Goal: Task Accomplishment & Management: Manage account settings

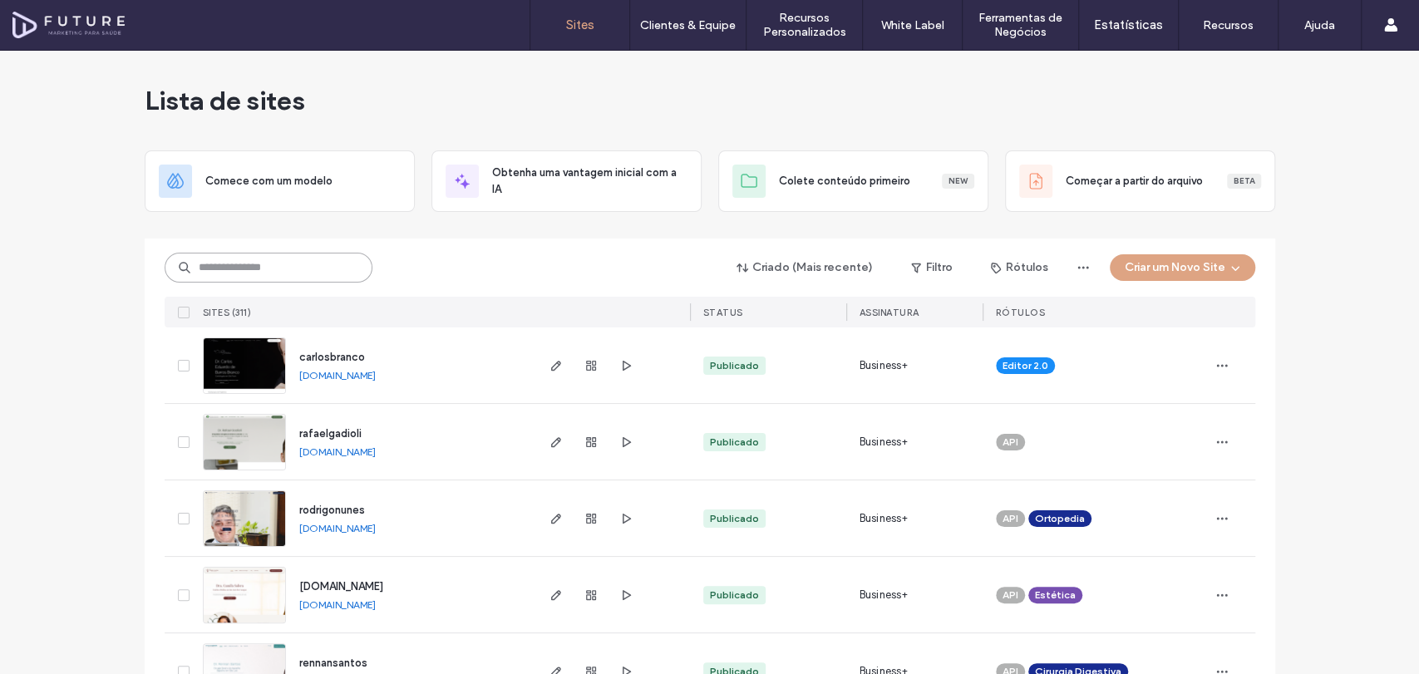
click at [284, 268] on input at bounding box center [269, 268] width 208 height 30
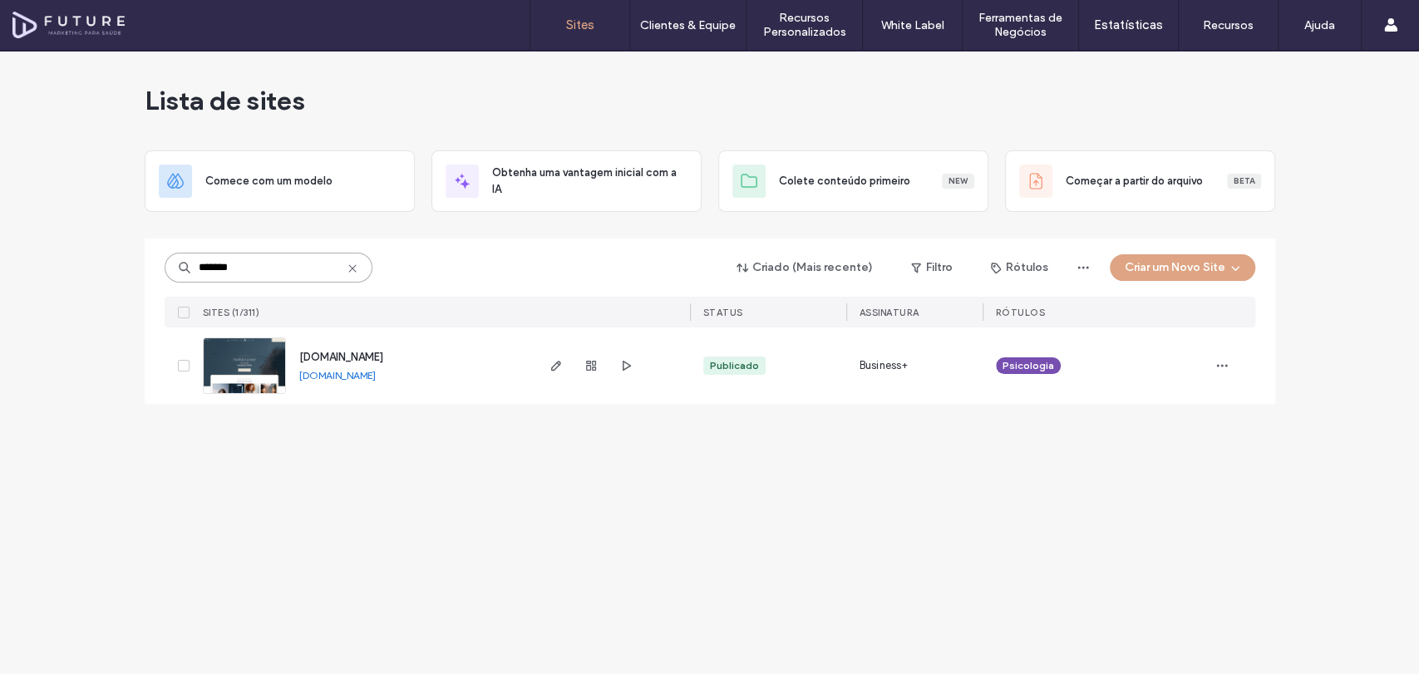
type input "*******"
click at [218, 359] on img at bounding box center [244, 394] width 81 height 113
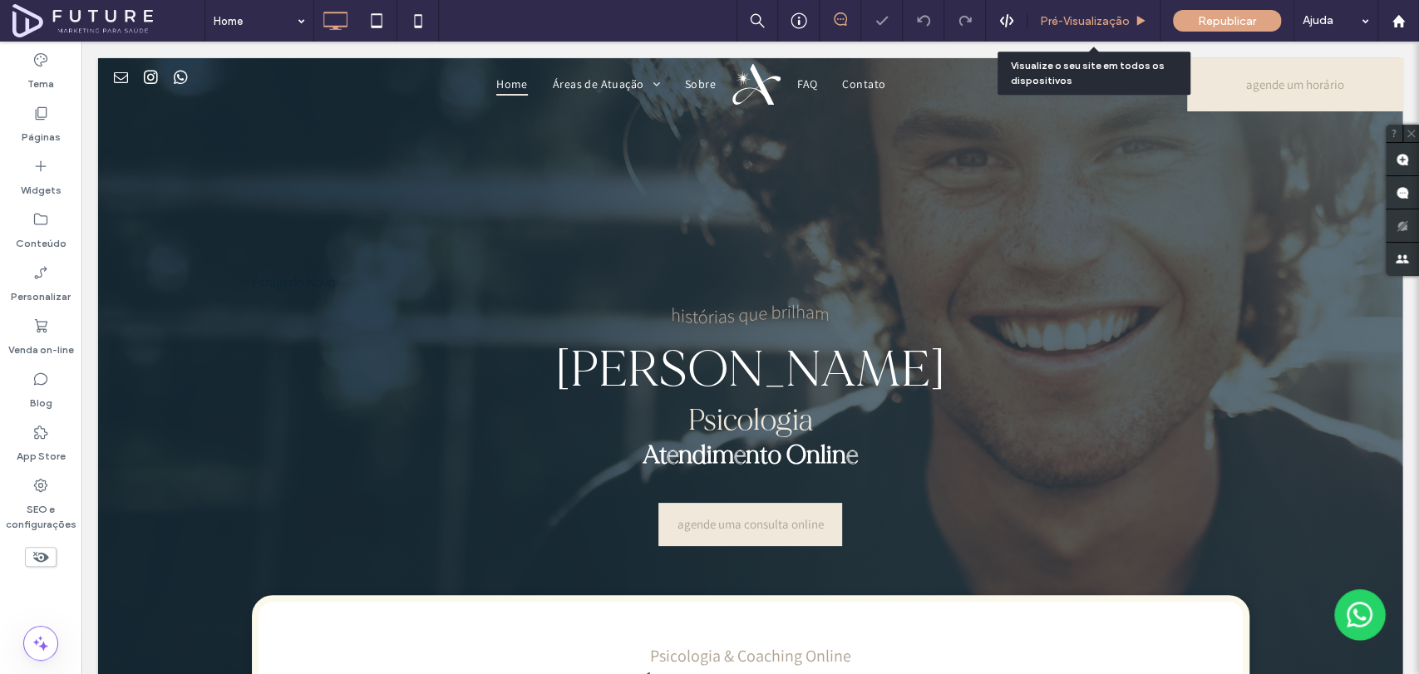
click at [1061, 22] on span "Pré-Visualizaçāo" at bounding box center [1085, 21] width 90 height 14
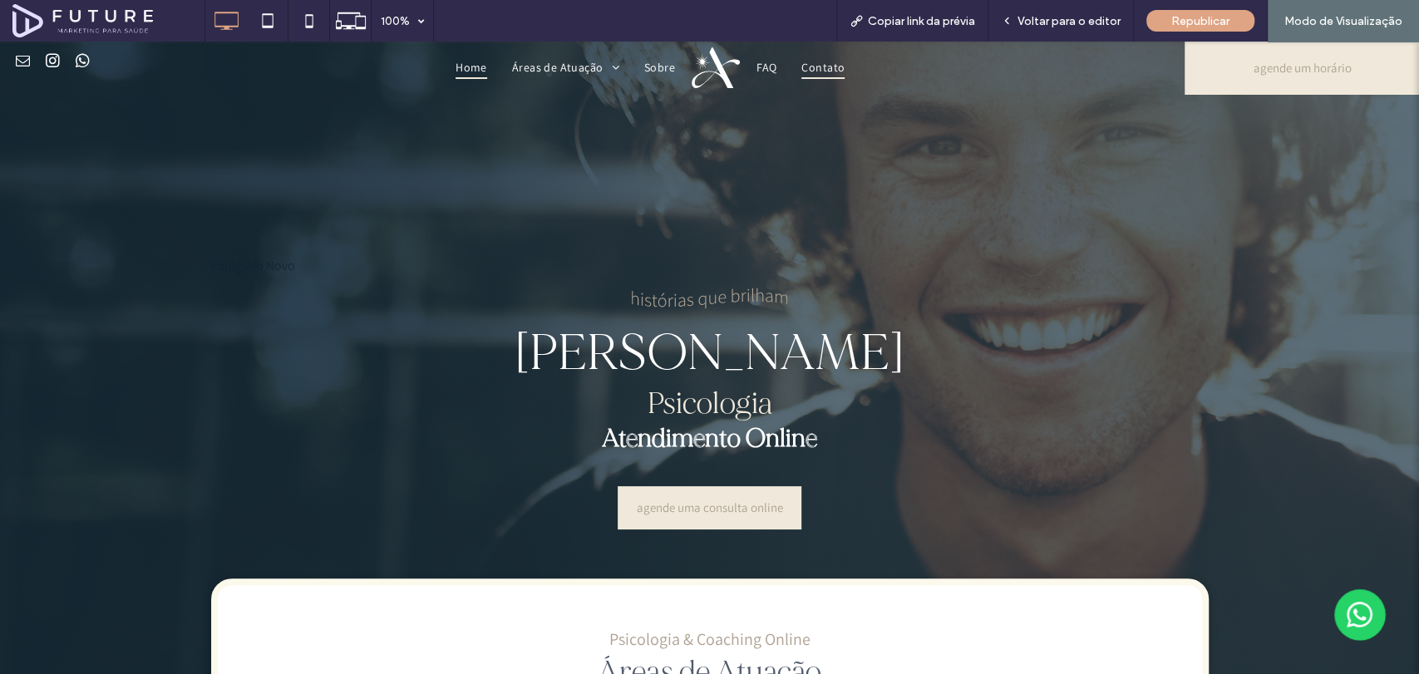
click at [820, 65] on span "Contato" at bounding box center [822, 68] width 43 height 23
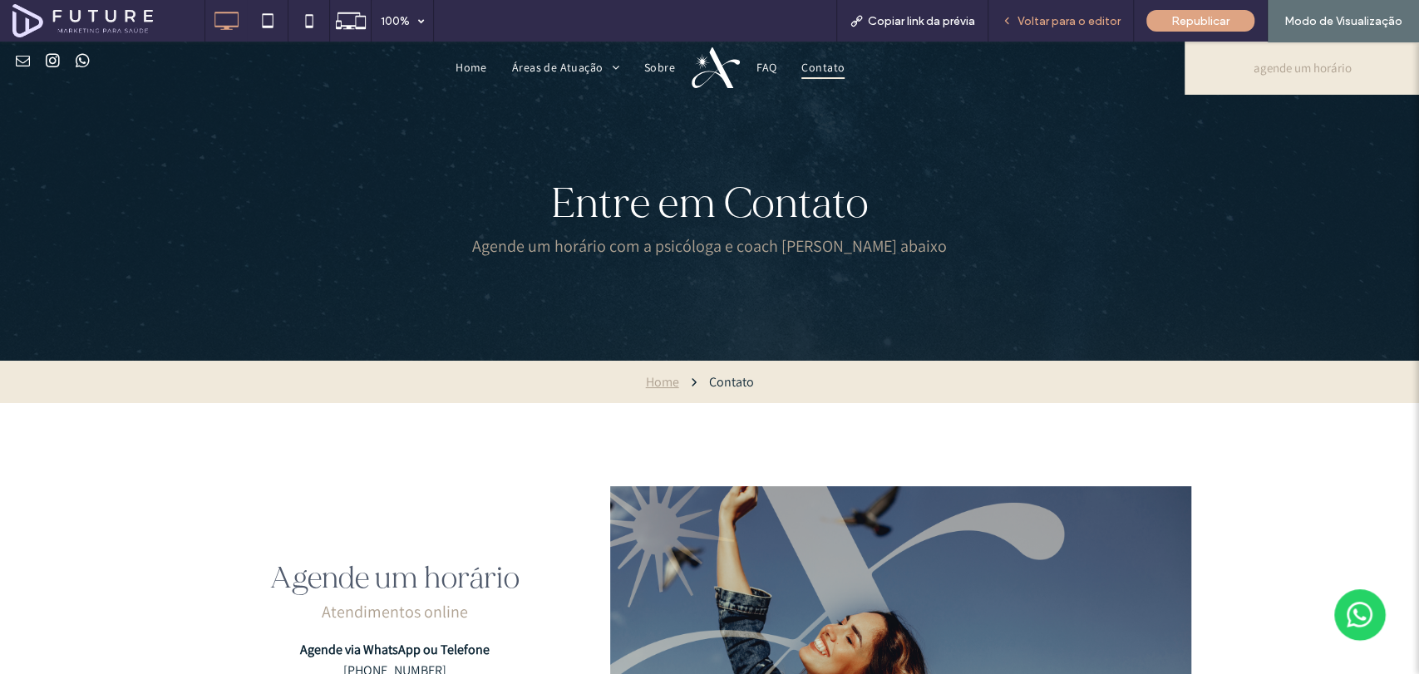
click at [1075, 22] on span "Voltar para o editor" at bounding box center [1068, 21] width 103 height 14
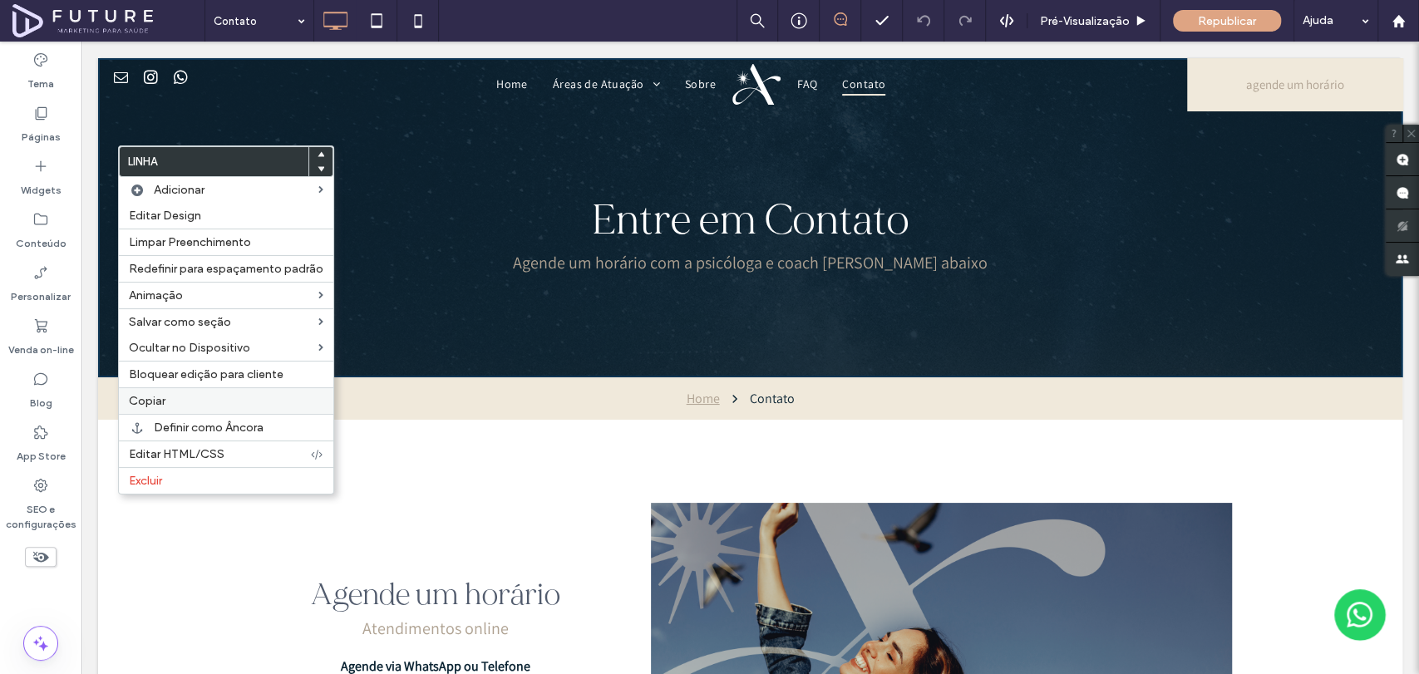
click at [155, 392] on div "Copiar" at bounding box center [226, 400] width 214 height 27
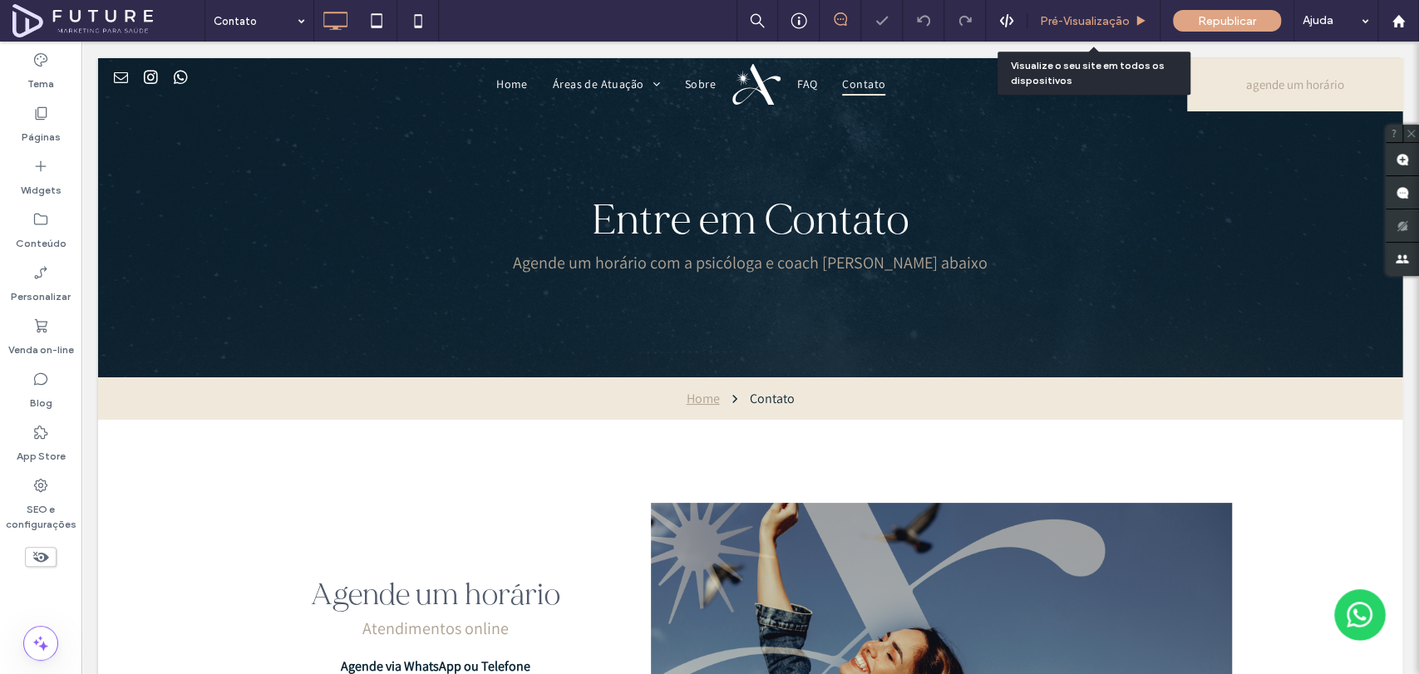
click at [1108, 14] on span "Pré-Visualizaçāo" at bounding box center [1085, 21] width 90 height 14
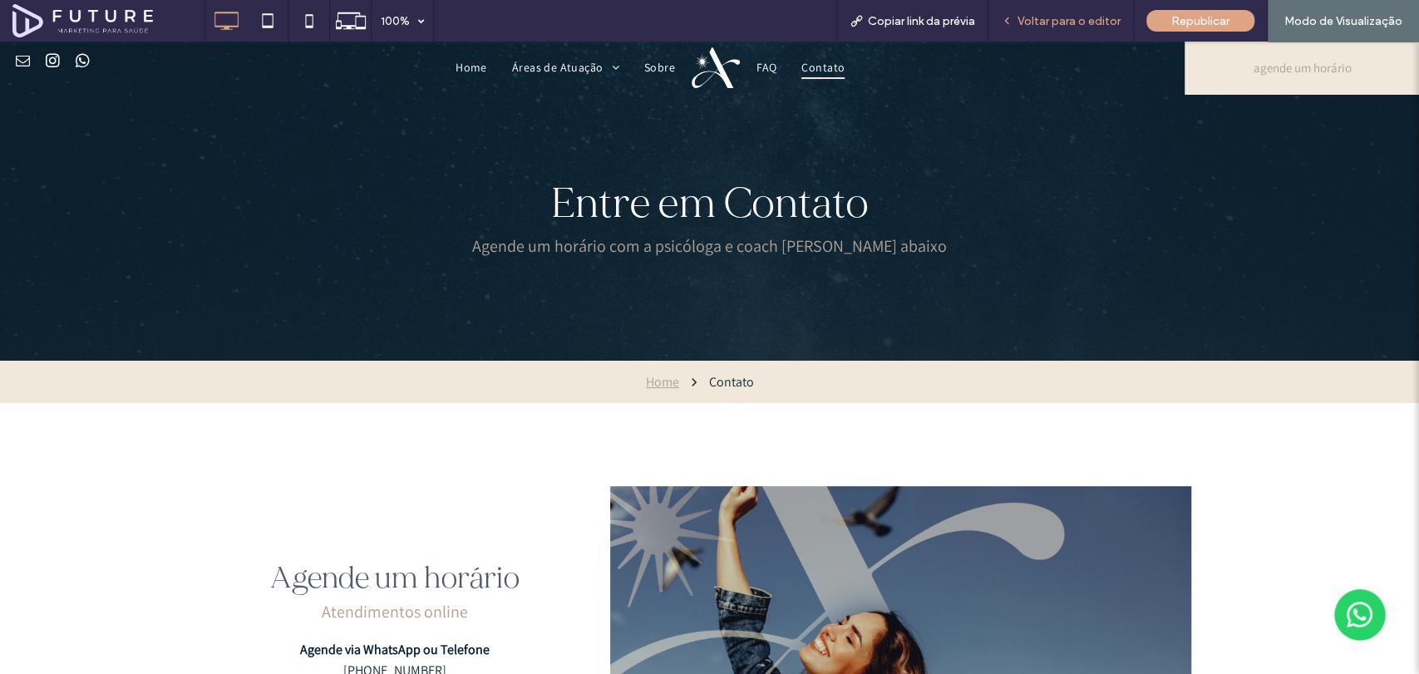
click at [1077, 16] on span "Voltar para o editor" at bounding box center [1068, 21] width 103 height 14
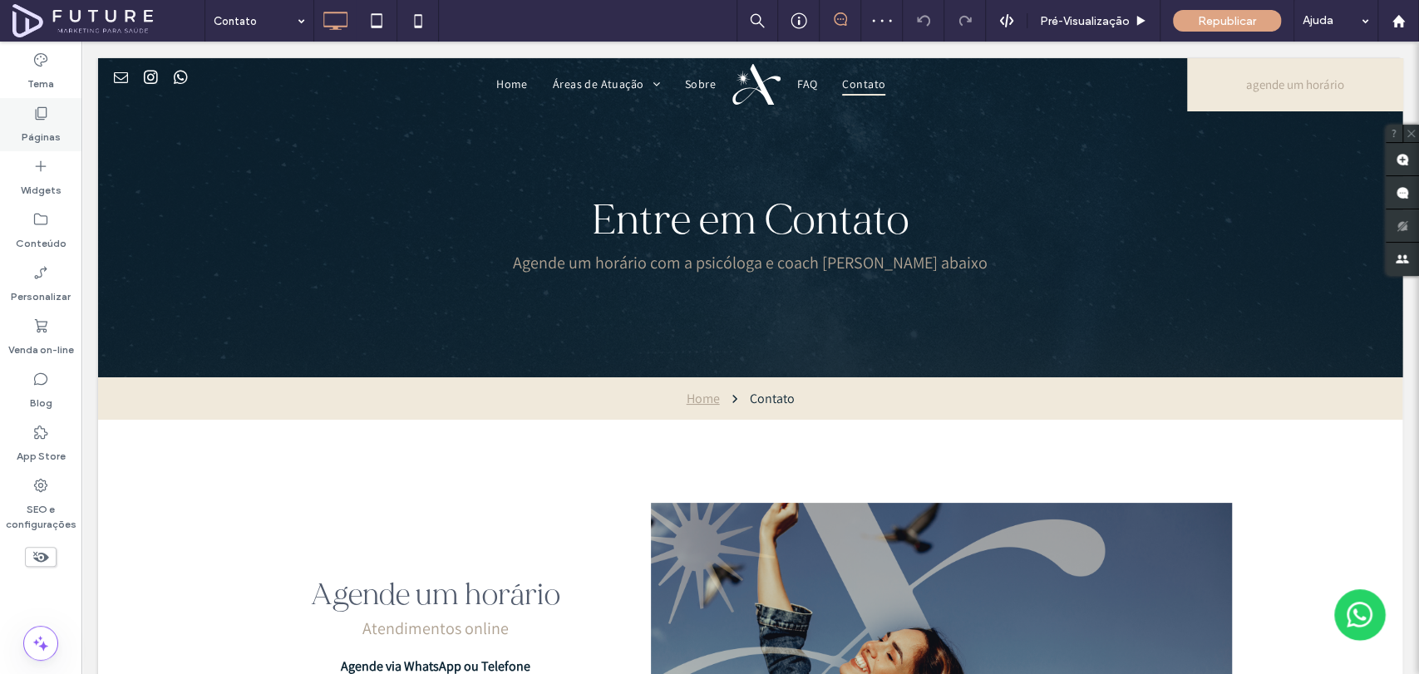
click at [59, 137] on div "Páginas" at bounding box center [40, 124] width 81 height 53
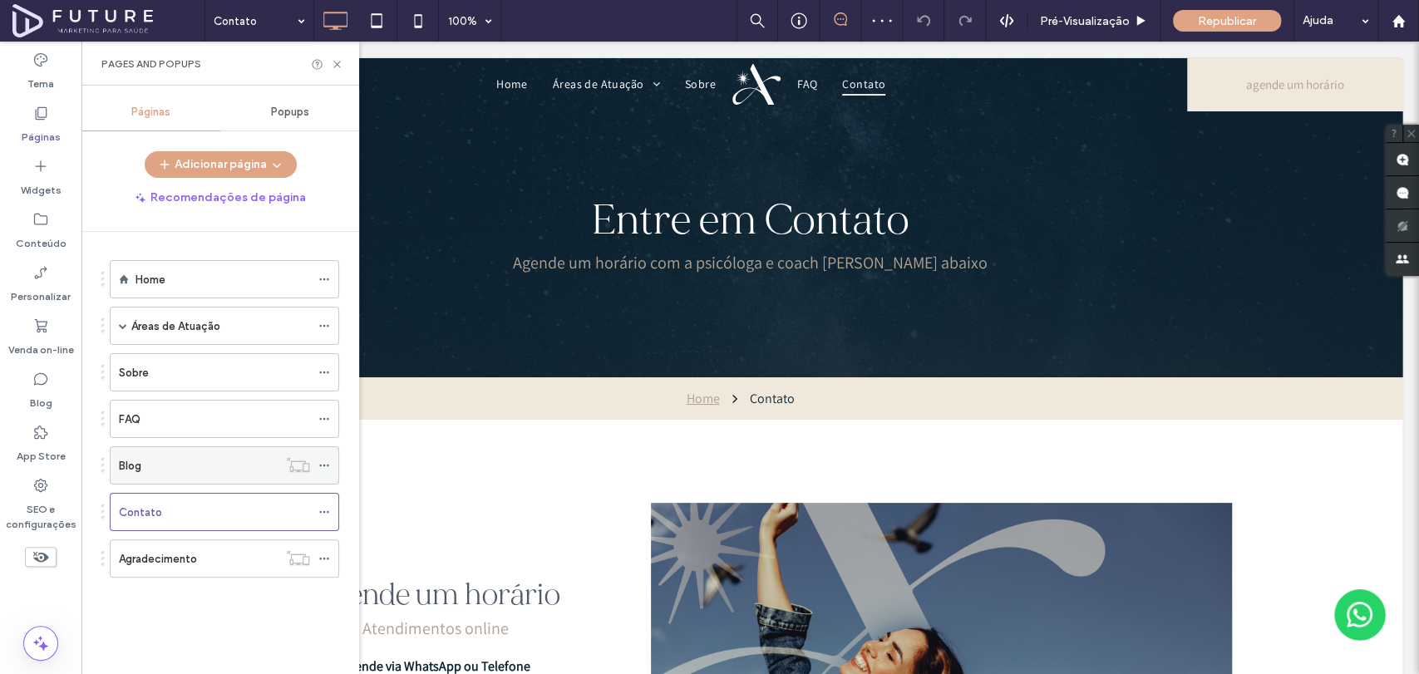
click at [179, 460] on div "Blog" at bounding box center [198, 465] width 159 height 17
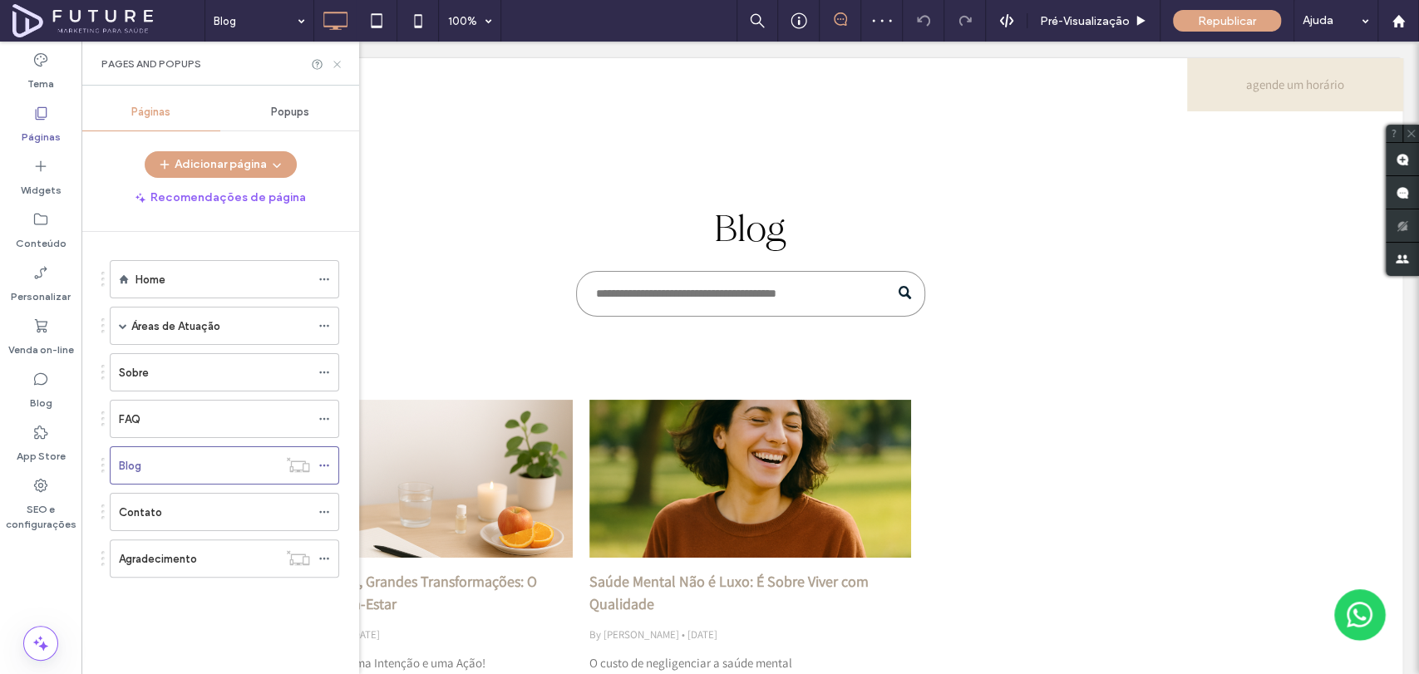
click at [337, 60] on icon at bounding box center [337, 64] width 12 height 12
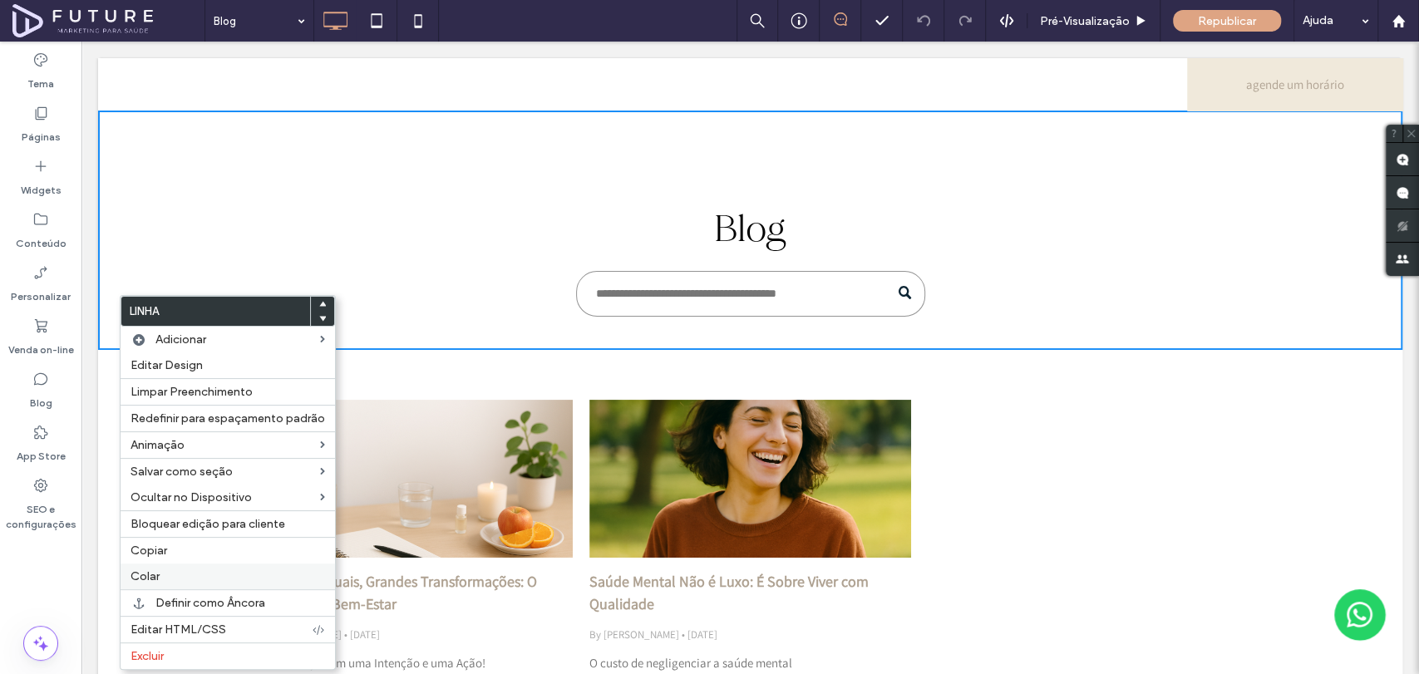
click at [179, 569] on label "Colar" at bounding box center [227, 576] width 194 height 14
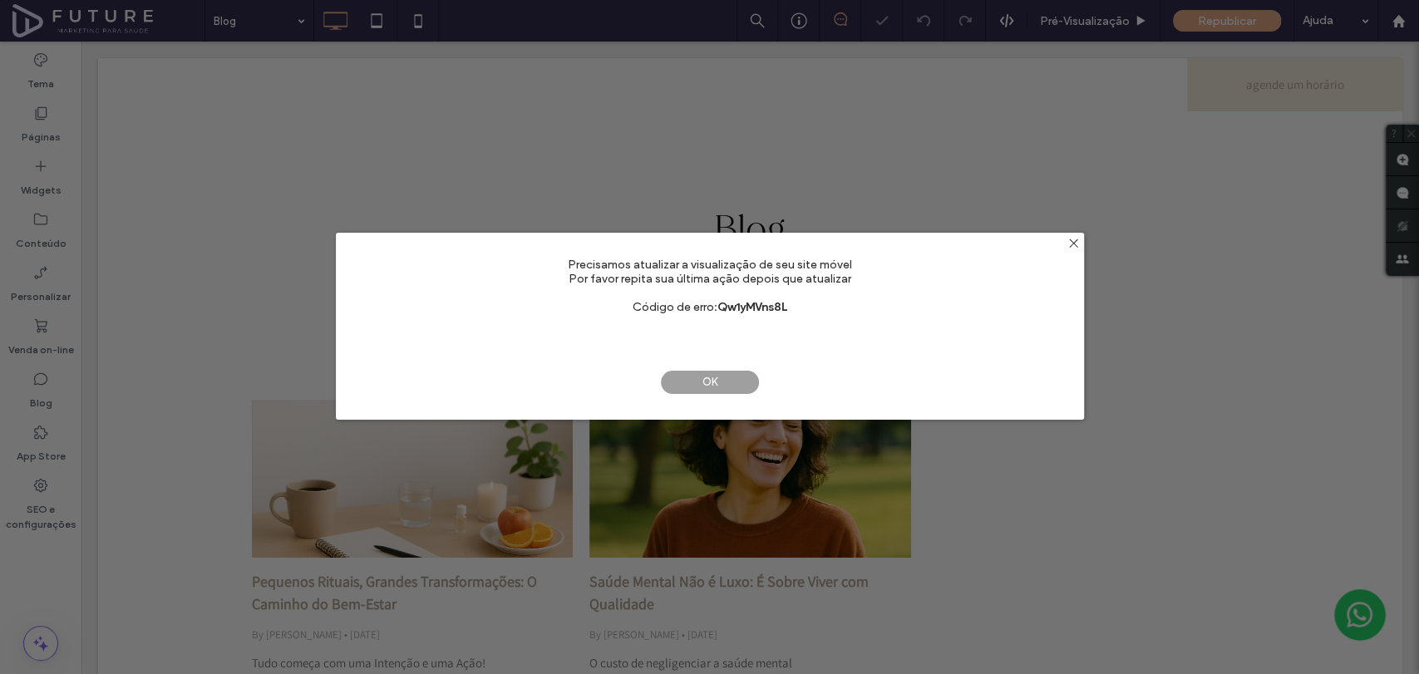
click at [725, 383] on span "OK" at bounding box center [710, 382] width 100 height 25
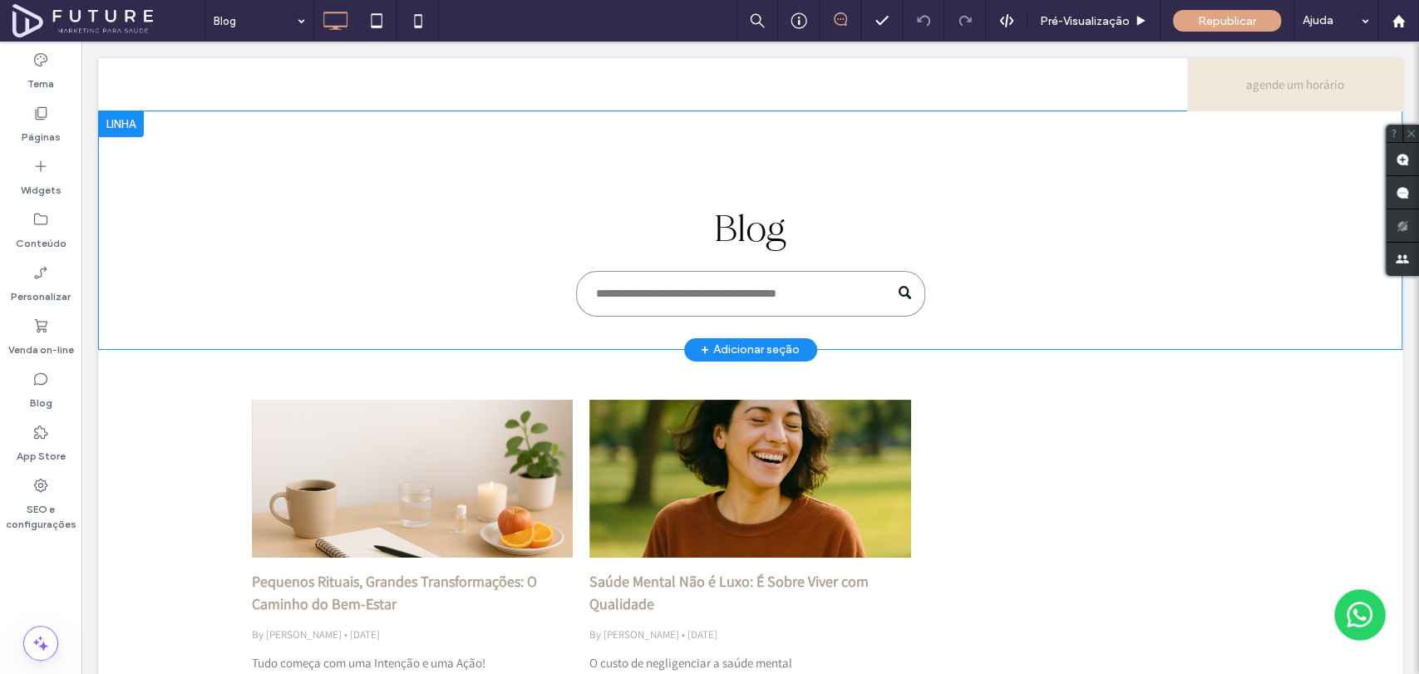
click at [117, 126] on div at bounding box center [121, 124] width 46 height 27
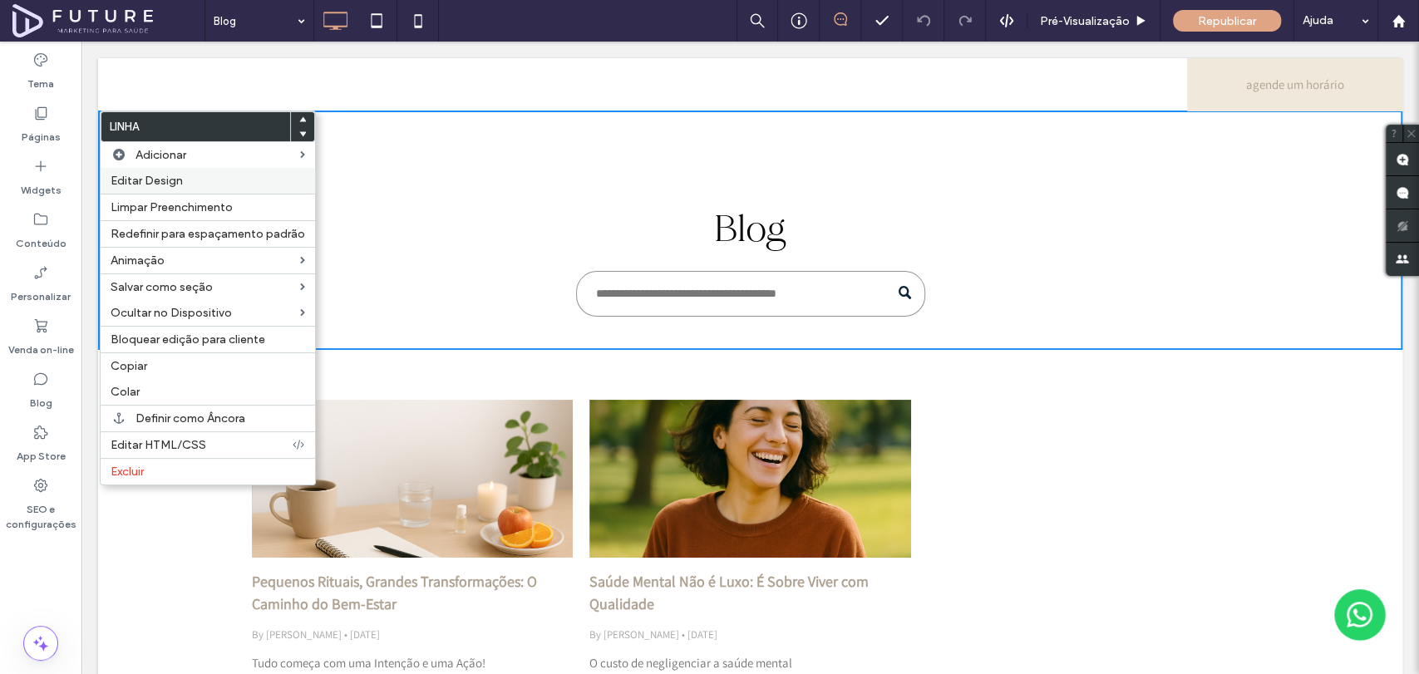
click at [221, 180] on label "Editar Design" at bounding box center [208, 181] width 194 height 14
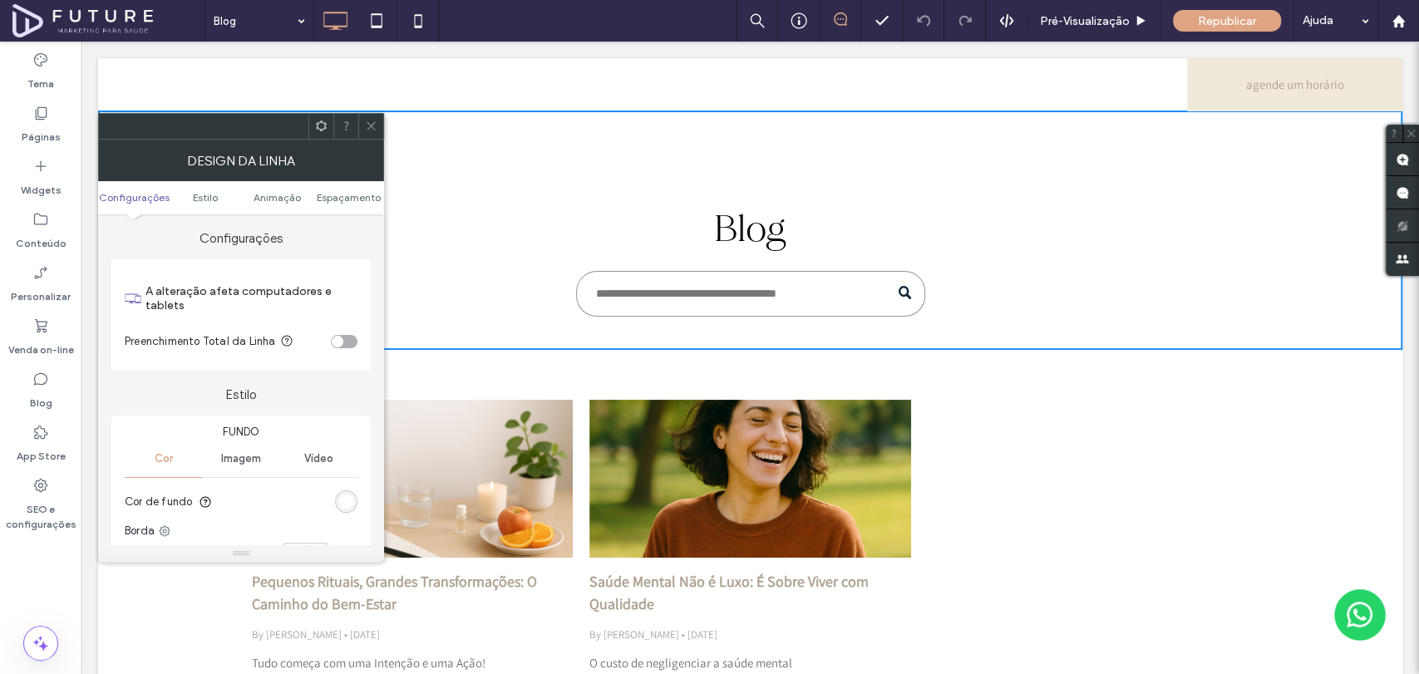
click at [246, 458] on span "Imagem" at bounding box center [241, 458] width 40 height 13
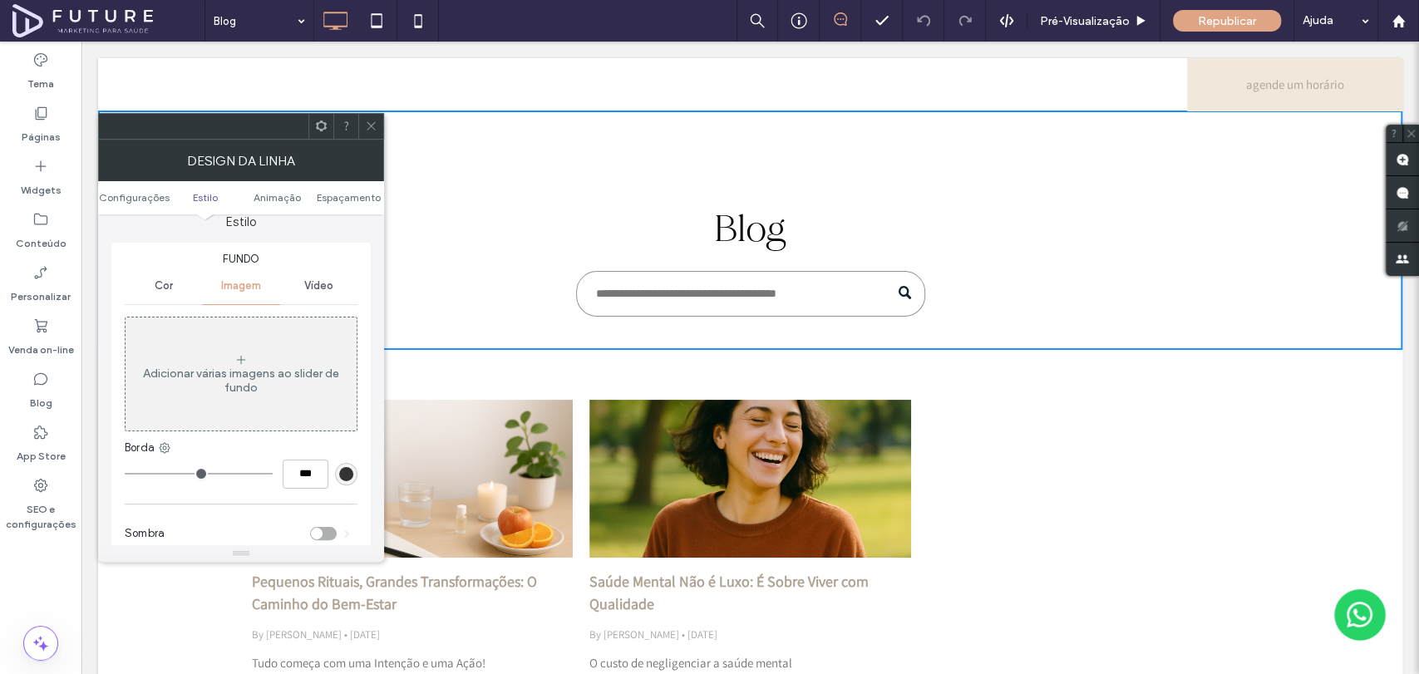
scroll to position [185, 0]
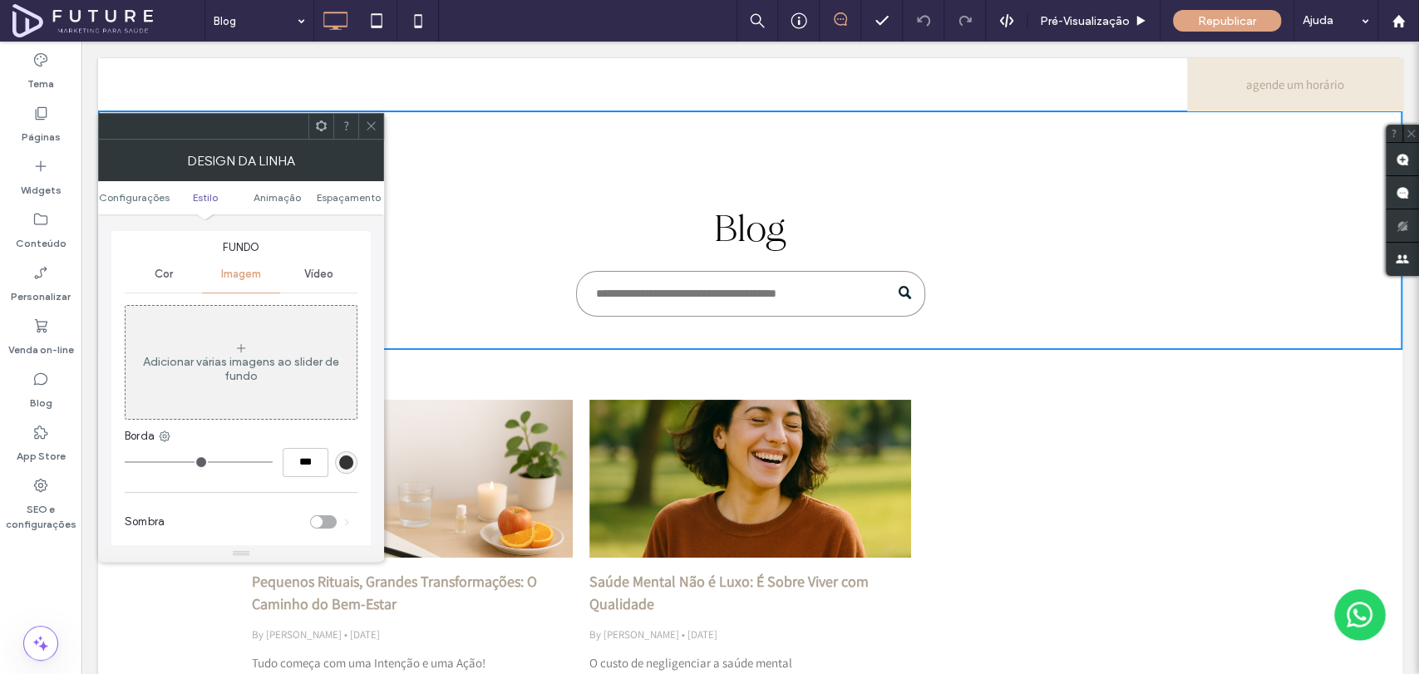
click at [240, 364] on div "Adicionar várias imagens ao slider de fundo" at bounding box center [241, 369] width 231 height 28
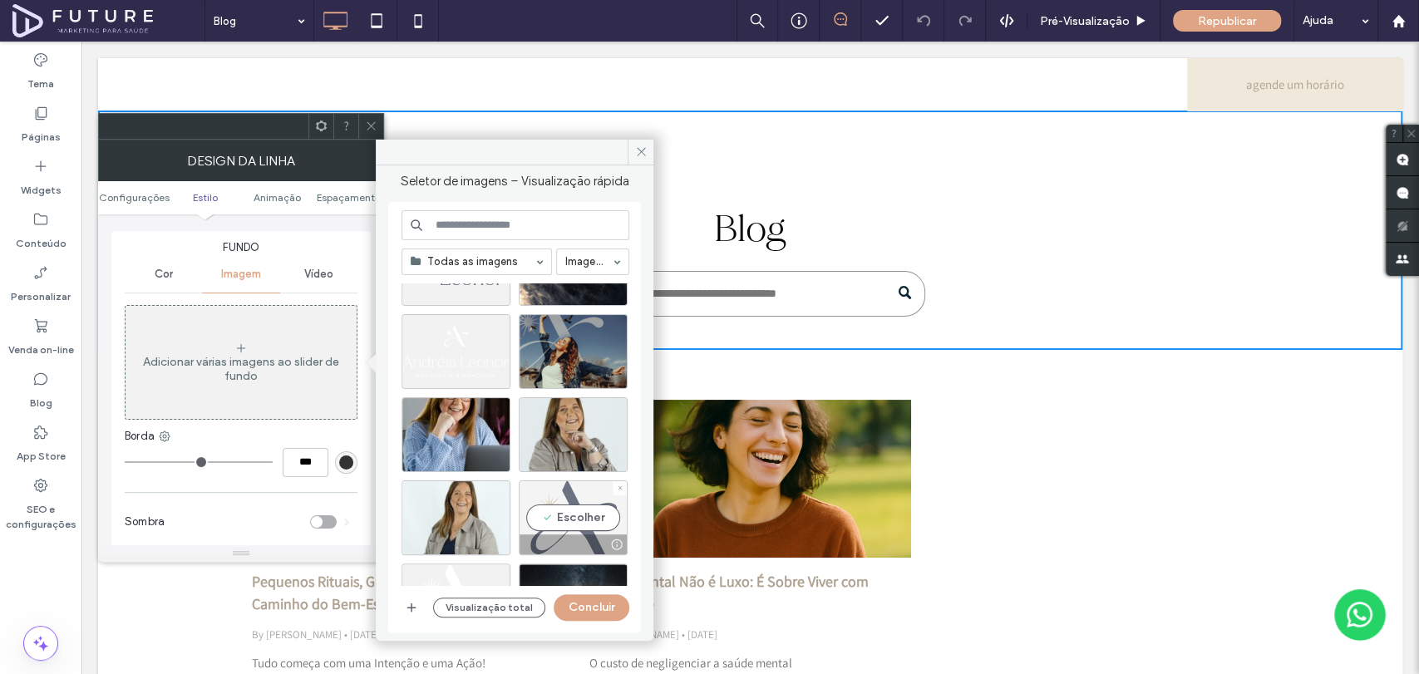
scroll to position [1975, 0]
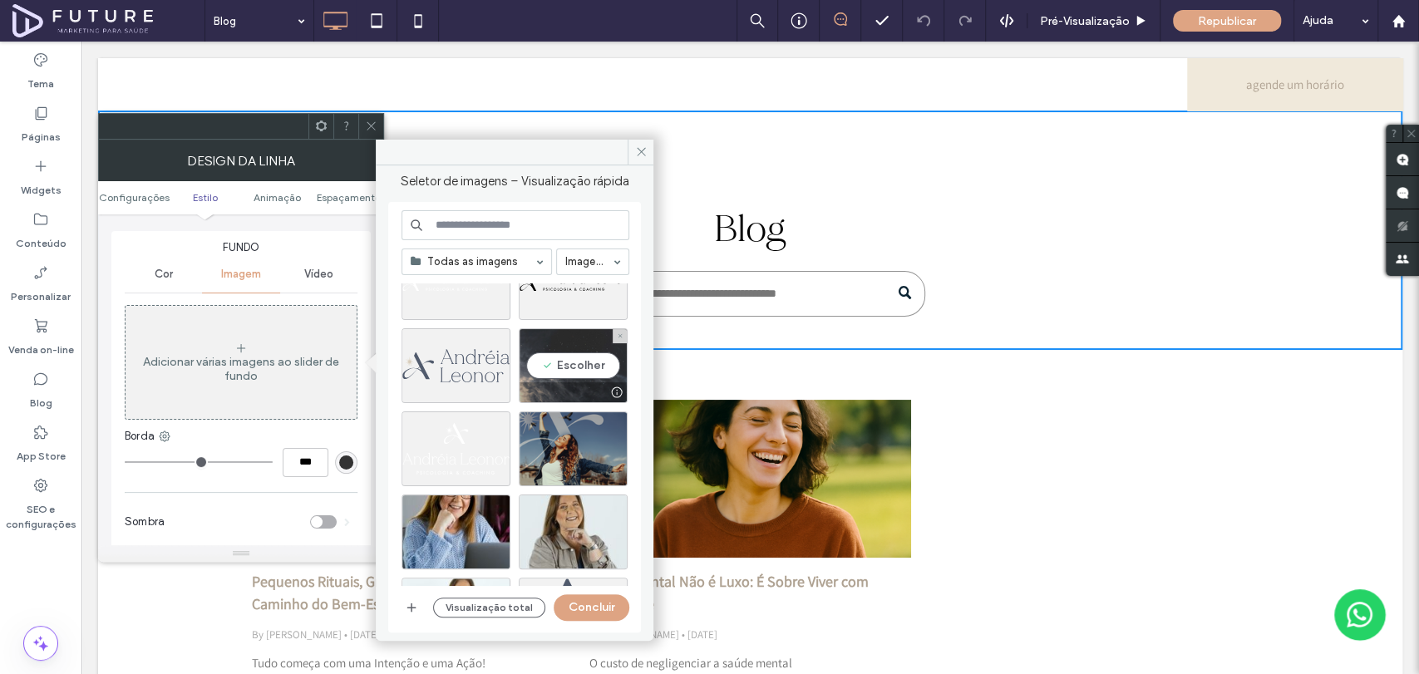
click at [564, 360] on div "Escolher" at bounding box center [573, 365] width 109 height 75
click at [596, 618] on button "Concluir" at bounding box center [592, 607] width 76 height 27
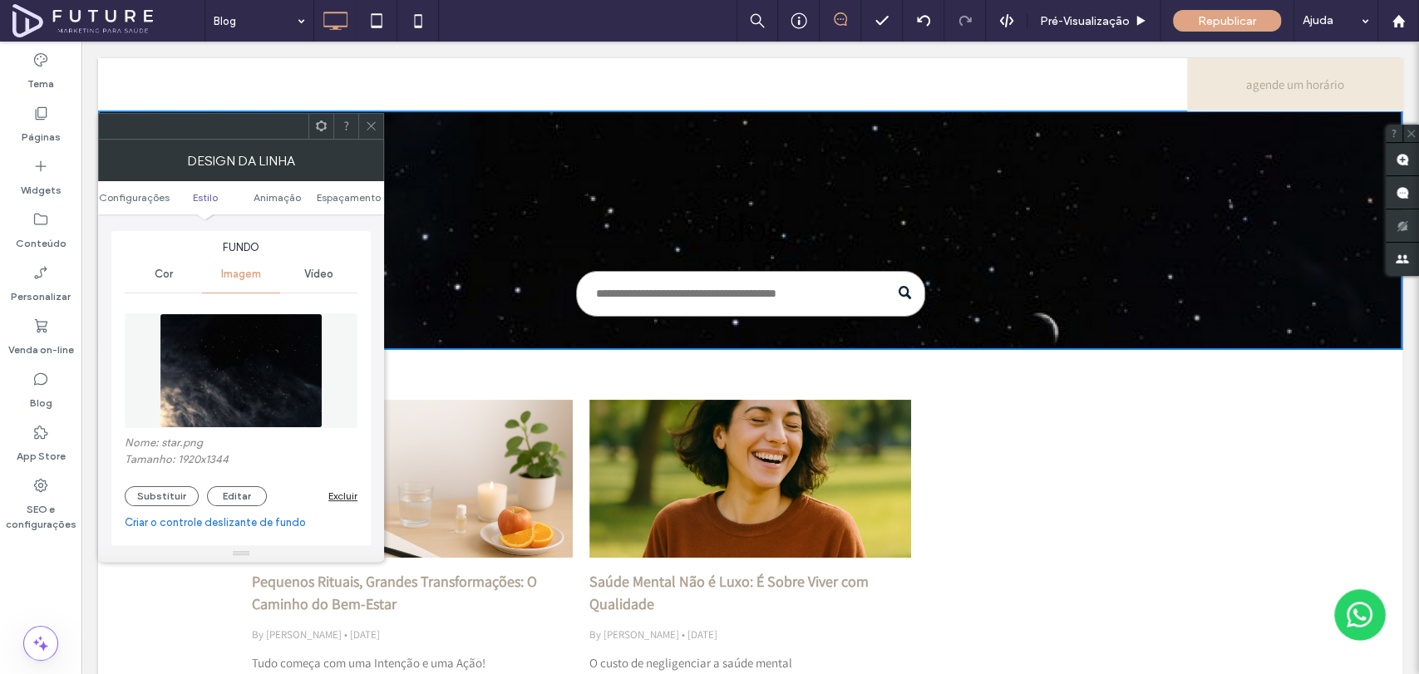
click at [370, 121] on icon at bounding box center [371, 126] width 12 height 12
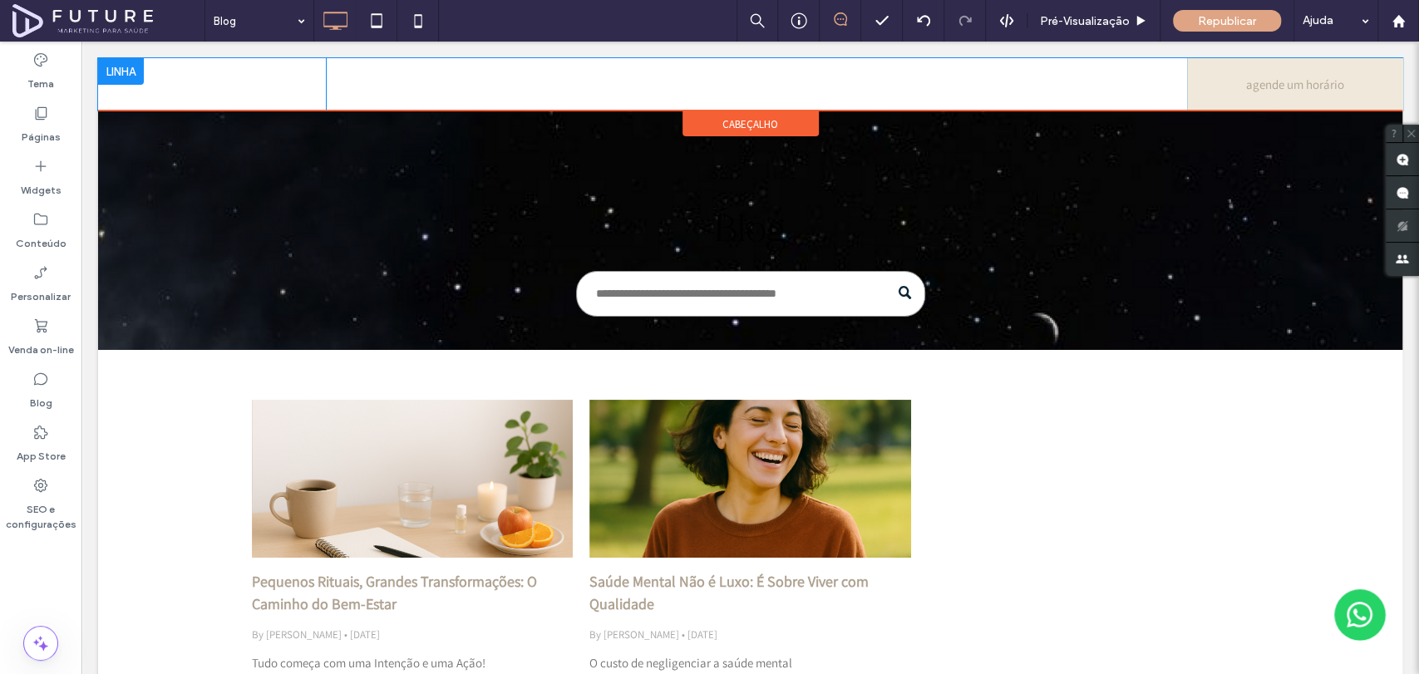
click at [111, 70] on div at bounding box center [121, 71] width 46 height 27
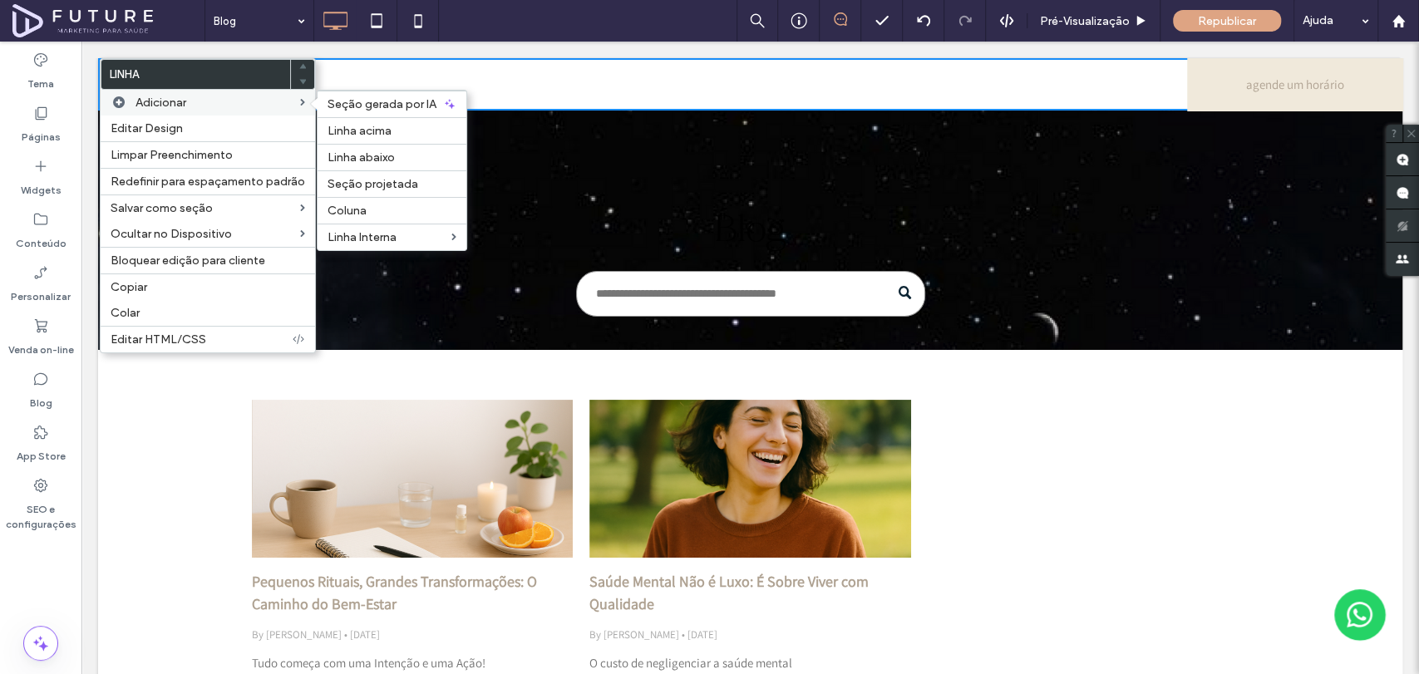
click at [145, 104] on span "Adicionar" at bounding box center [160, 103] width 51 height 14
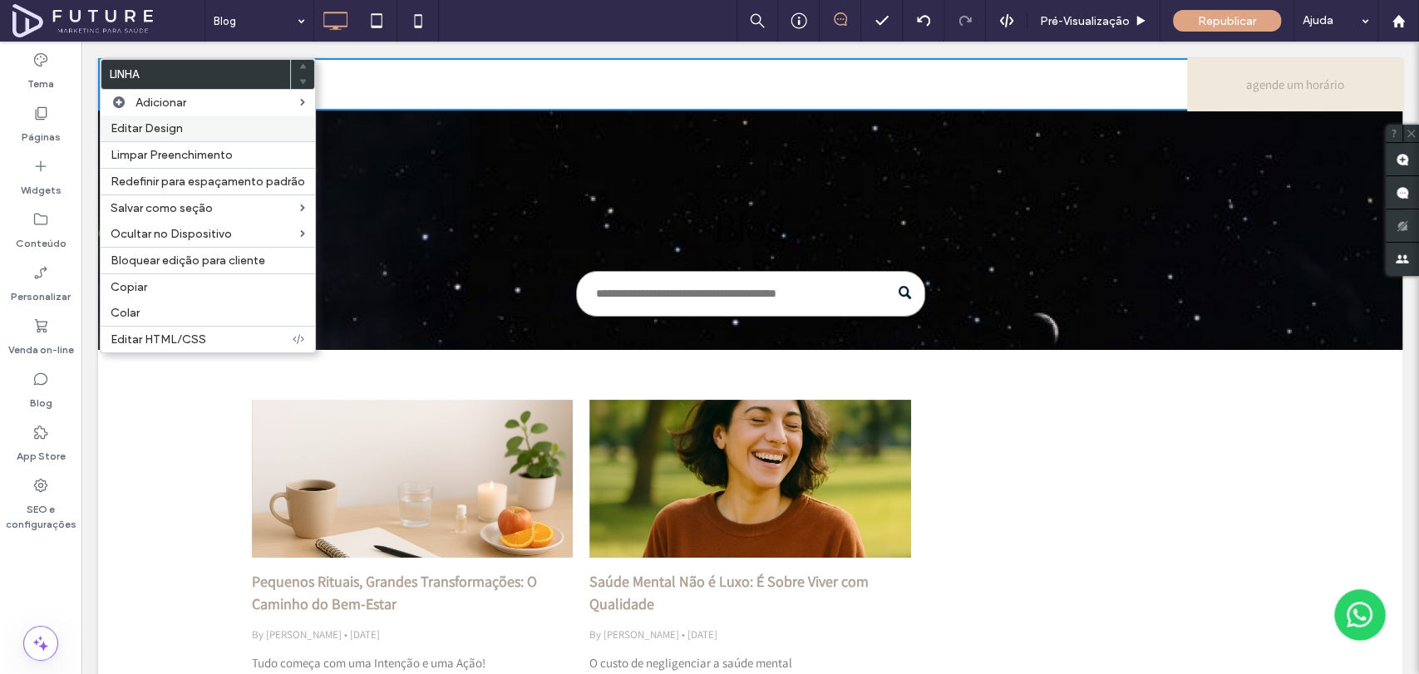
click at [159, 131] on span "Editar Design" at bounding box center [147, 128] width 72 height 14
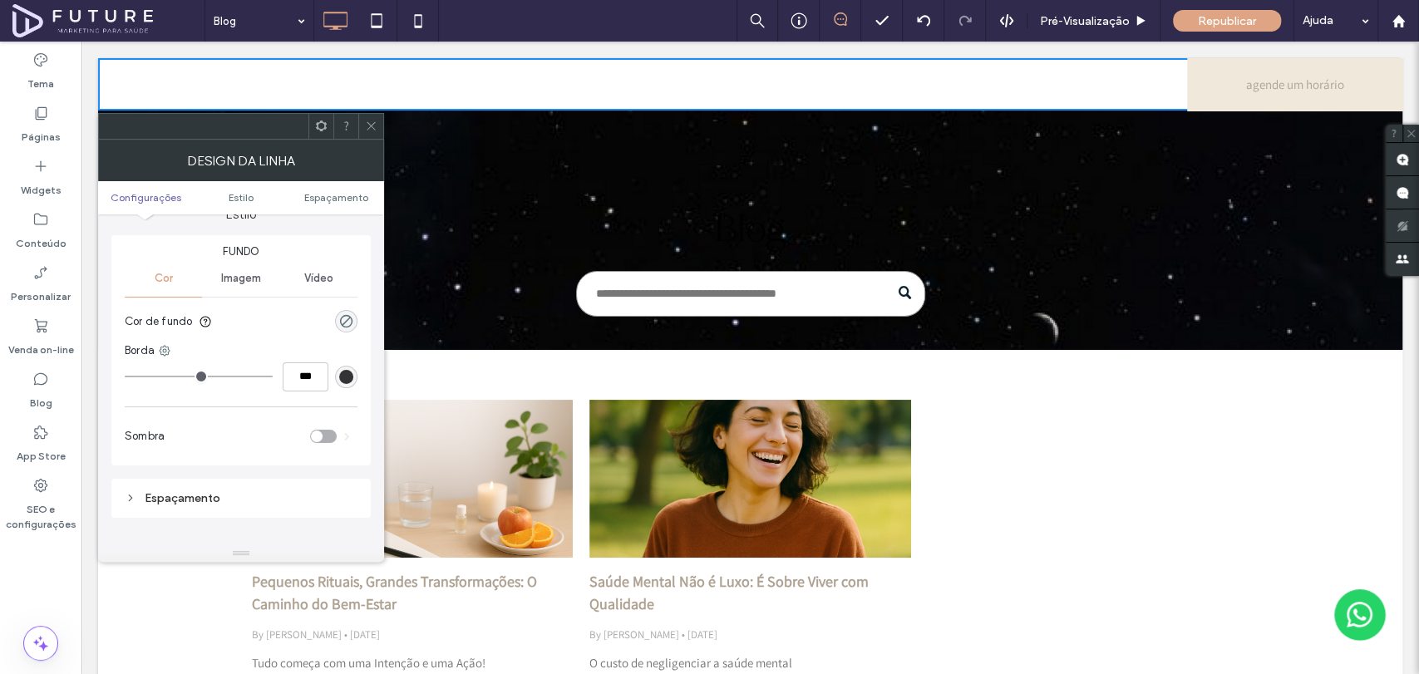
scroll to position [185, 0]
click at [248, 278] on span "Imagem" at bounding box center [241, 274] width 40 height 13
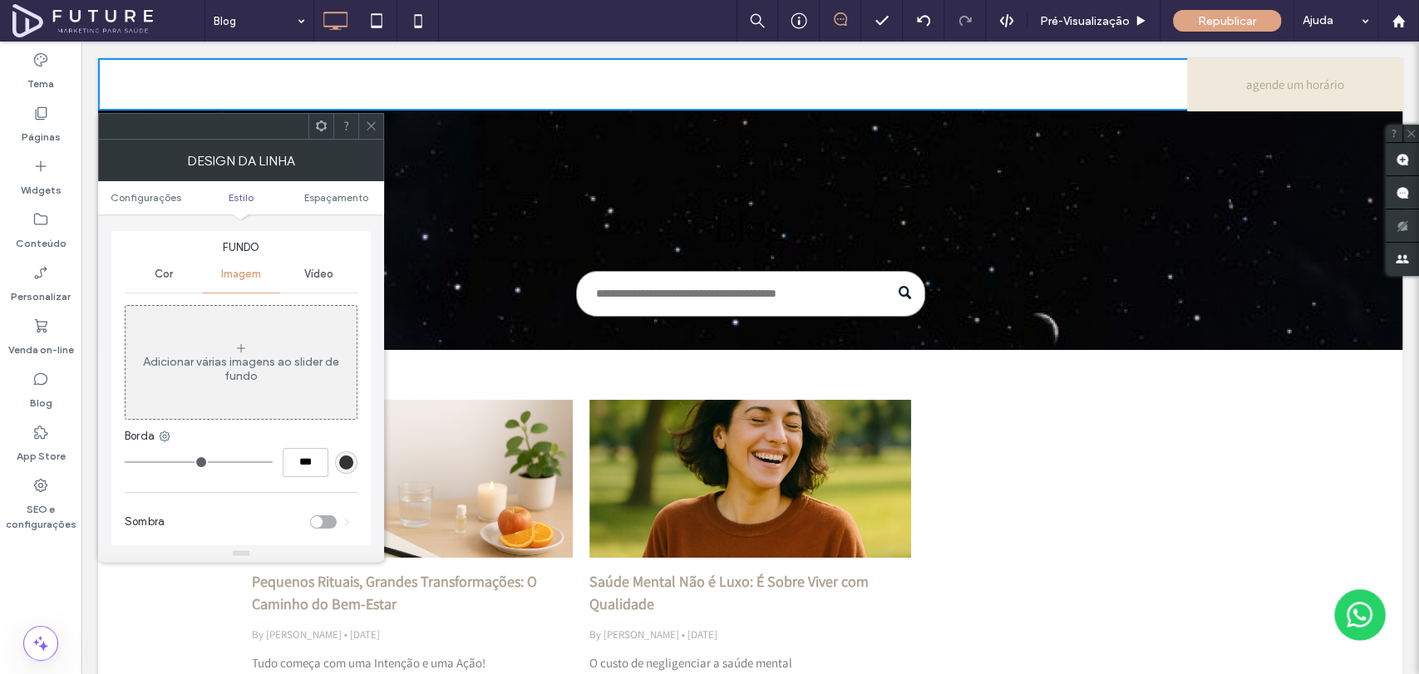
click at [268, 377] on div "Adicionar várias imagens ao slider de fundo" at bounding box center [241, 369] width 231 height 28
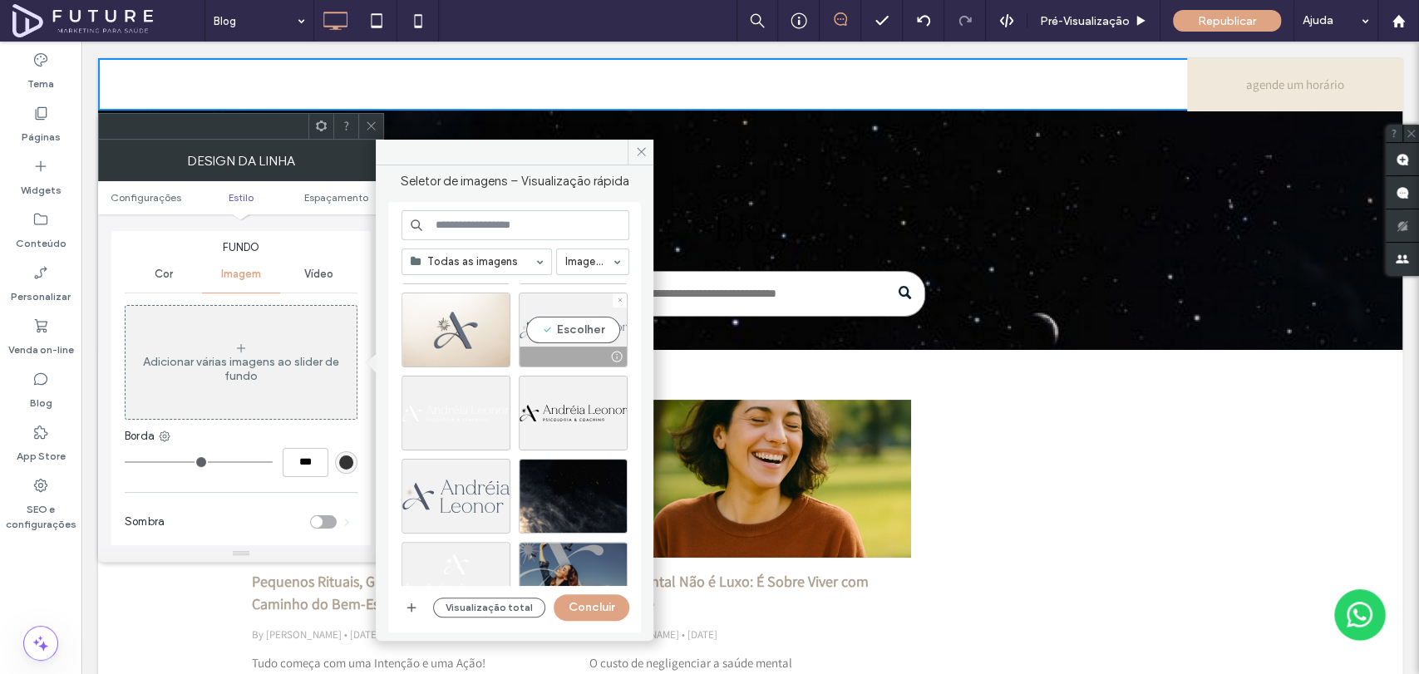
scroll to position [2010, 0]
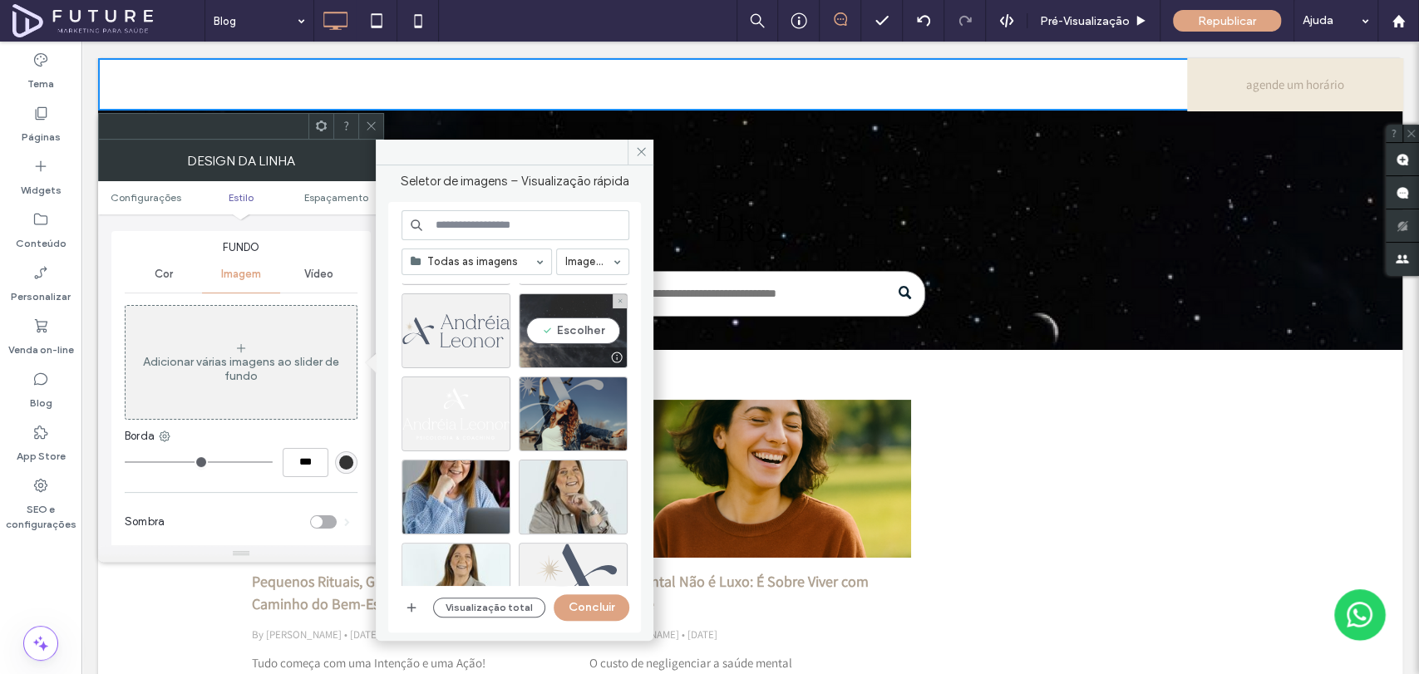
click at [570, 328] on div "Escolher" at bounding box center [573, 330] width 109 height 75
click at [593, 607] on button "Concluir" at bounding box center [592, 607] width 76 height 27
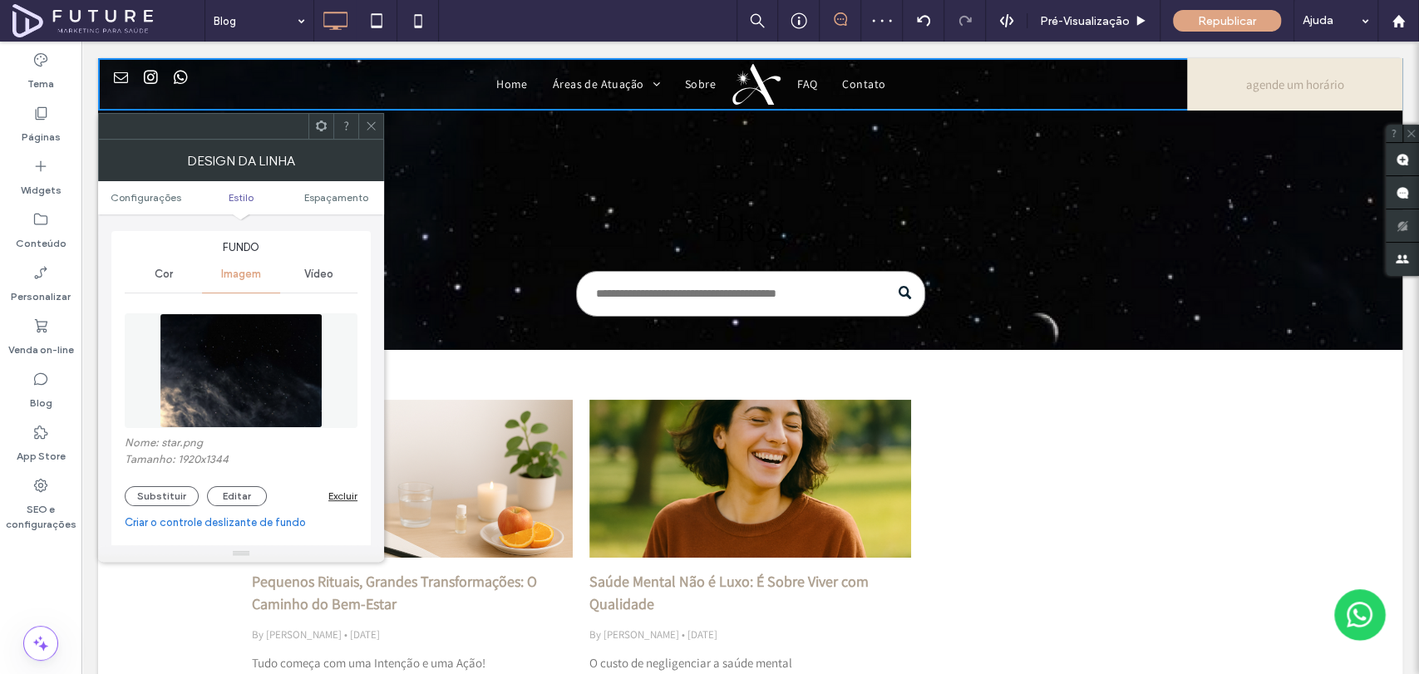
click at [367, 127] on icon at bounding box center [371, 126] width 12 height 12
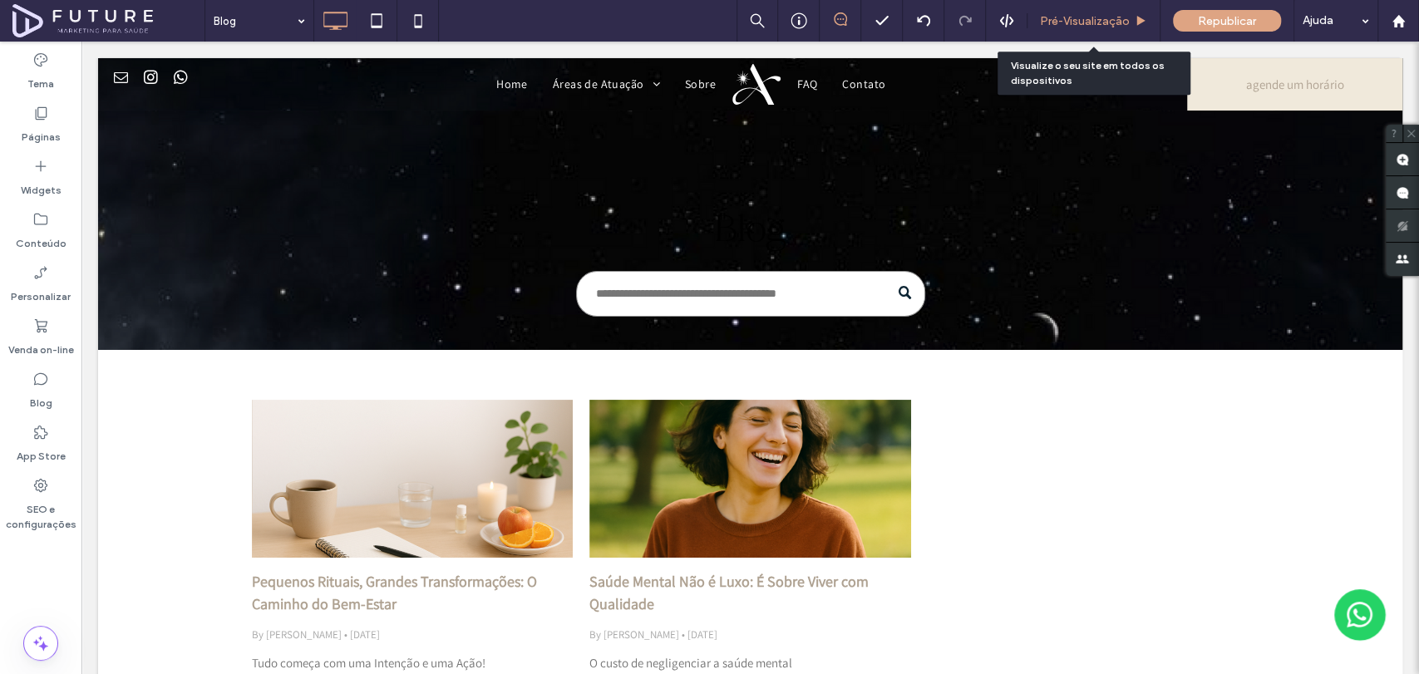
click at [1117, 22] on span "Pré-Visualizaçāo" at bounding box center [1085, 21] width 90 height 14
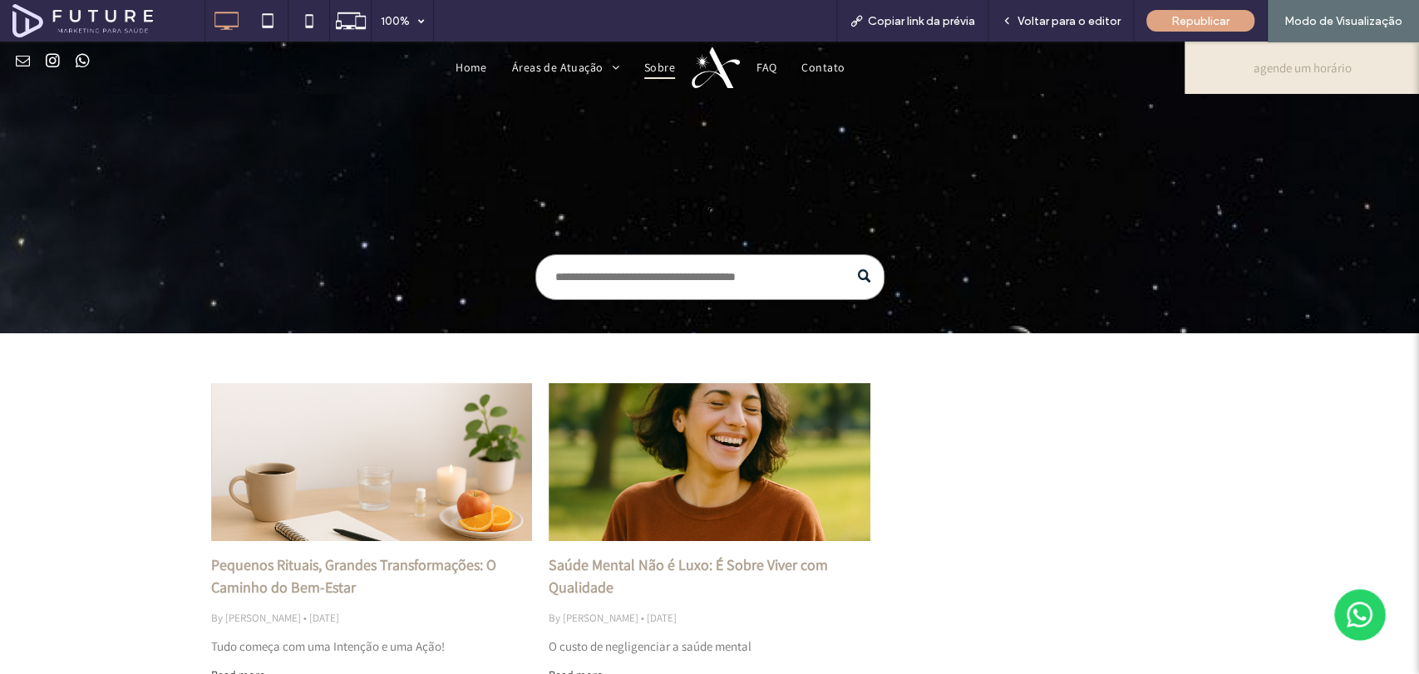
click at [647, 75] on span "Sobre" at bounding box center [659, 68] width 31 height 23
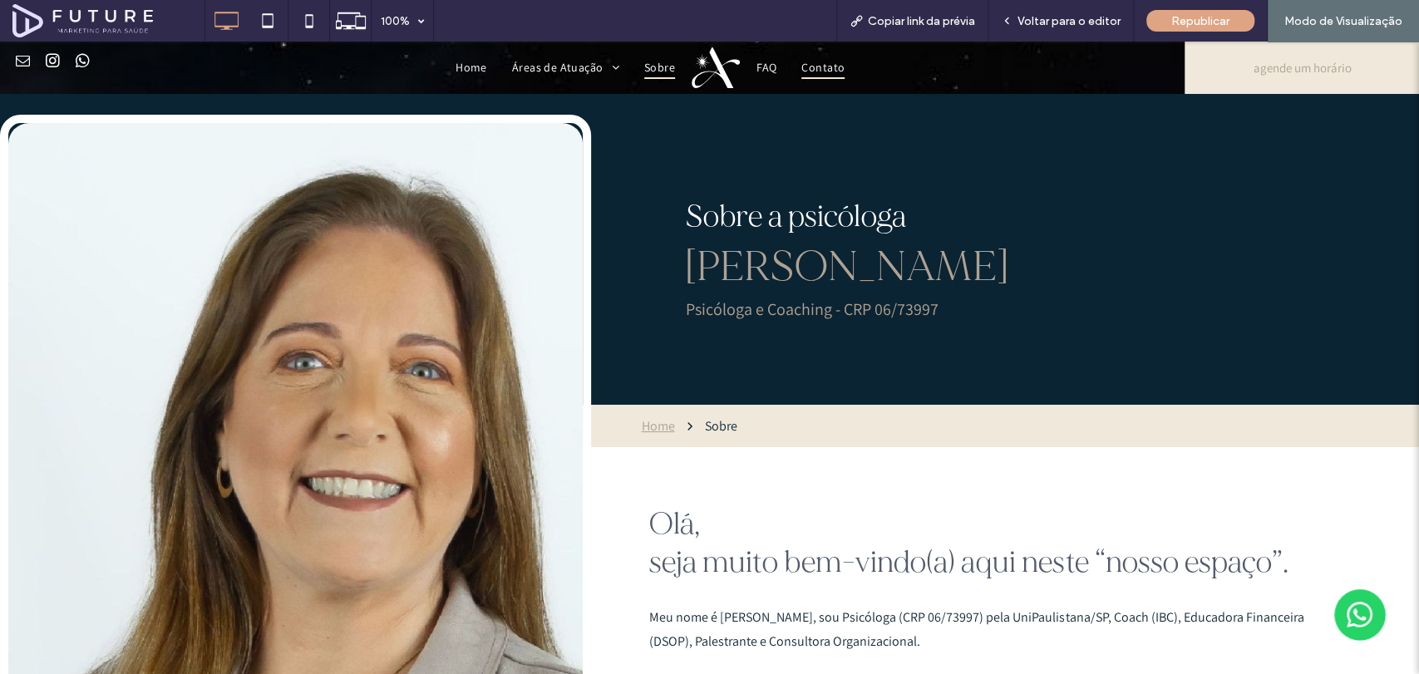
click at [808, 73] on span "Contato" at bounding box center [822, 68] width 43 height 23
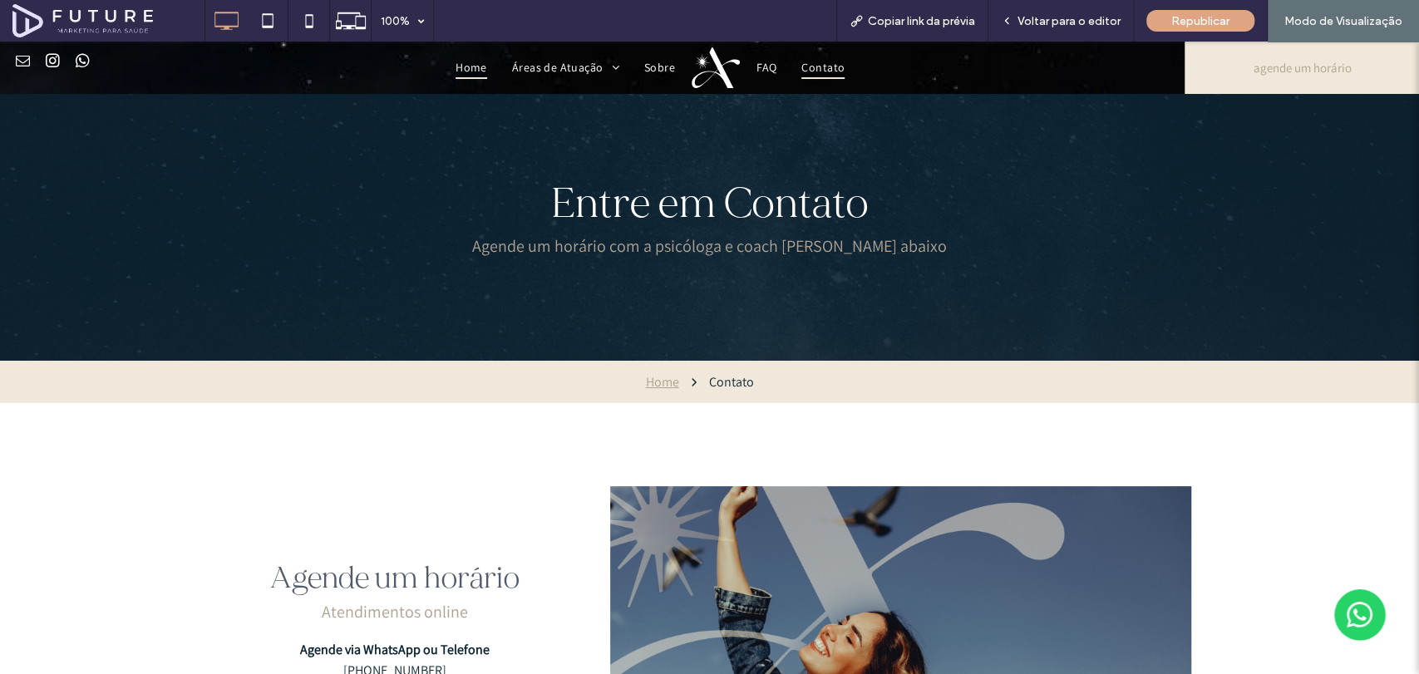
click at [458, 70] on span "Home" at bounding box center [471, 68] width 32 height 23
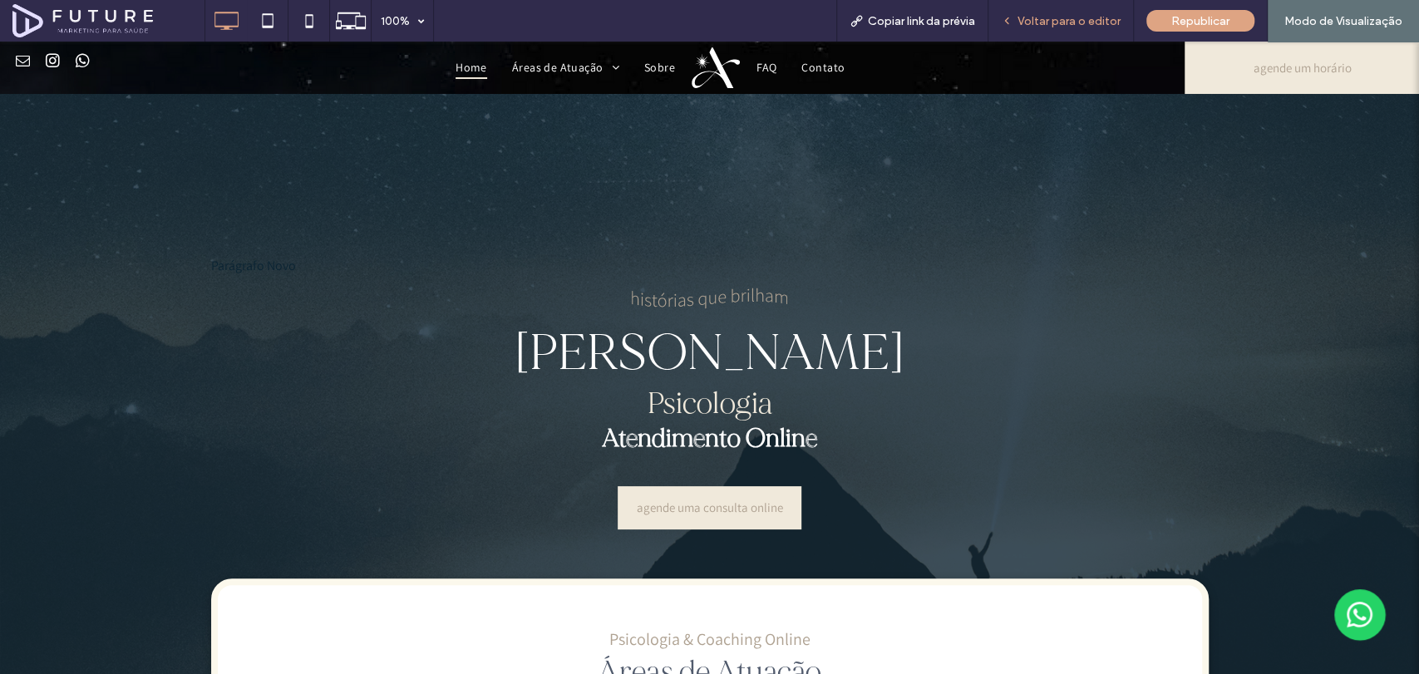
click at [1061, 15] on span "Voltar para o editor" at bounding box center [1068, 21] width 103 height 14
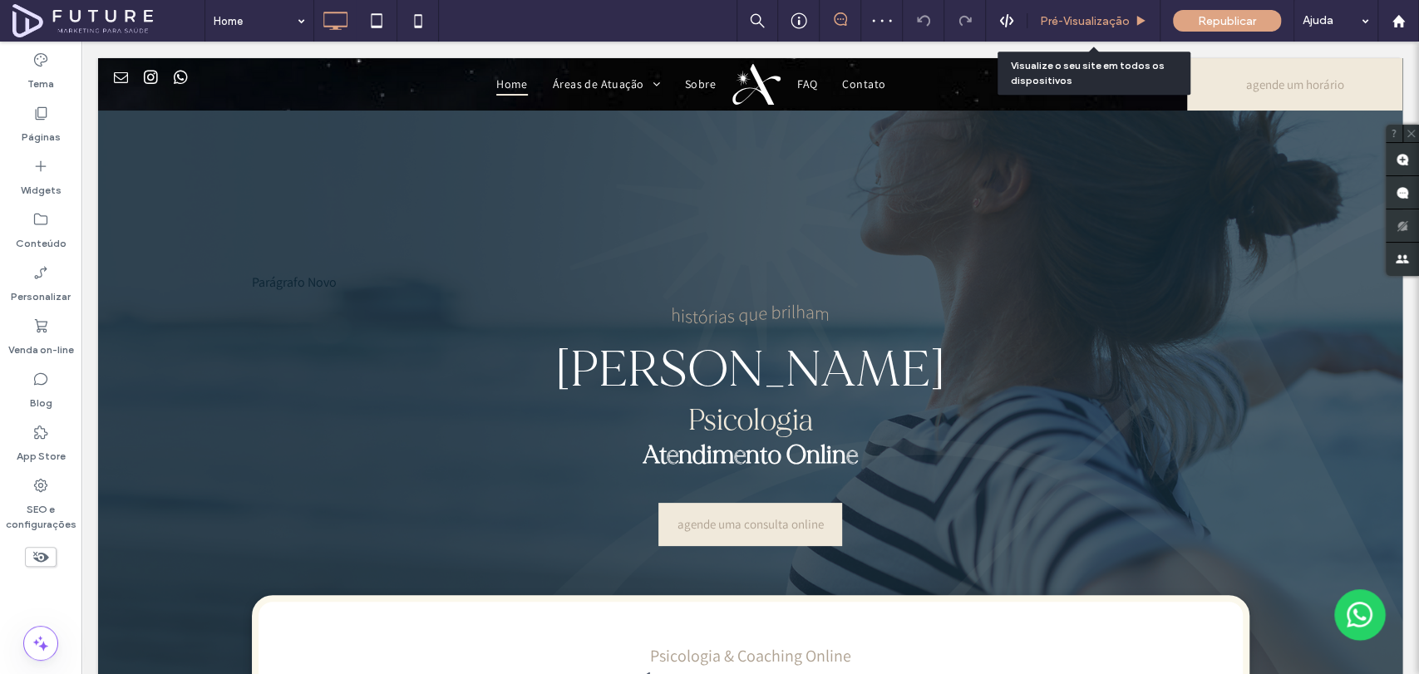
click at [1100, 19] on span "Pré-Visualizaçāo" at bounding box center [1085, 21] width 90 height 14
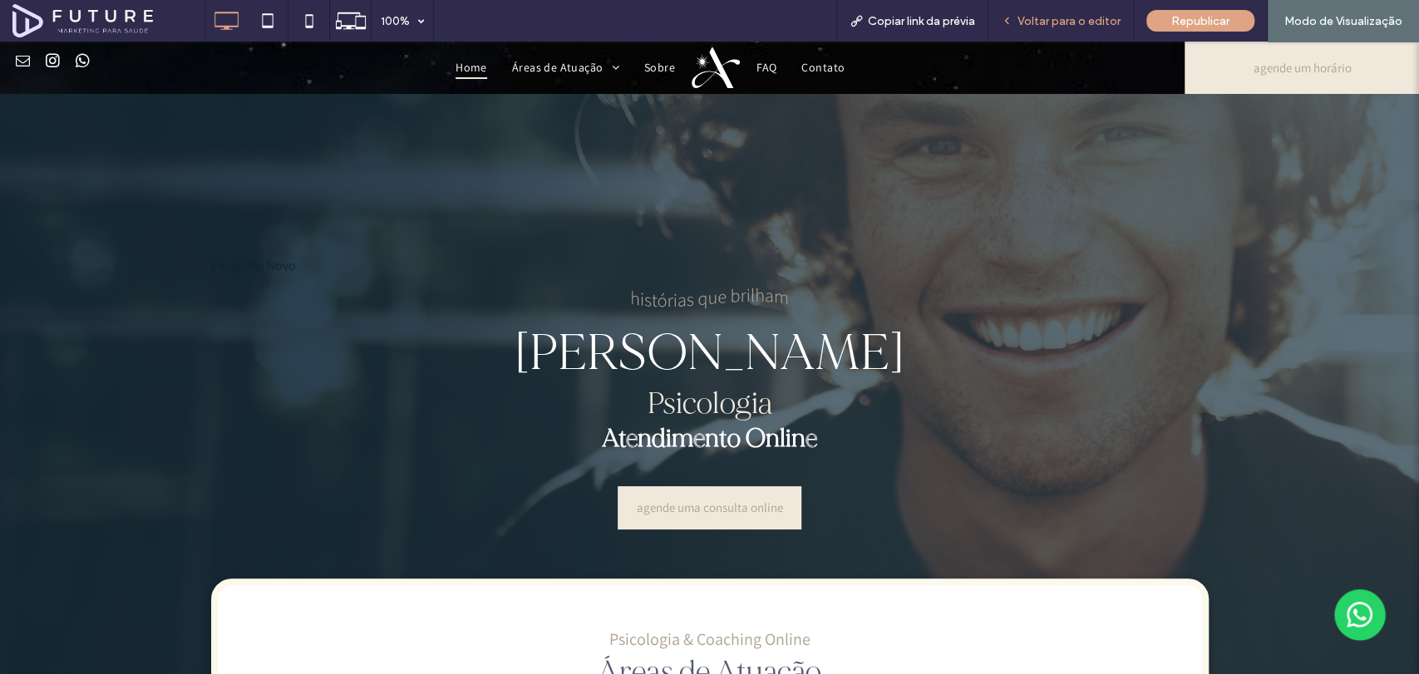
click at [1040, 14] on span "Voltar para o editor" at bounding box center [1068, 21] width 103 height 14
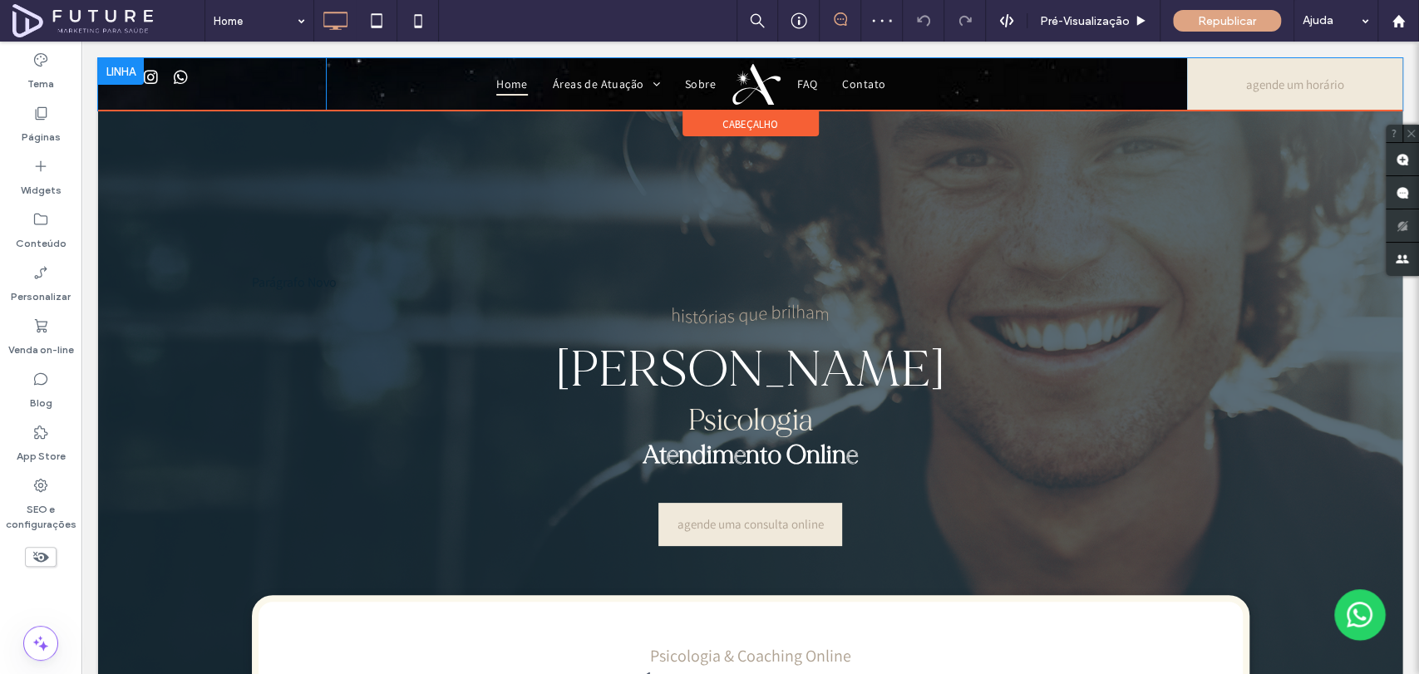
click at [119, 72] on div at bounding box center [121, 71] width 46 height 27
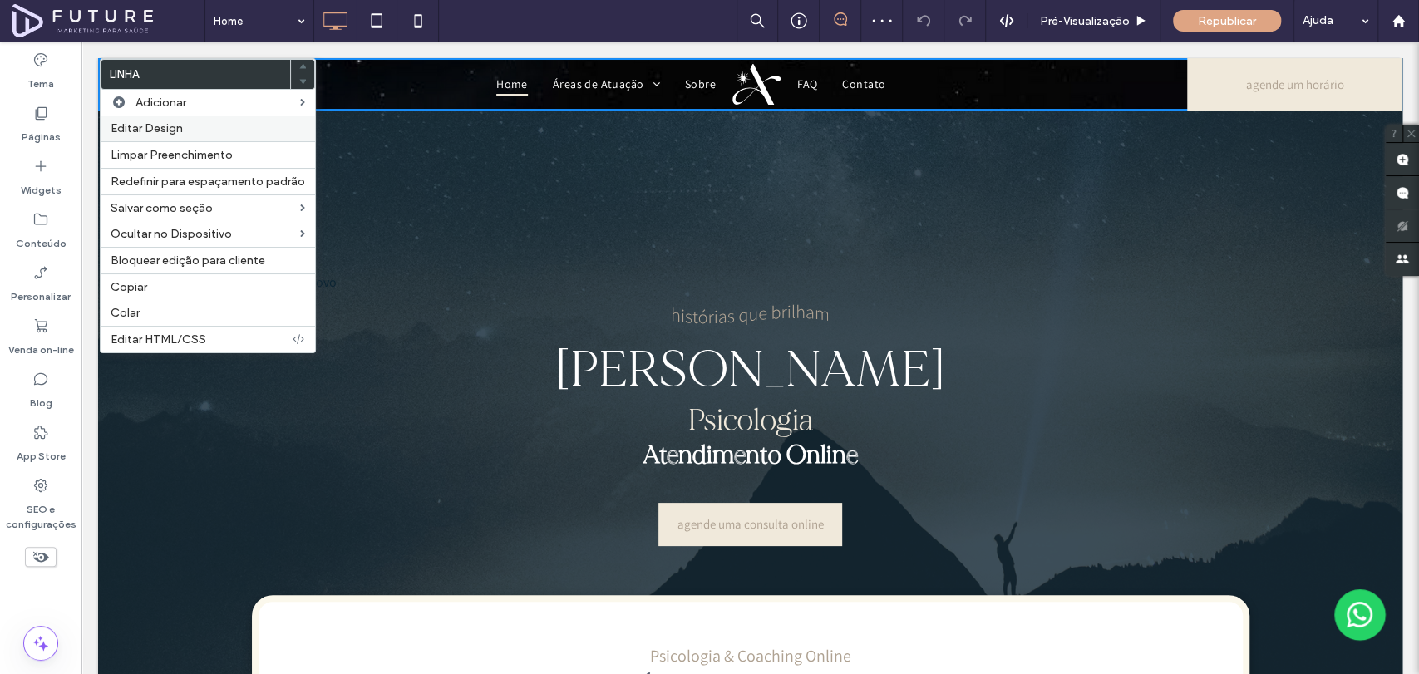
click at [148, 127] on span "Editar Design" at bounding box center [147, 128] width 72 height 14
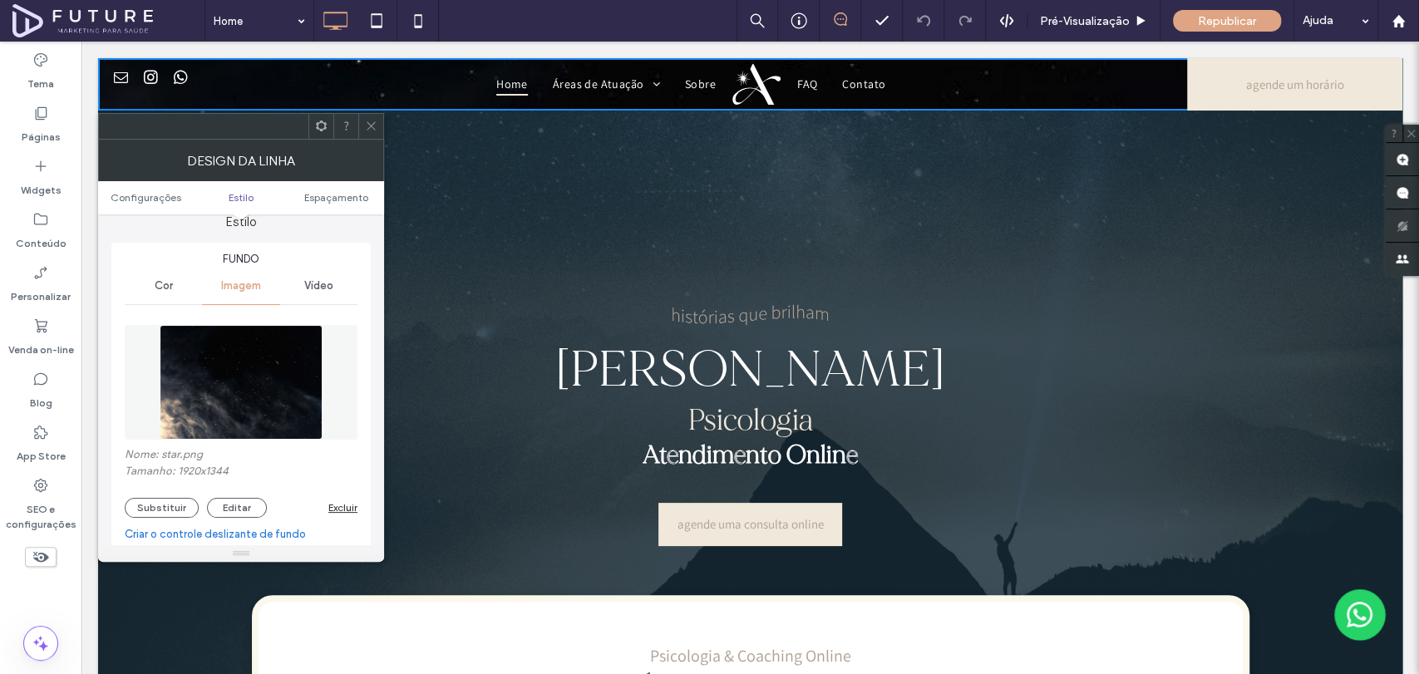
scroll to position [185, 0]
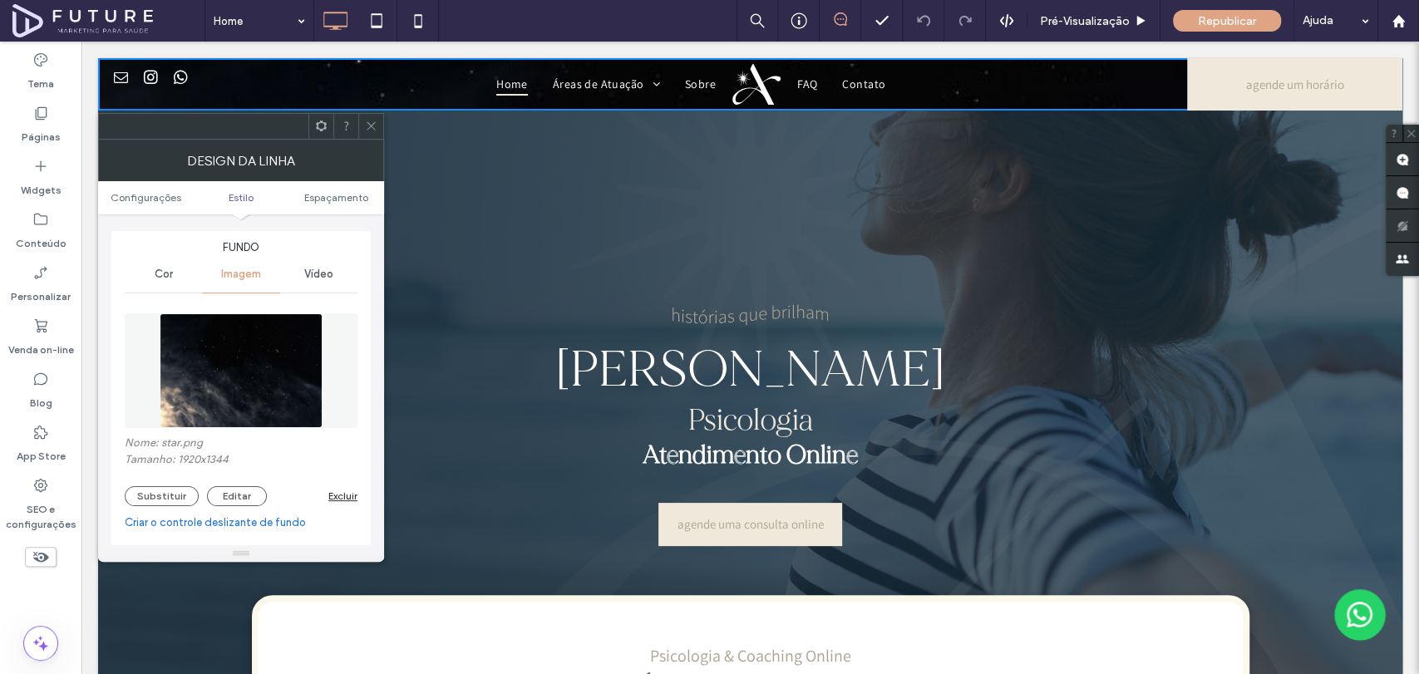
click at [346, 494] on div "Excluir" at bounding box center [342, 496] width 29 height 12
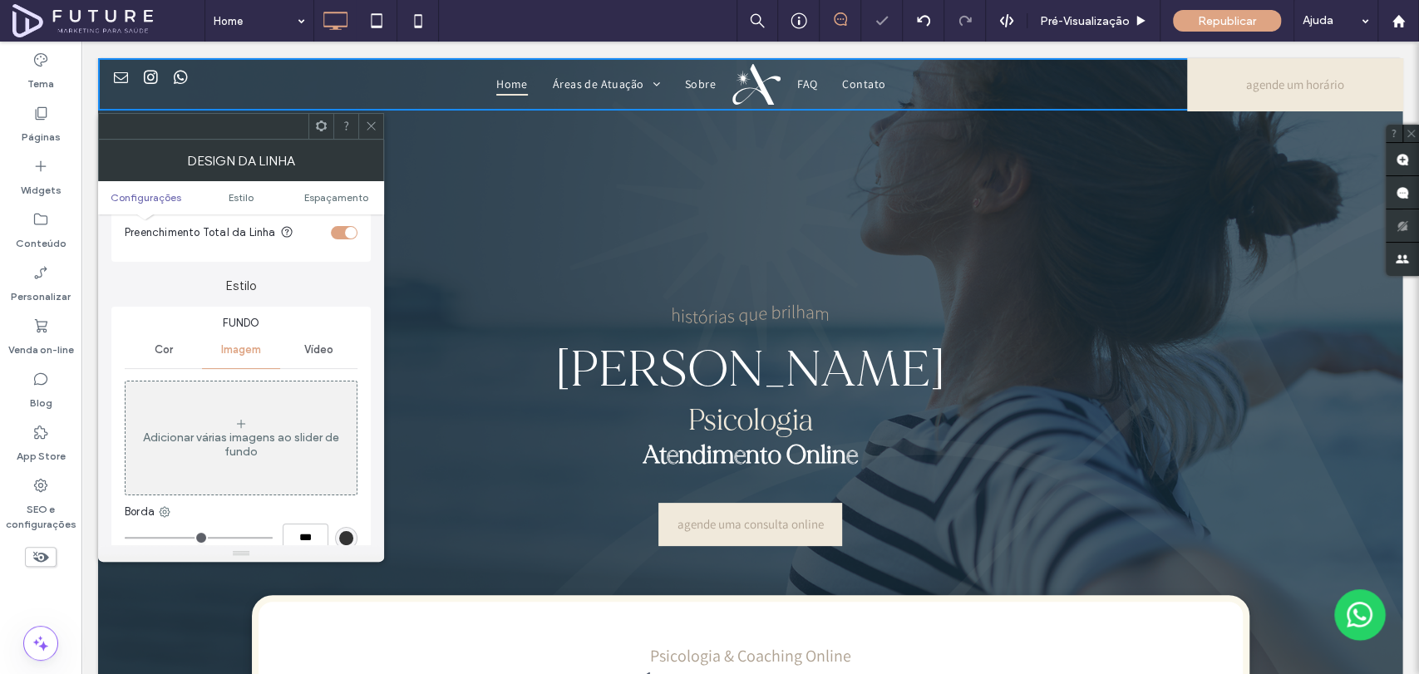
scroll to position [0, 0]
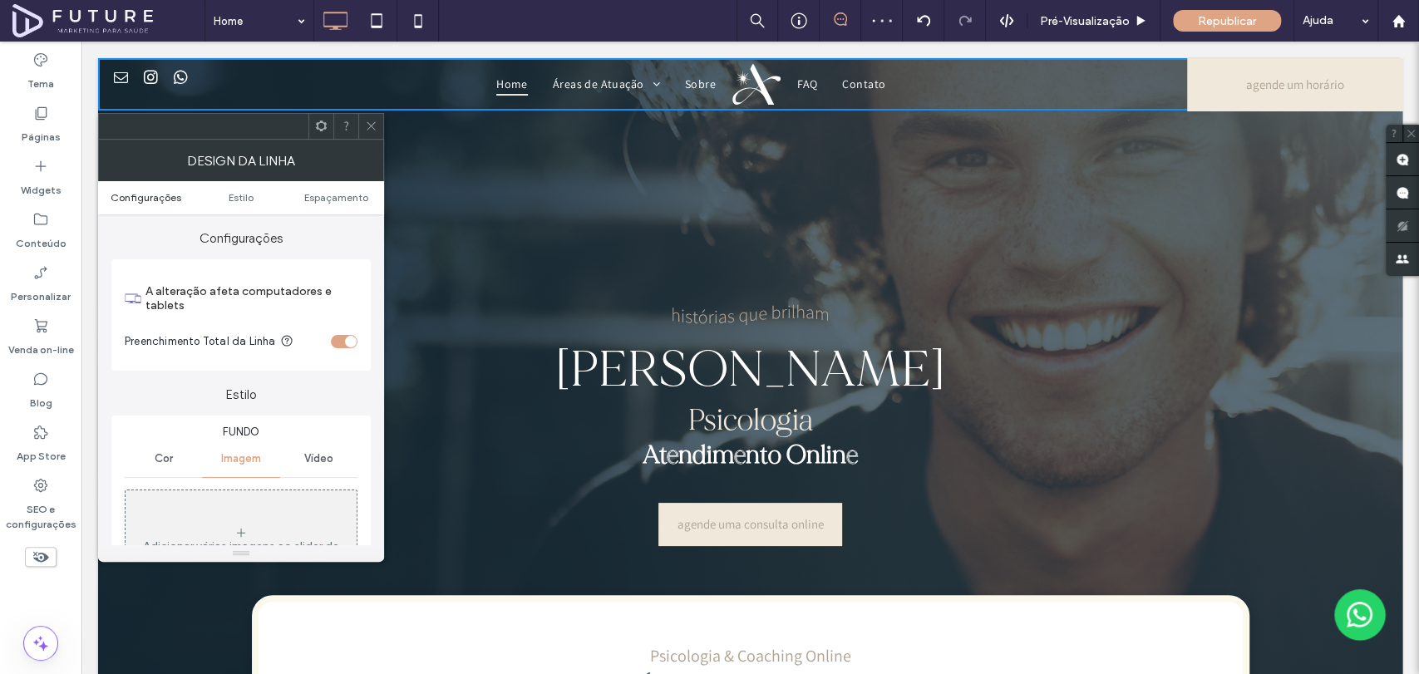
click at [171, 200] on span "Configurações" at bounding box center [146, 197] width 71 height 12
click at [251, 194] on span "Estilo" at bounding box center [241, 197] width 25 height 12
click at [256, 203] on ul "Configurações Estilo Espaçamento" at bounding box center [241, 197] width 286 height 33
click at [244, 203] on ul "Configurações Estilo Espaçamento" at bounding box center [241, 197] width 286 height 33
click at [235, 201] on span "Estilo" at bounding box center [241, 197] width 25 height 12
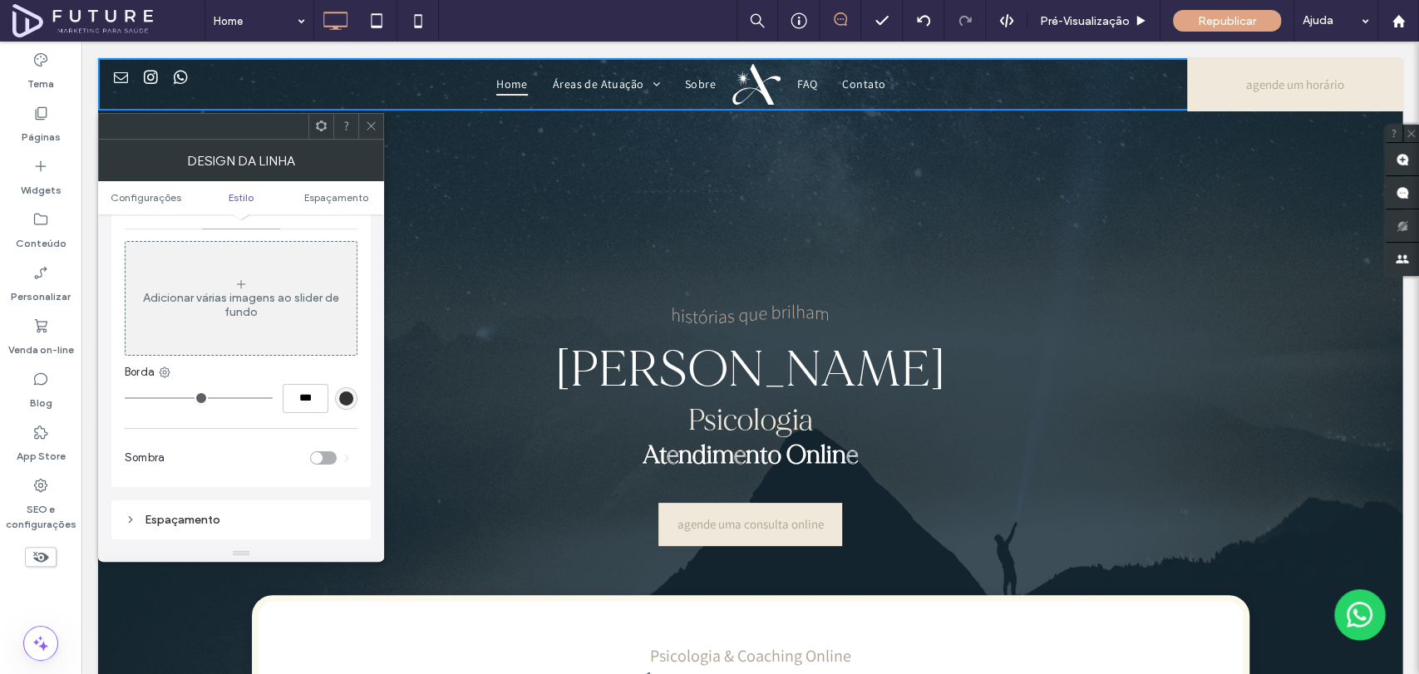
scroll to position [341, 0]
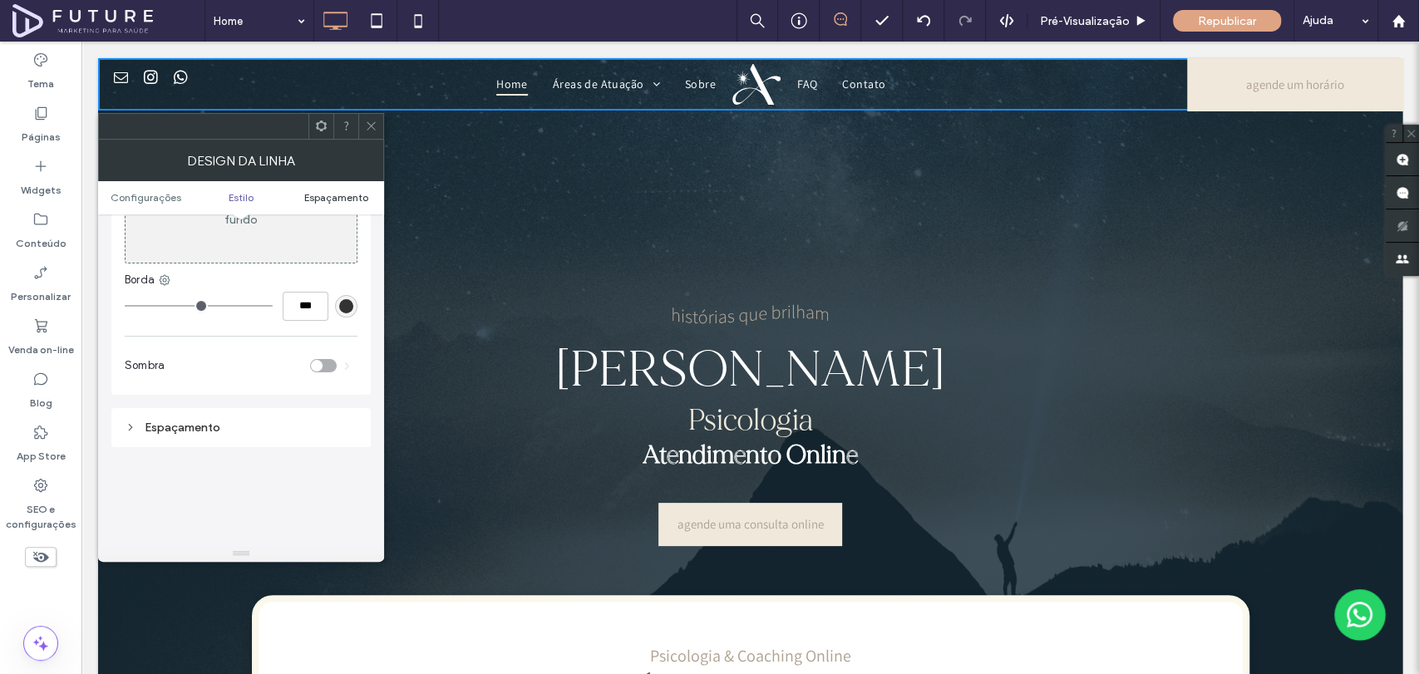
click at [341, 199] on span "Espaçamento" at bounding box center [336, 197] width 64 height 12
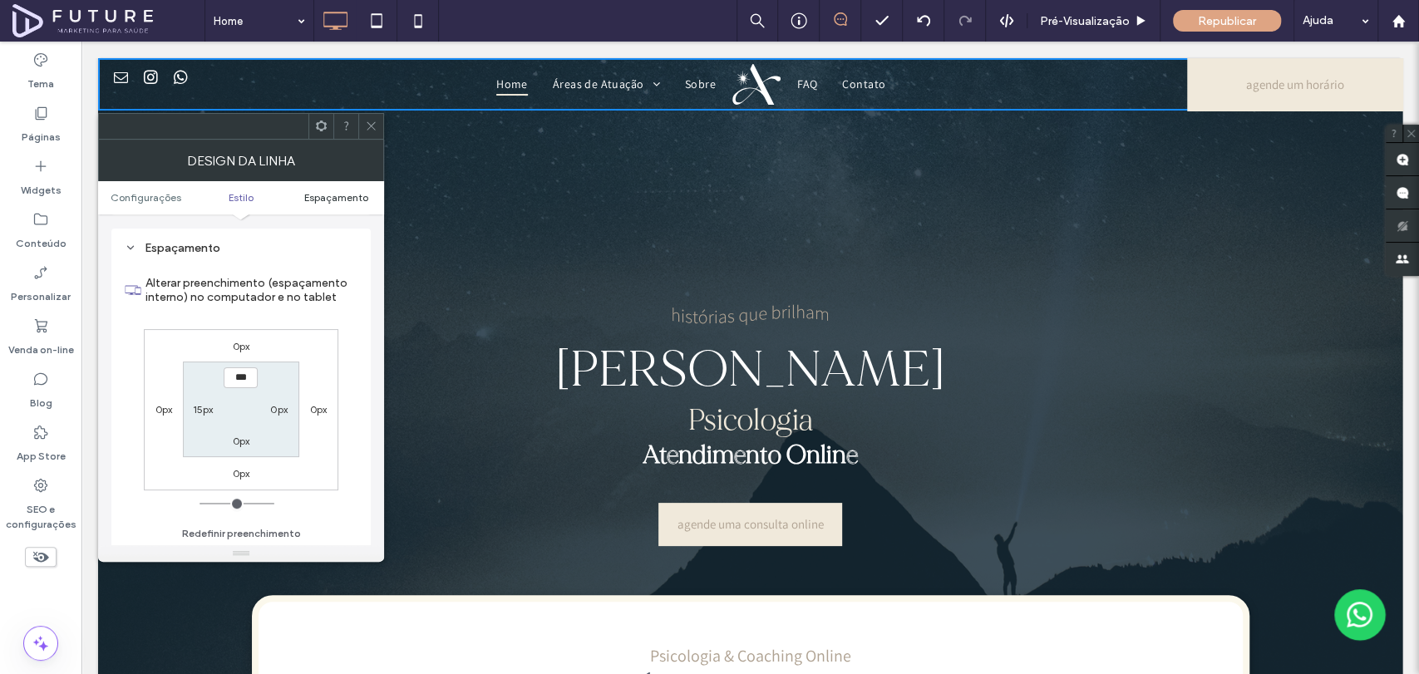
scroll to position [520, 0]
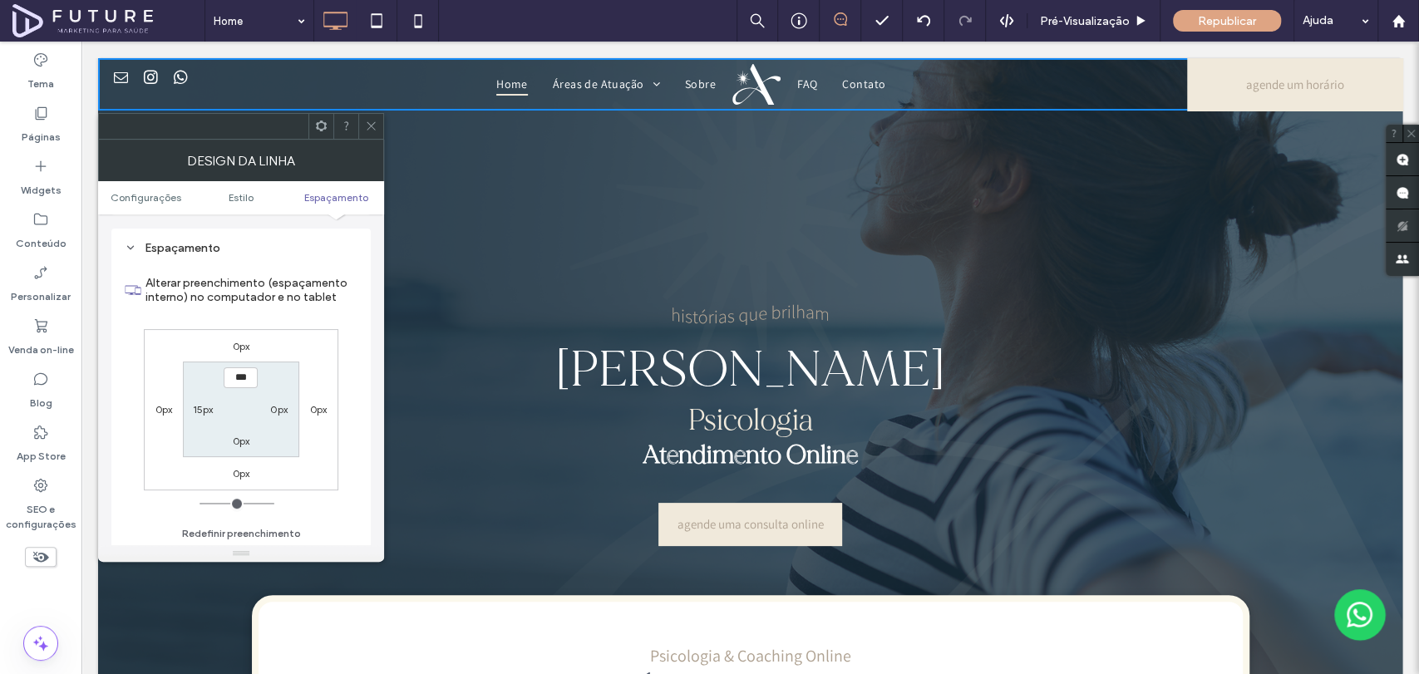
drag, startPoint x: 372, startPoint y: 128, endPoint x: 311, endPoint y: 89, distance: 72.9
click at [372, 128] on use at bounding box center [371, 126] width 8 height 8
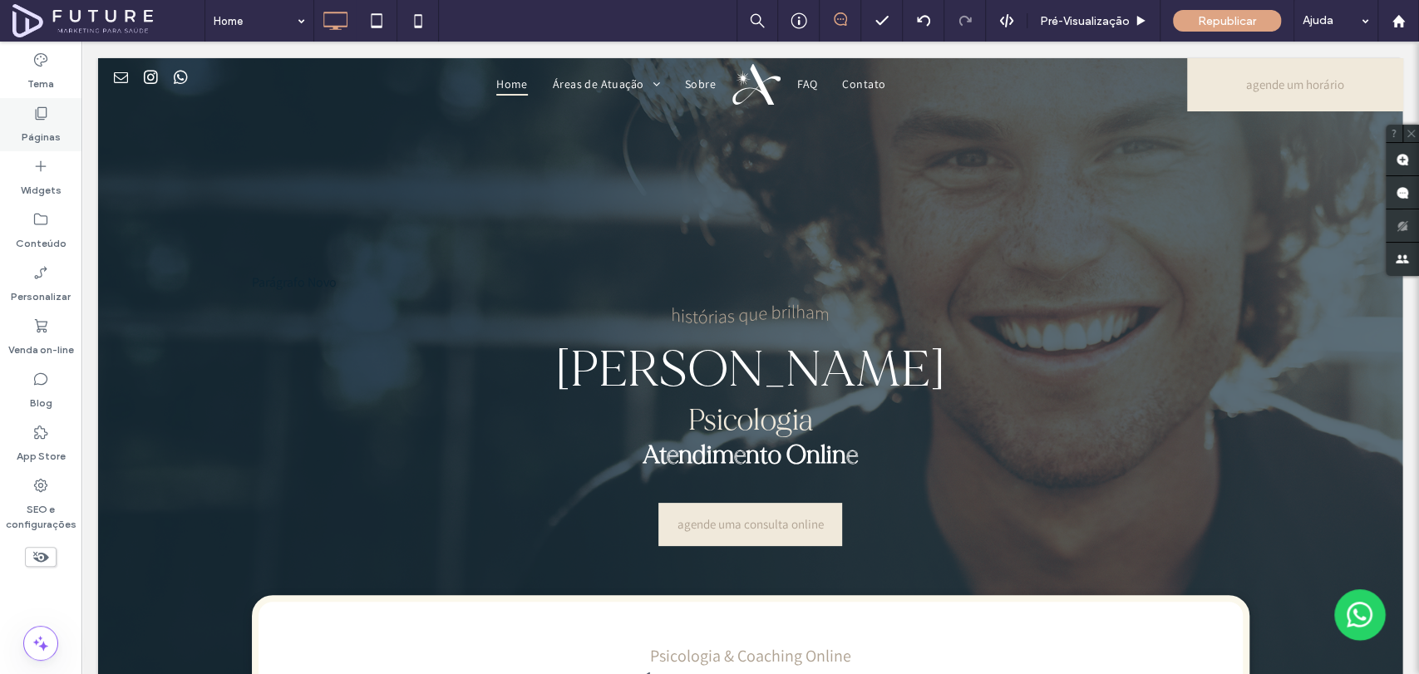
click at [47, 127] on label "Páginas" at bounding box center [41, 132] width 39 height 23
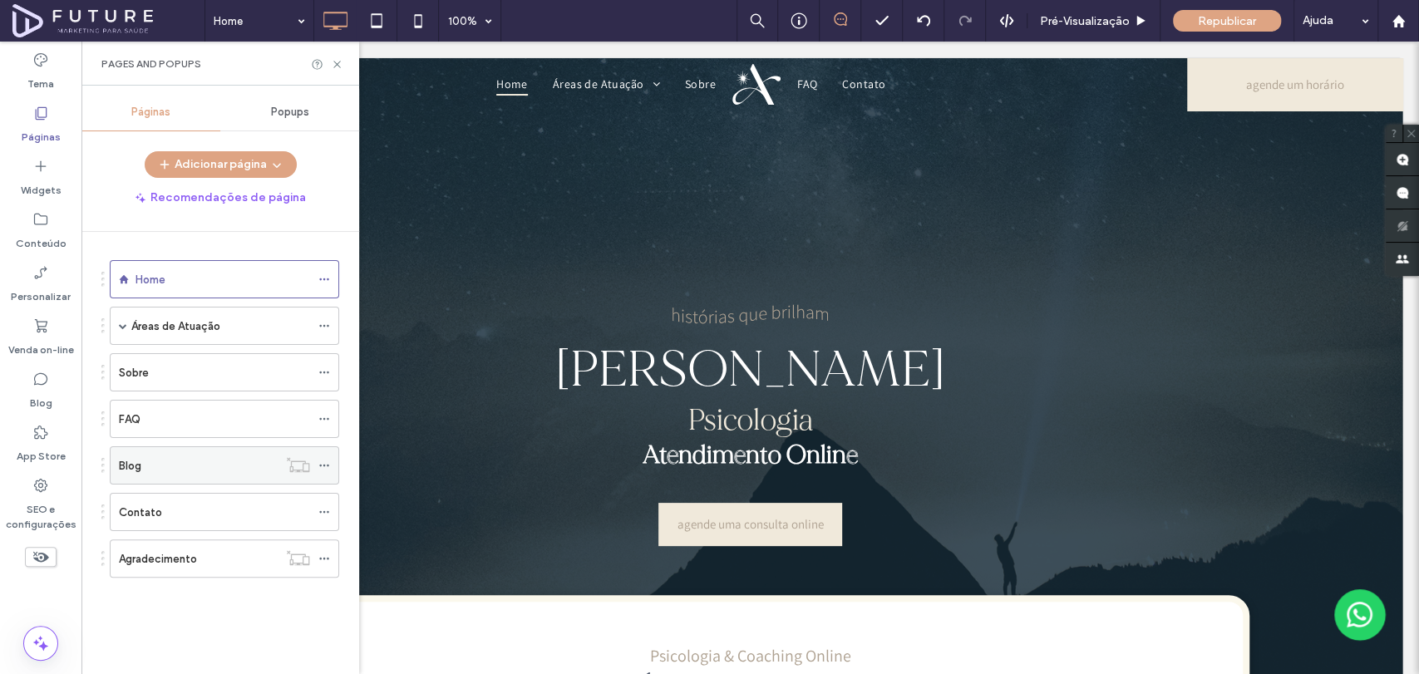
click at [181, 470] on div "Blog" at bounding box center [198, 465] width 159 height 17
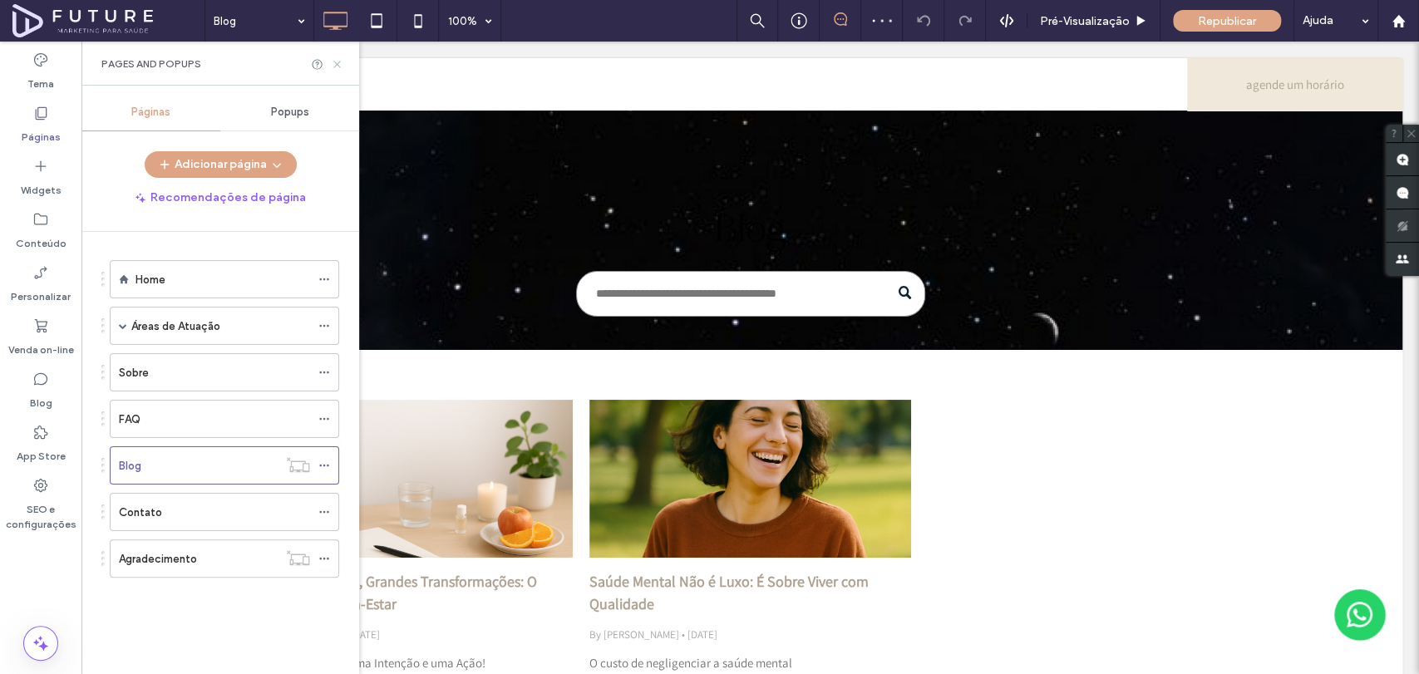
drag, startPoint x: 341, startPoint y: 66, endPoint x: 351, endPoint y: 41, distance: 27.6
click at [341, 66] on icon at bounding box center [337, 64] width 12 height 12
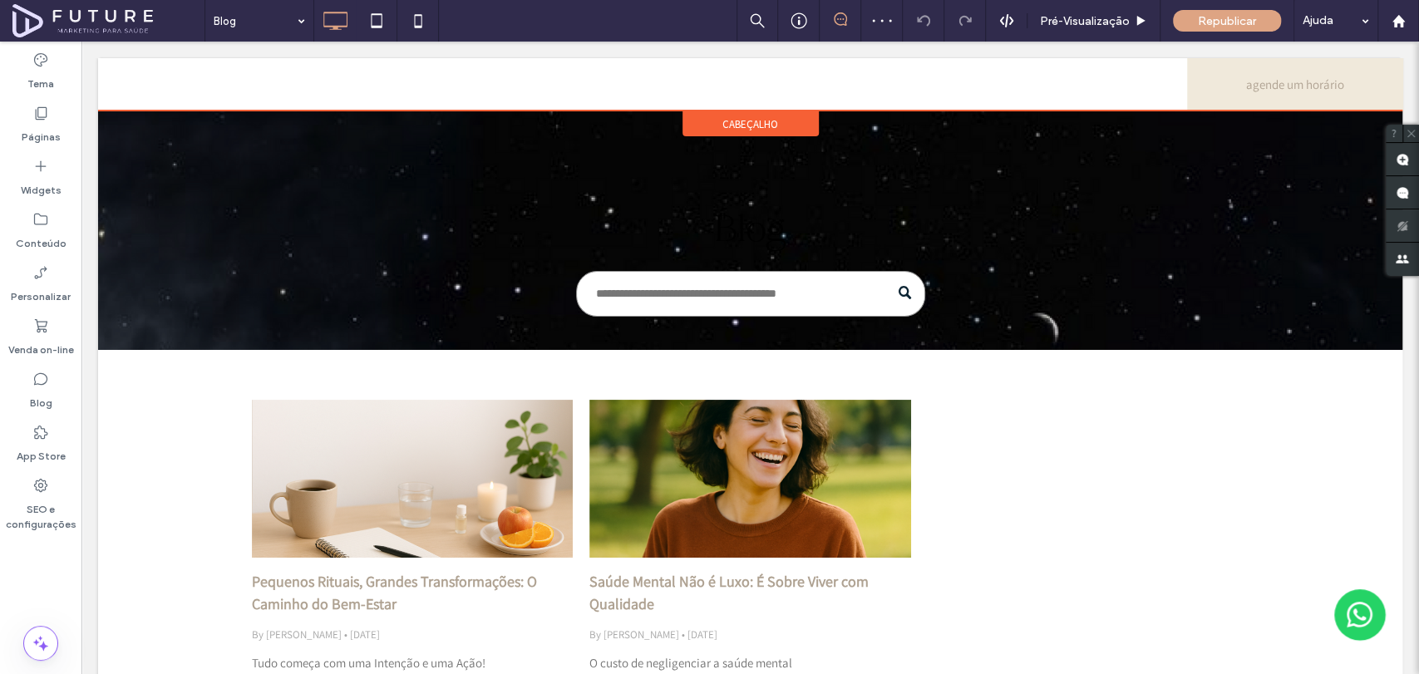
click at [757, 125] on span "cabeçalho" at bounding box center [750, 124] width 56 height 14
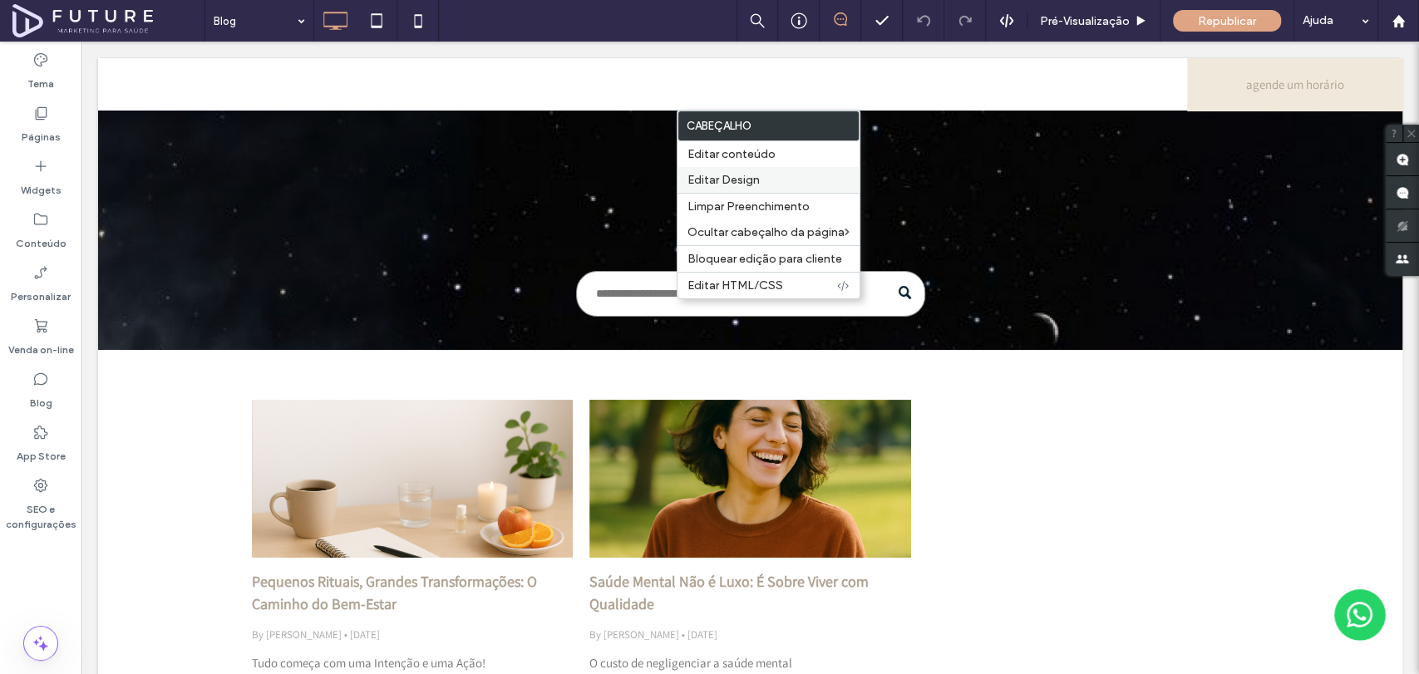
click at [775, 175] on label "Editar Design" at bounding box center [768, 180] width 162 height 14
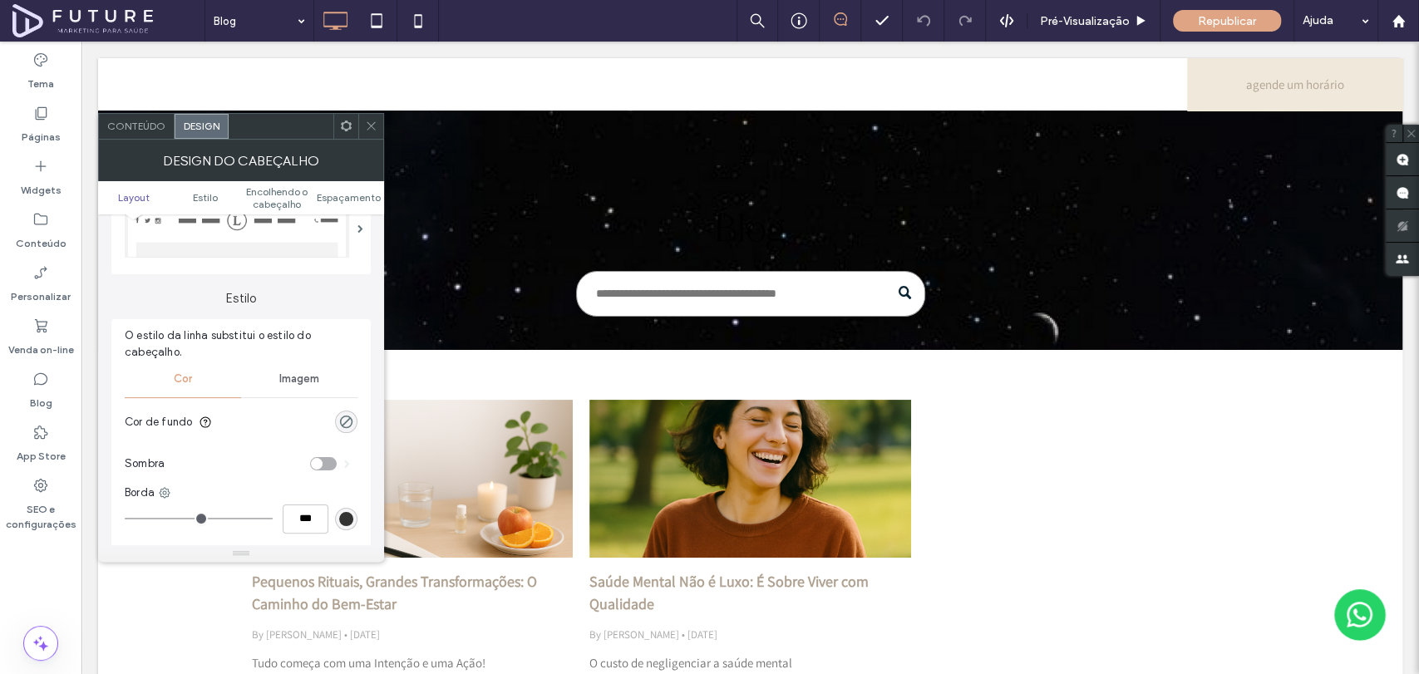
scroll to position [185, 0]
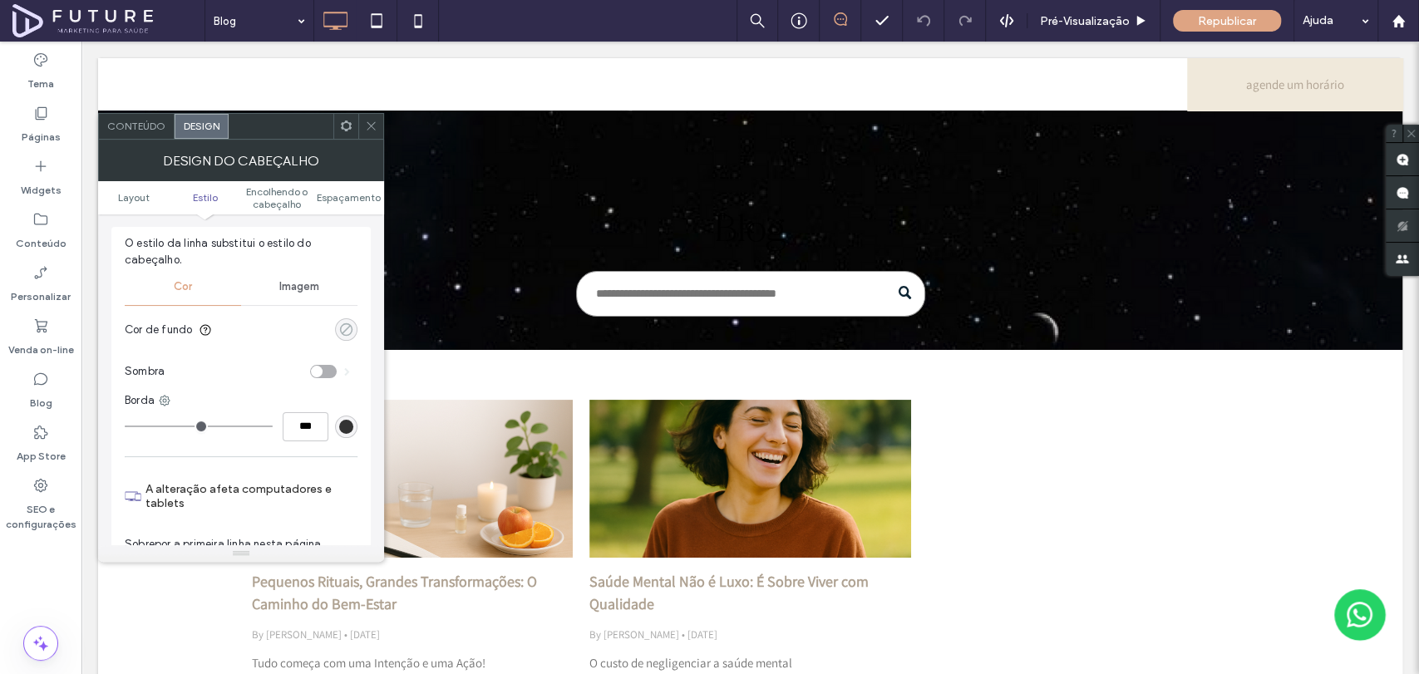
click at [347, 334] on div "rgba(0, 0, 0, 0)" at bounding box center [346, 329] width 14 height 14
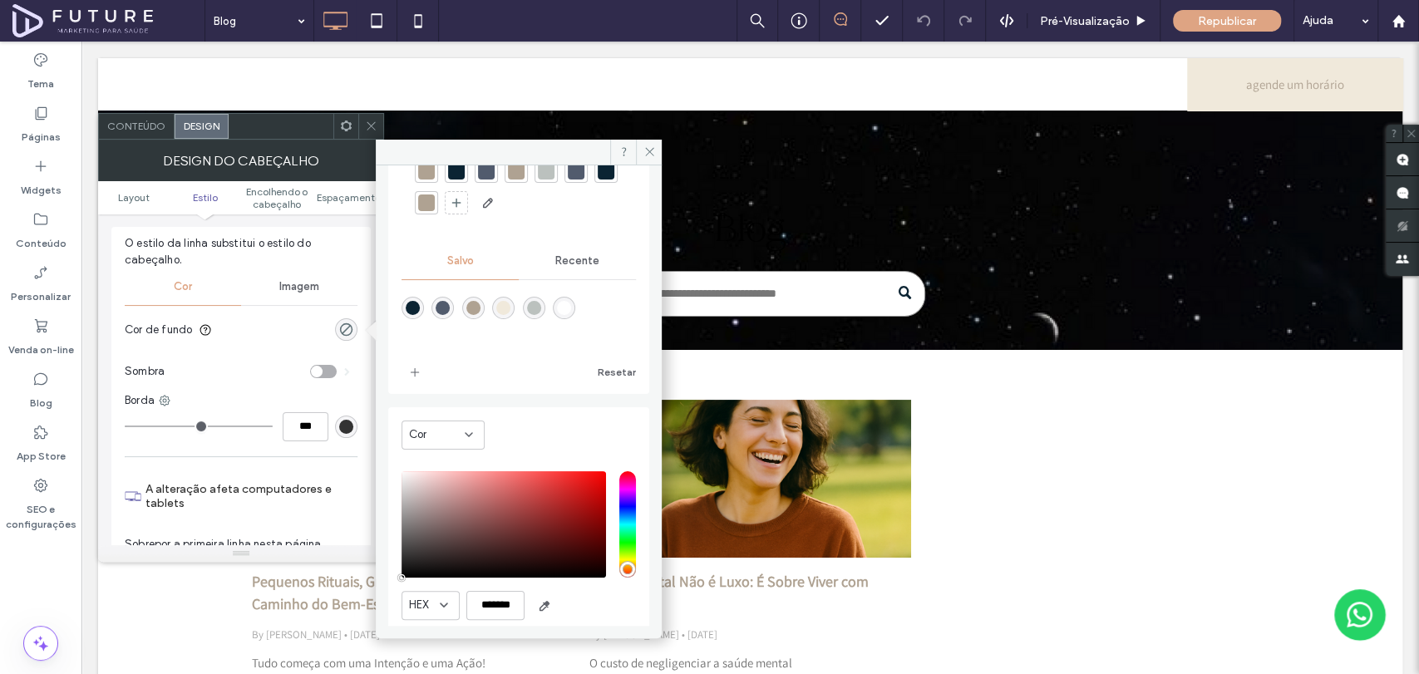
scroll to position [0, 0]
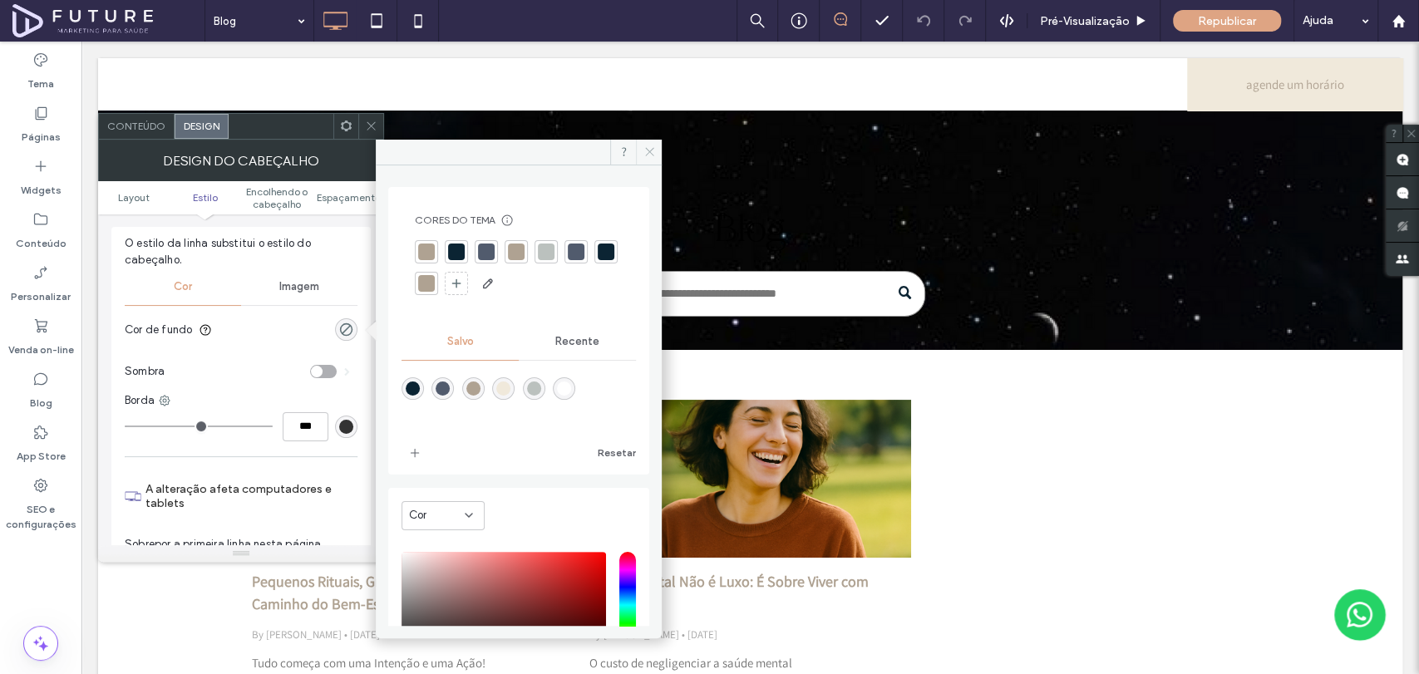
click at [652, 146] on icon at bounding box center [649, 151] width 12 height 12
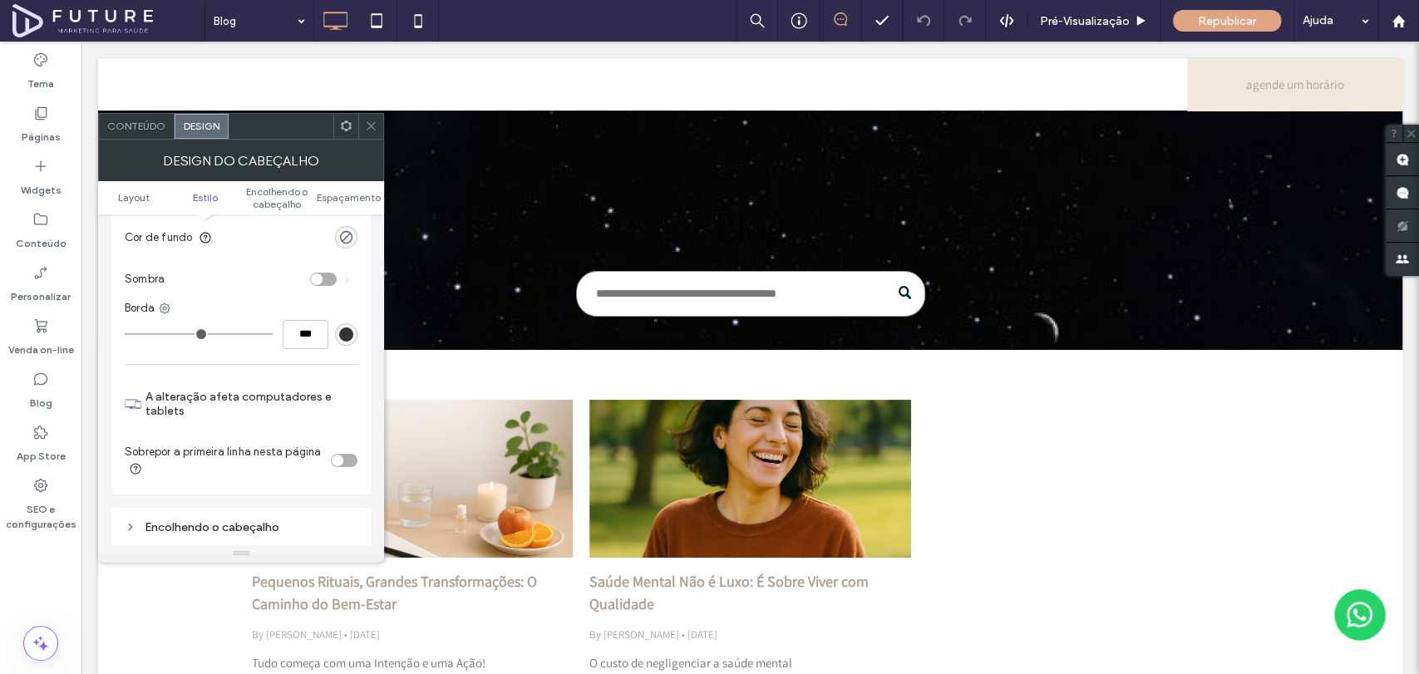
scroll to position [369, 0]
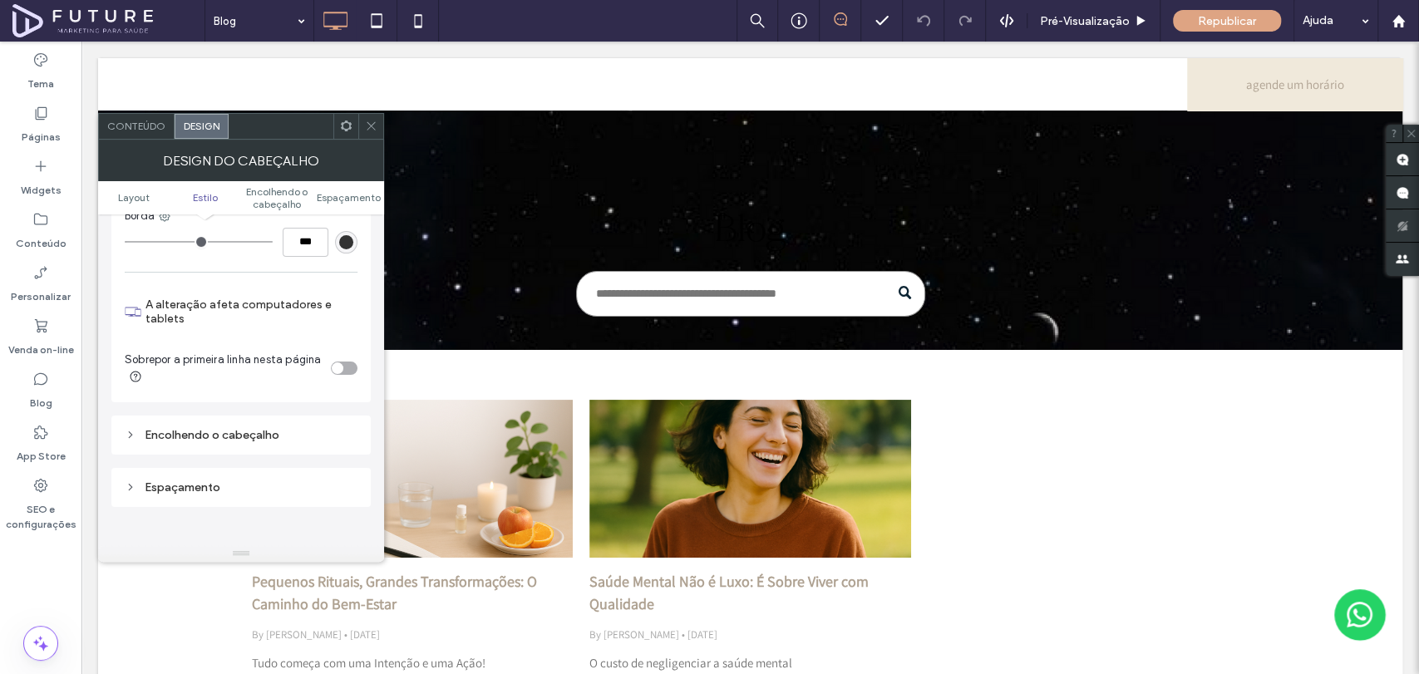
click at [219, 440] on div "Encolhendo o cabeçalho" at bounding box center [241, 435] width 233 height 14
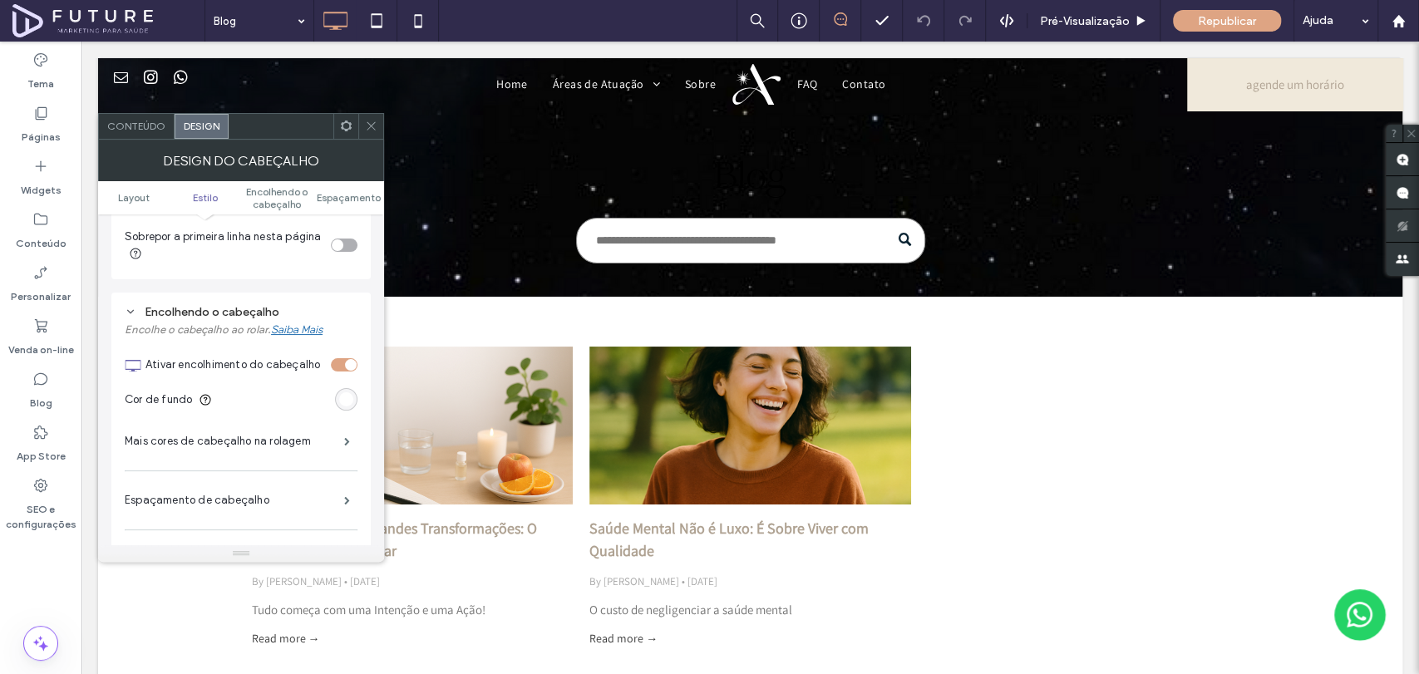
scroll to position [461, 0]
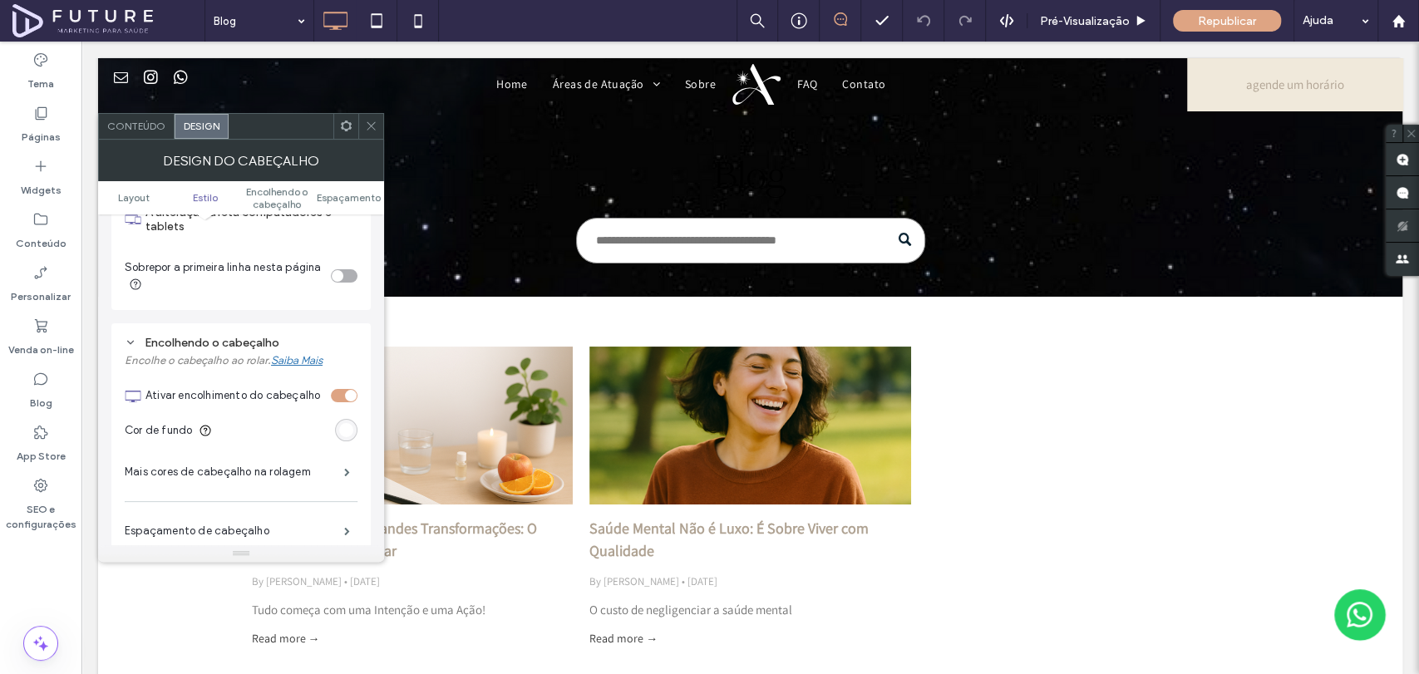
click at [345, 433] on div "rgb(255, 255, 255)" at bounding box center [346, 430] width 14 height 14
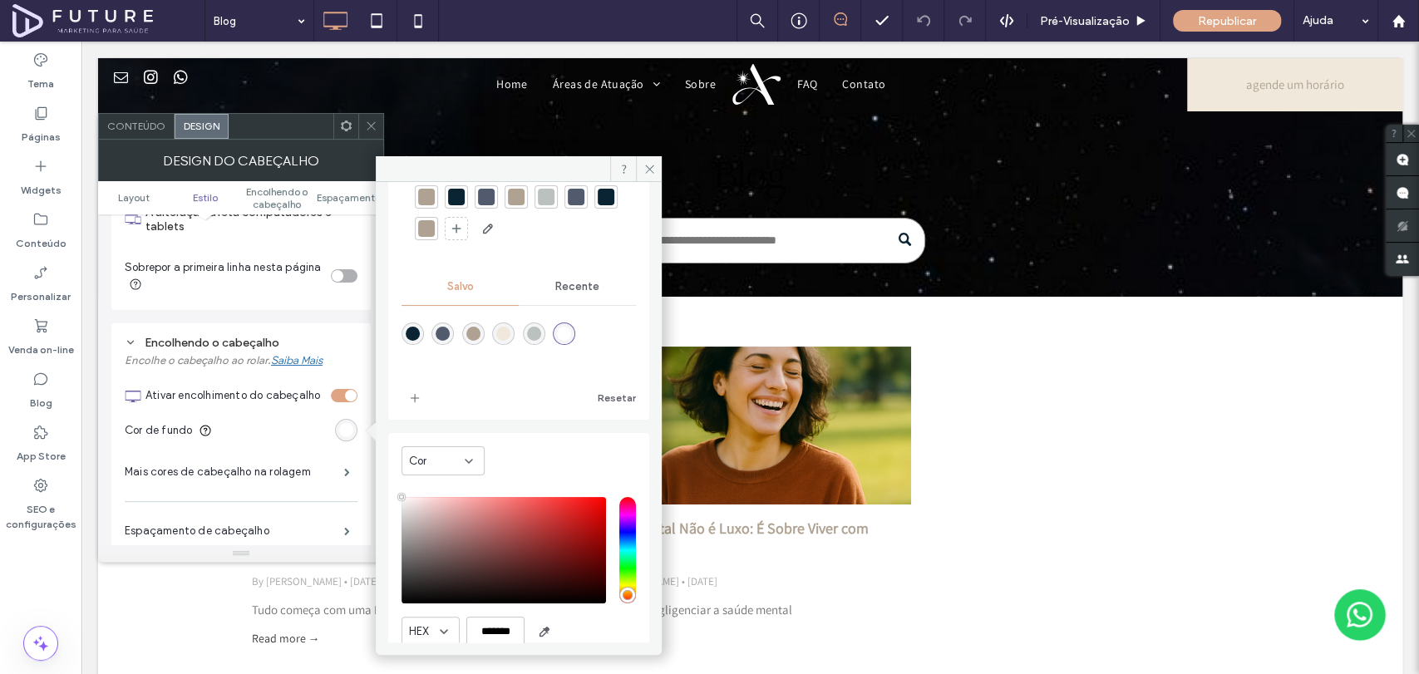
scroll to position [0, 0]
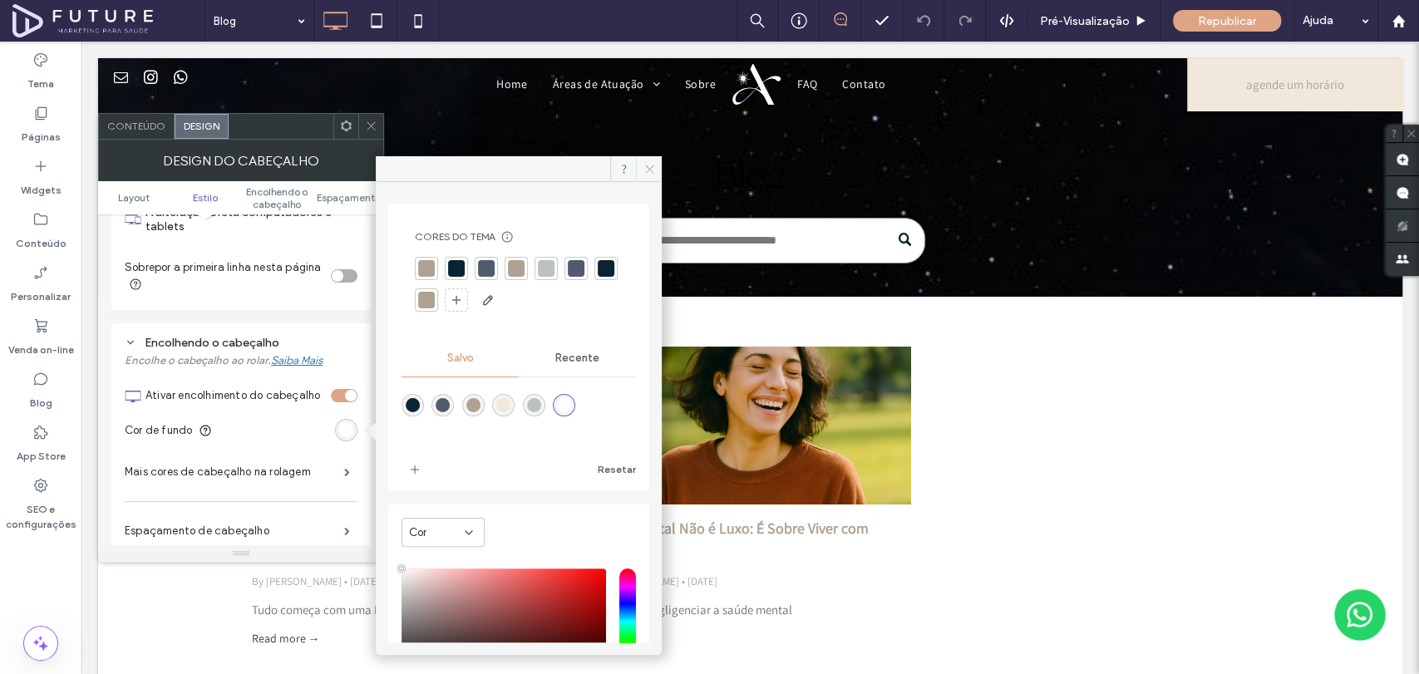
click at [645, 164] on icon at bounding box center [649, 169] width 12 height 12
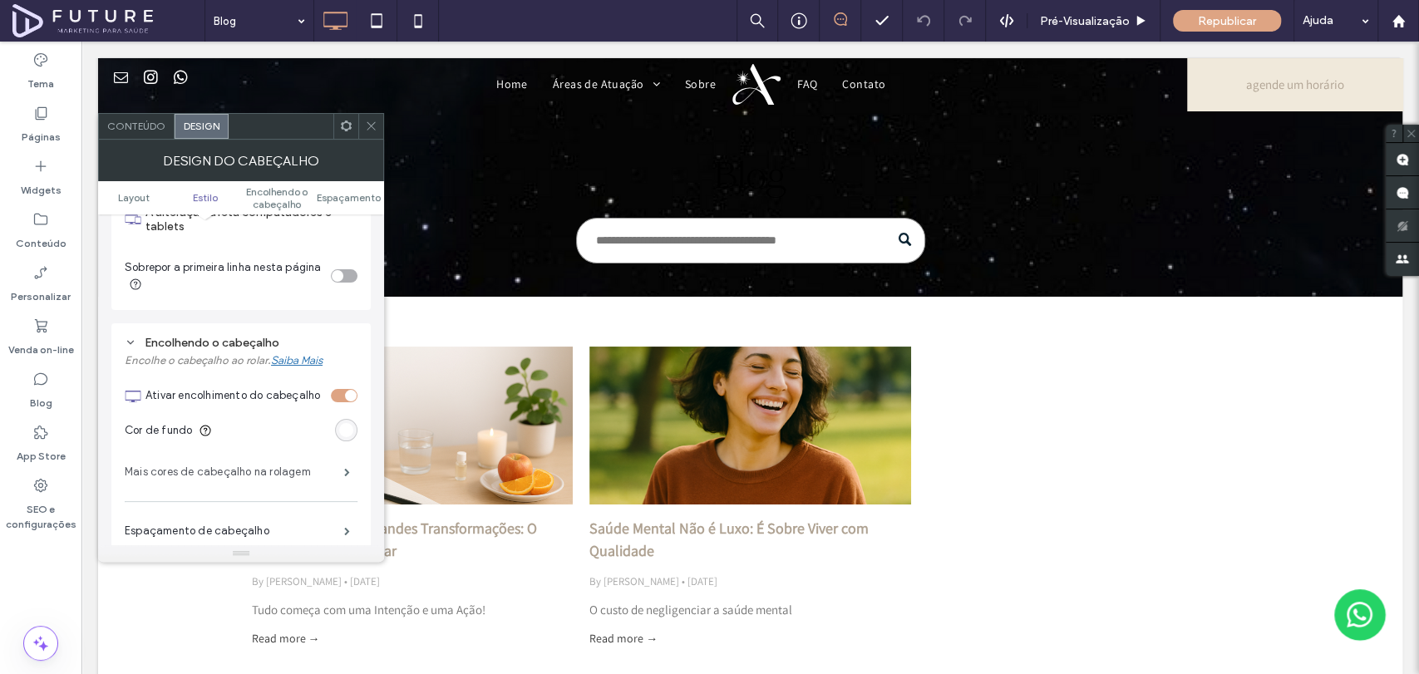
click at [307, 473] on label "Mais cores de cabeçalho na rolagem" at bounding box center [234, 471] width 219 height 33
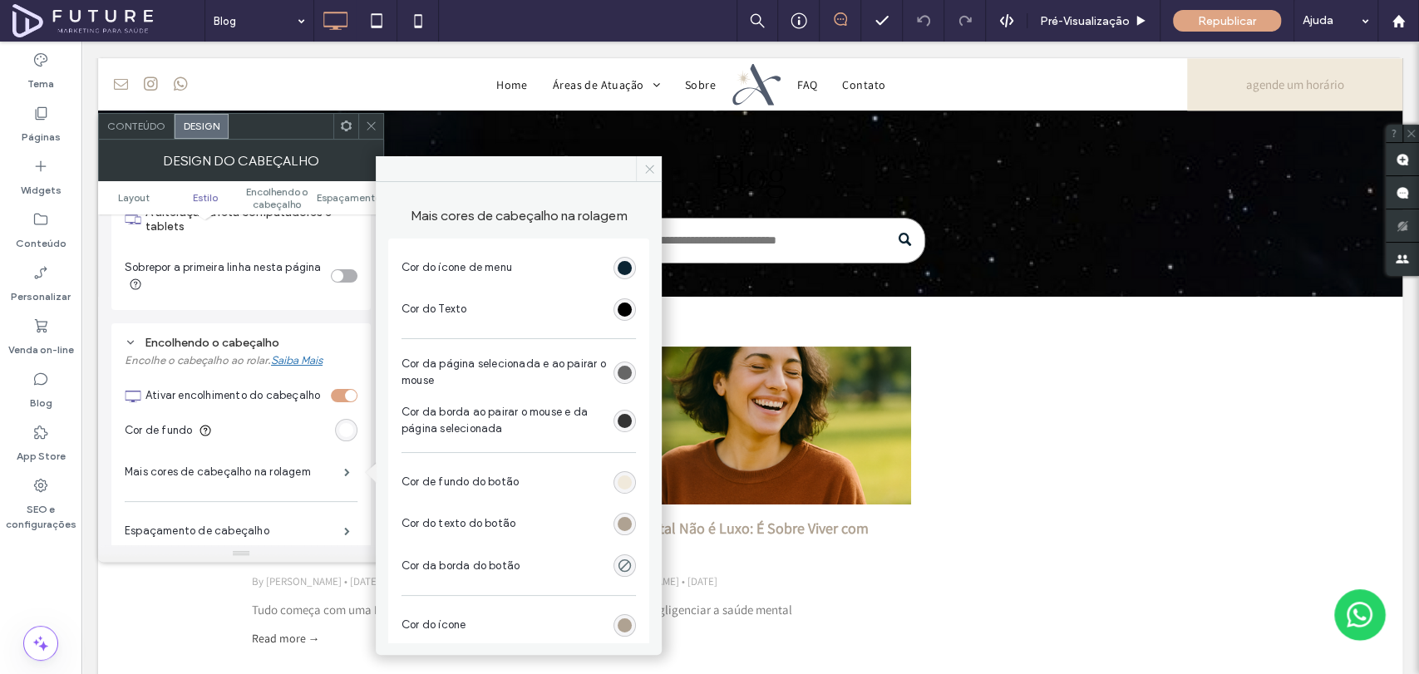
click at [648, 168] on use at bounding box center [649, 169] width 8 height 8
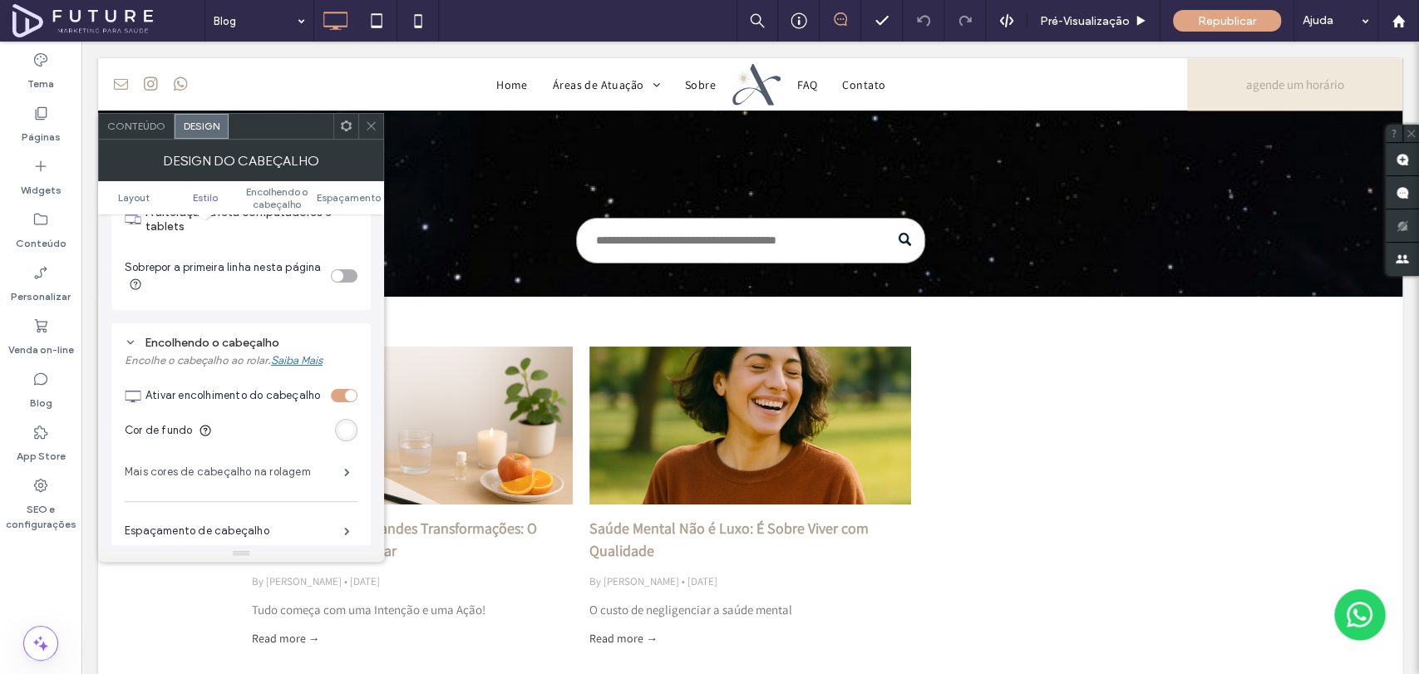
scroll to position [738, 0]
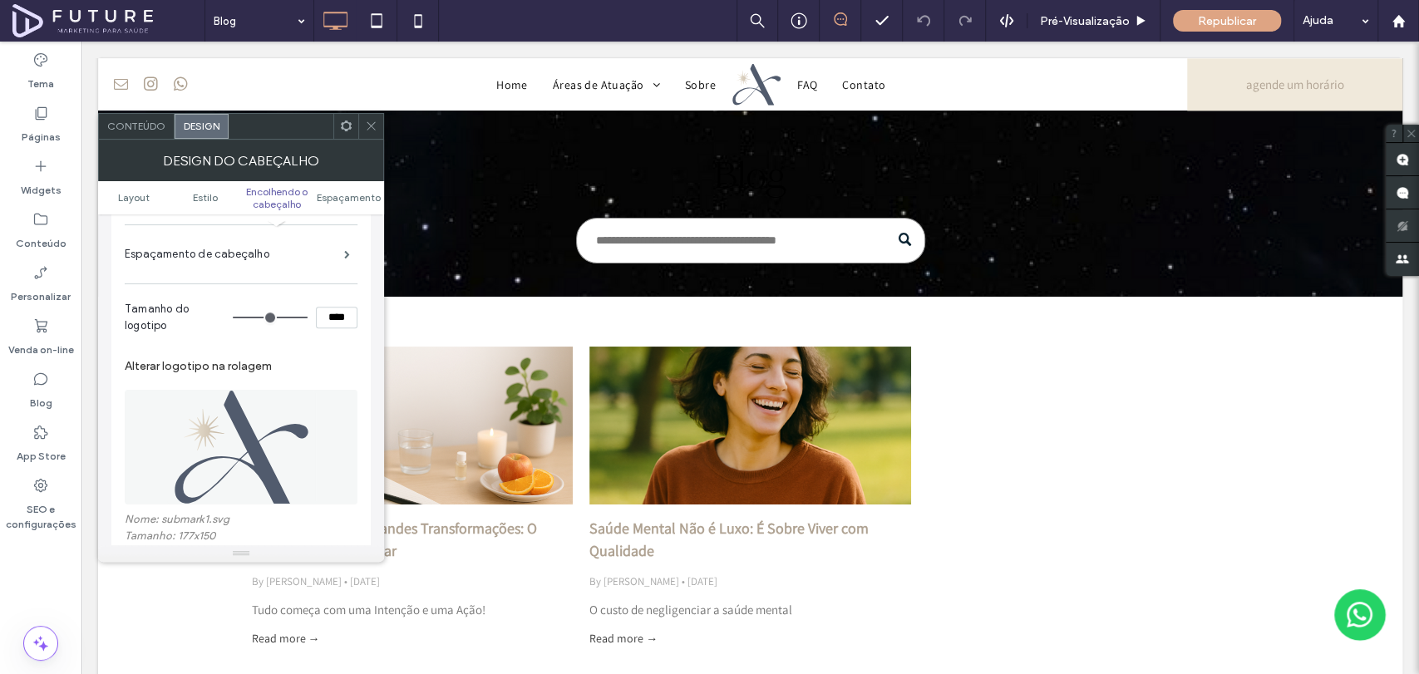
click at [375, 124] on icon at bounding box center [371, 126] width 12 height 12
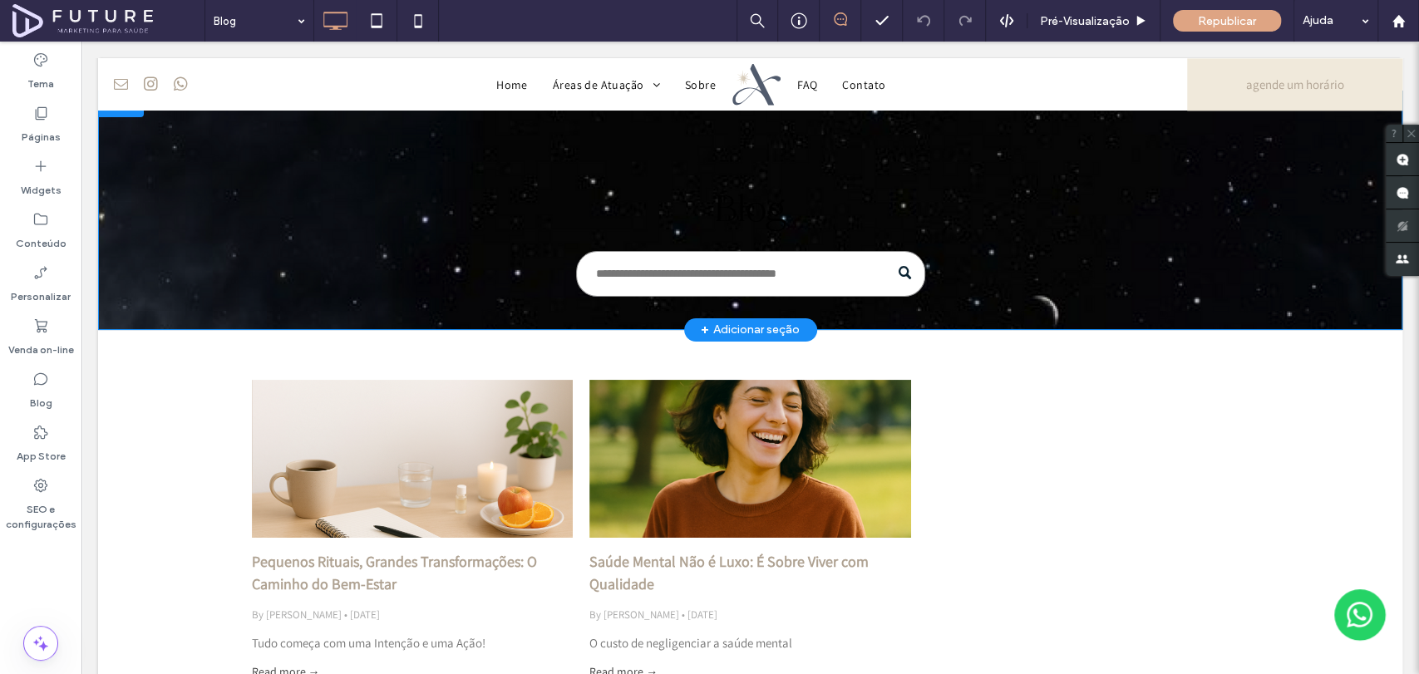
scroll to position [0, 0]
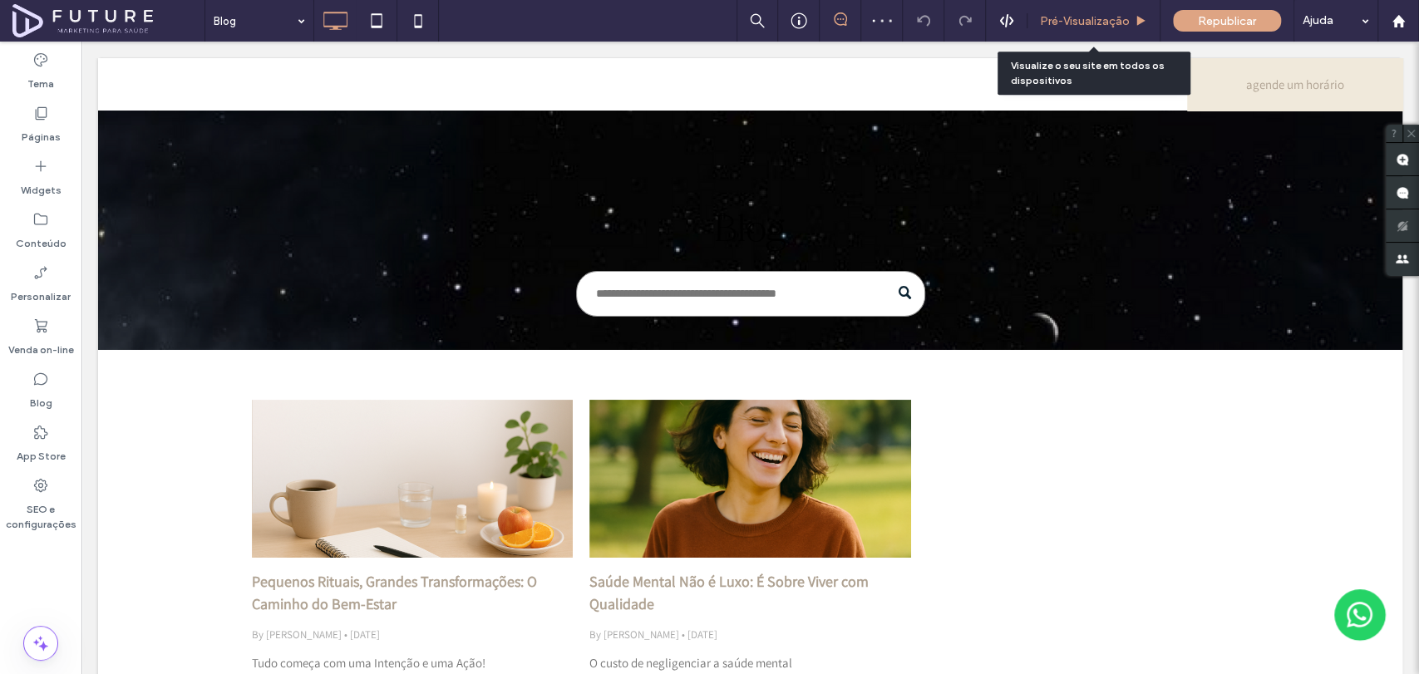
click at [1086, 17] on span "Pré-Visualizaçāo" at bounding box center [1085, 21] width 90 height 14
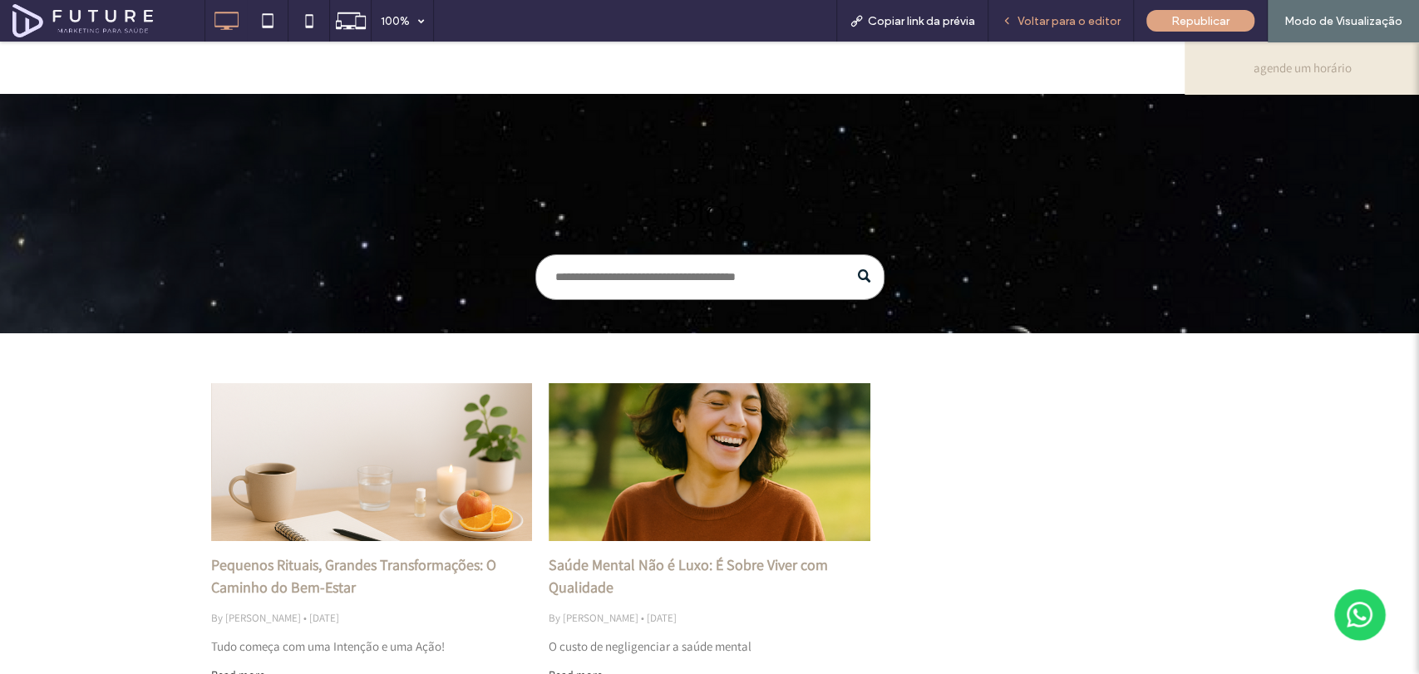
click at [1100, 12] on div "Voltar para o editor" at bounding box center [1060, 21] width 145 height 42
click at [1101, 25] on span "Voltar para o editor" at bounding box center [1068, 21] width 103 height 14
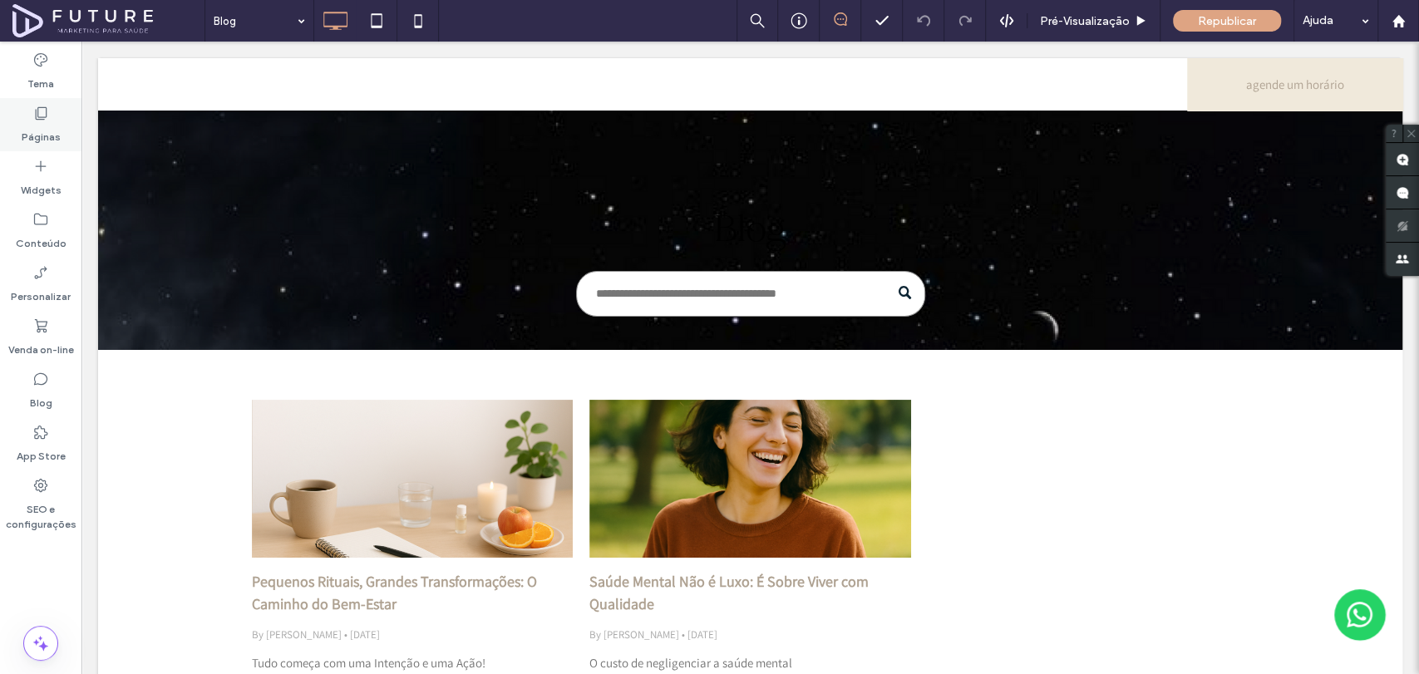
click at [37, 109] on icon at bounding box center [40, 113] width 17 height 17
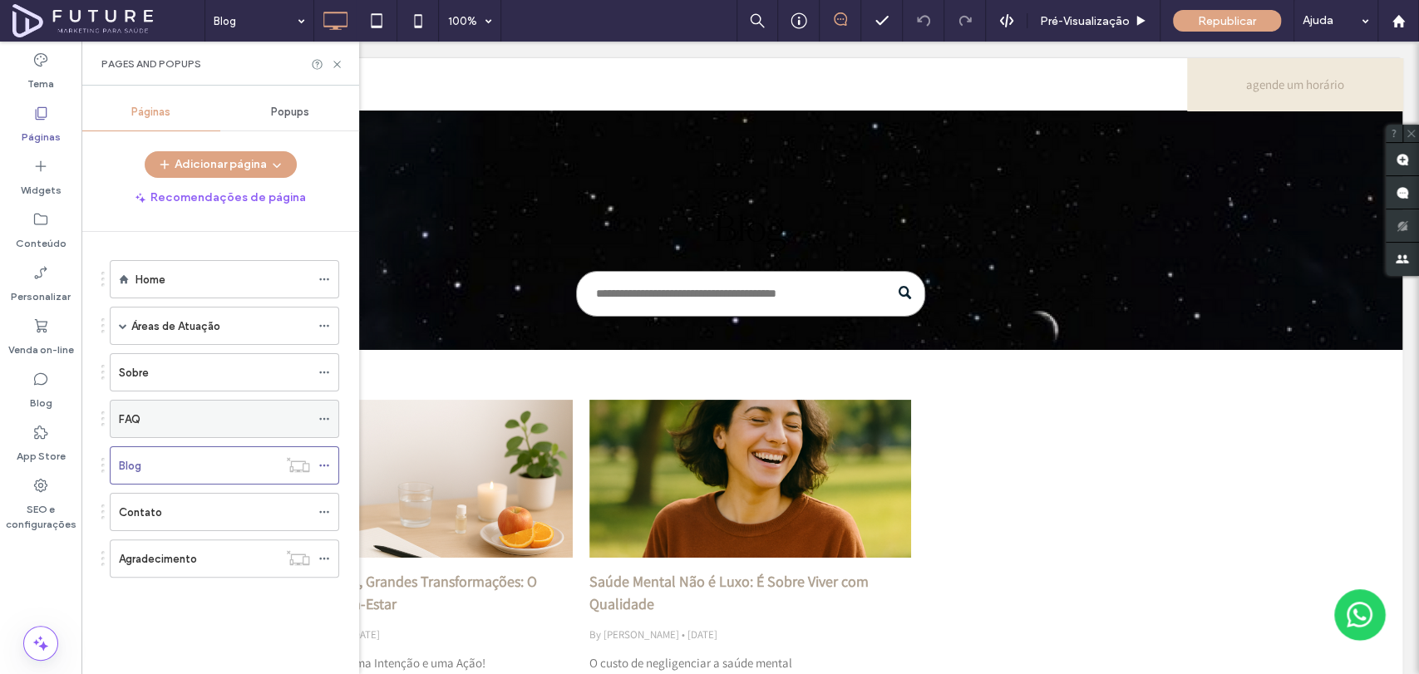
click at [150, 423] on div "FAQ" at bounding box center [214, 419] width 191 height 17
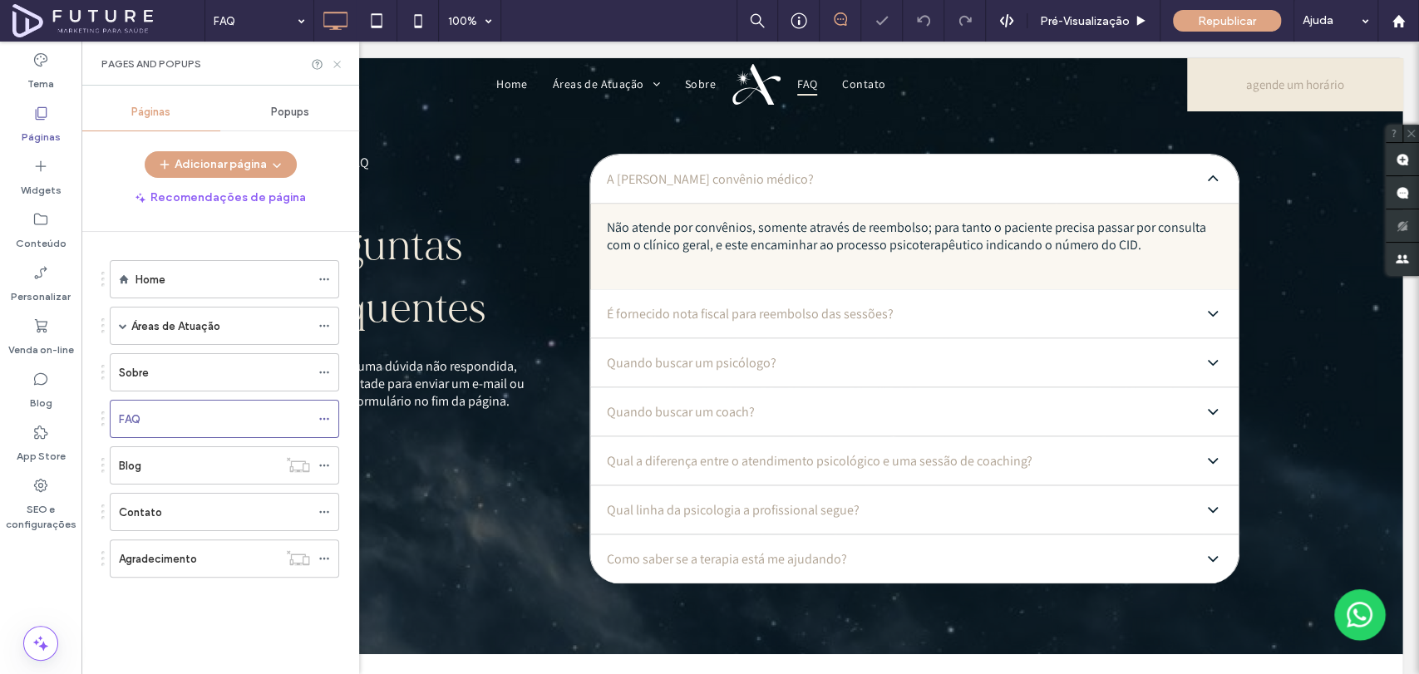
click at [339, 62] on use at bounding box center [336, 64] width 7 height 7
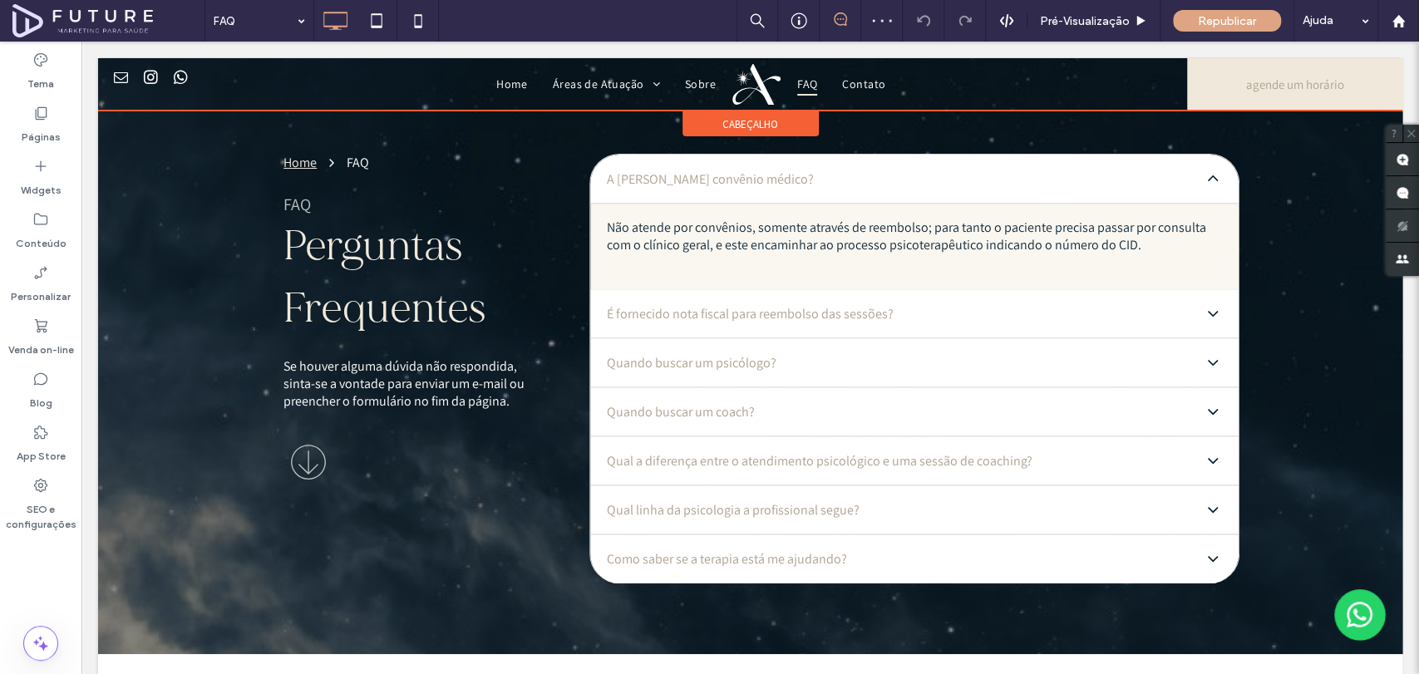
click at [744, 126] on span "cabeçalho" at bounding box center [750, 124] width 56 height 14
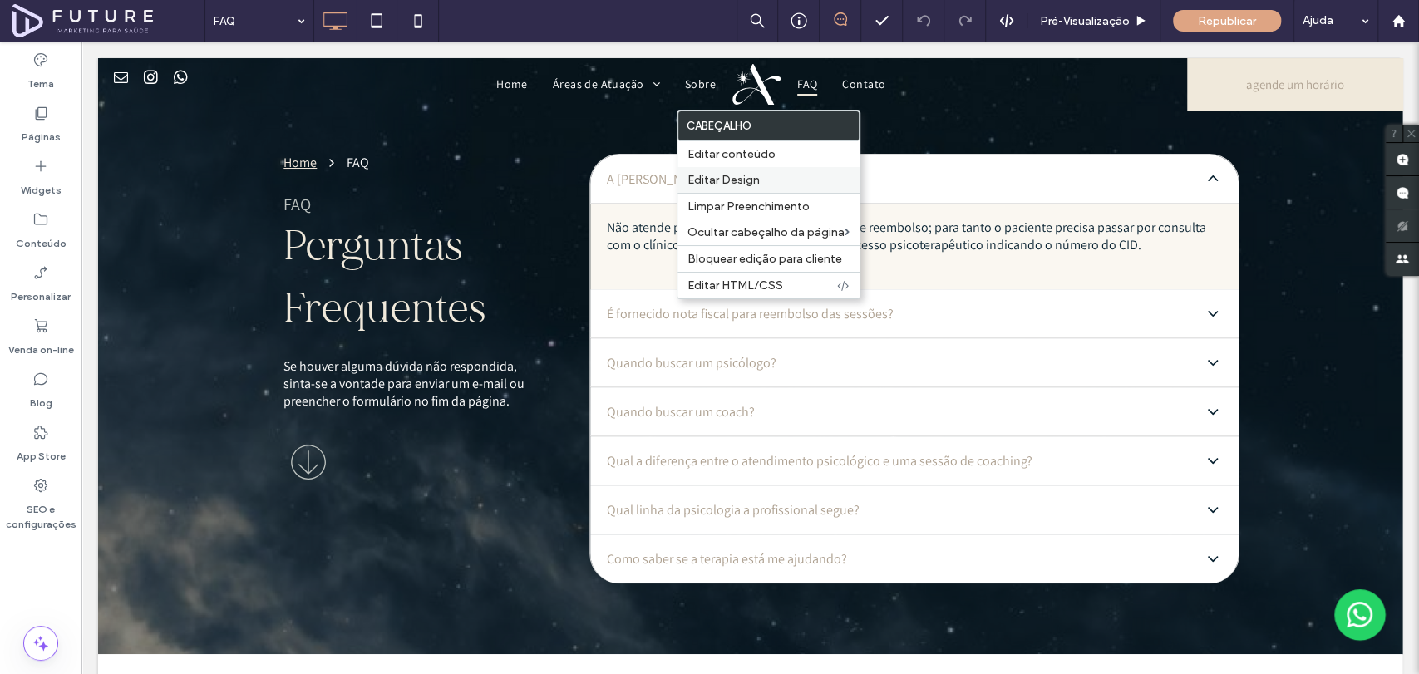
click at [751, 181] on span "Editar Design" at bounding box center [723, 180] width 72 height 14
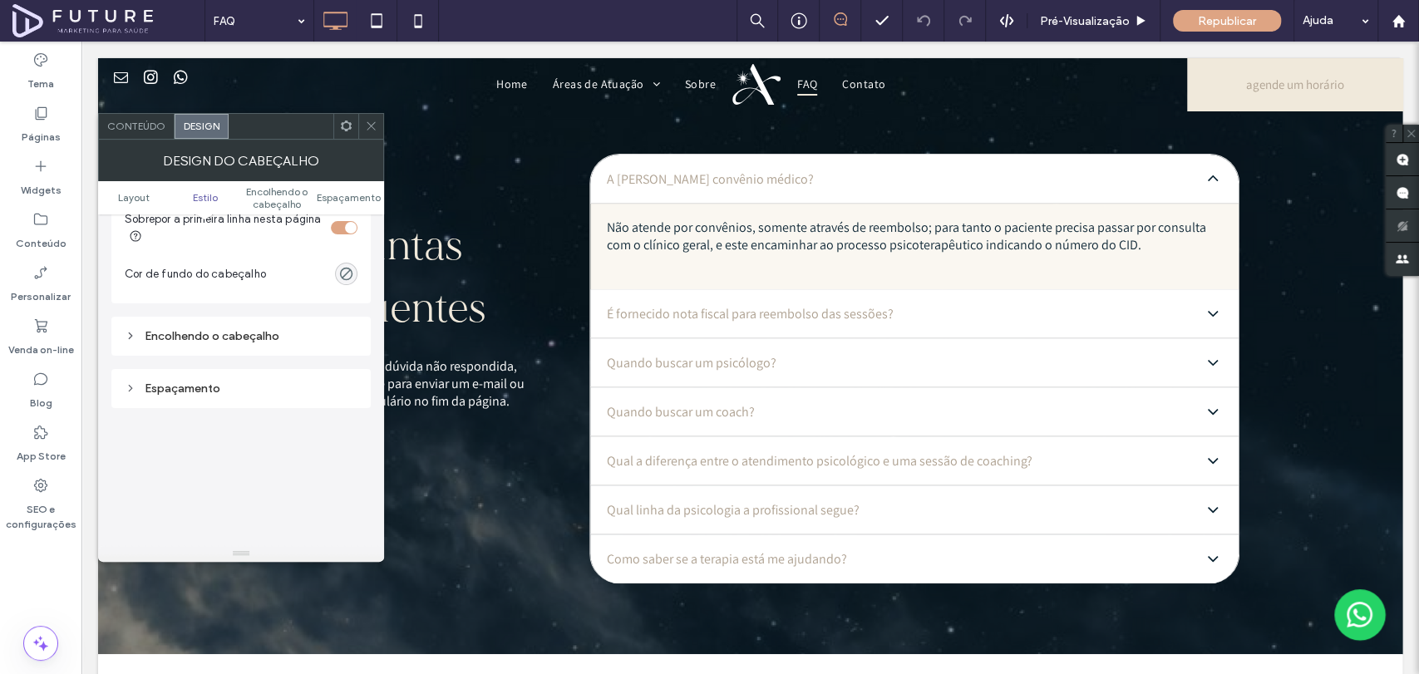
scroll to position [554, 0]
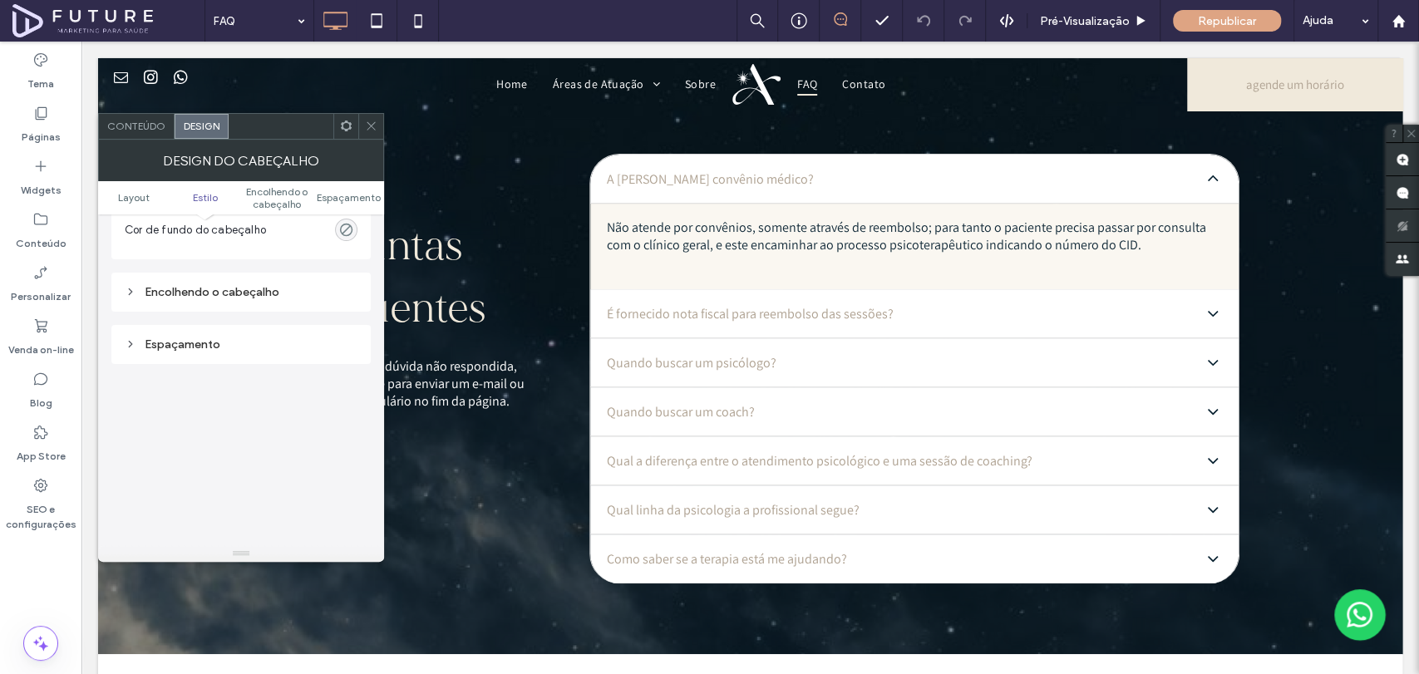
click at [352, 233] on div "rgba(0, 0, 0, 0)" at bounding box center [346, 230] width 14 height 14
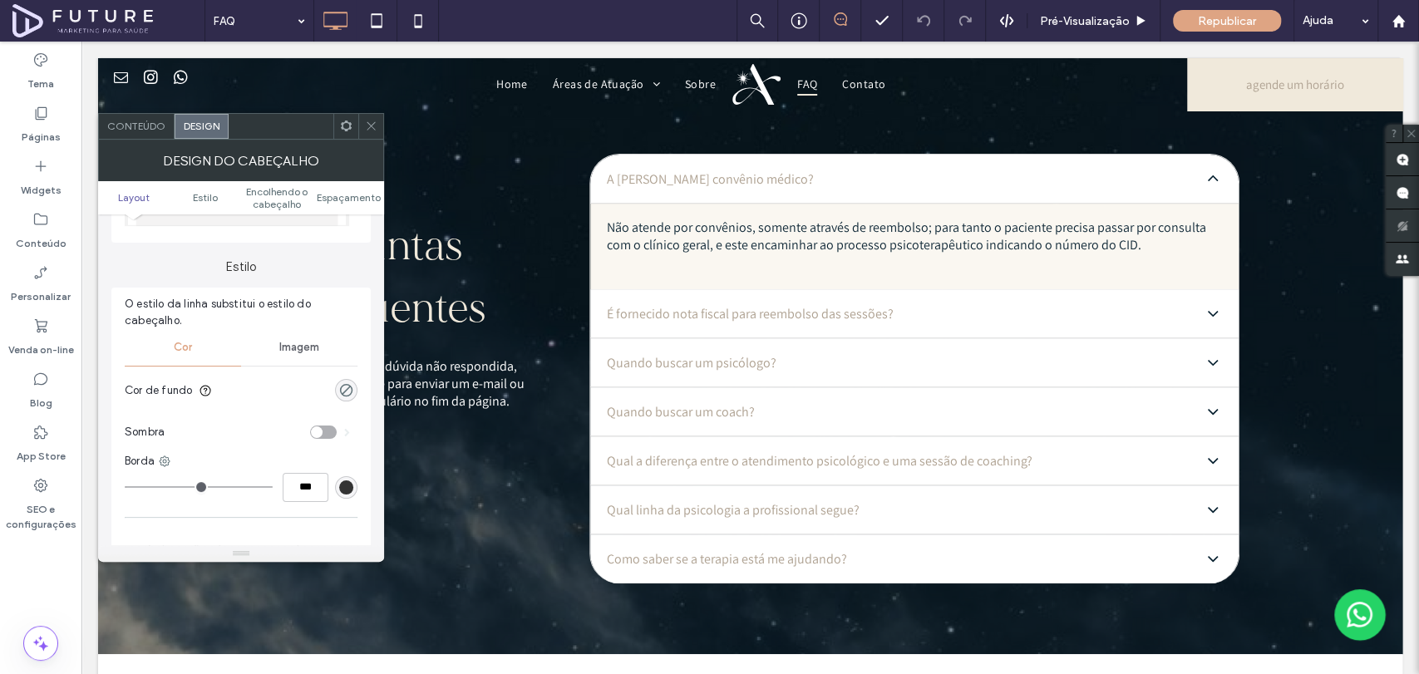
scroll to position [92, 0]
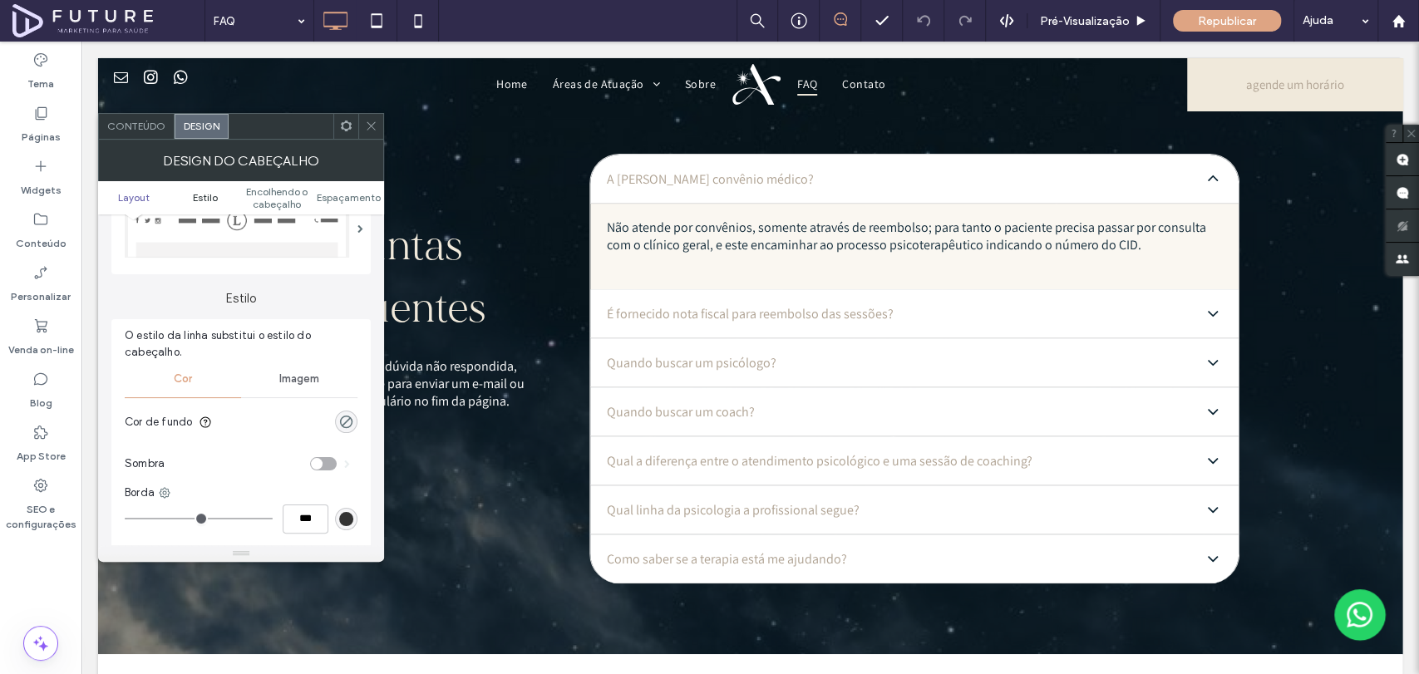
click at [207, 194] on span "Estilo" at bounding box center [205, 197] width 25 height 12
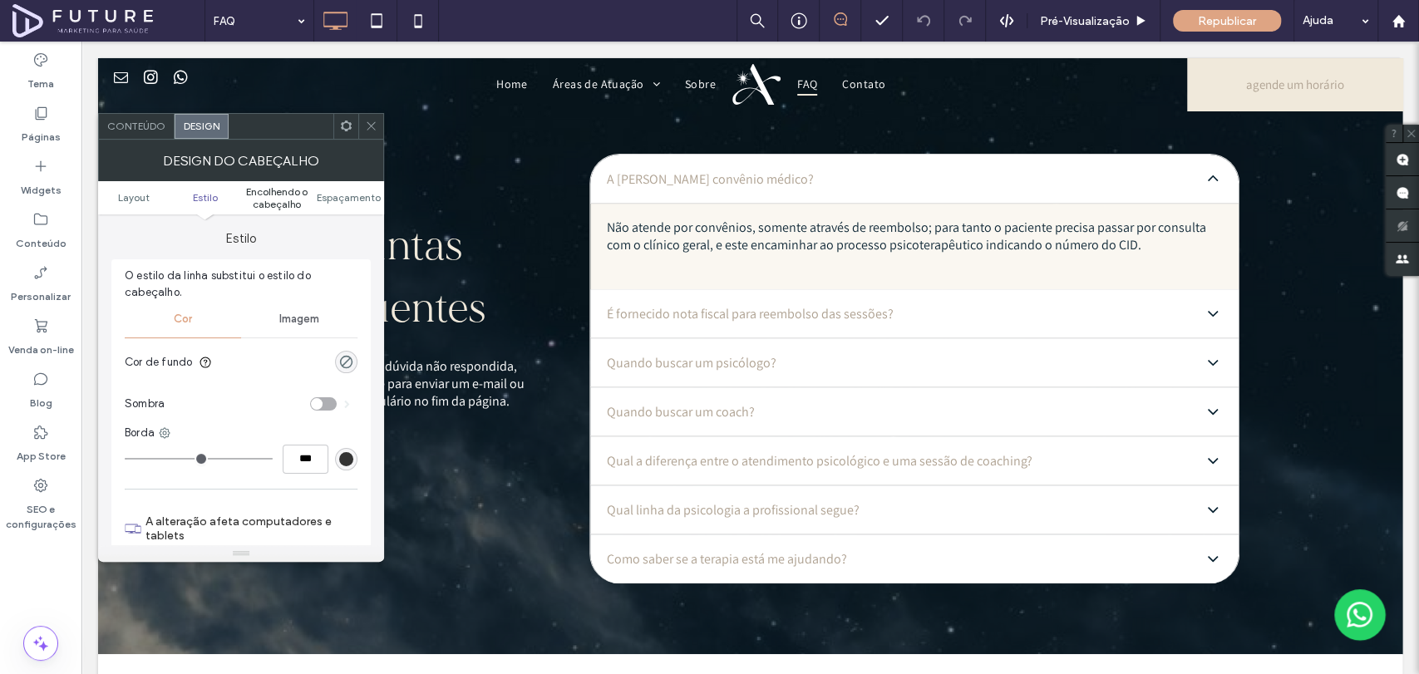
click at [262, 196] on span "Encolhendo o cabeçalho" at bounding box center [276, 197] width 71 height 25
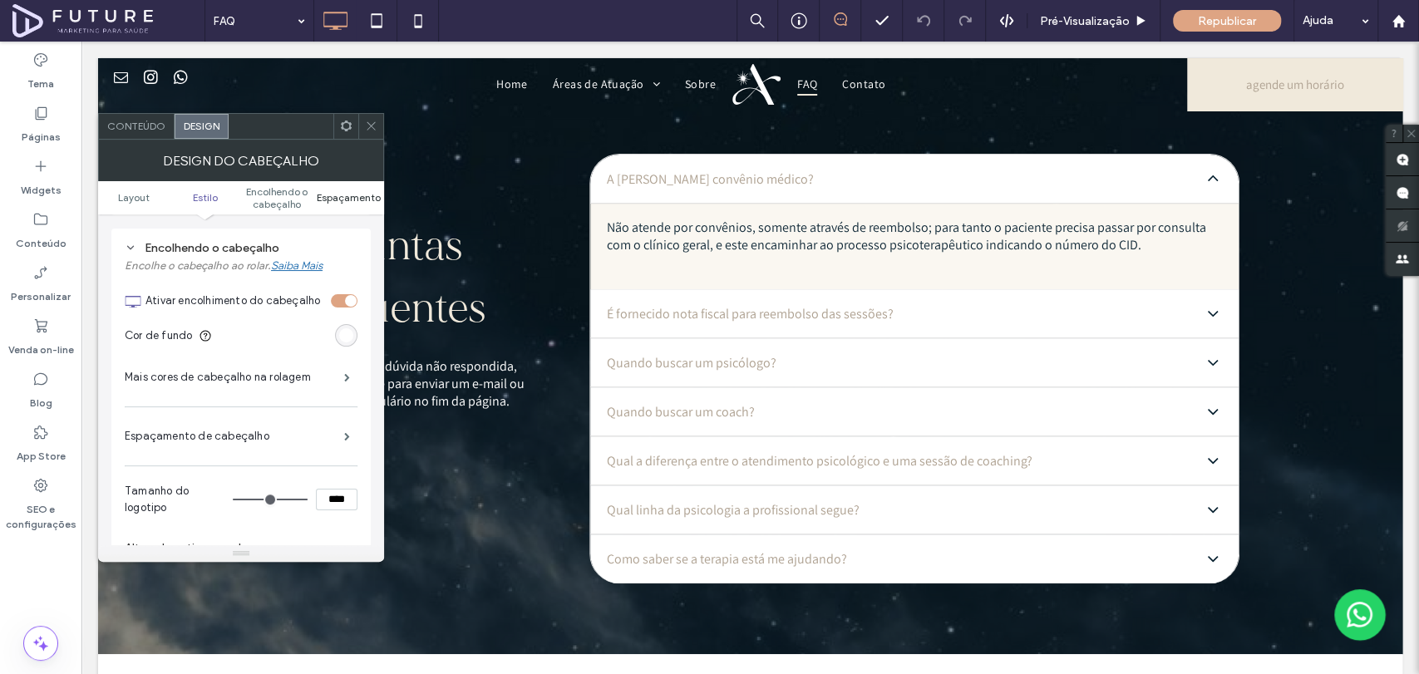
click at [366, 198] on span "Espaçamento" at bounding box center [349, 197] width 64 height 12
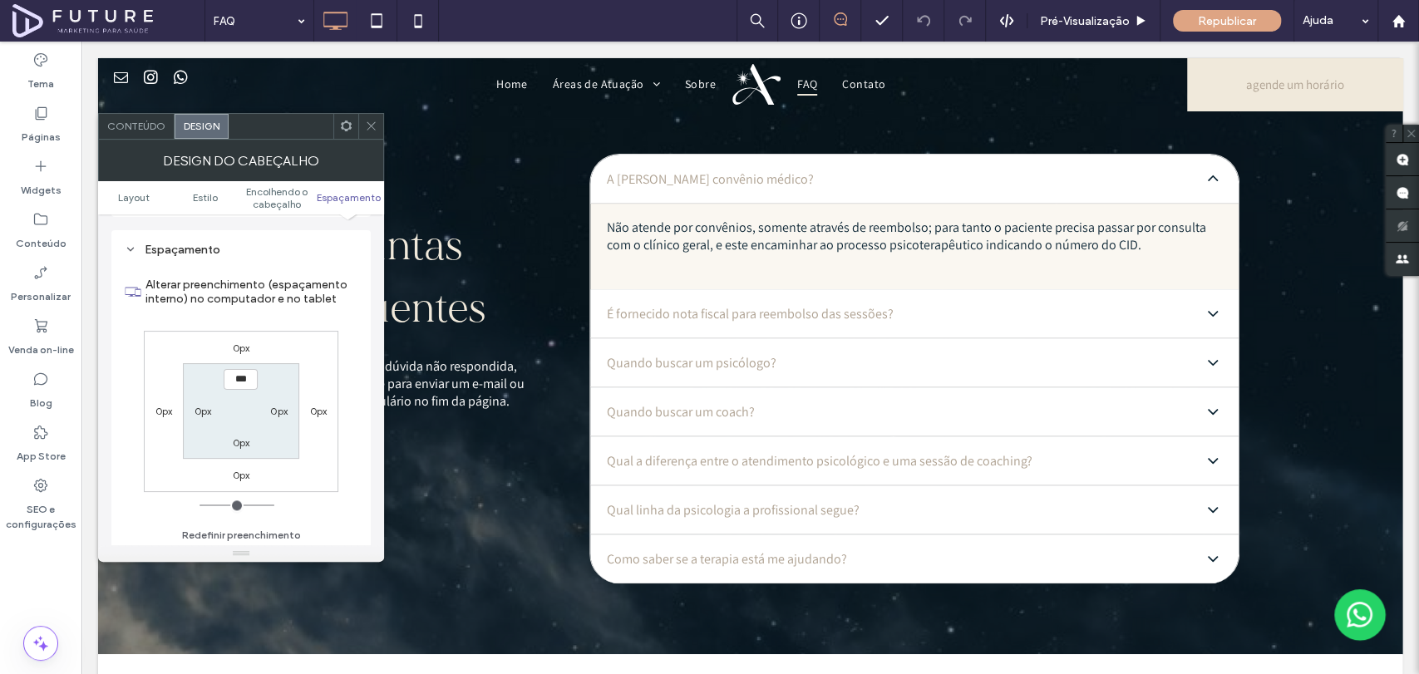
scroll to position [1166, 0]
click at [372, 130] on icon at bounding box center [371, 126] width 12 height 12
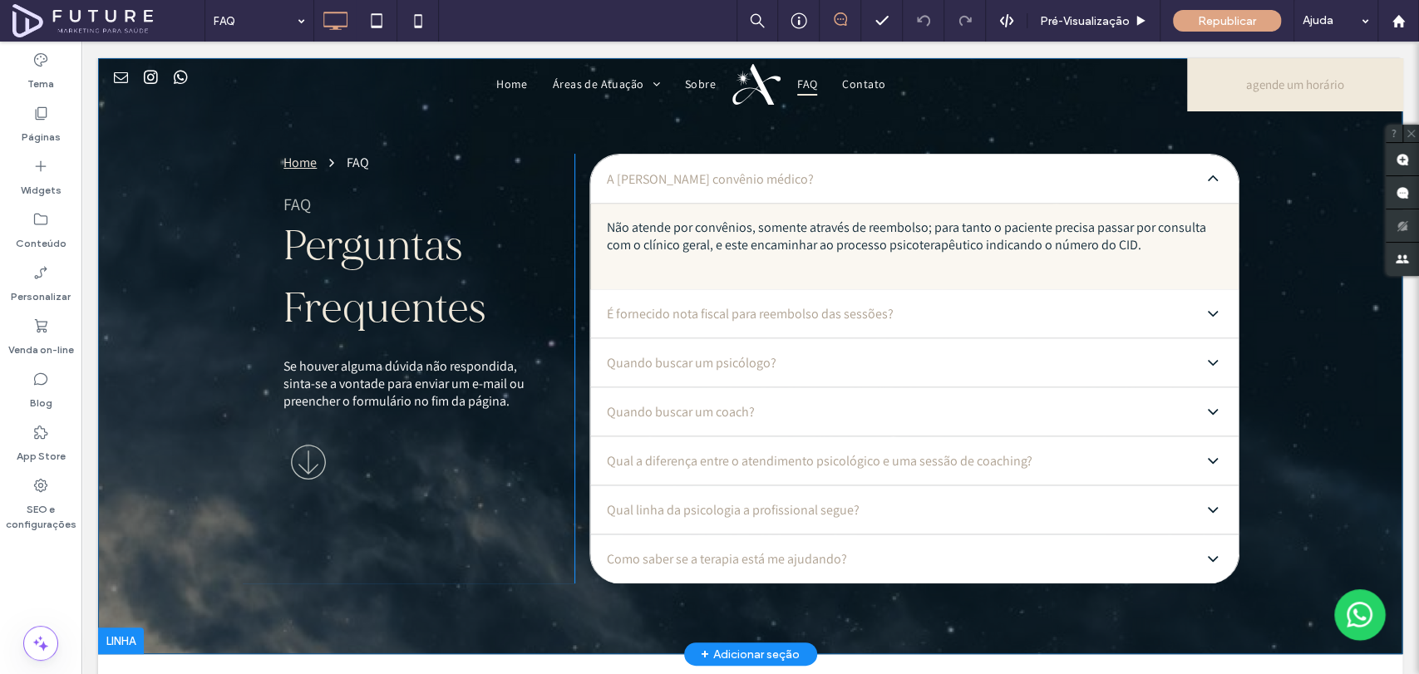
scroll to position [0, 0]
click at [57, 140] on label "Páginas" at bounding box center [41, 132] width 39 height 23
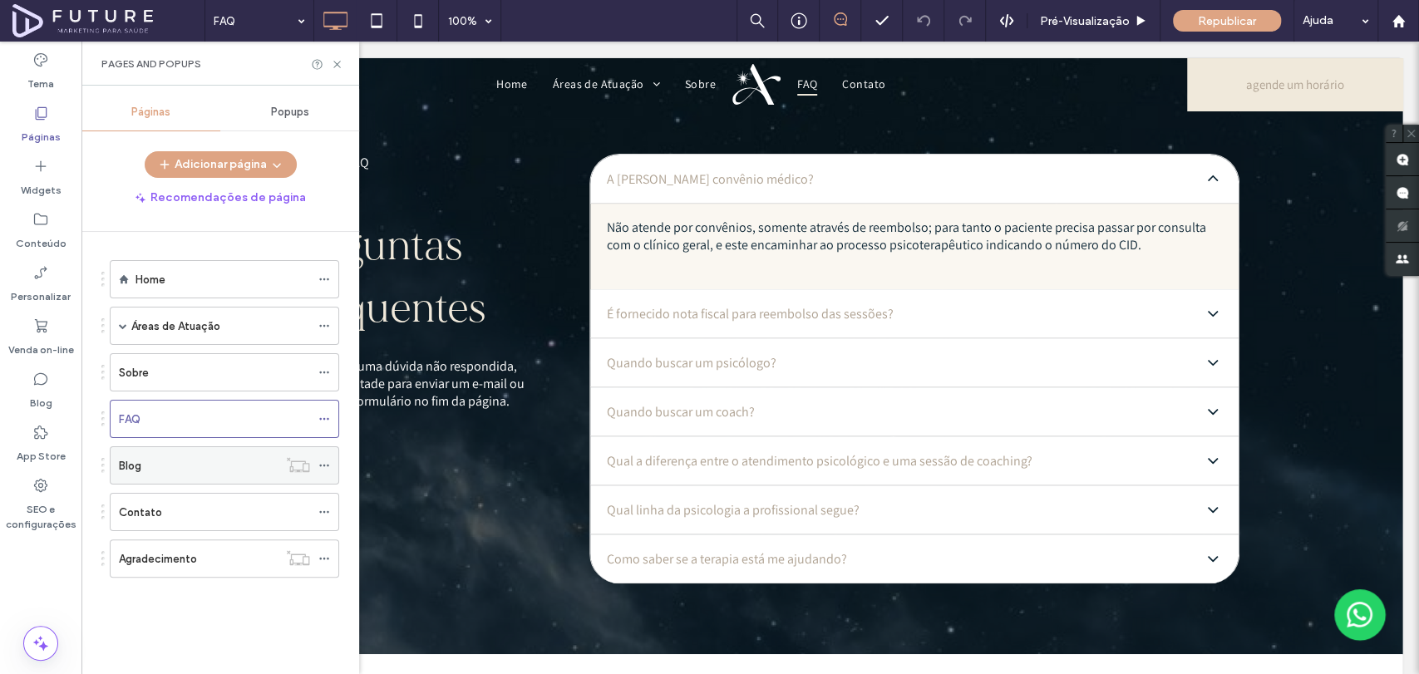
click at [170, 462] on div "Blog" at bounding box center [198, 465] width 159 height 17
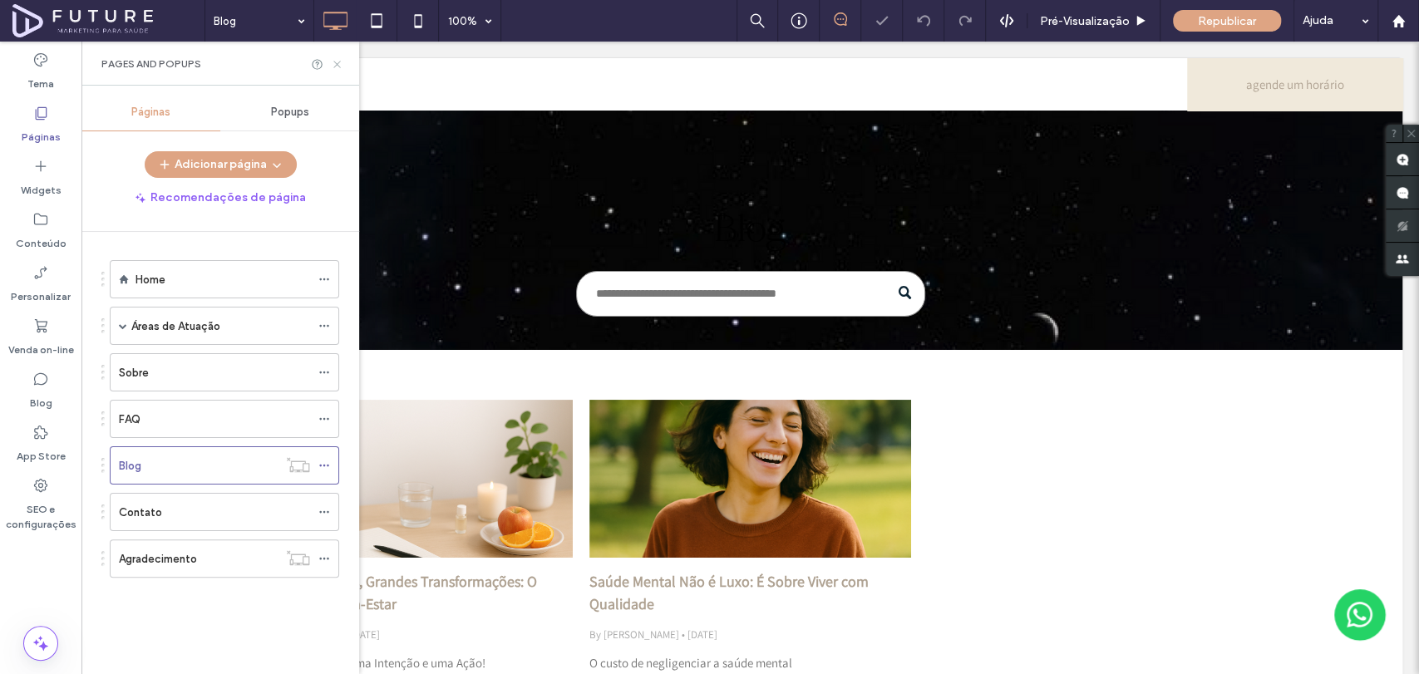
click at [341, 62] on icon at bounding box center [337, 64] width 12 height 12
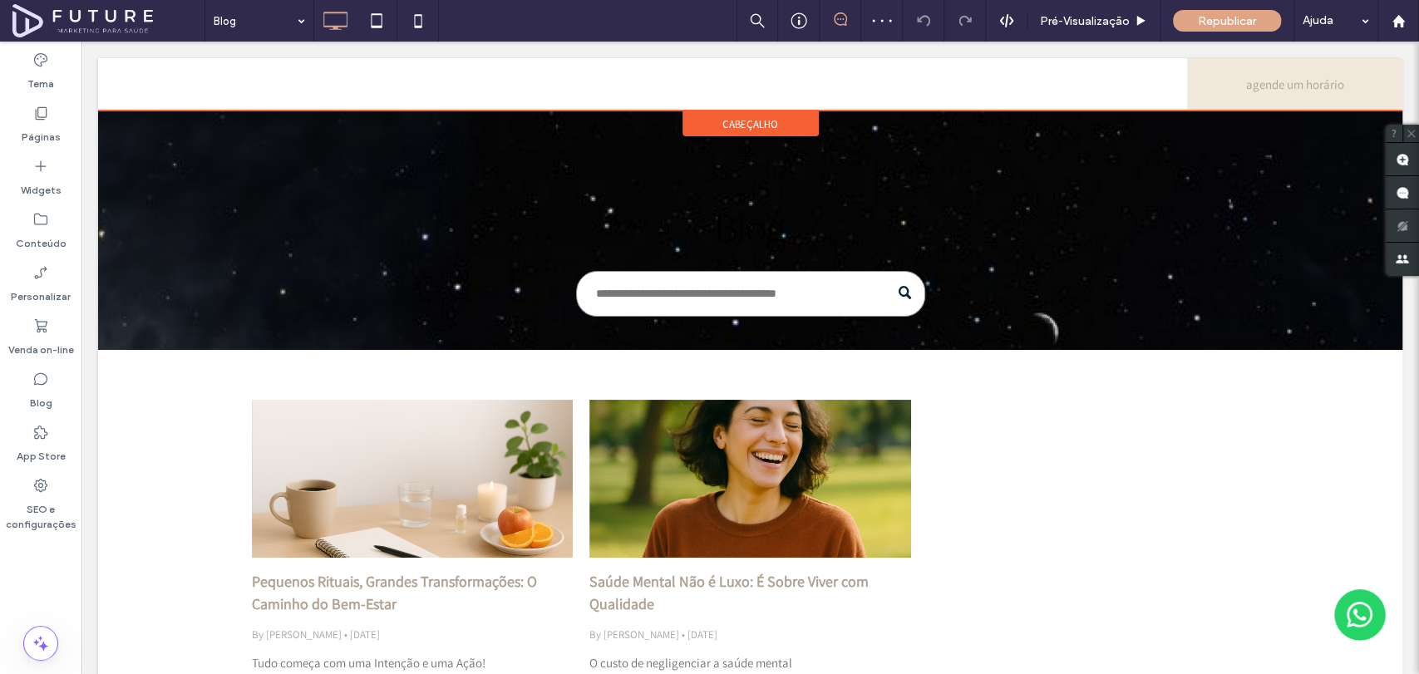
click at [755, 126] on span "cabeçalho" at bounding box center [750, 124] width 56 height 14
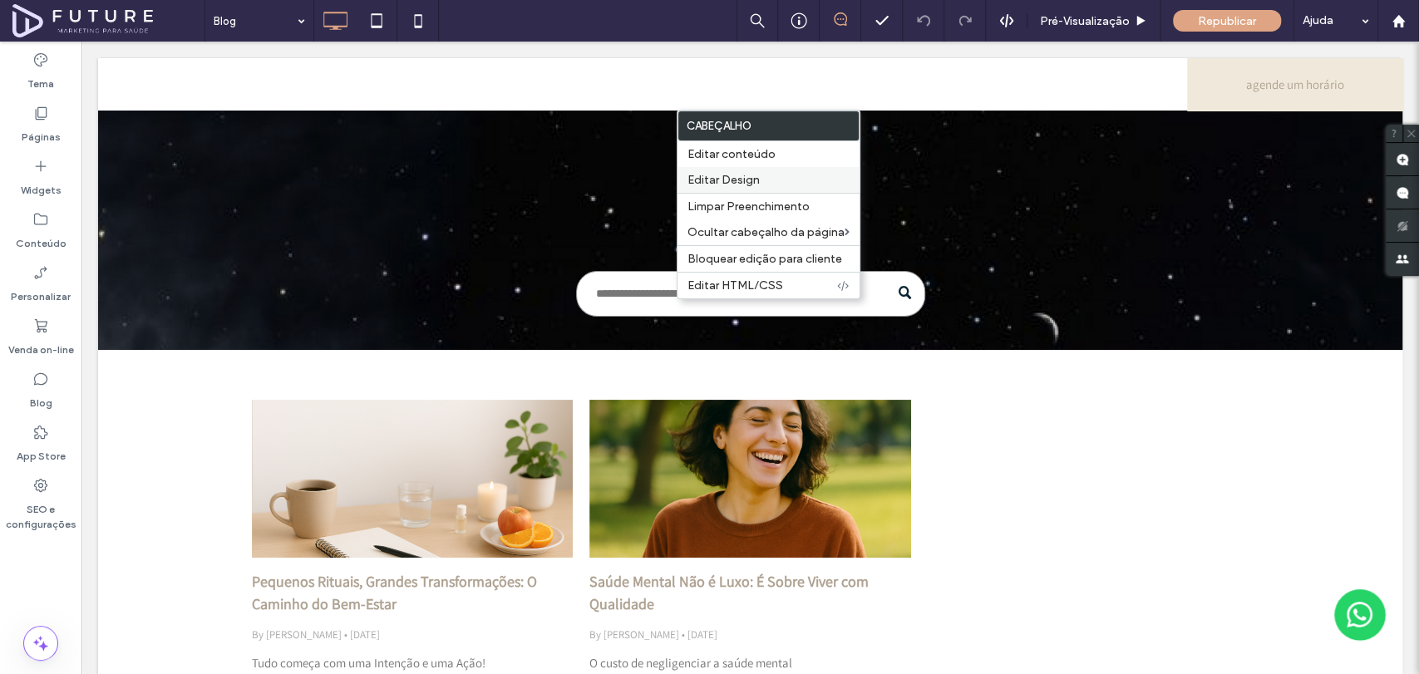
click at [741, 180] on span "Editar Design" at bounding box center [723, 180] width 72 height 14
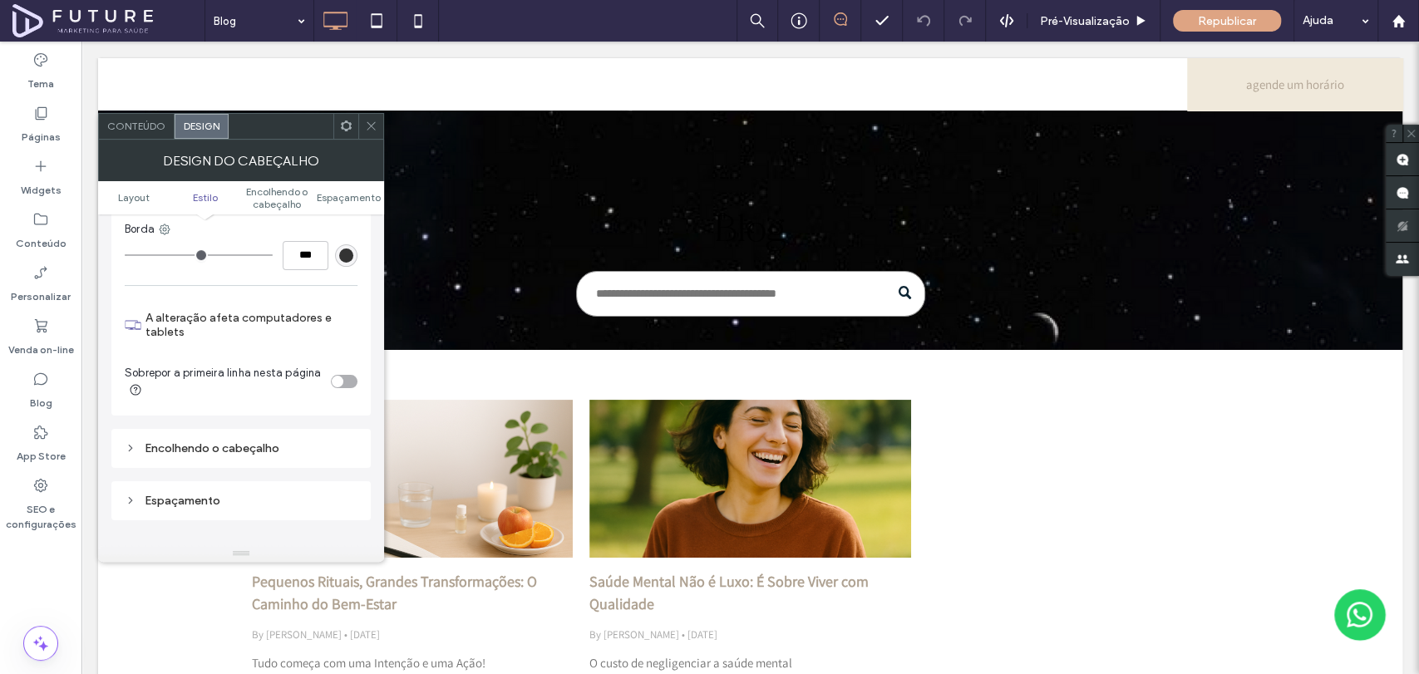
scroll to position [461, 0]
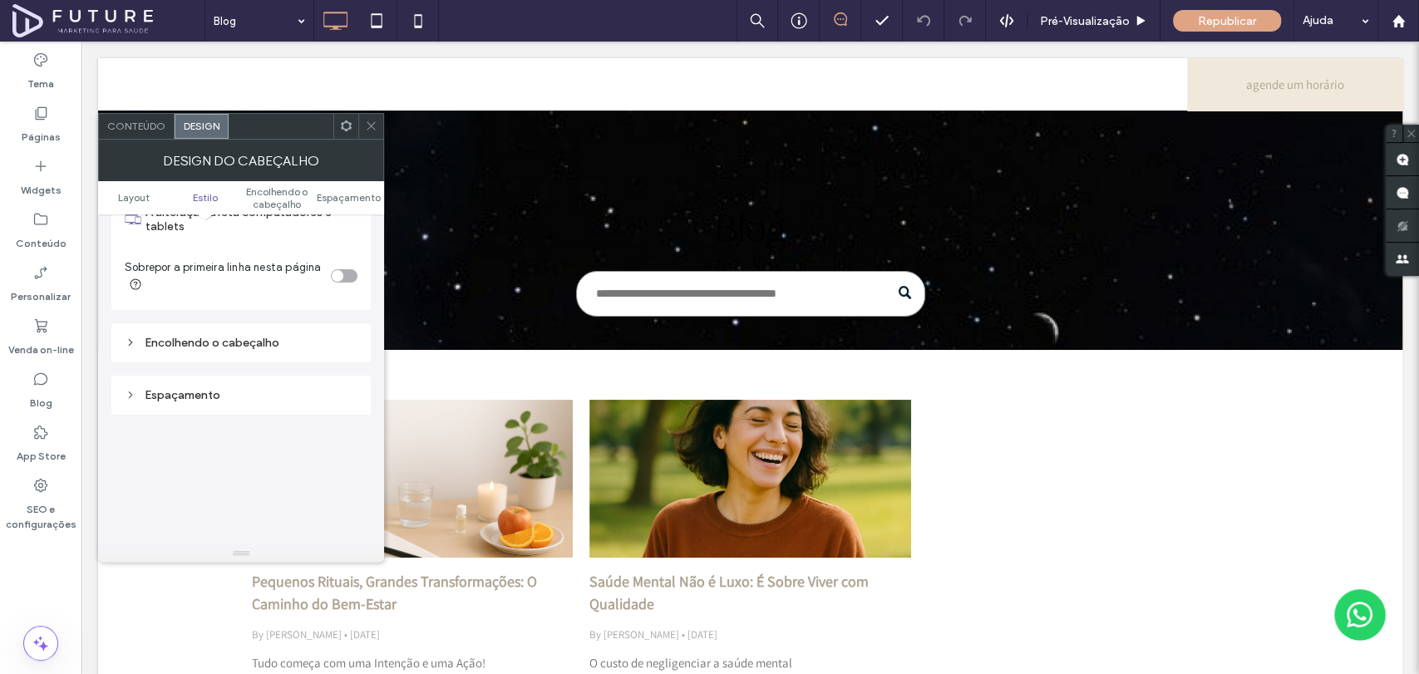
click at [123, 387] on div "Espaçamento" at bounding box center [240, 395] width 259 height 39
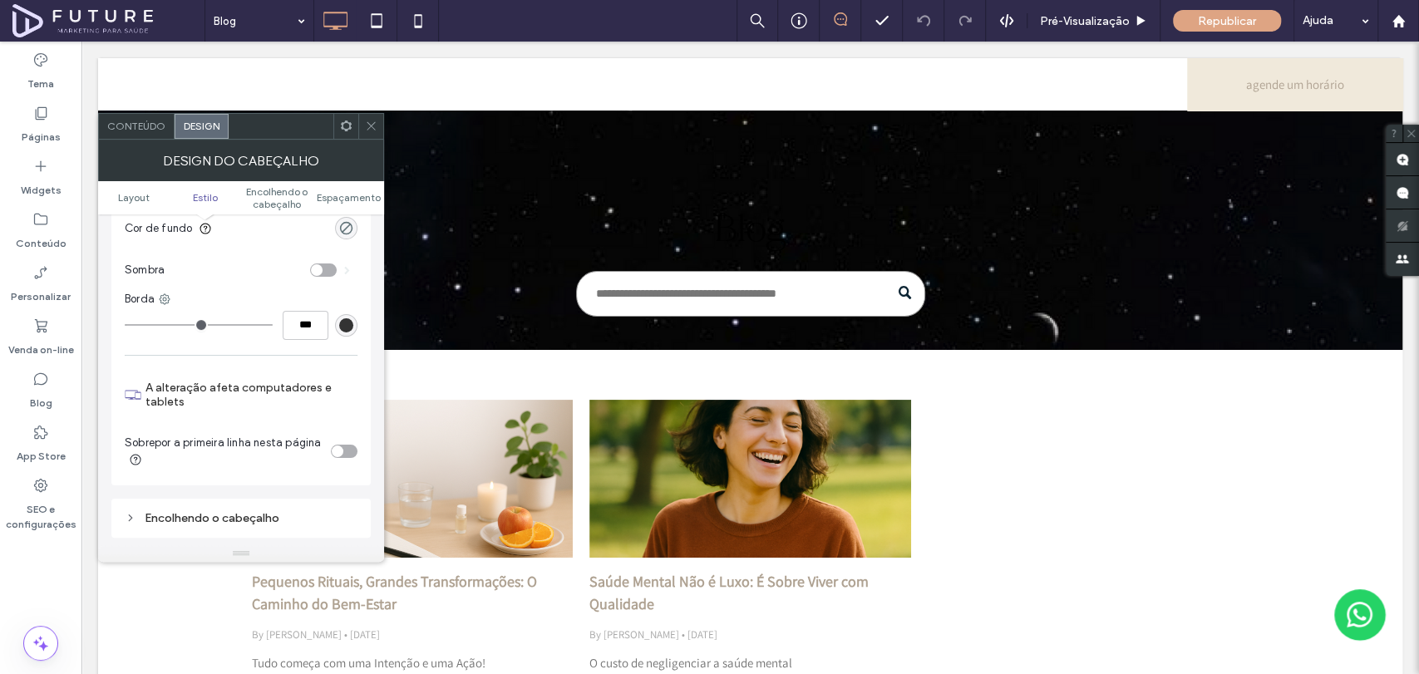
scroll to position [277, 0]
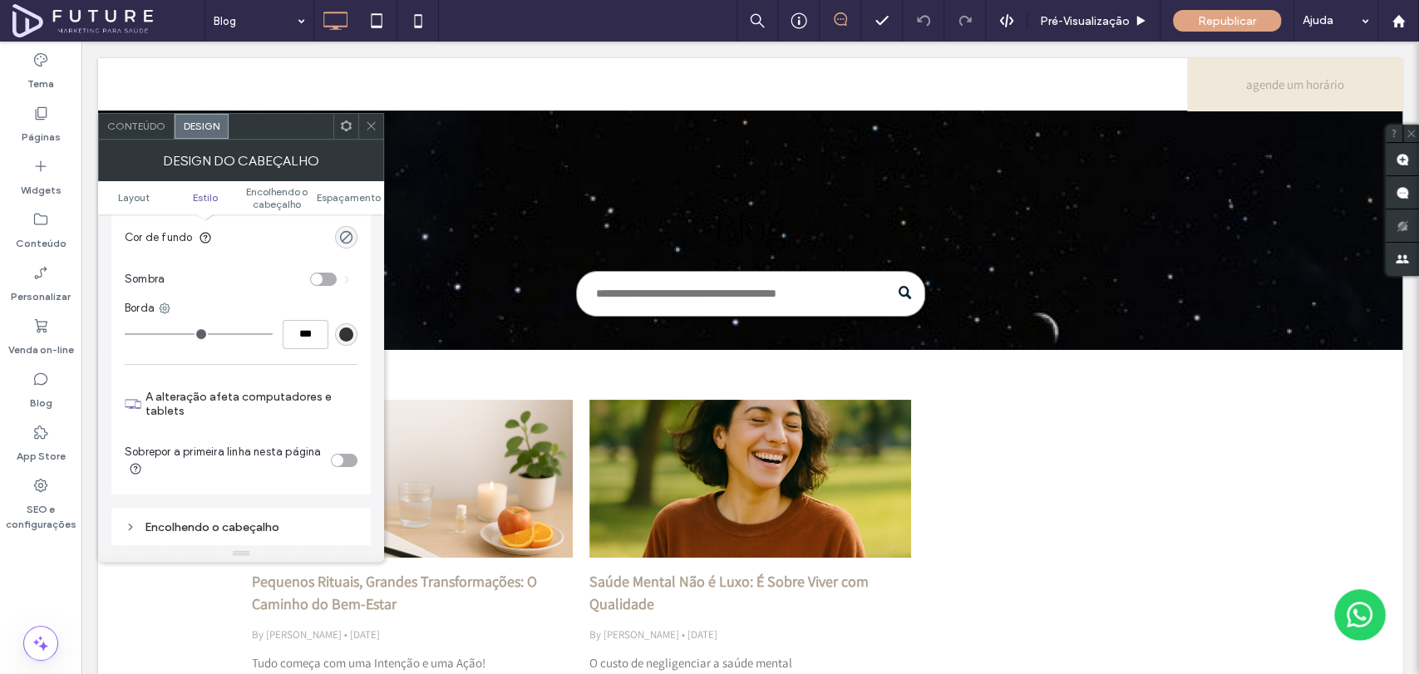
click at [342, 459] on div "toggle" at bounding box center [344, 460] width 27 height 13
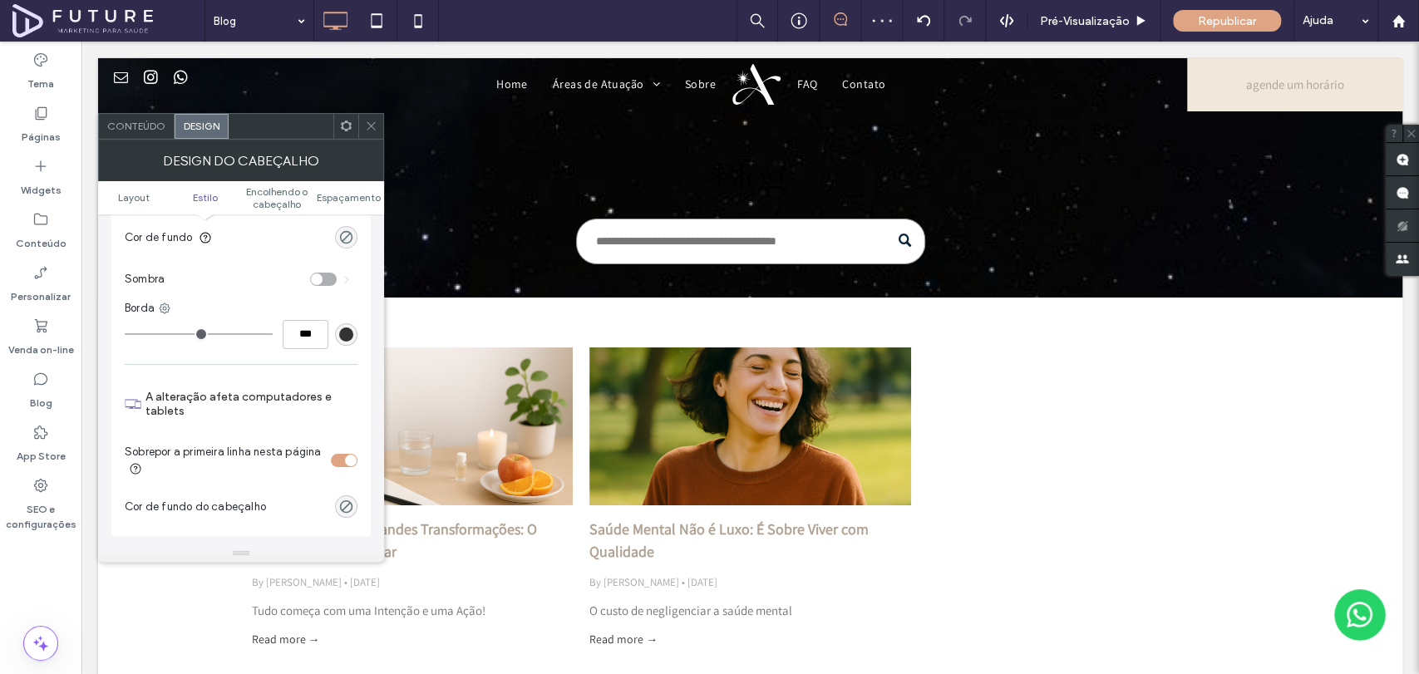
drag, startPoint x: 366, startPoint y: 134, endPoint x: 375, endPoint y: 135, distance: 9.2
click at [366, 134] on span at bounding box center [371, 126] width 12 height 25
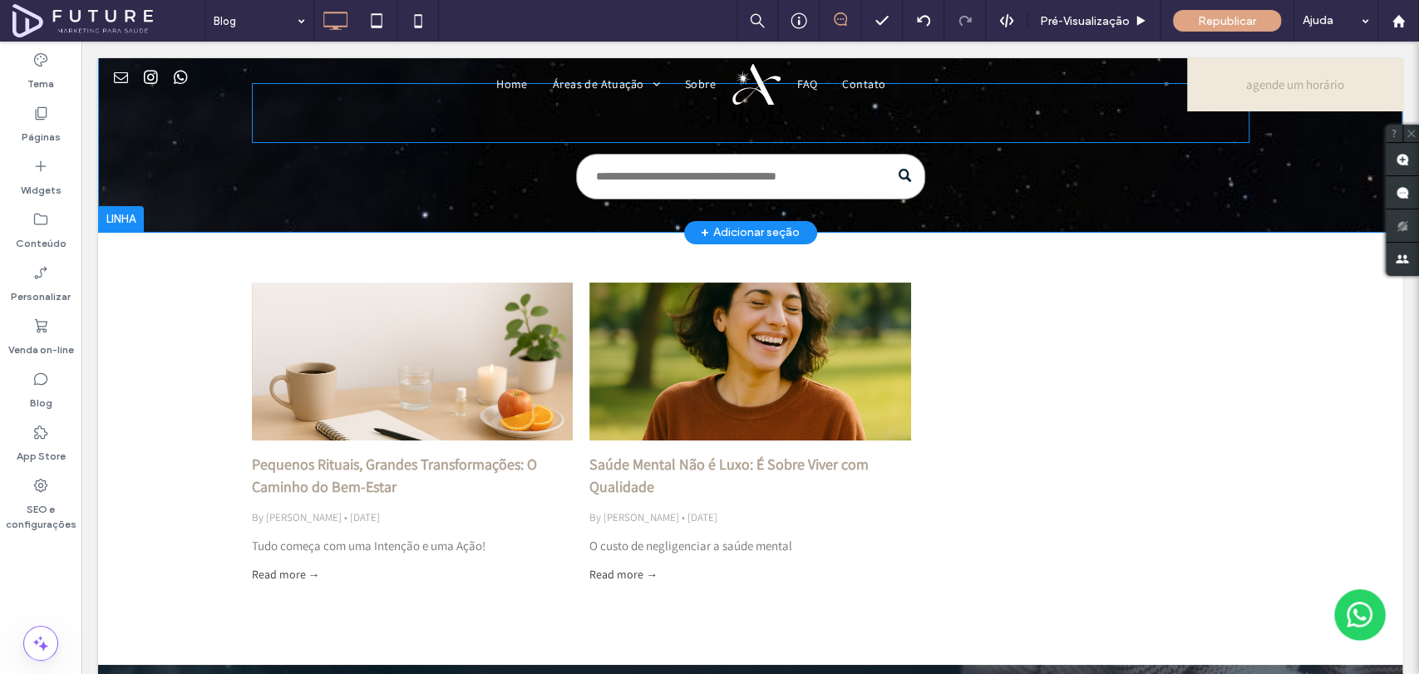
scroll to position [0, 0]
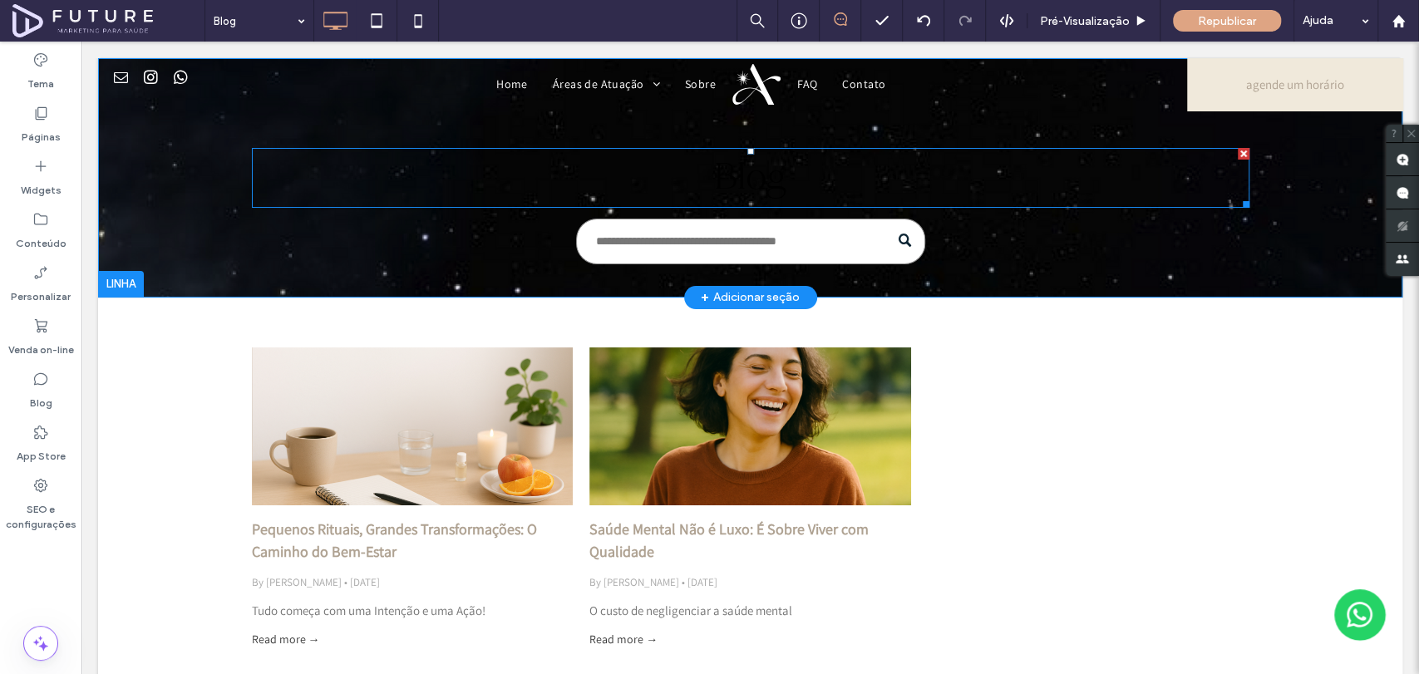
click at [716, 165] on span "Blog" at bounding box center [750, 177] width 72 height 47
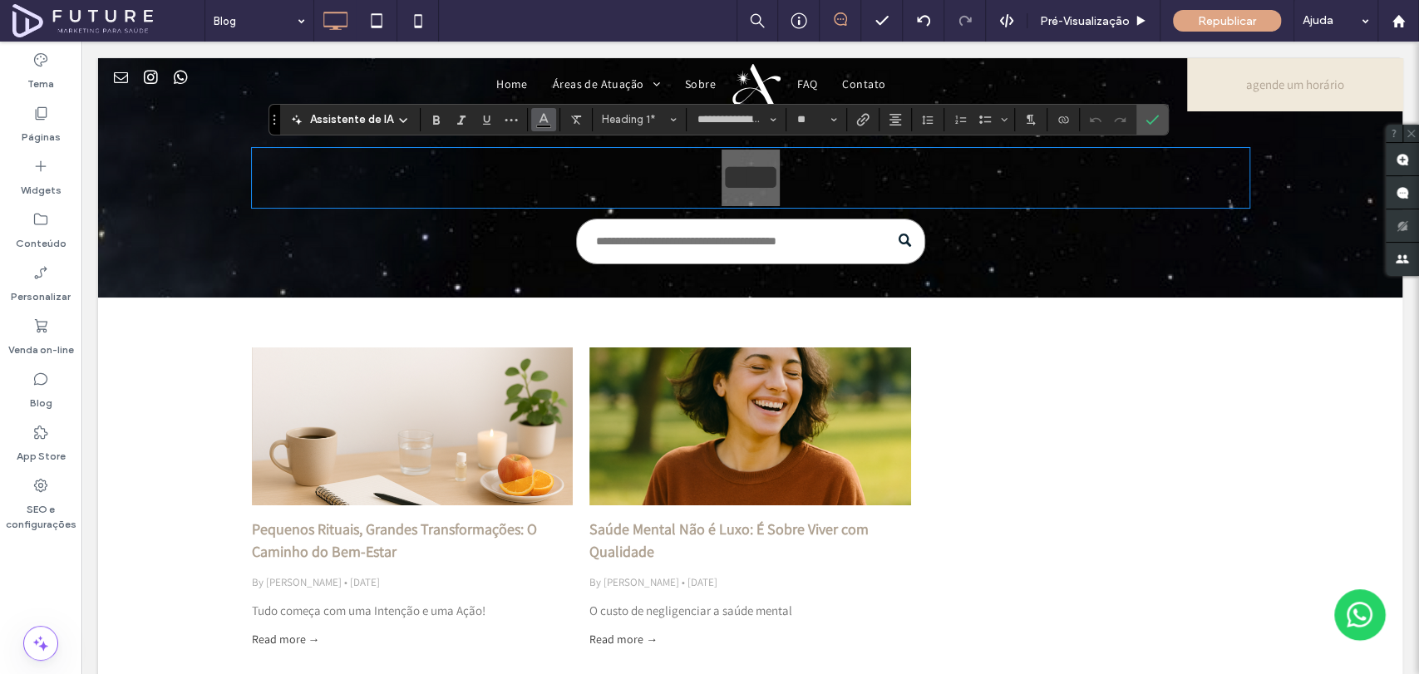
click at [541, 121] on icon "Cor" at bounding box center [543, 117] width 13 height 13
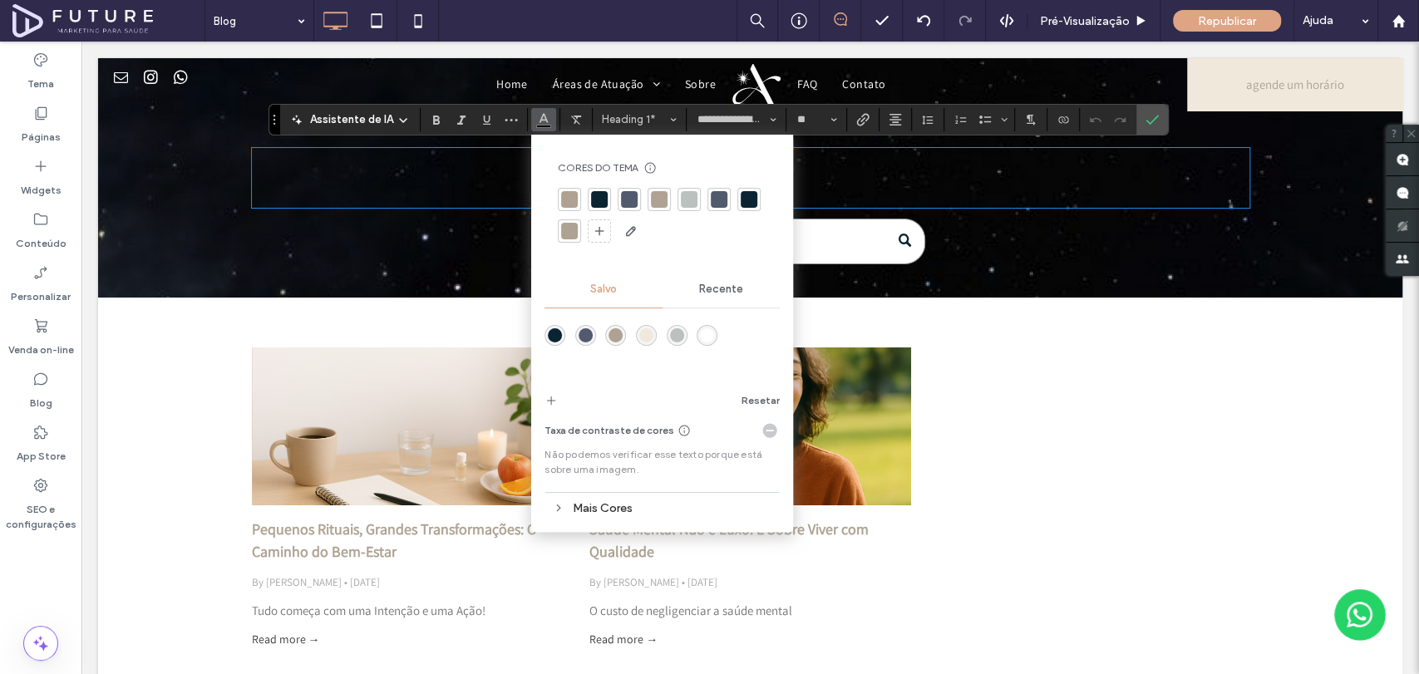
click at [697, 344] on div at bounding box center [708, 336] width 22 height 22
click at [700, 332] on div "rgba(255,255,255,1)" at bounding box center [707, 335] width 14 height 14
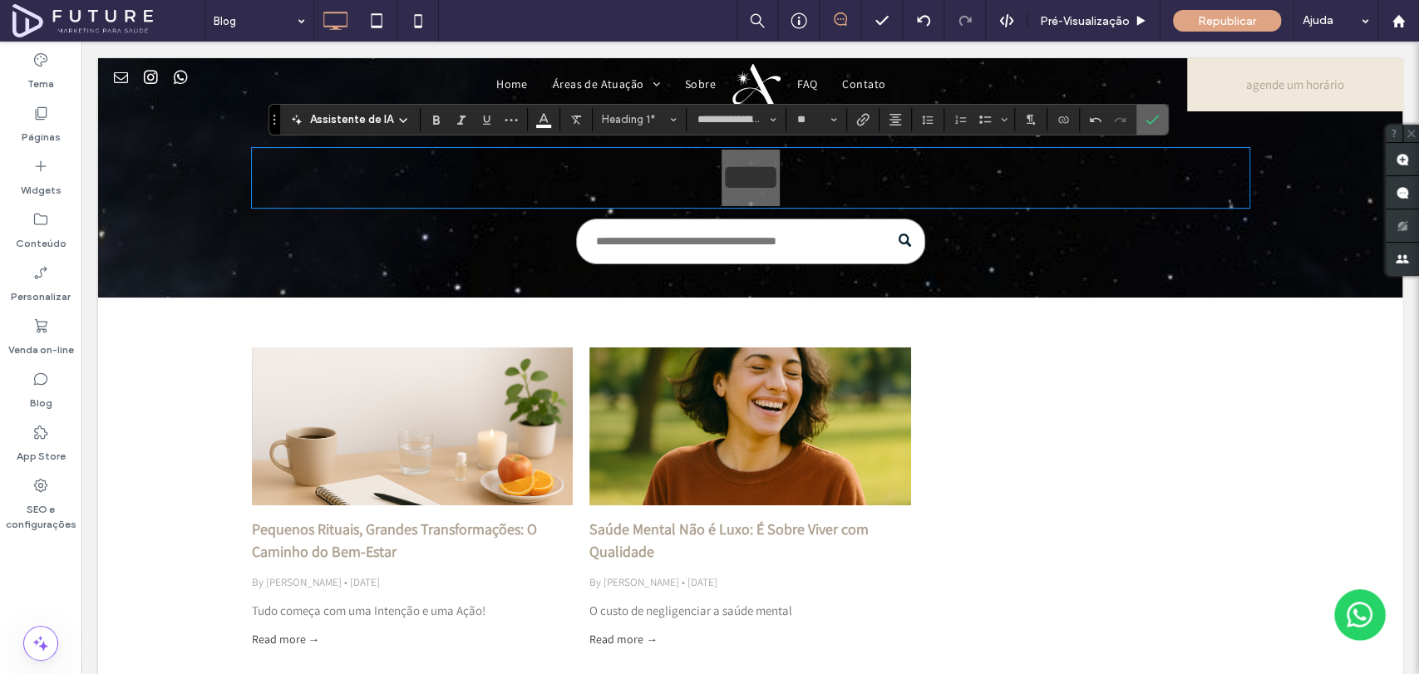
click at [1140, 123] on label "Confirmar" at bounding box center [1152, 120] width 25 height 30
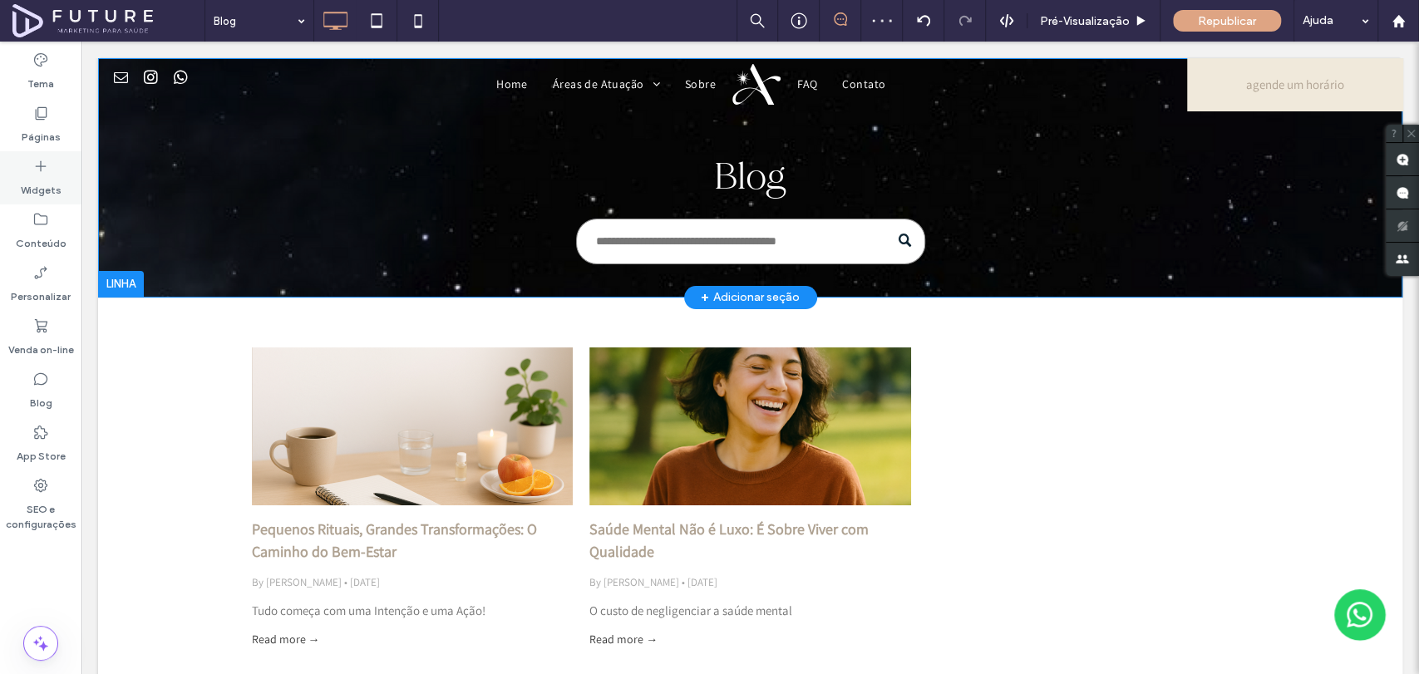
click at [47, 173] on icon at bounding box center [40, 166] width 17 height 17
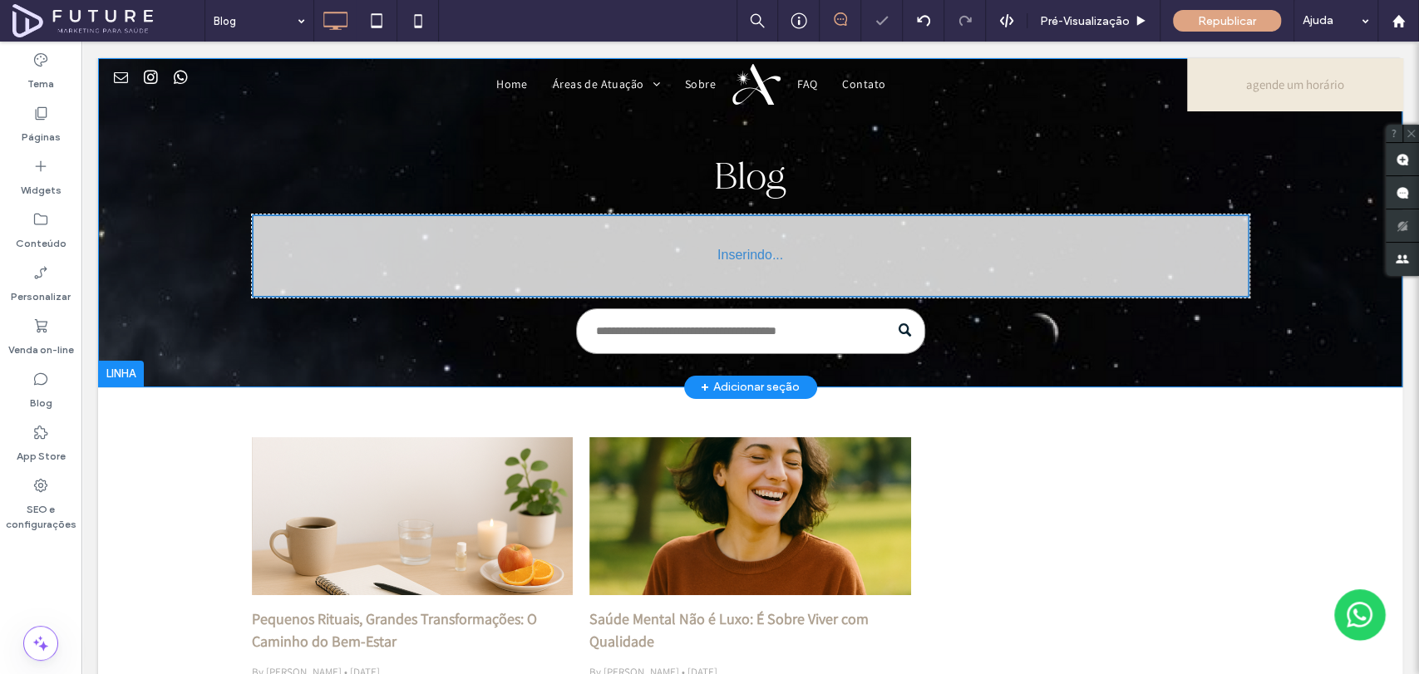
type input "**********"
type input "**"
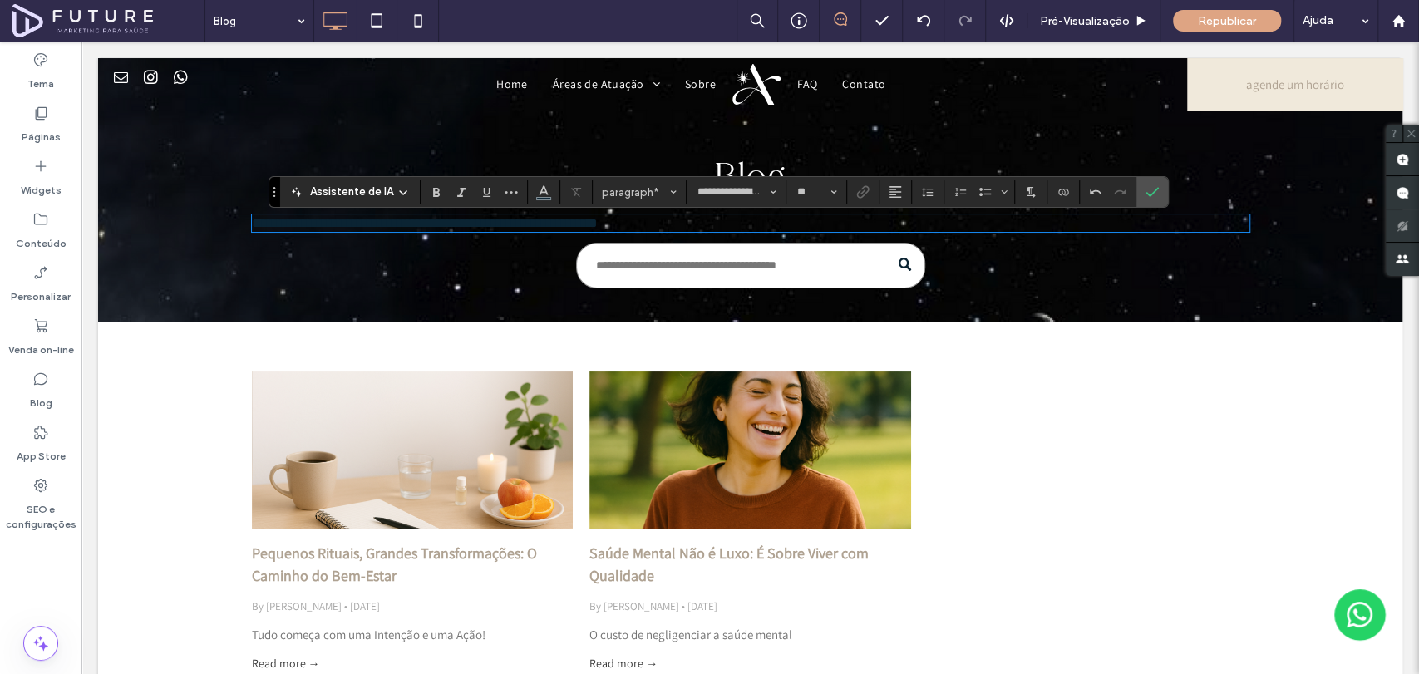
click at [662, 219] on p "**********" at bounding box center [750, 223] width 997 height 14
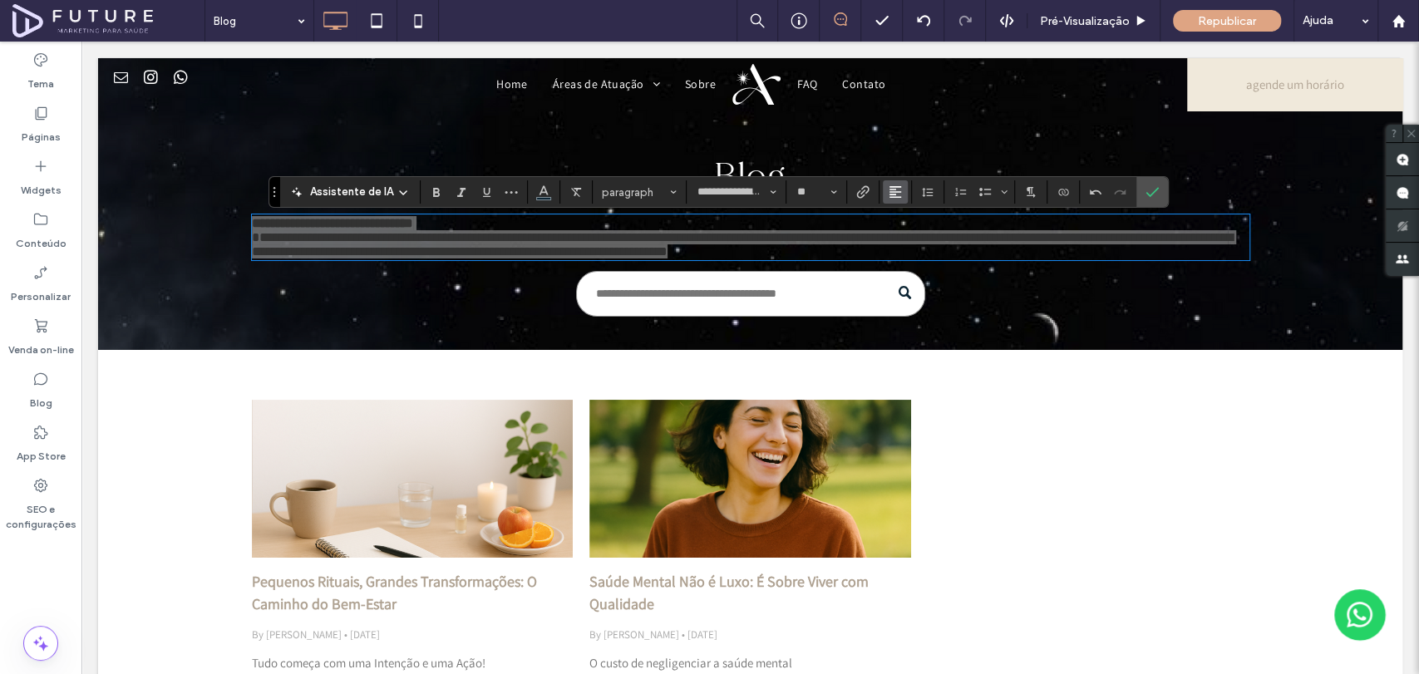
click at [890, 198] on icon "Alinhamento" at bounding box center [895, 191] width 13 height 13
click at [904, 237] on icon "ui.textEditor.alignment.center" at bounding box center [908, 243] width 13 height 13
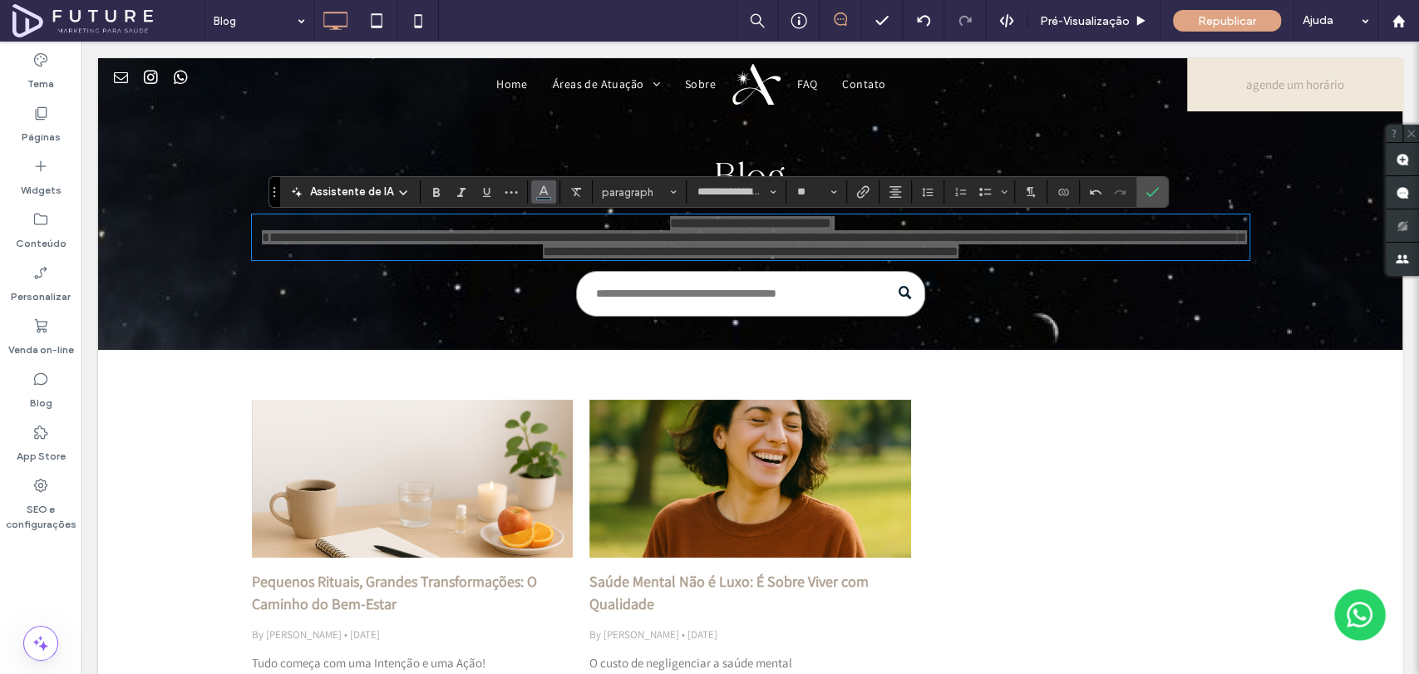
click at [538, 200] on span "Cor" at bounding box center [543, 191] width 13 height 22
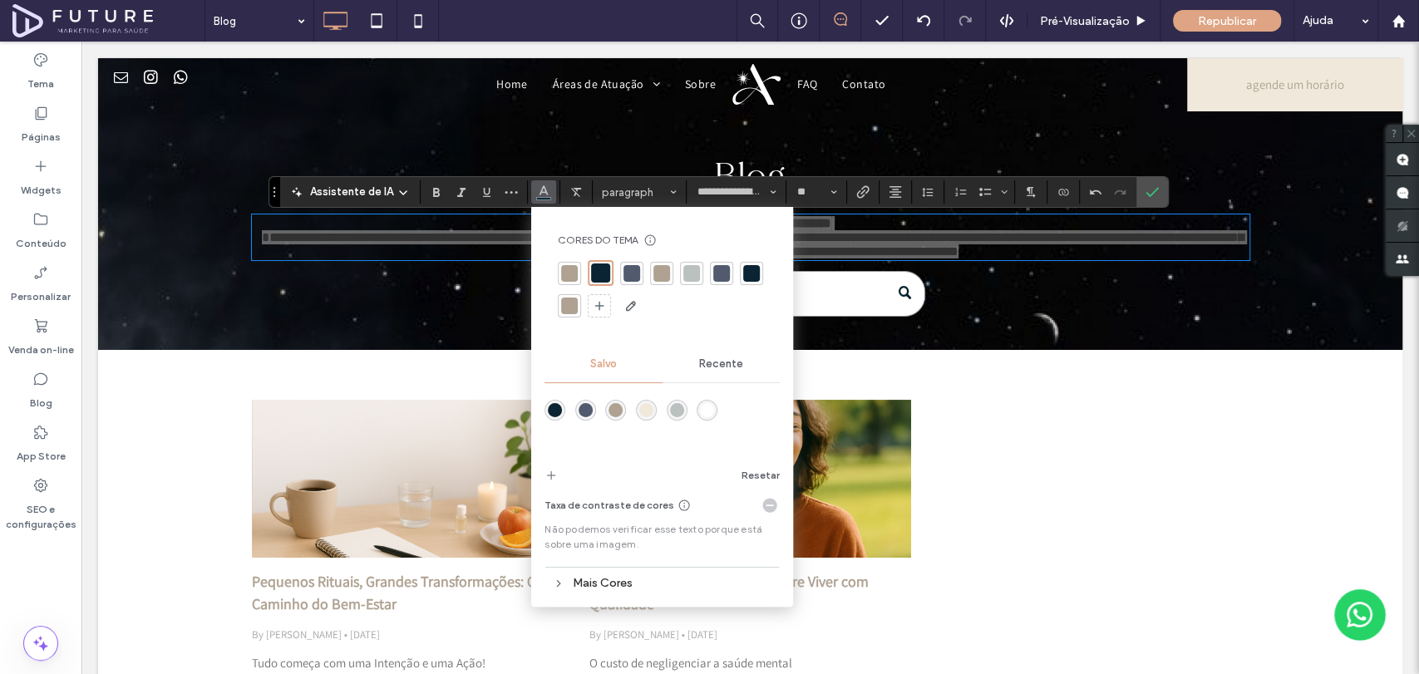
click at [706, 412] on div "rgba(255,255,255,1)" at bounding box center [707, 410] width 14 height 14
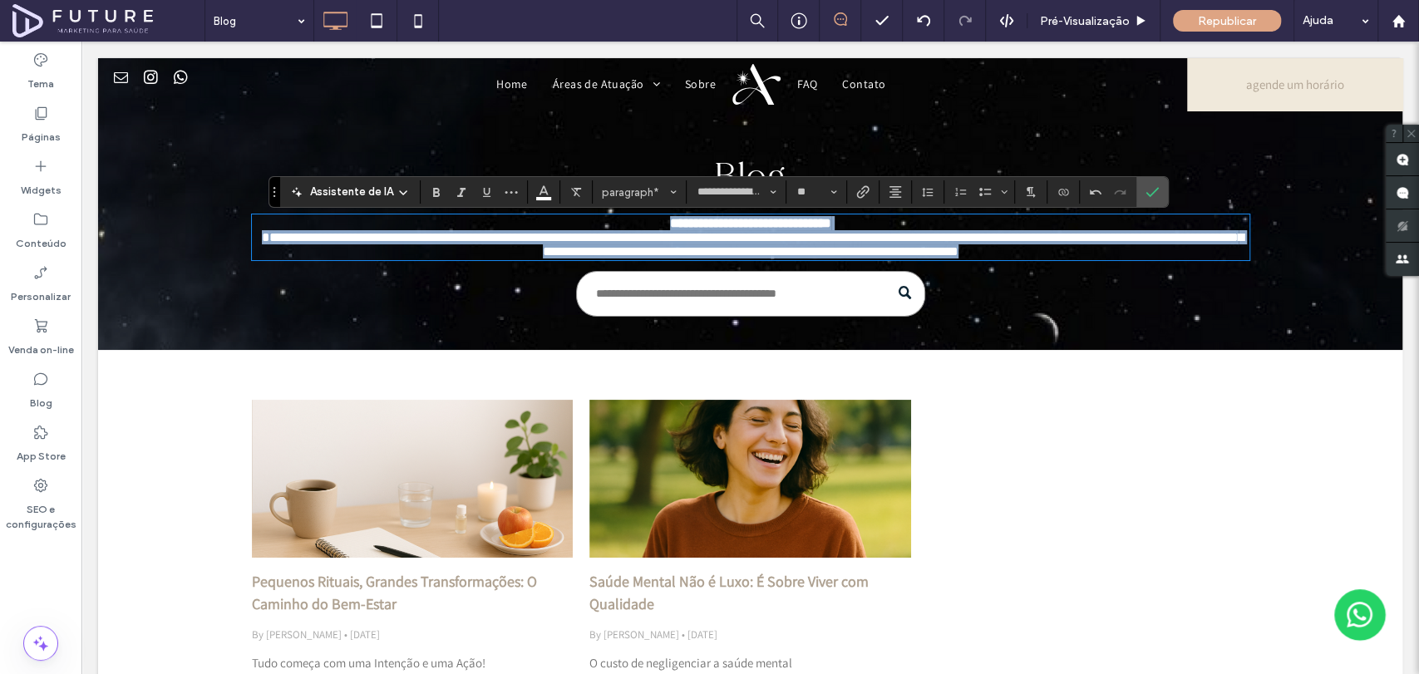
click at [938, 241] on span "**********" at bounding box center [753, 244] width 982 height 27
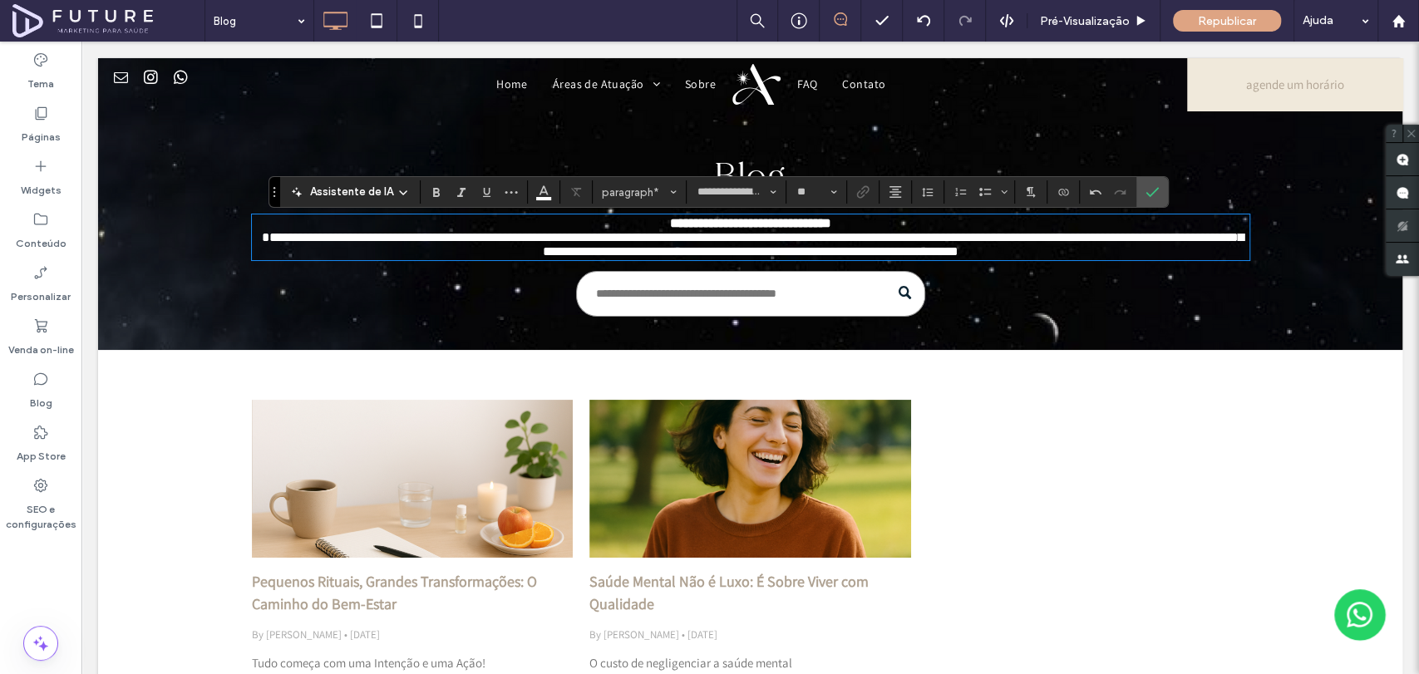
click at [860, 233] on span "**********" at bounding box center [753, 244] width 982 height 27
click at [857, 229] on p "**********" at bounding box center [750, 237] width 997 height 42
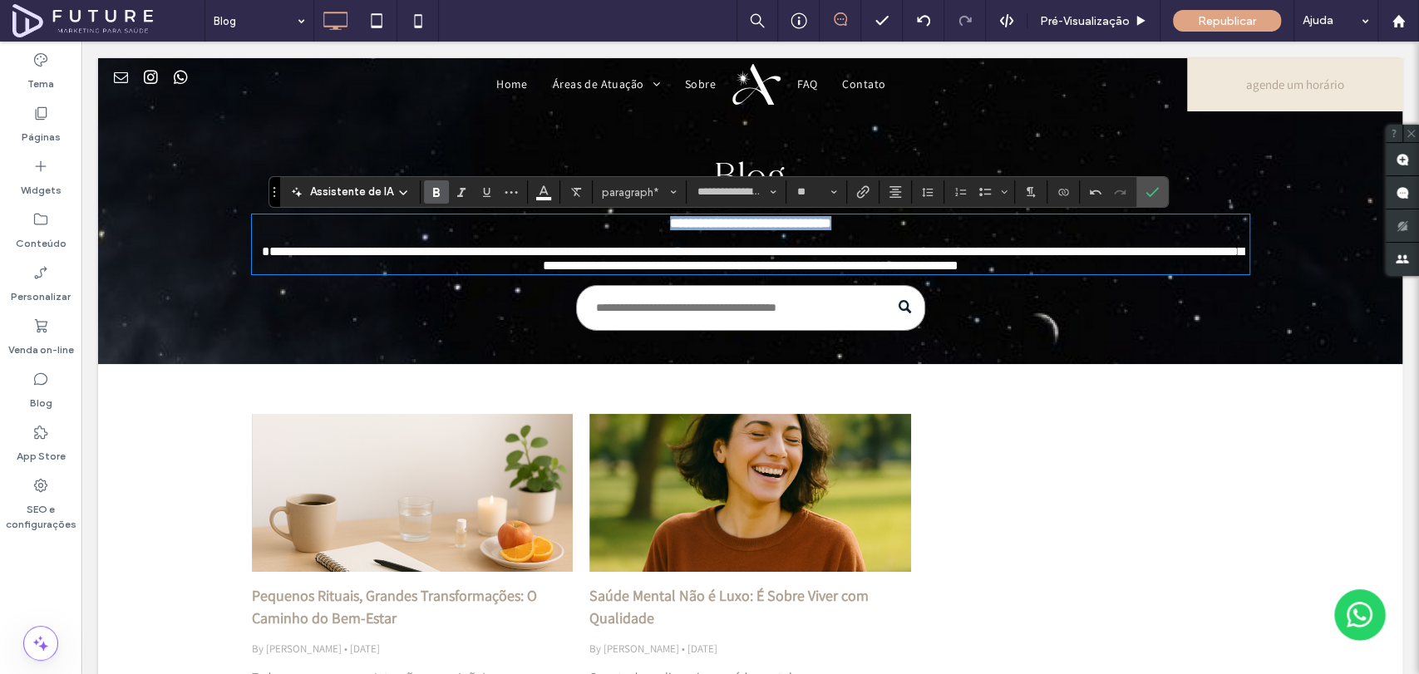
drag, startPoint x: 857, startPoint y: 229, endPoint x: 659, endPoint y: 233, distance: 197.9
click at [625, 229] on p "**********" at bounding box center [750, 223] width 997 height 14
click at [638, 195] on span "paragraph*" at bounding box center [634, 192] width 65 height 12
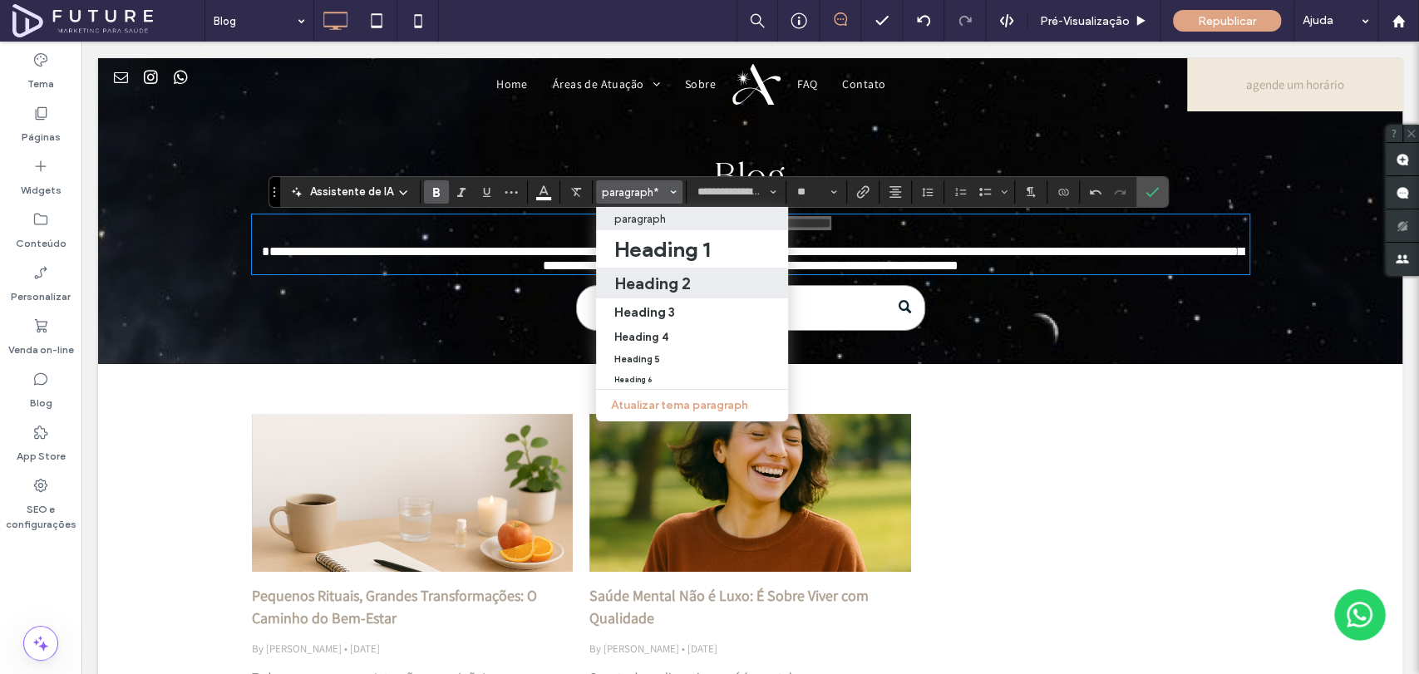
click at [681, 288] on h2 "Heading 2" at bounding box center [652, 283] width 76 height 20
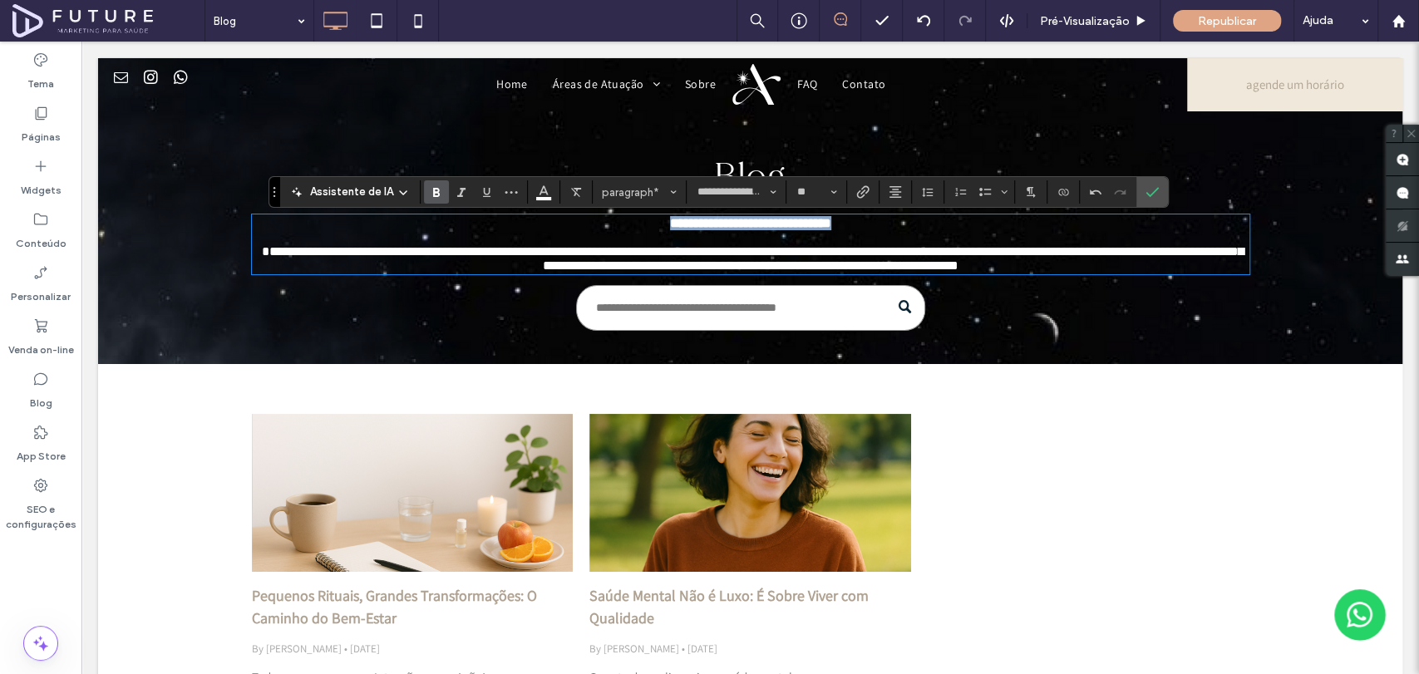
type input "**********"
type input "**"
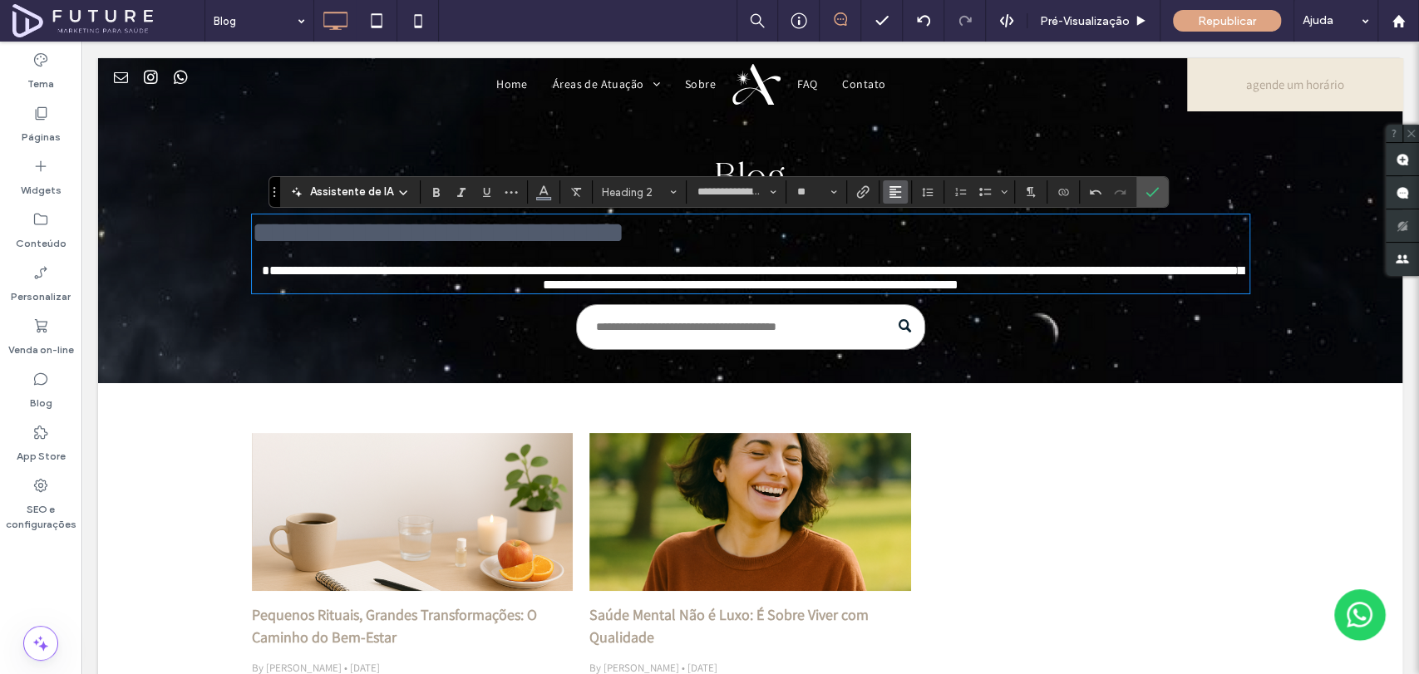
click at [893, 195] on icon "Alinhamento" at bounding box center [895, 191] width 13 height 13
click at [903, 248] on use "ui.textEditor.alignment.center" at bounding box center [909, 244] width 12 height 12
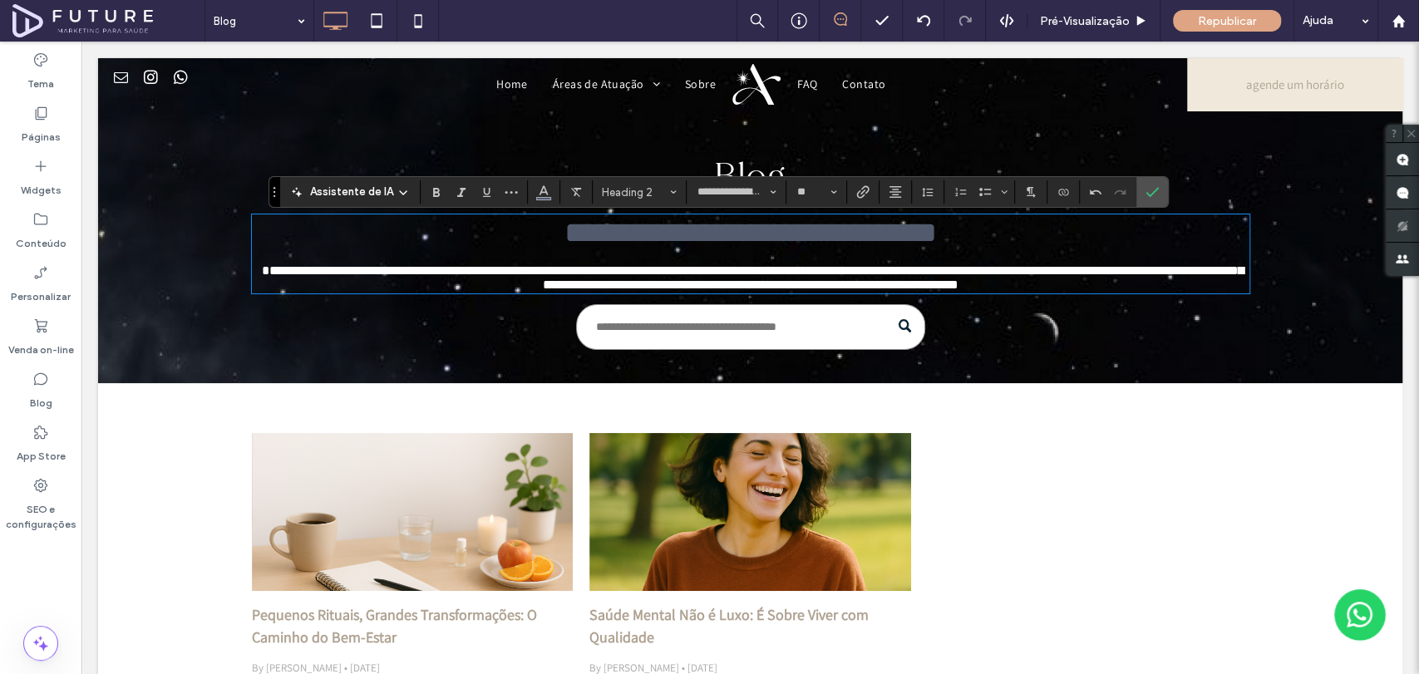
type input "**********"
type input "**"
click at [954, 257] on p "**********" at bounding box center [750, 270] width 997 height 42
type input "**********"
type input "**"
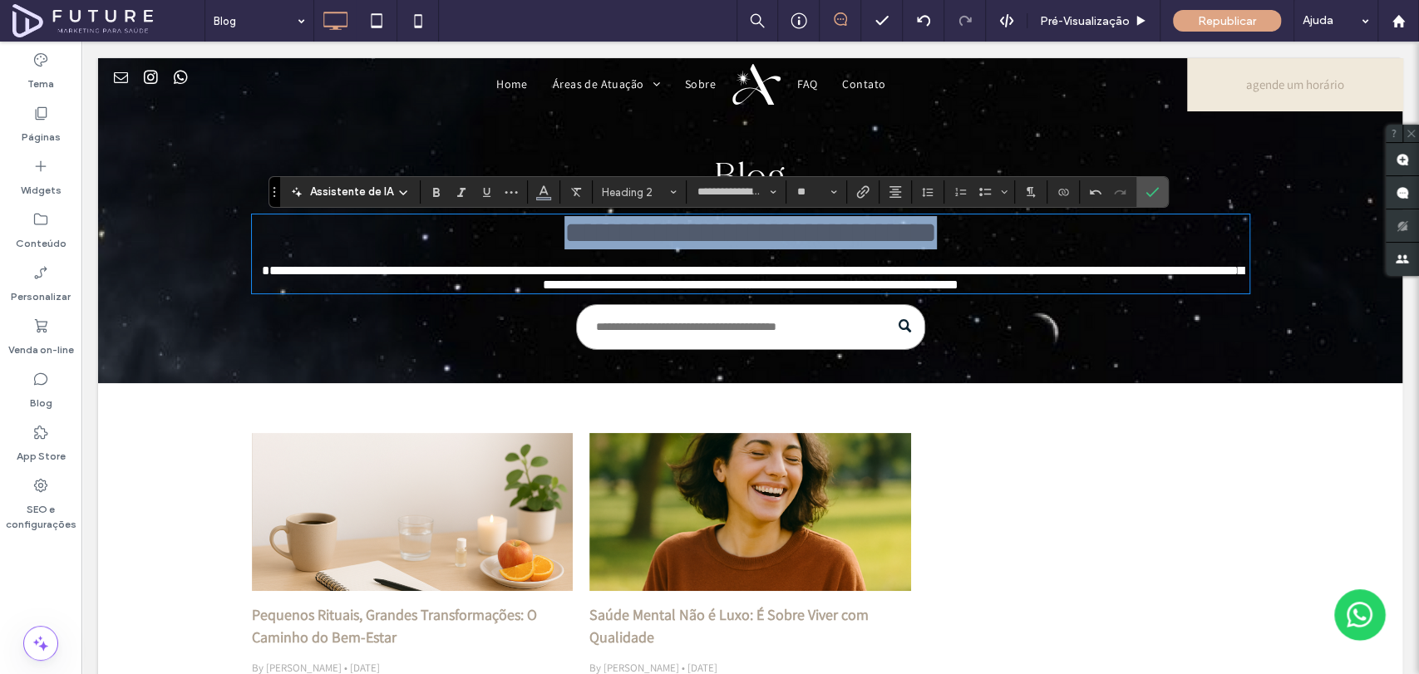
drag, startPoint x: 971, startPoint y: 248, endPoint x: 426, endPoint y: 232, distance: 545.5
click at [426, 232] on h2 "**********" at bounding box center [750, 232] width 997 height 33
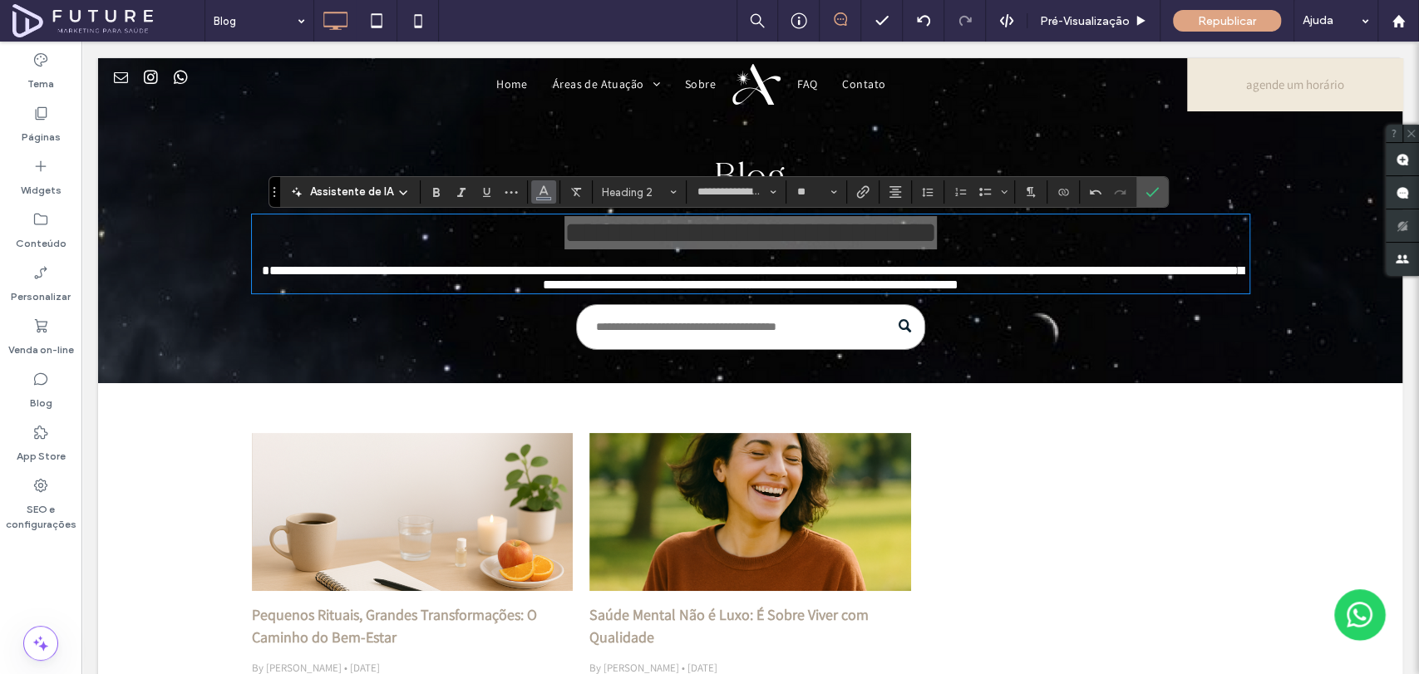
click at [539, 194] on icon "Cor" at bounding box center [543, 190] width 13 height 13
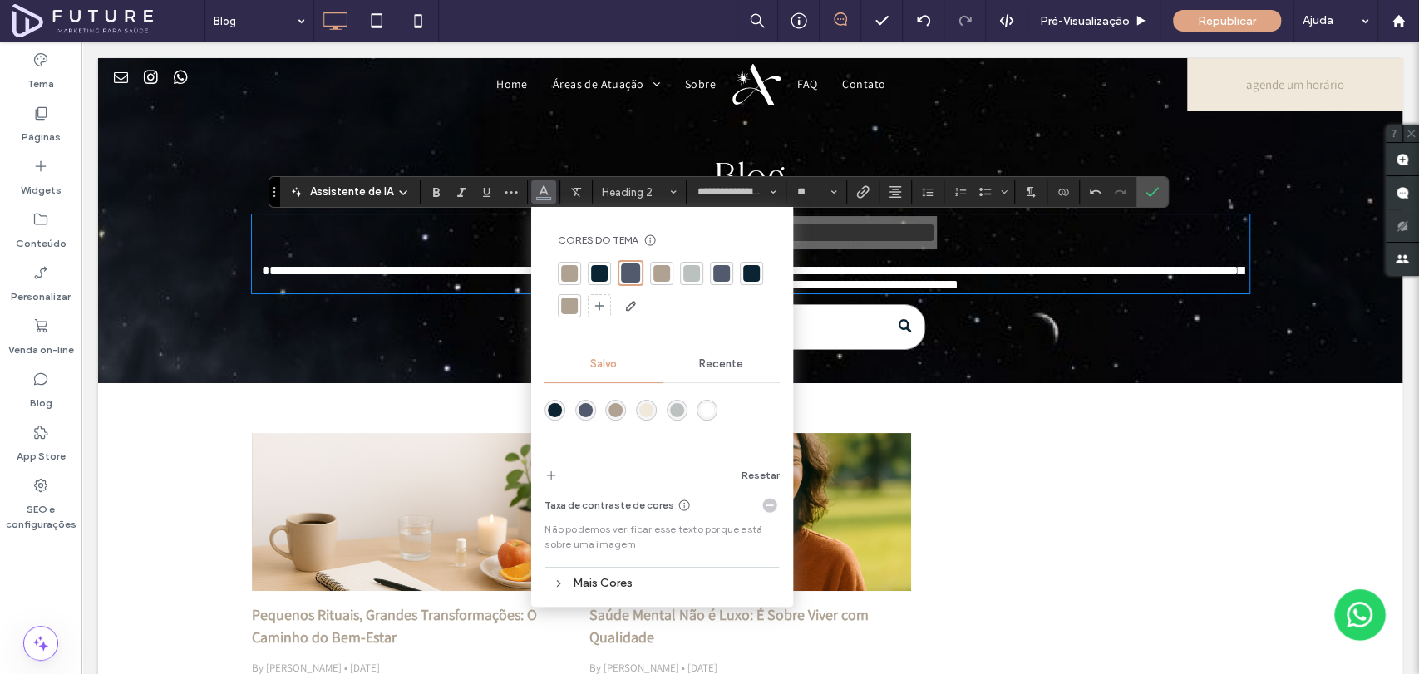
click at [692, 277] on div at bounding box center [691, 273] width 17 height 17
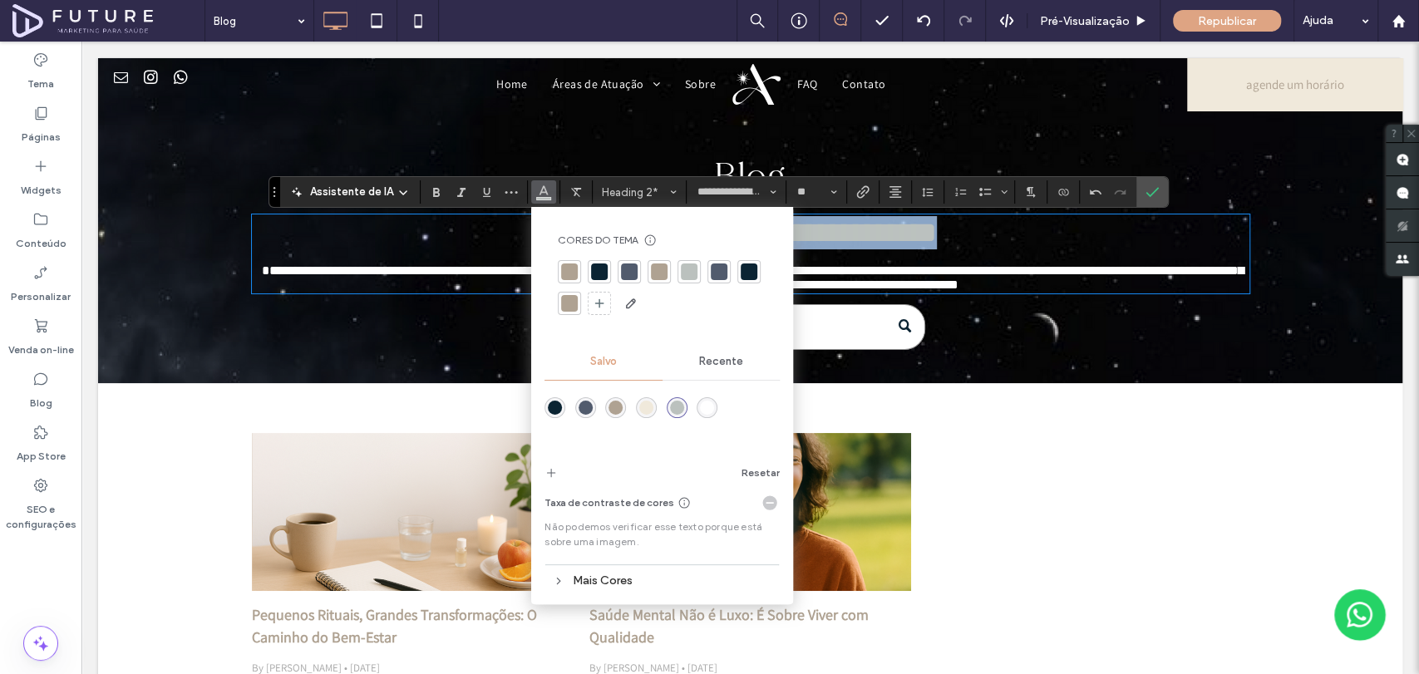
type input "**********"
type input "**"
click at [992, 255] on p "**********" at bounding box center [750, 270] width 997 height 42
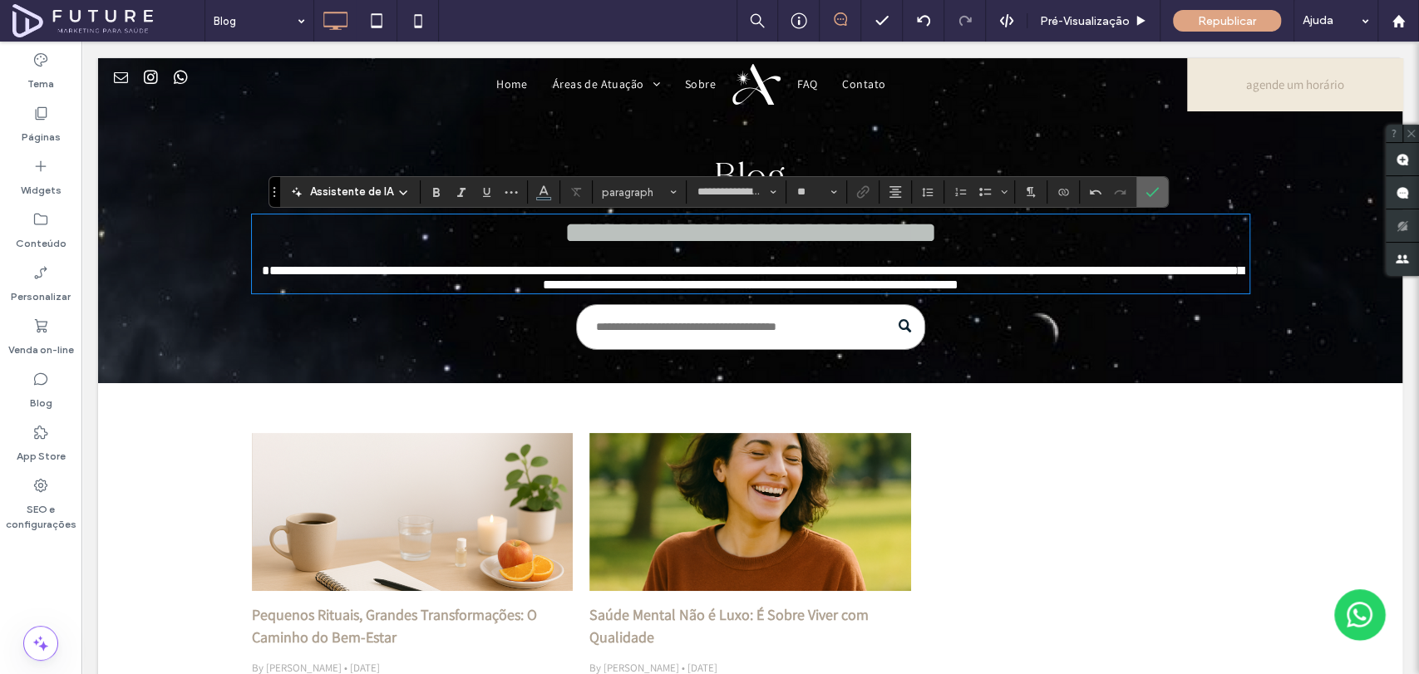
click at [1149, 188] on icon "Confirmar" at bounding box center [1151, 191] width 13 height 13
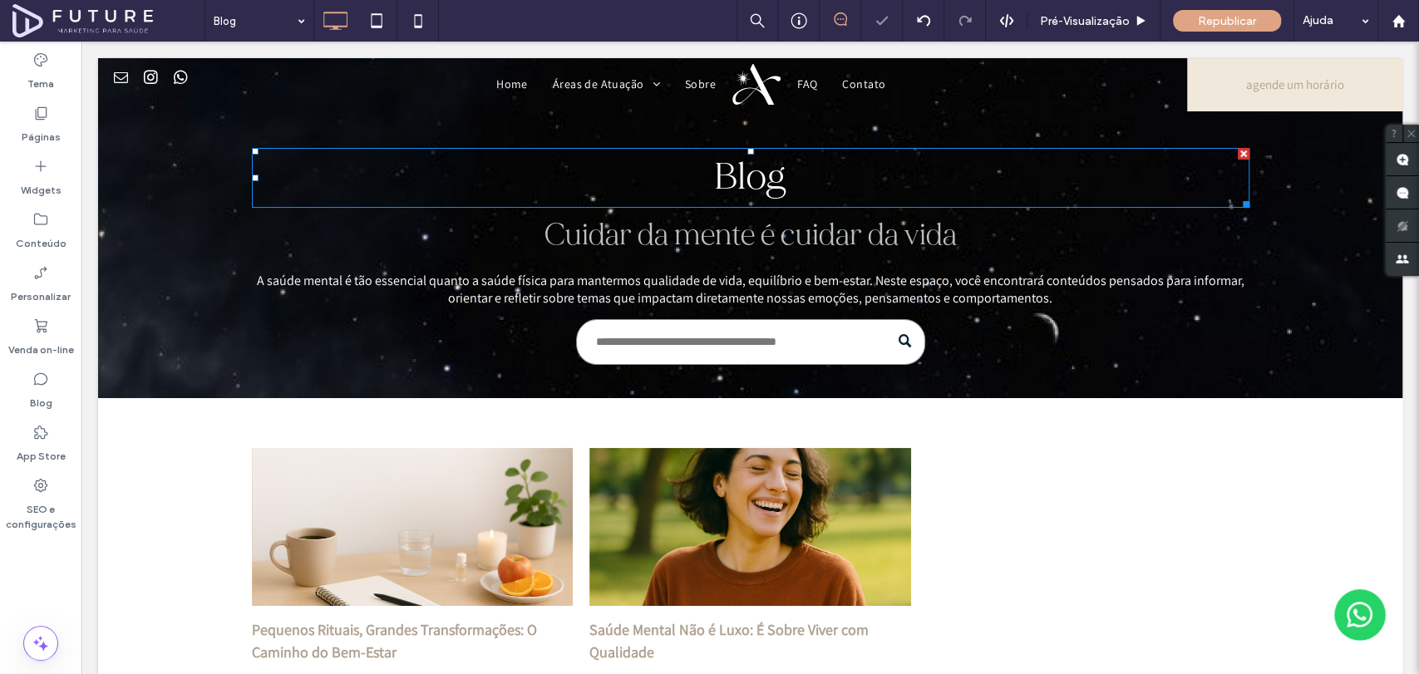
click at [766, 182] on span "Blog" at bounding box center [750, 177] width 72 height 47
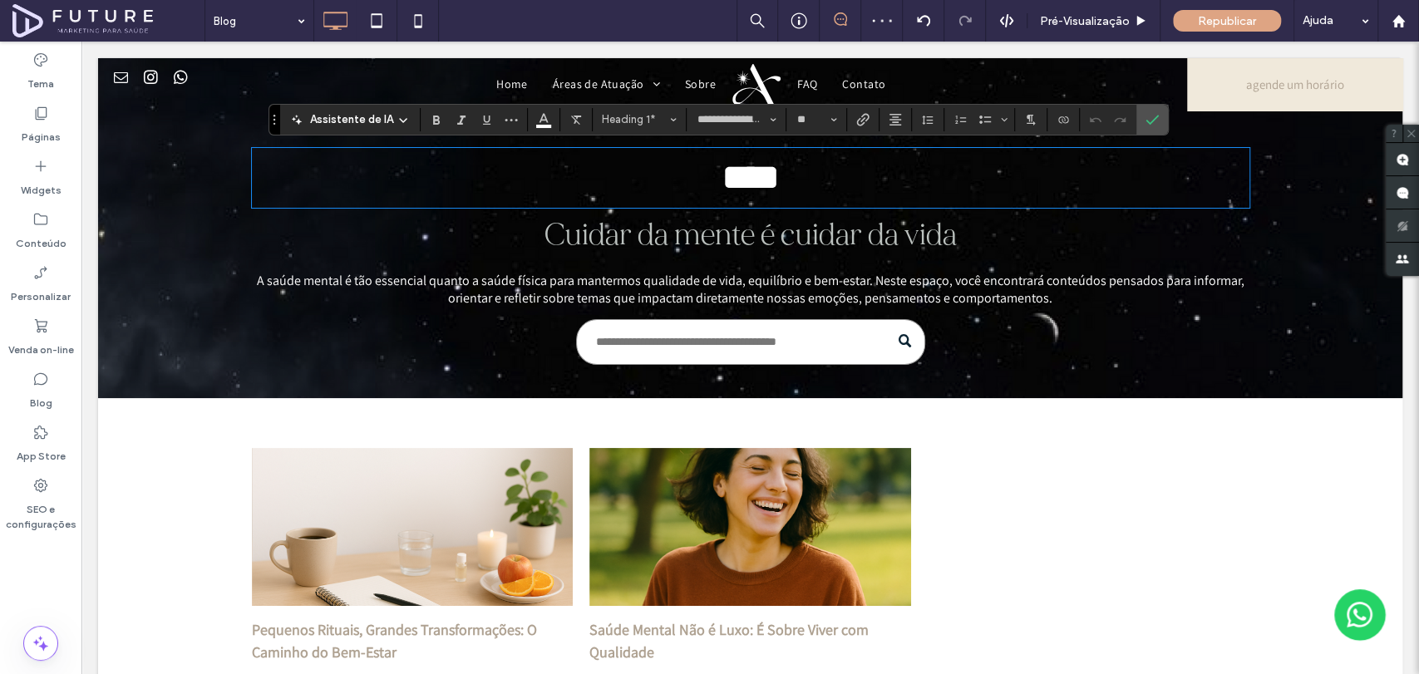
click at [1145, 245] on h2 "Cuidar da mente é cuidar da vida" at bounding box center [750, 235] width 997 height 38
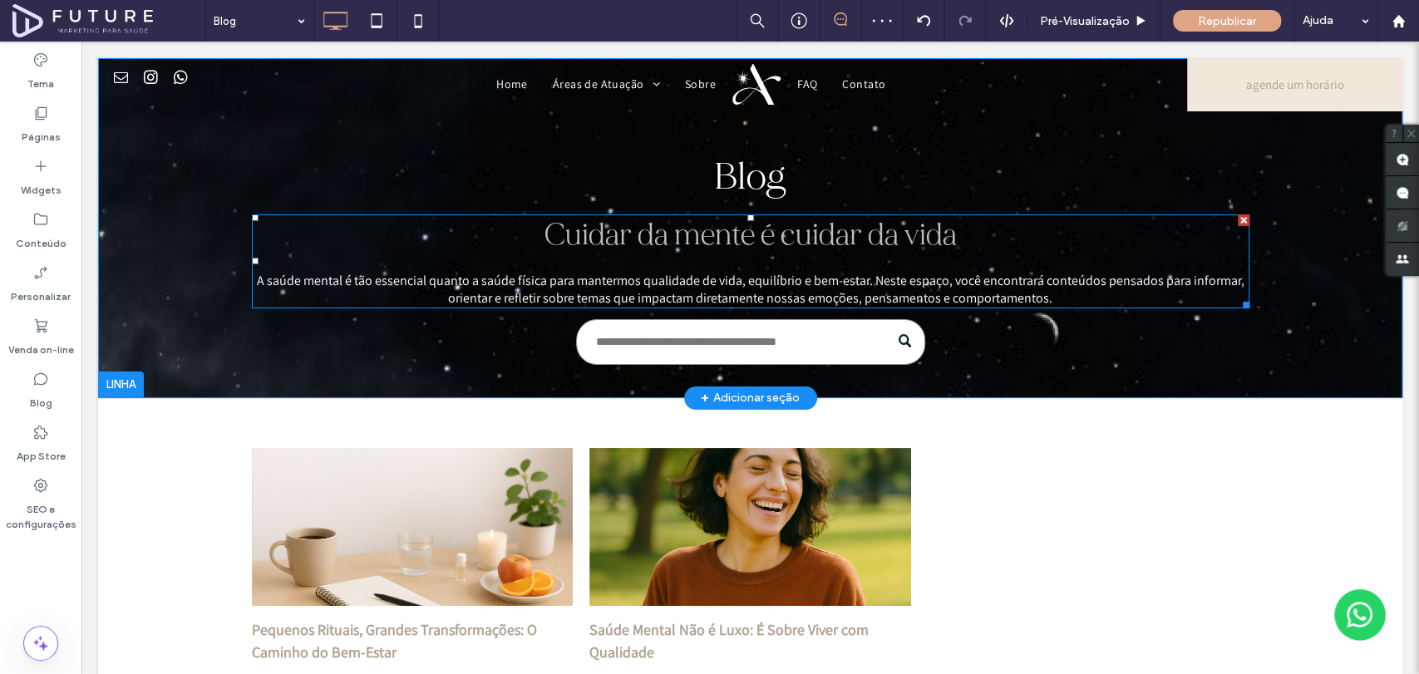
click at [962, 289] on span "A saúde mental é tão essencial quanto a saúde física para mantermos qualidade d…" at bounding box center [750, 289] width 987 height 35
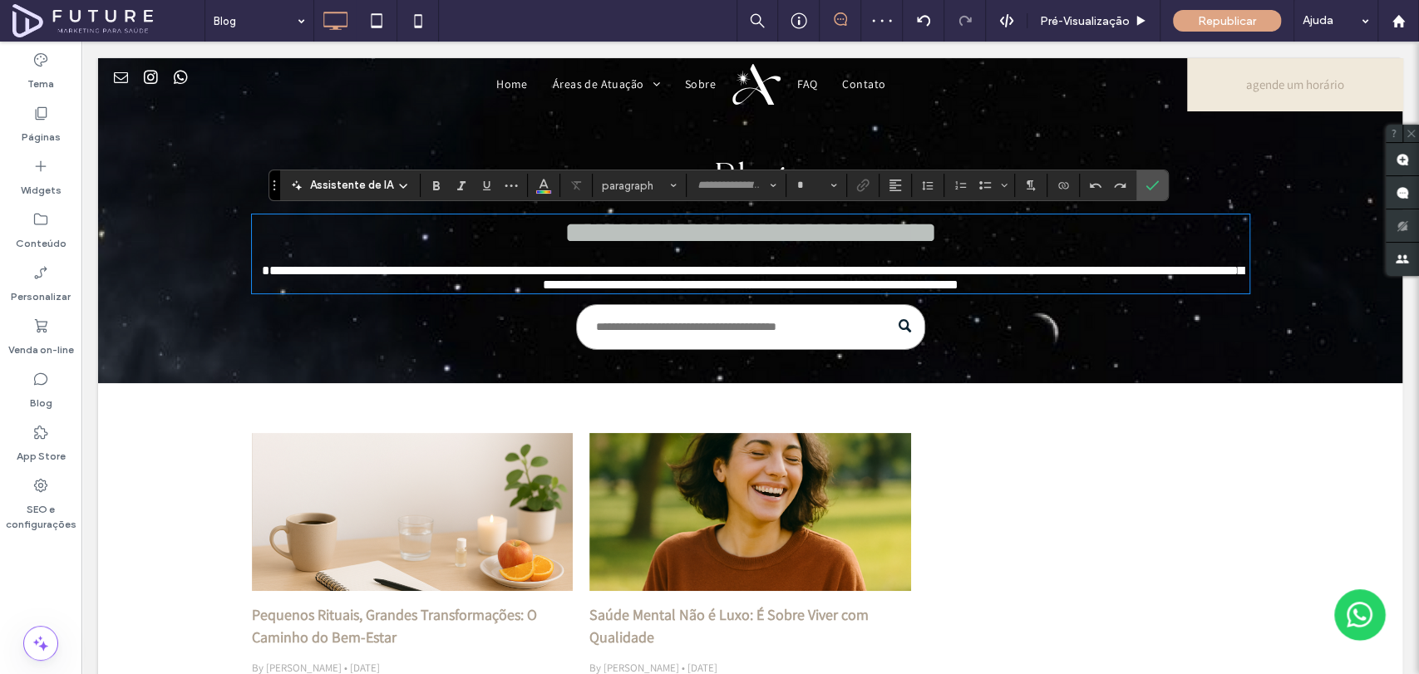
type input "**********"
type input "**"
click at [1094, 292] on p "**********" at bounding box center [750, 270] width 997 height 42
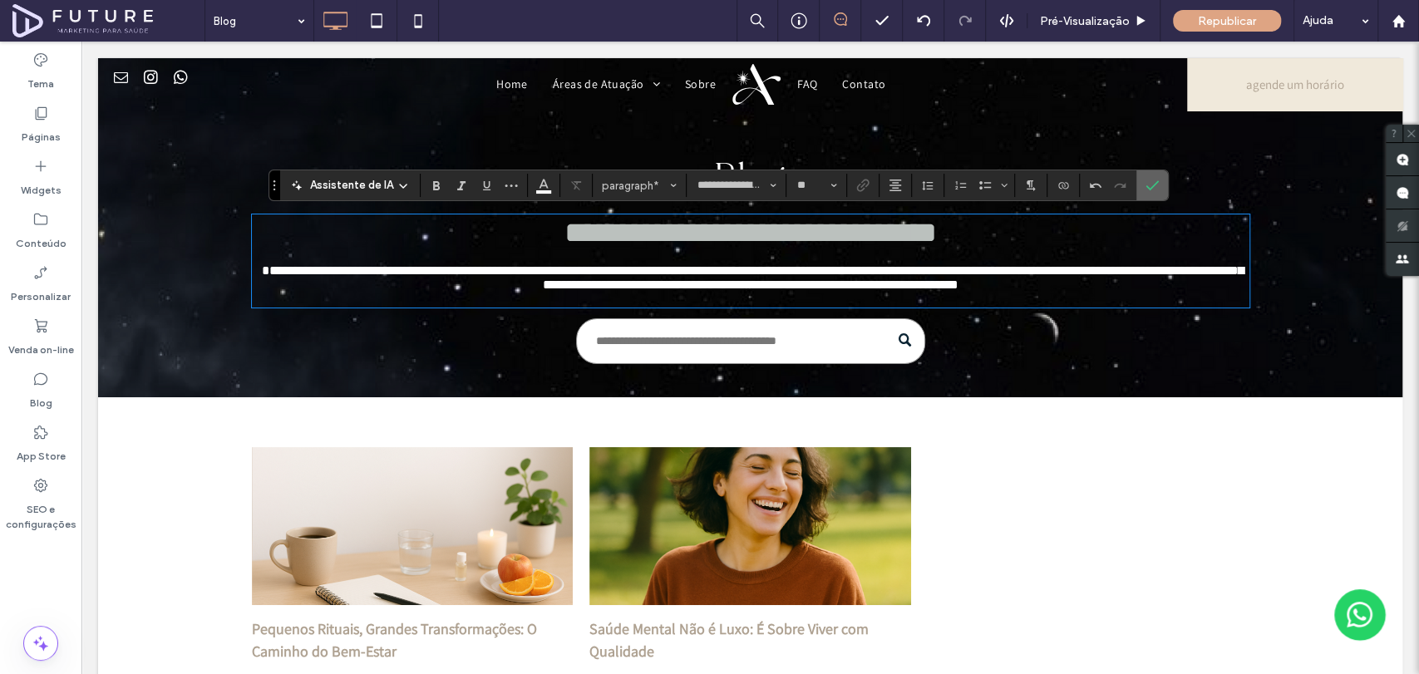
click at [1154, 185] on icon "Confirmar" at bounding box center [1151, 185] width 13 height 13
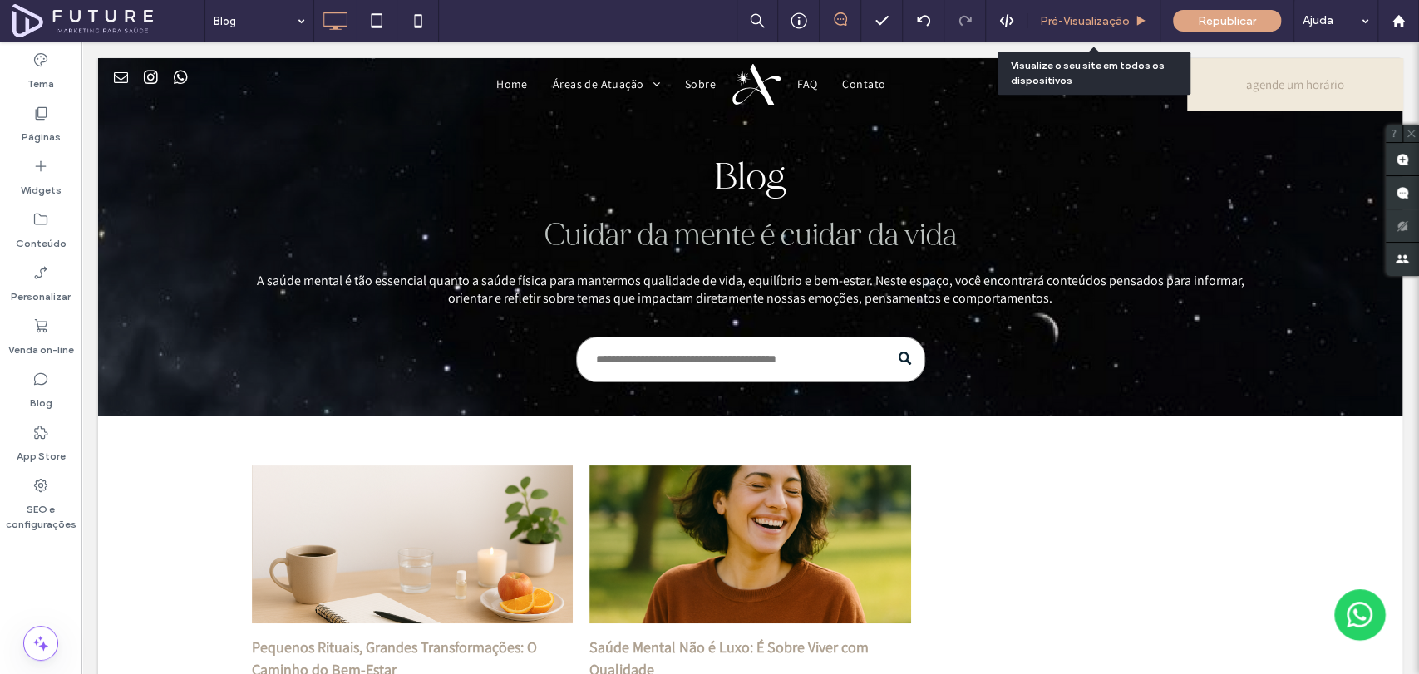
click at [1072, 22] on span "Pré-Visualizaçāo" at bounding box center [1085, 21] width 90 height 14
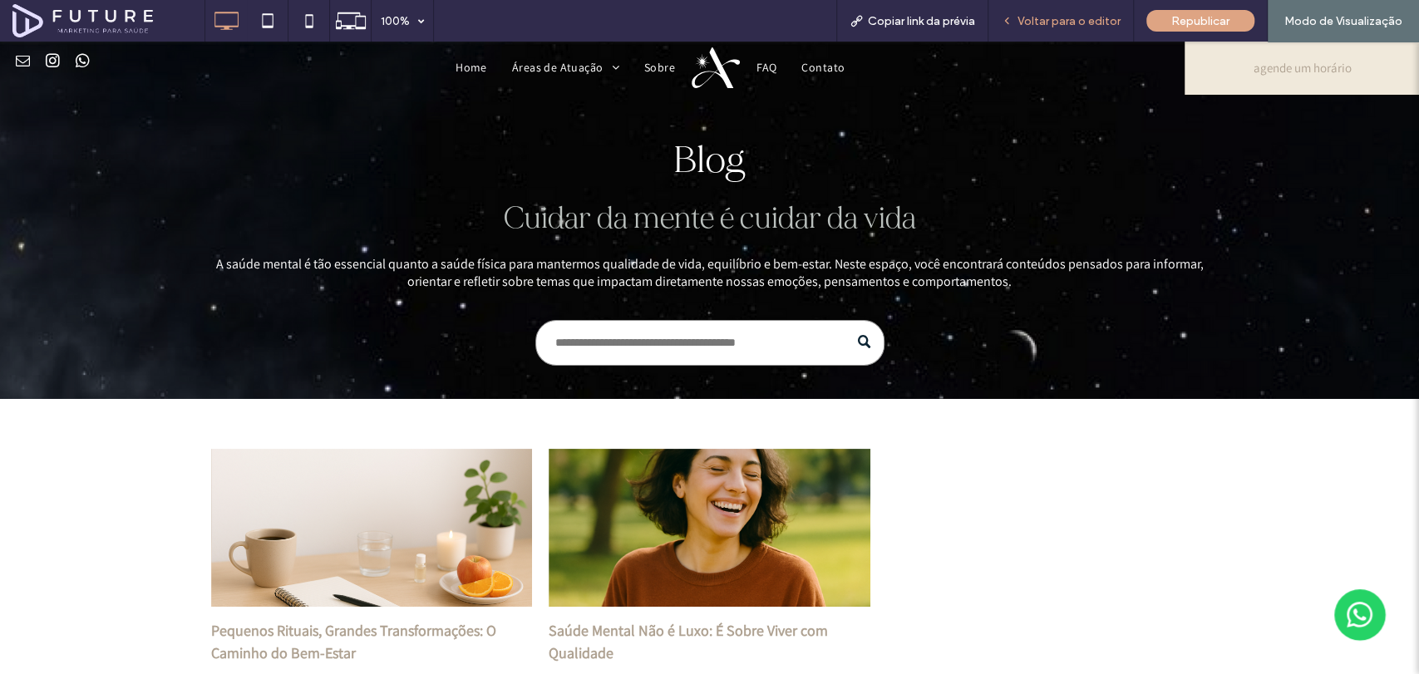
click at [1035, 25] on span "Voltar para o editor" at bounding box center [1068, 21] width 103 height 14
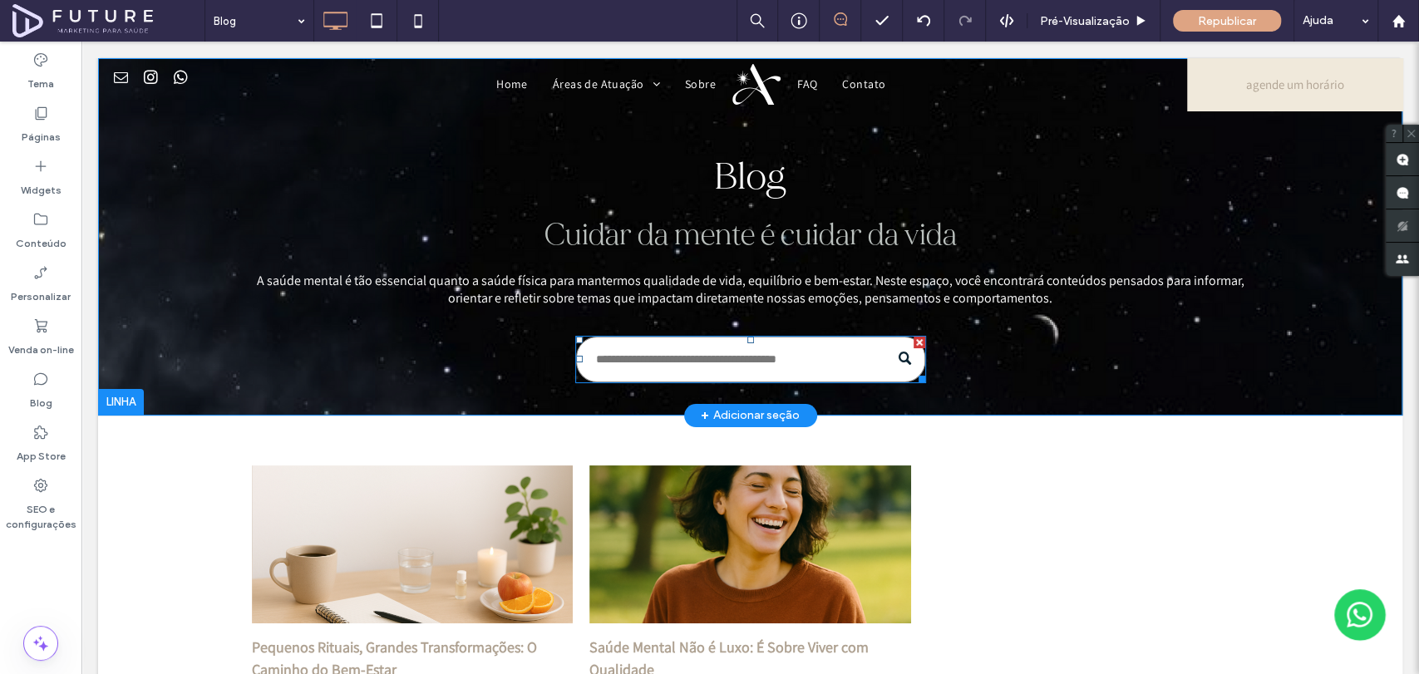
click at [744, 362] on input "Busca" at bounding box center [750, 360] width 349 height 46
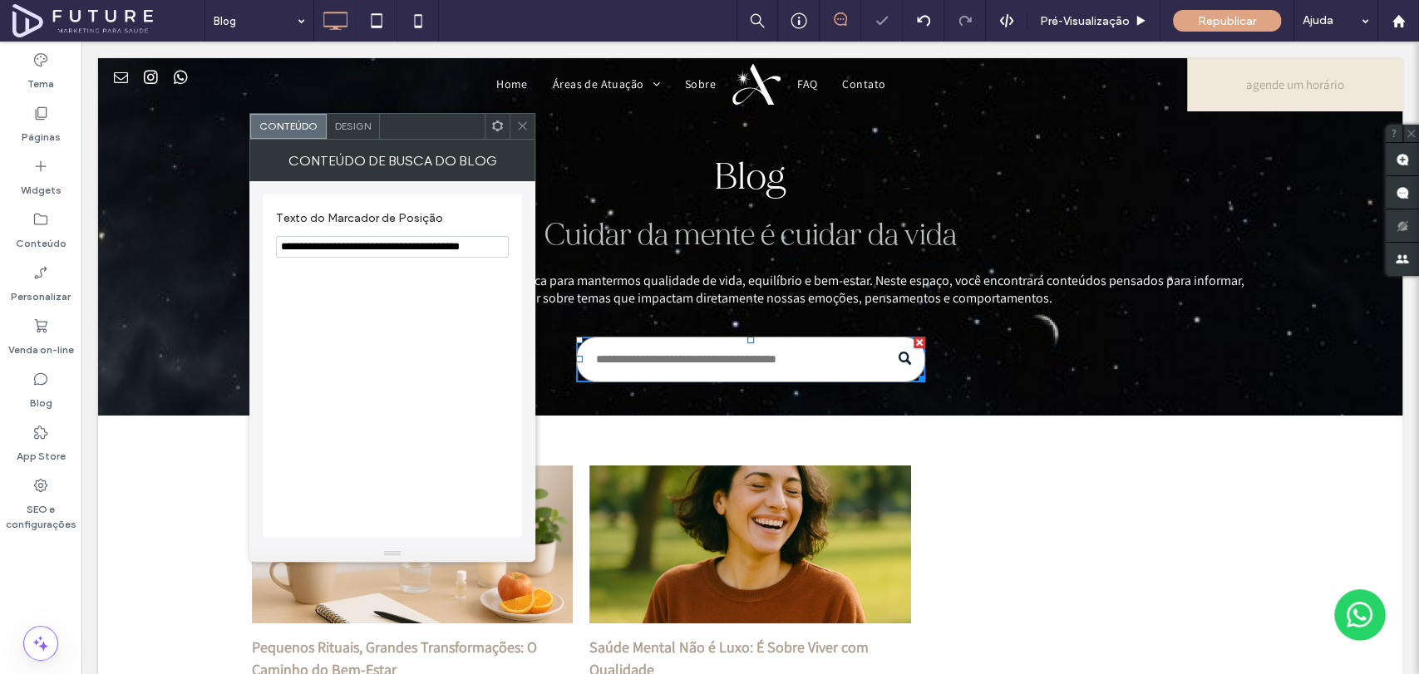
click at [393, 244] on input "**********" at bounding box center [392, 247] width 233 height 22
type input "**********"
click at [522, 122] on icon at bounding box center [522, 126] width 12 height 12
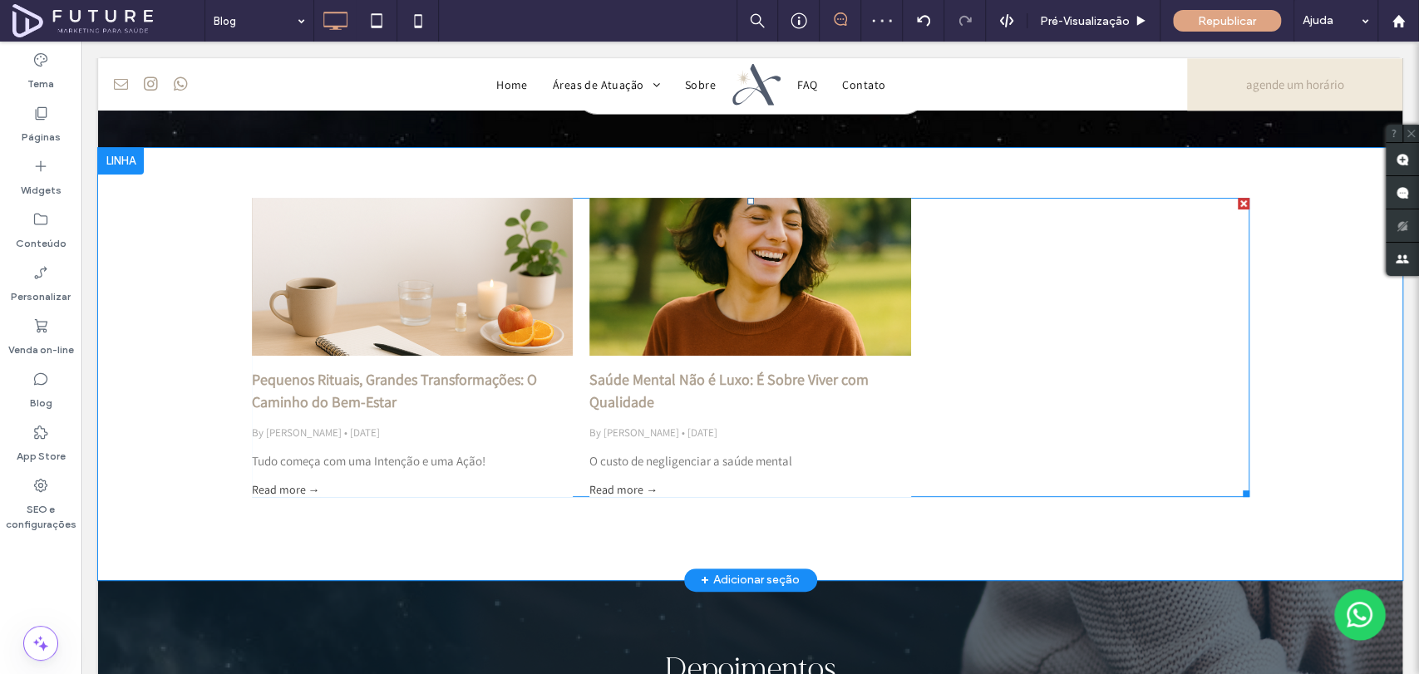
scroll to position [277, 0]
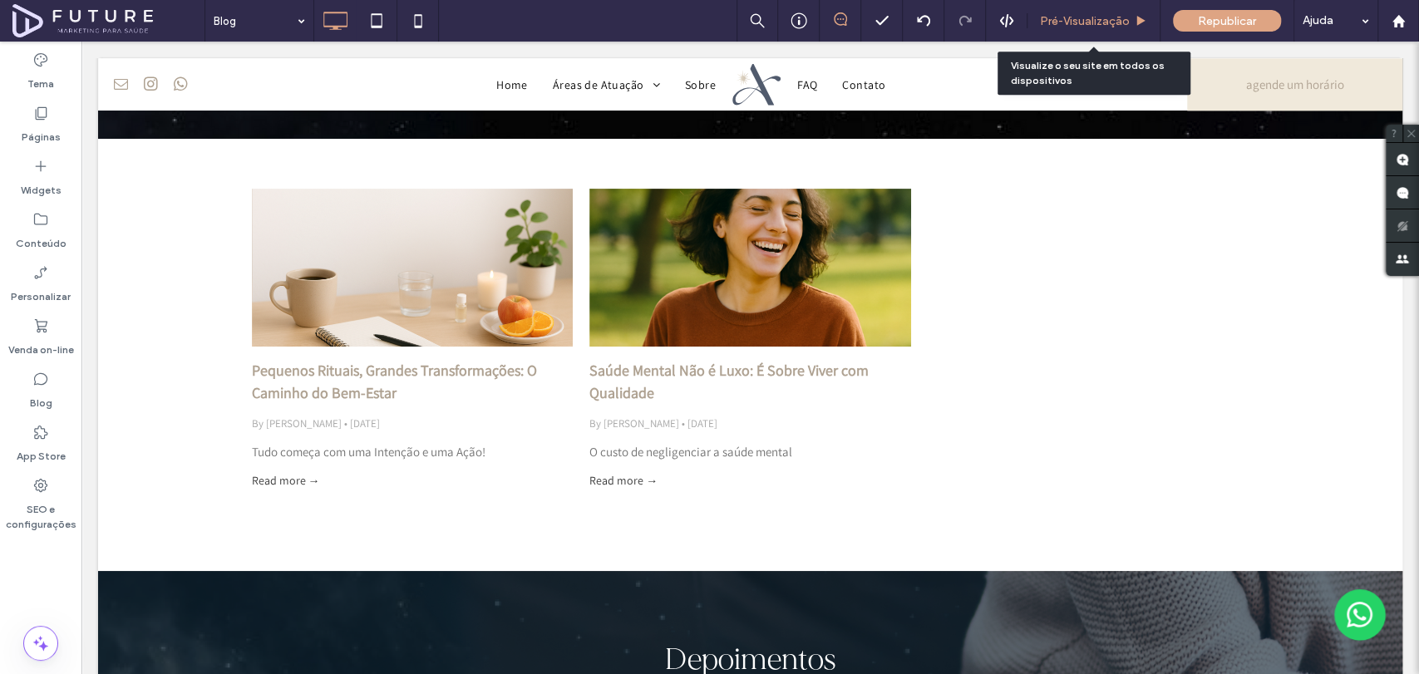
click at [1077, 19] on span "Pré-Visualizaçāo" at bounding box center [1085, 21] width 90 height 14
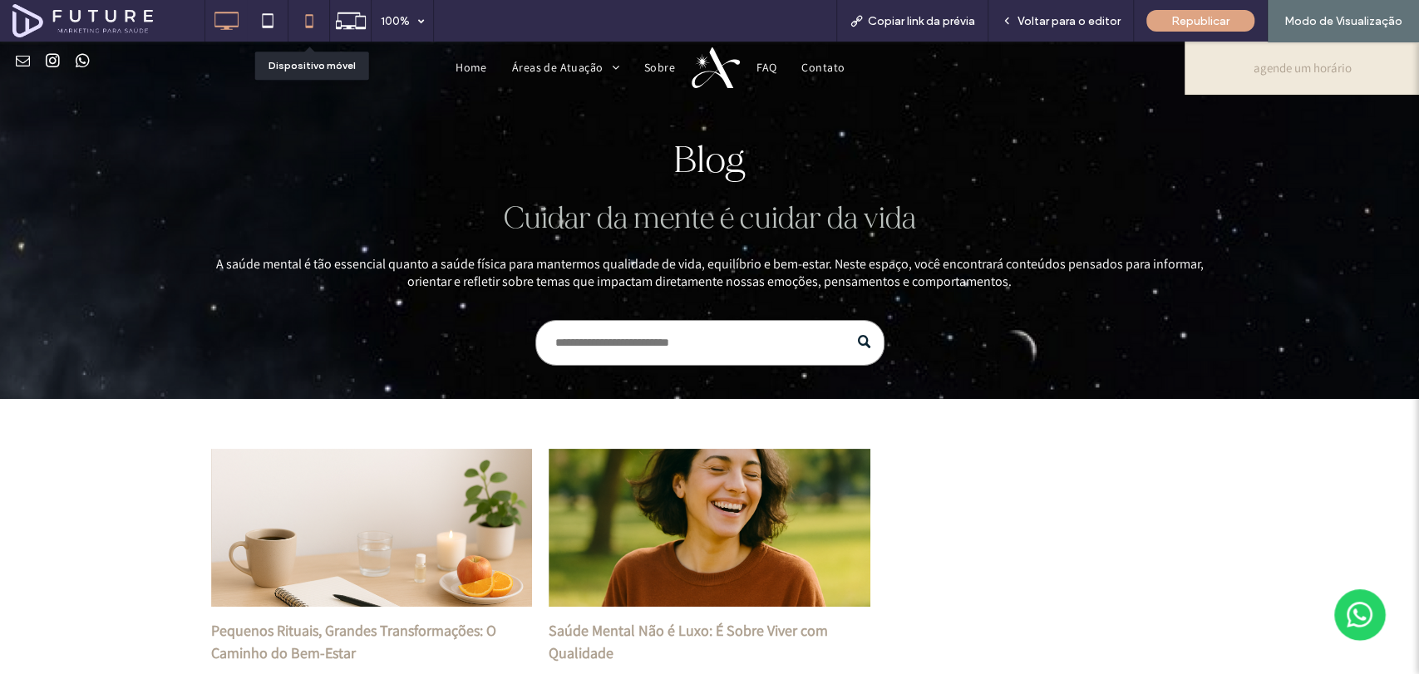
click at [293, 13] on icon at bounding box center [309, 20] width 33 height 33
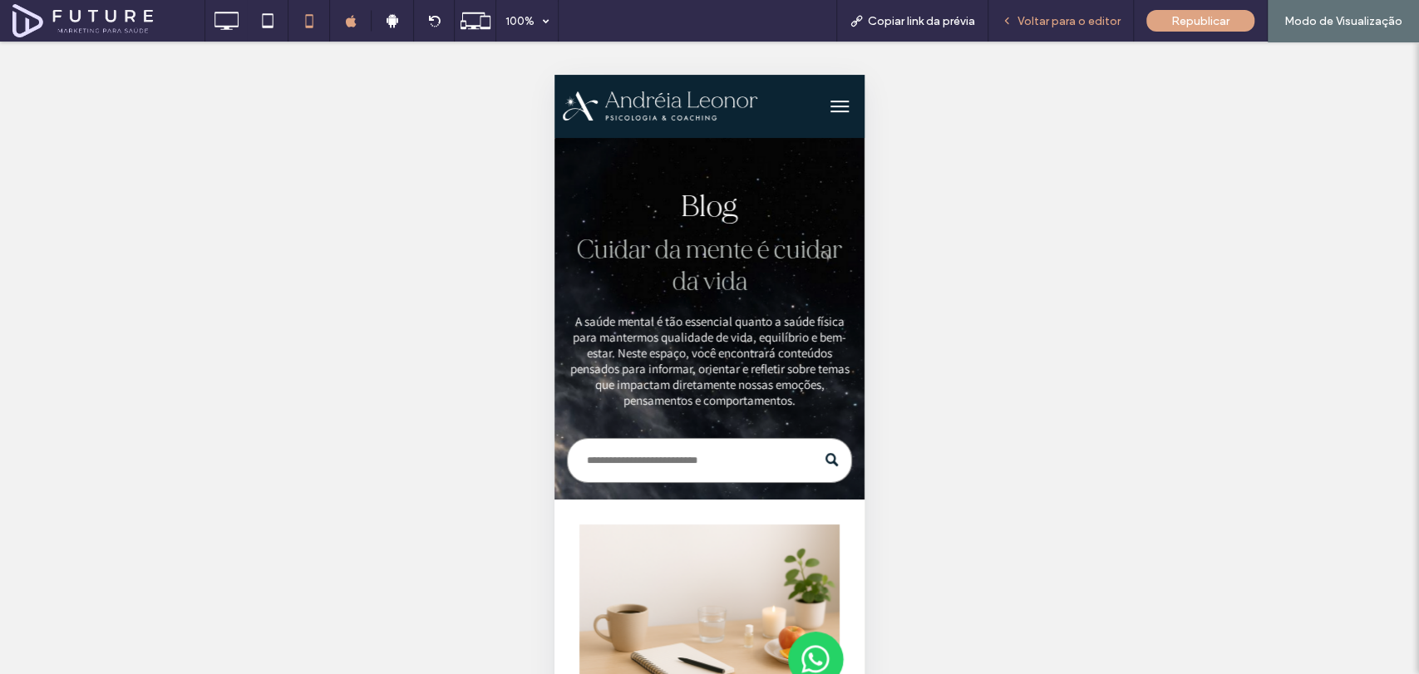
click at [1034, 27] on span "Voltar para o editor" at bounding box center [1068, 21] width 103 height 14
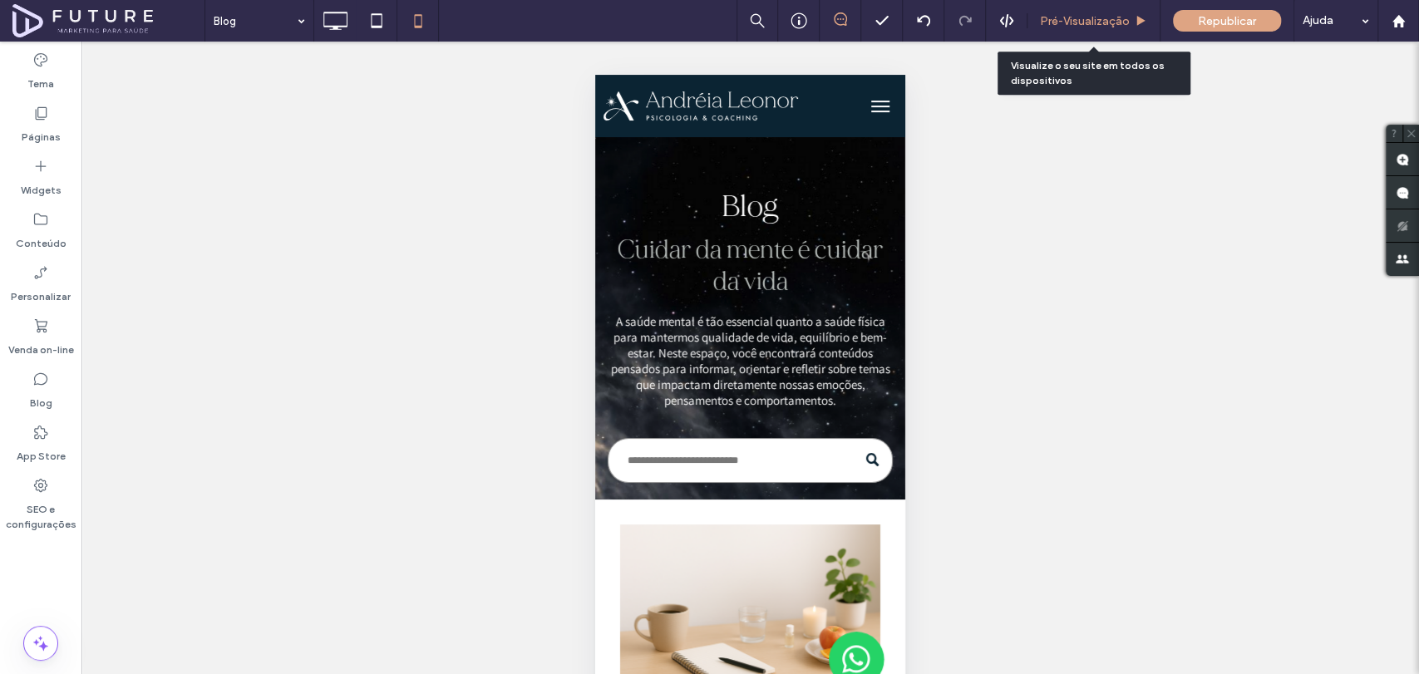
click at [1076, 22] on span "Pré-Visualizaçāo" at bounding box center [1085, 21] width 90 height 14
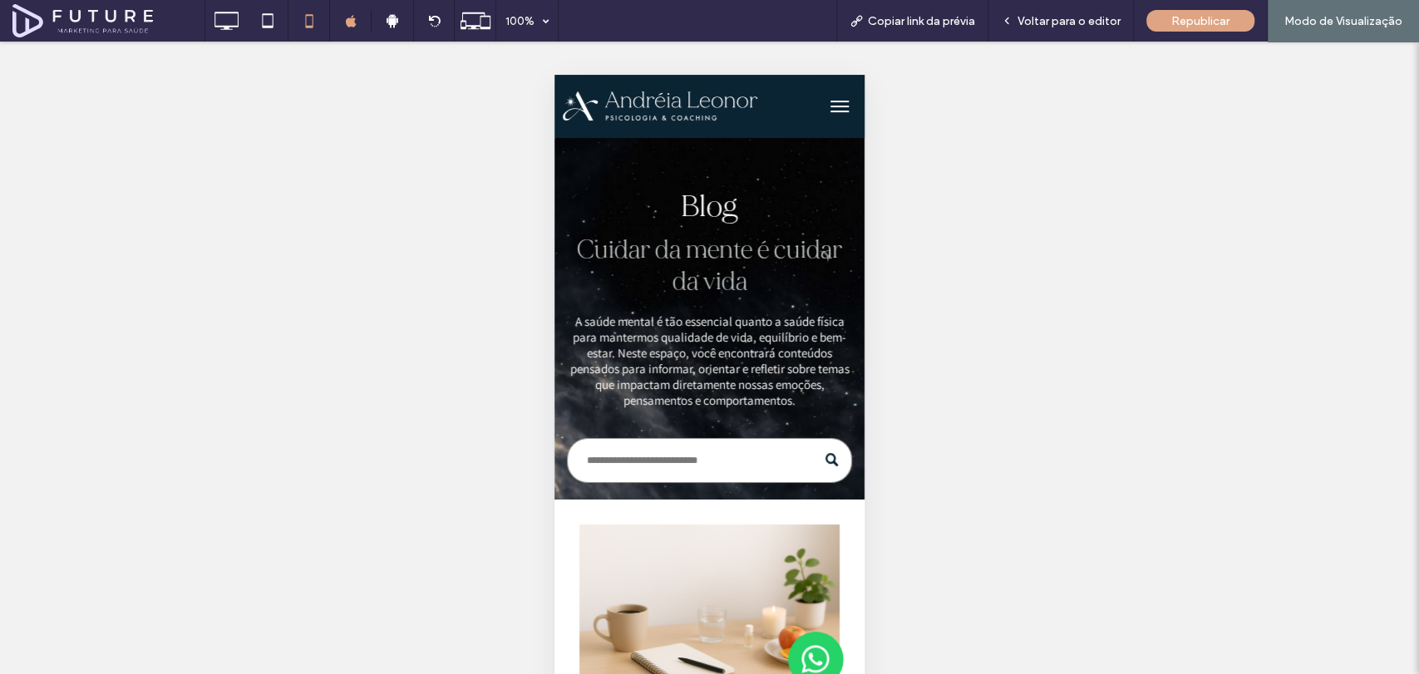
click at [830, 111] on span "menu" at bounding box center [839, 112] width 18 height 2
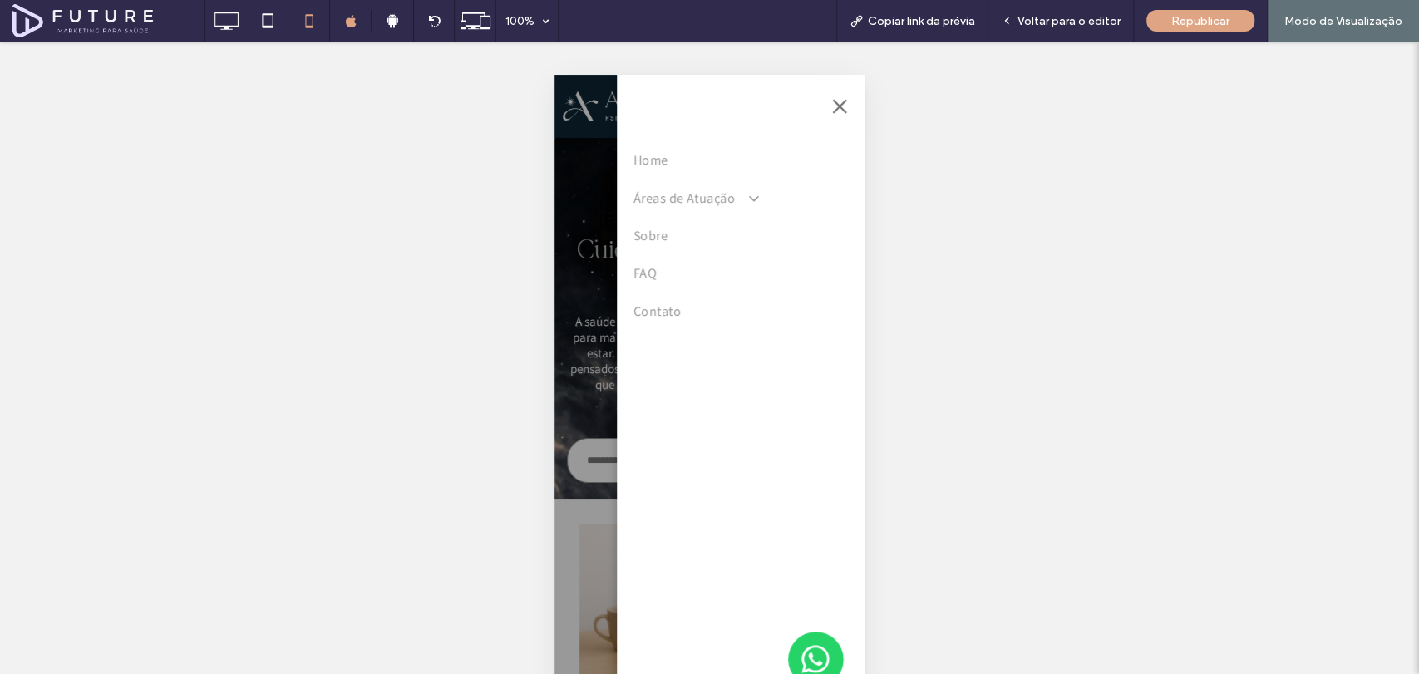
click at [822, 111] on div "Home Áreas de Atuação Ansiedade Depressão Autoestima Autoconhecimento Sobre FAQ…" at bounding box center [741, 375] width 248 height 600
click at [844, 106] on span "menu" at bounding box center [839, 107] width 18 height 2
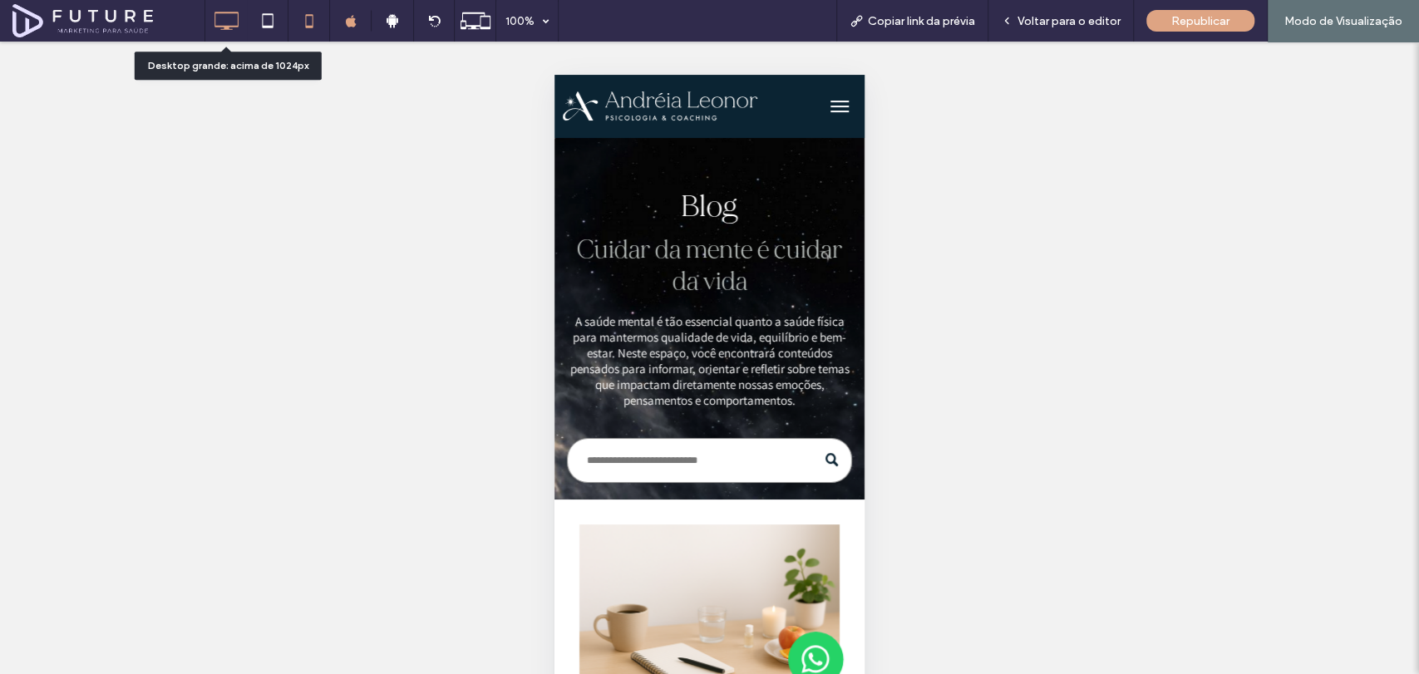
click at [225, 24] on icon at bounding box center [225, 20] width 33 height 33
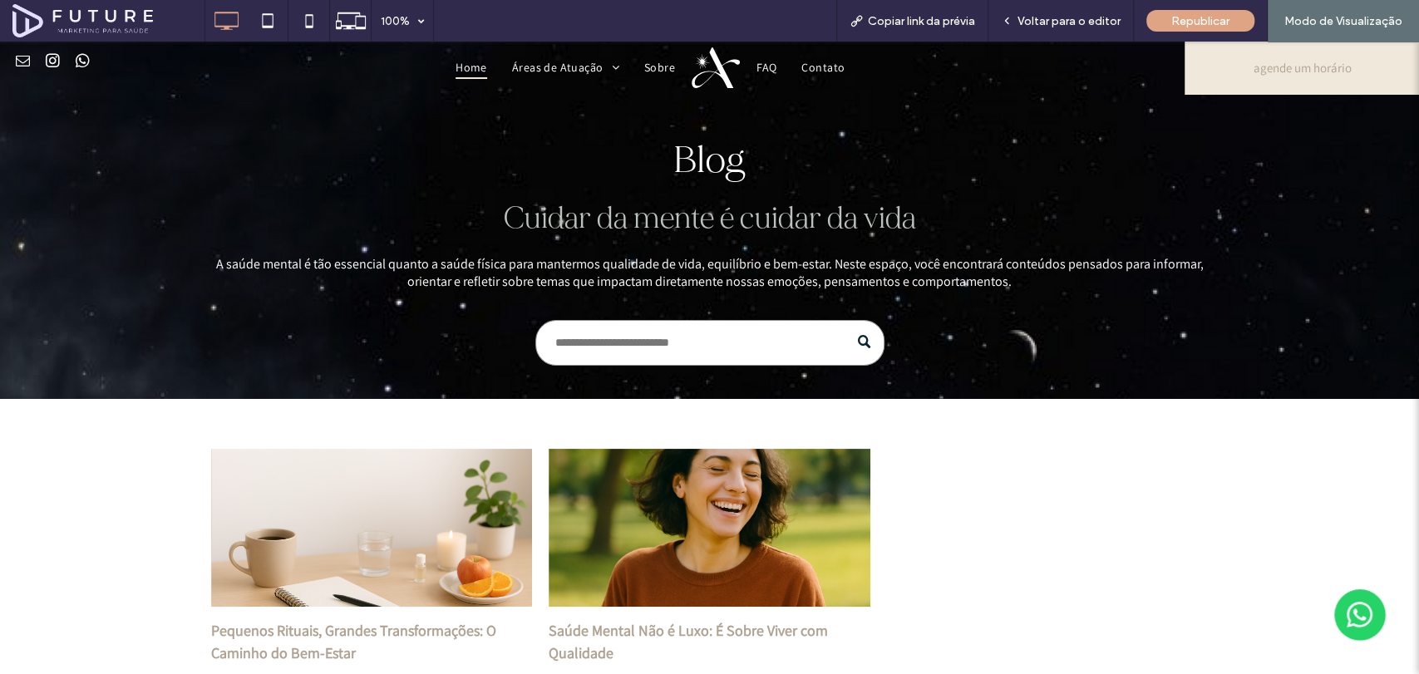
click at [460, 62] on span "Home" at bounding box center [471, 68] width 32 height 23
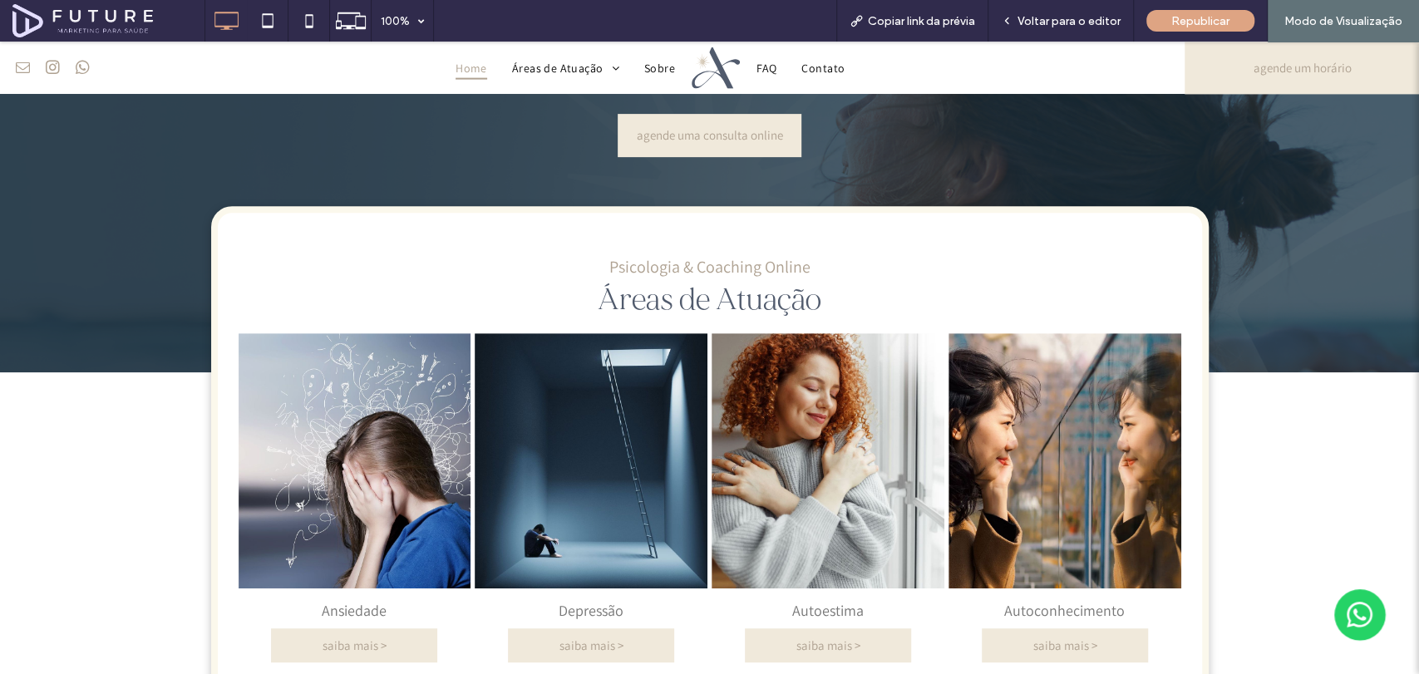
scroll to position [369, 0]
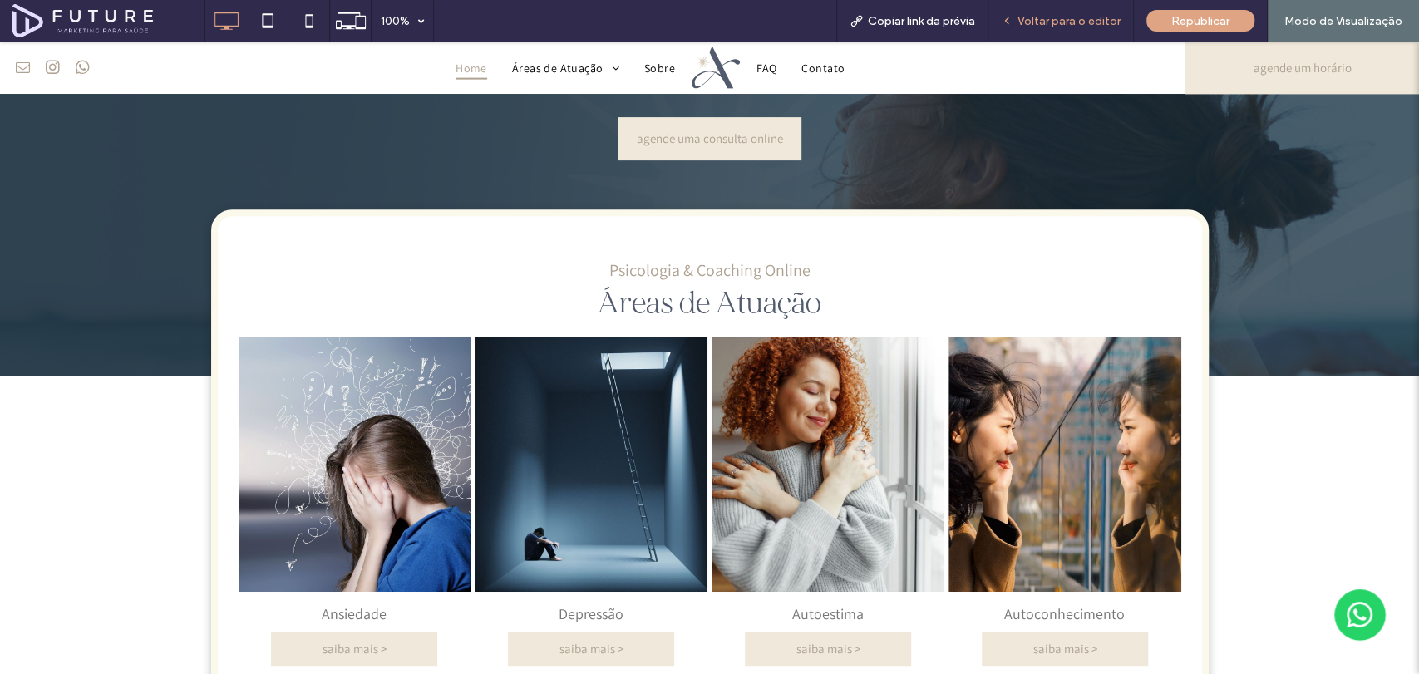
click at [1092, 7] on div "Voltar para o editor" at bounding box center [1060, 21] width 145 height 42
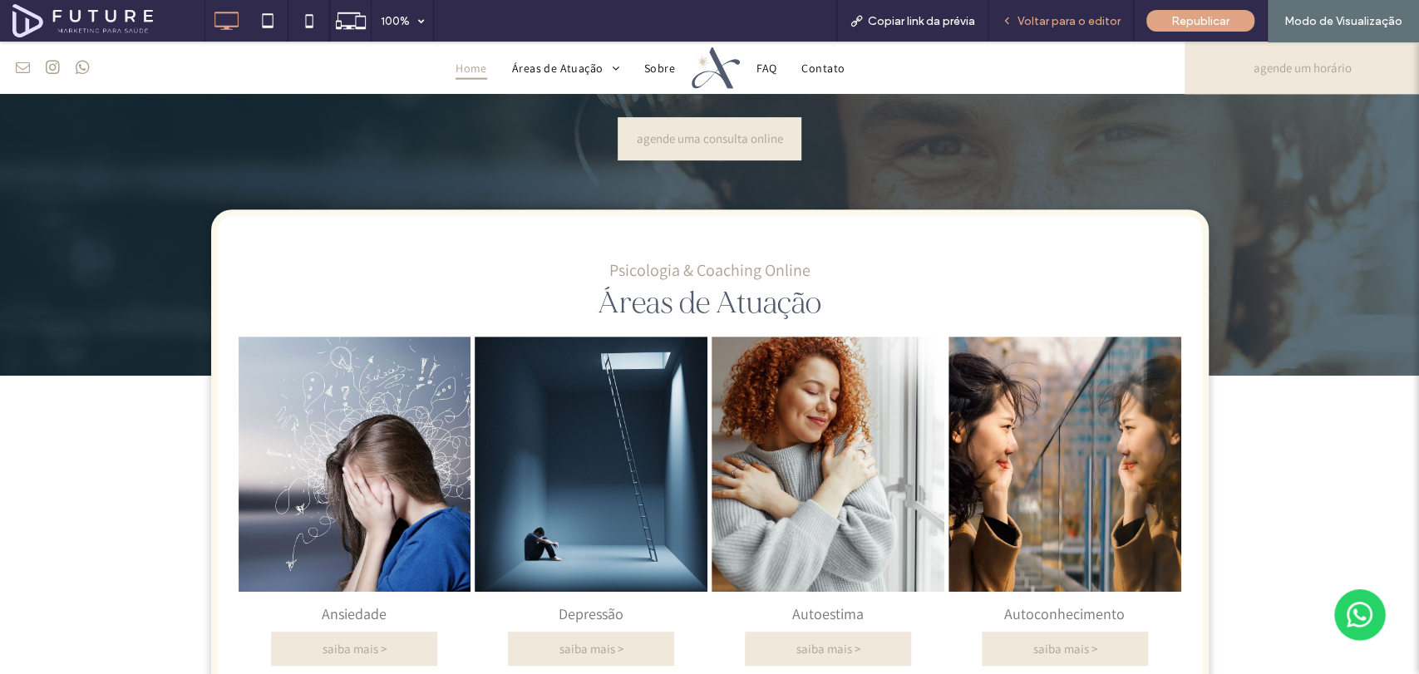
drag, startPoint x: 1090, startPoint y: 24, endPoint x: 965, endPoint y: 45, distance: 126.4
click at [1090, 24] on span "Voltar para o editor" at bounding box center [1068, 21] width 103 height 14
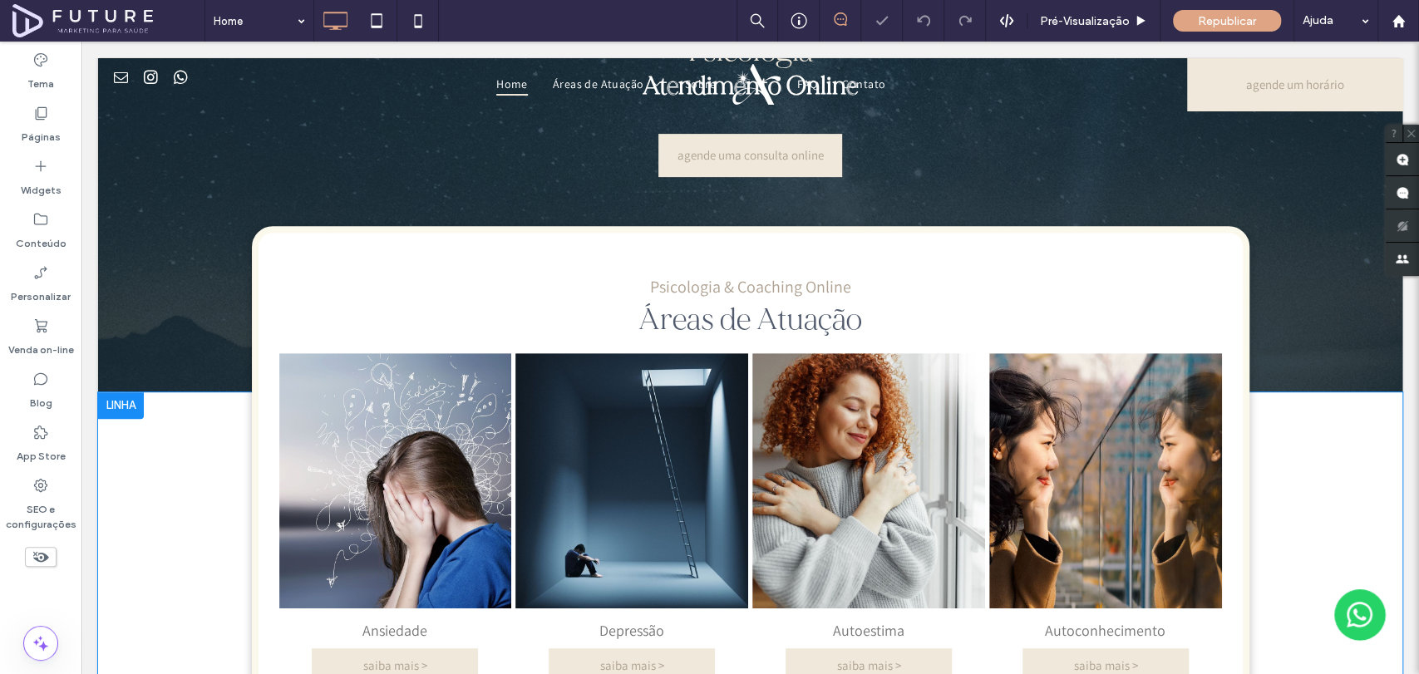
click at [115, 401] on div at bounding box center [121, 405] width 46 height 27
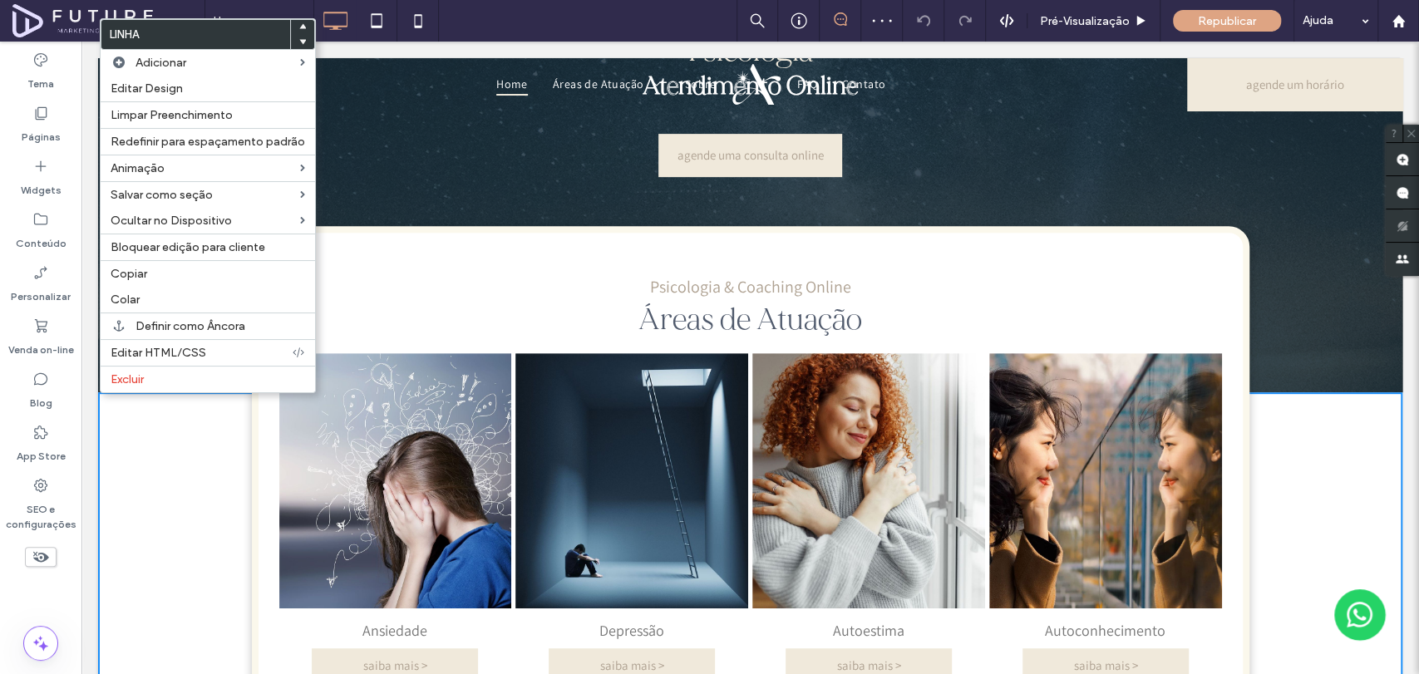
click at [300, 39] on icon at bounding box center [302, 41] width 7 height 7
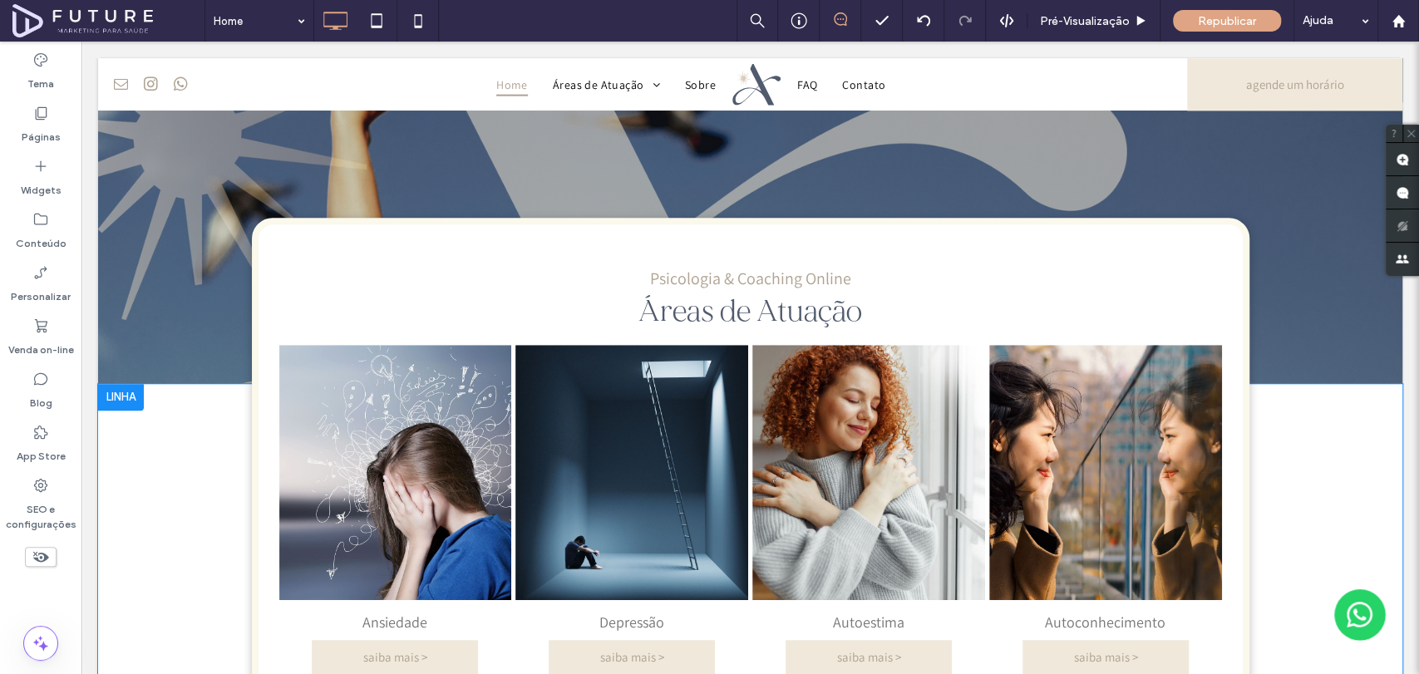
scroll to position [738, 0]
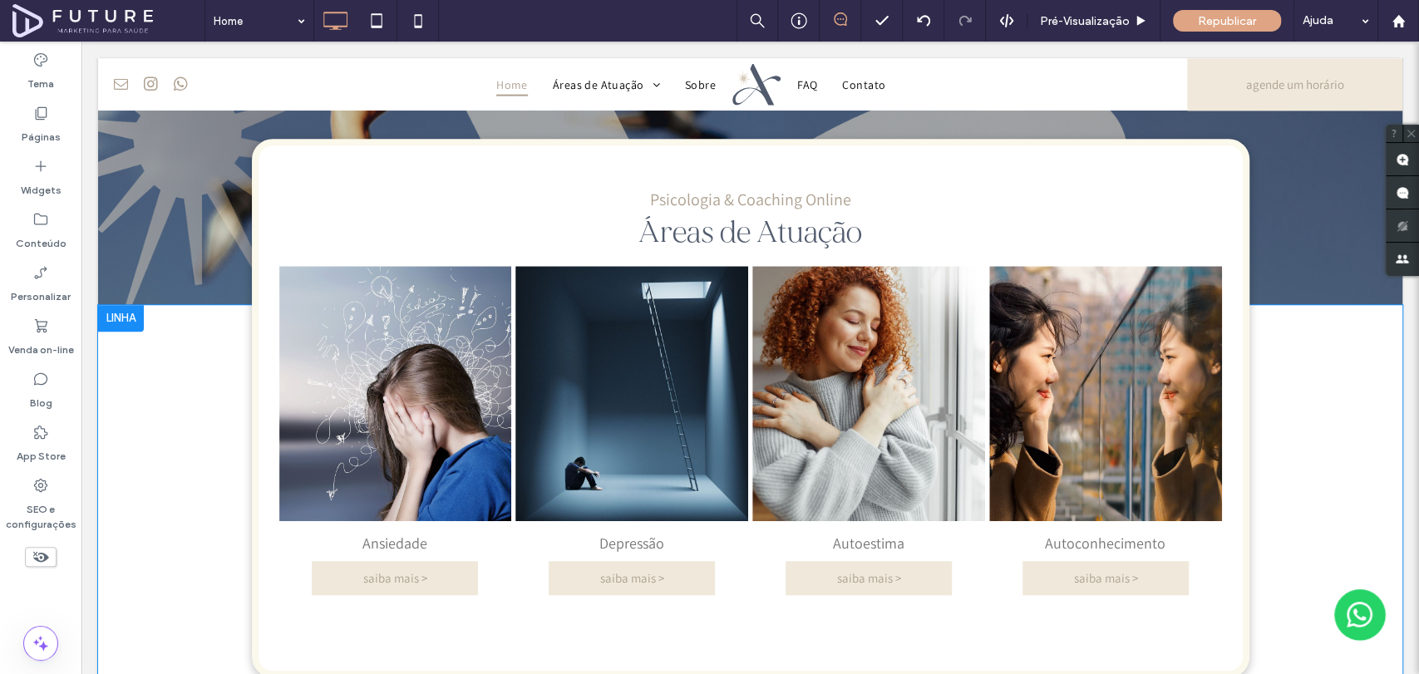
click at [130, 313] on div at bounding box center [121, 318] width 46 height 27
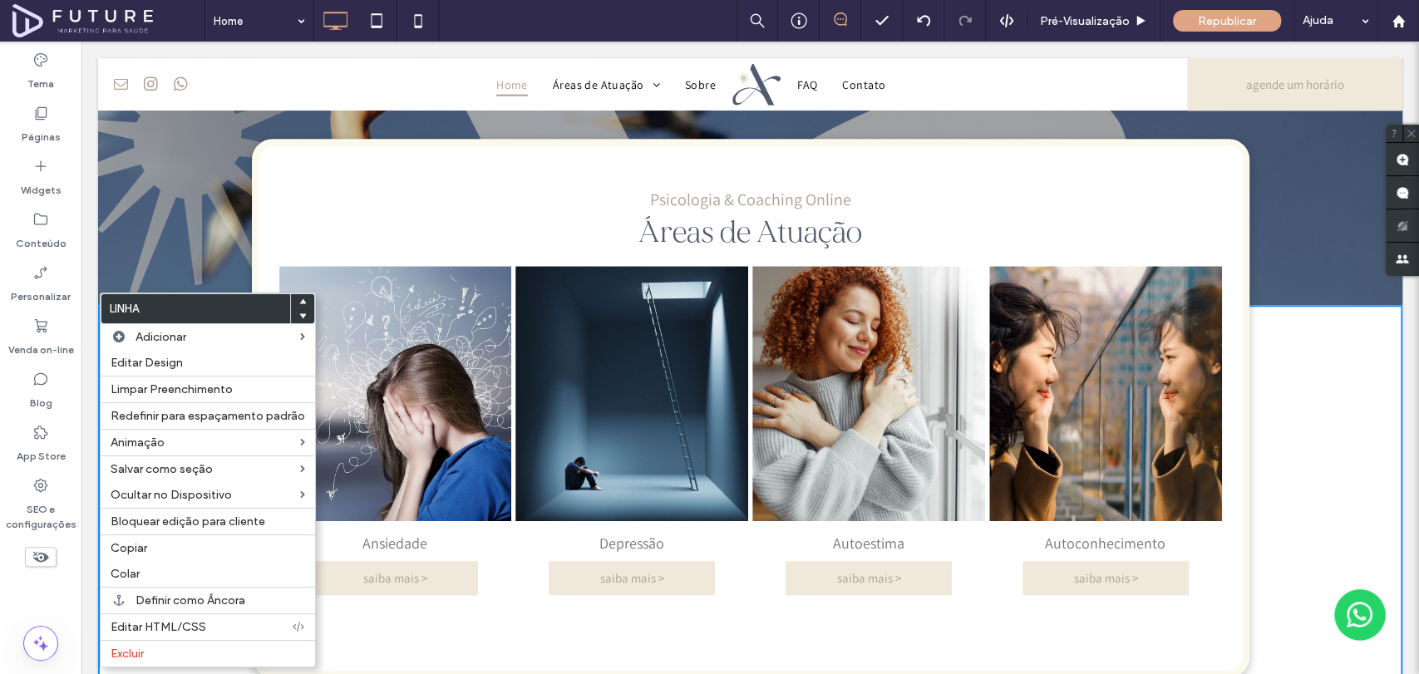
click at [303, 318] on div at bounding box center [302, 315] width 23 height 15
click at [294, 319] on div at bounding box center [302, 315] width 23 height 15
click at [299, 316] on use at bounding box center [302, 316] width 7 height 5
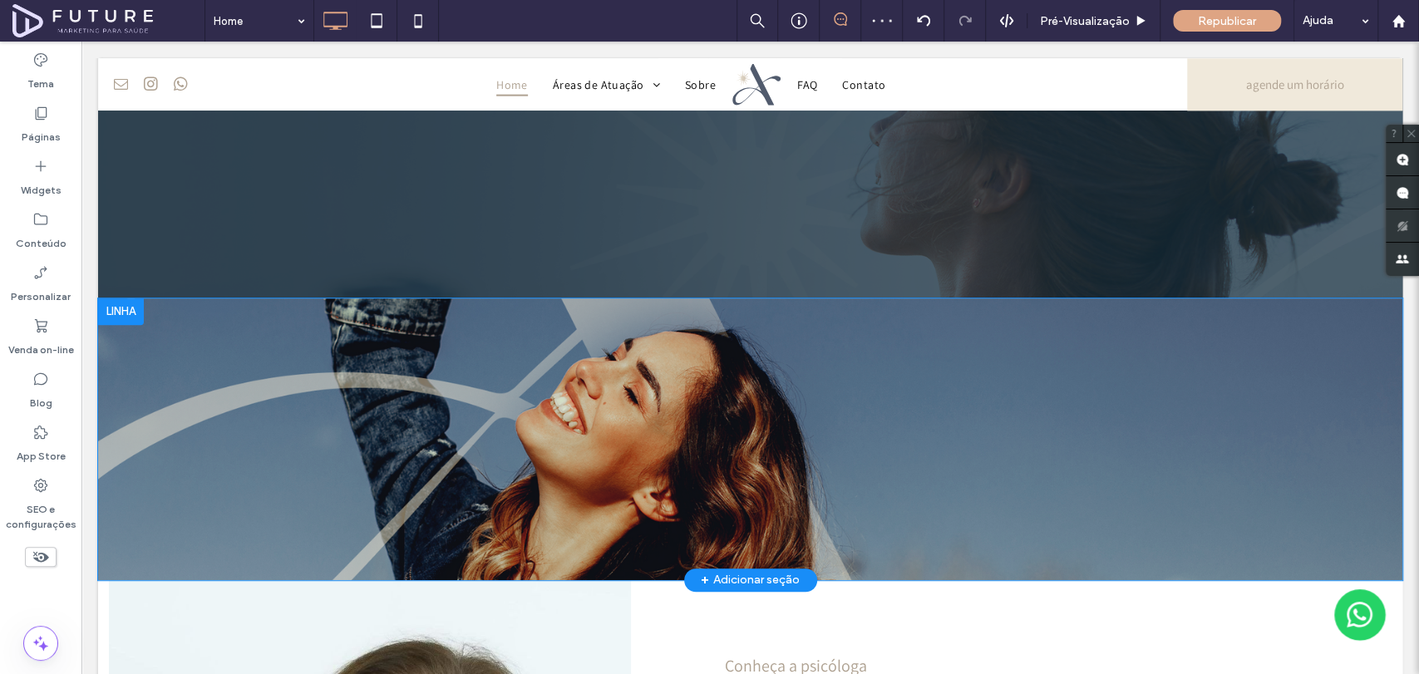
scroll to position [461, 0]
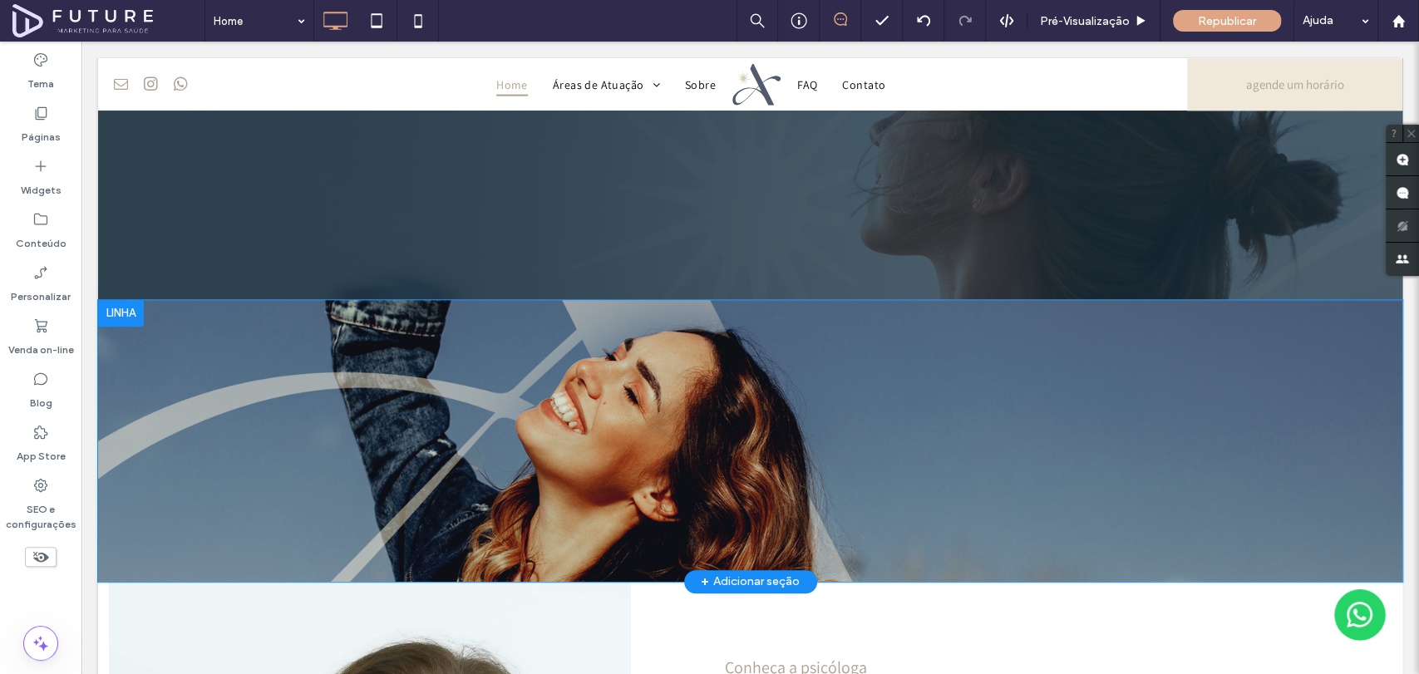
click at [129, 308] on div at bounding box center [121, 313] width 46 height 27
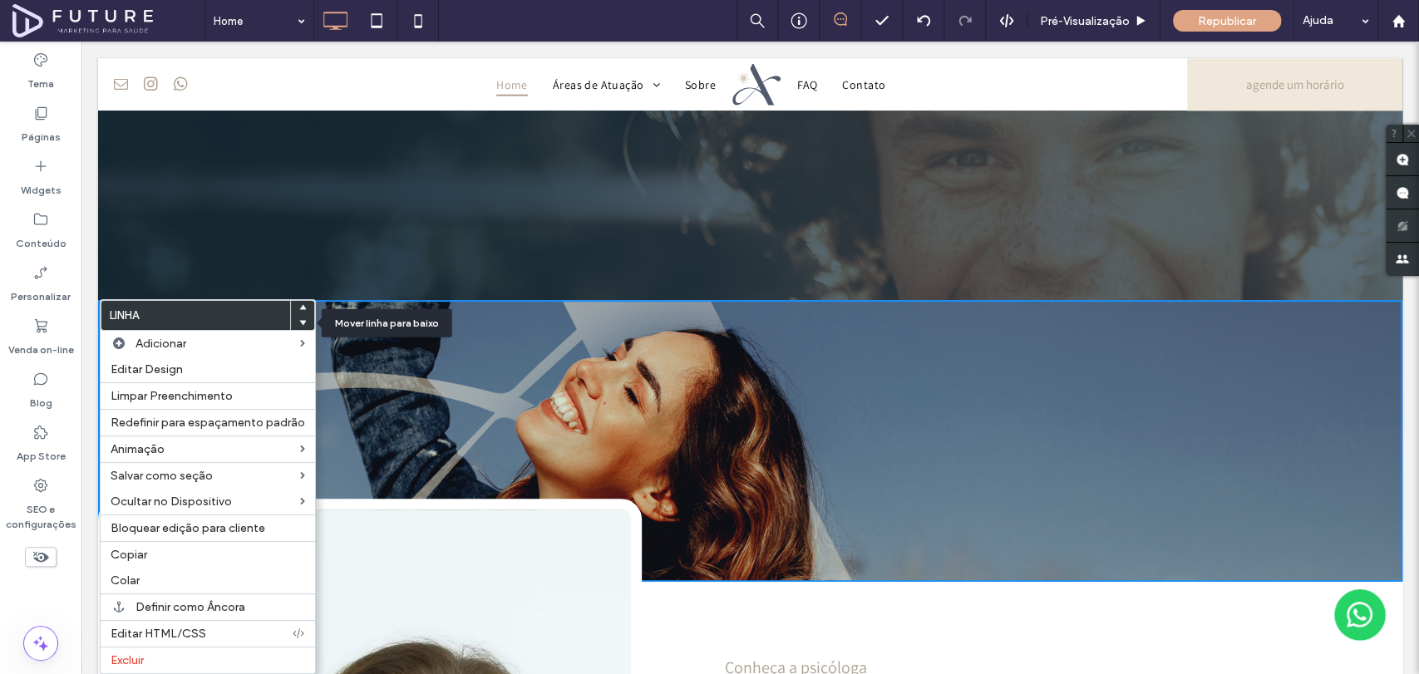
click at [299, 323] on icon at bounding box center [302, 322] width 7 height 7
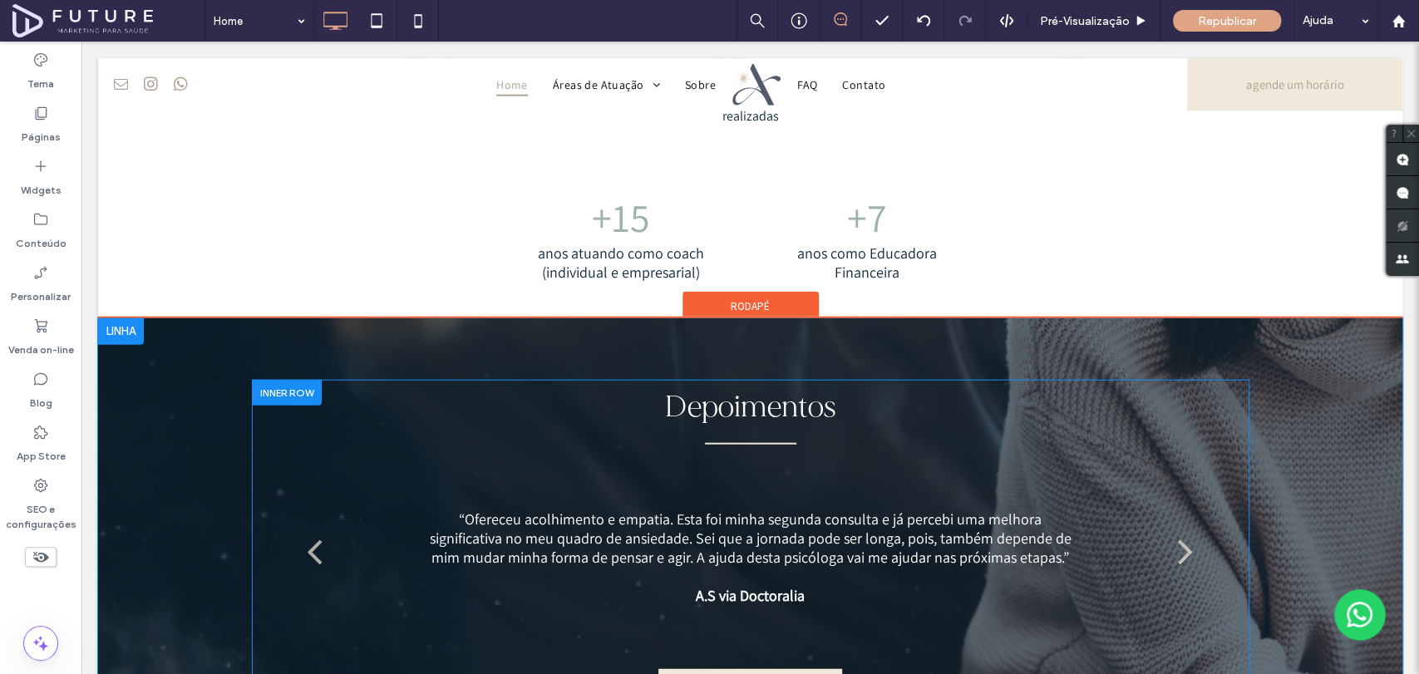
scroll to position [2863, 0]
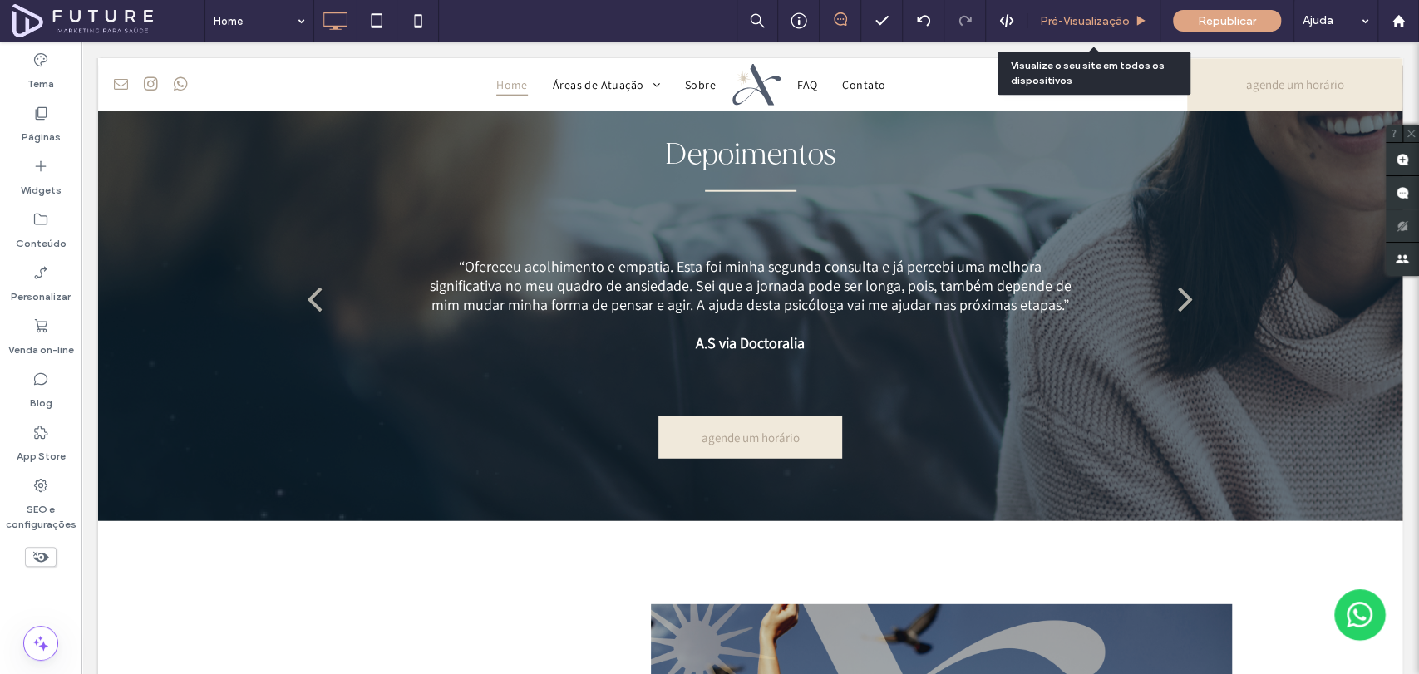
click at [1091, 31] on div "Pré-Visualizaçāo" at bounding box center [1093, 21] width 133 height 42
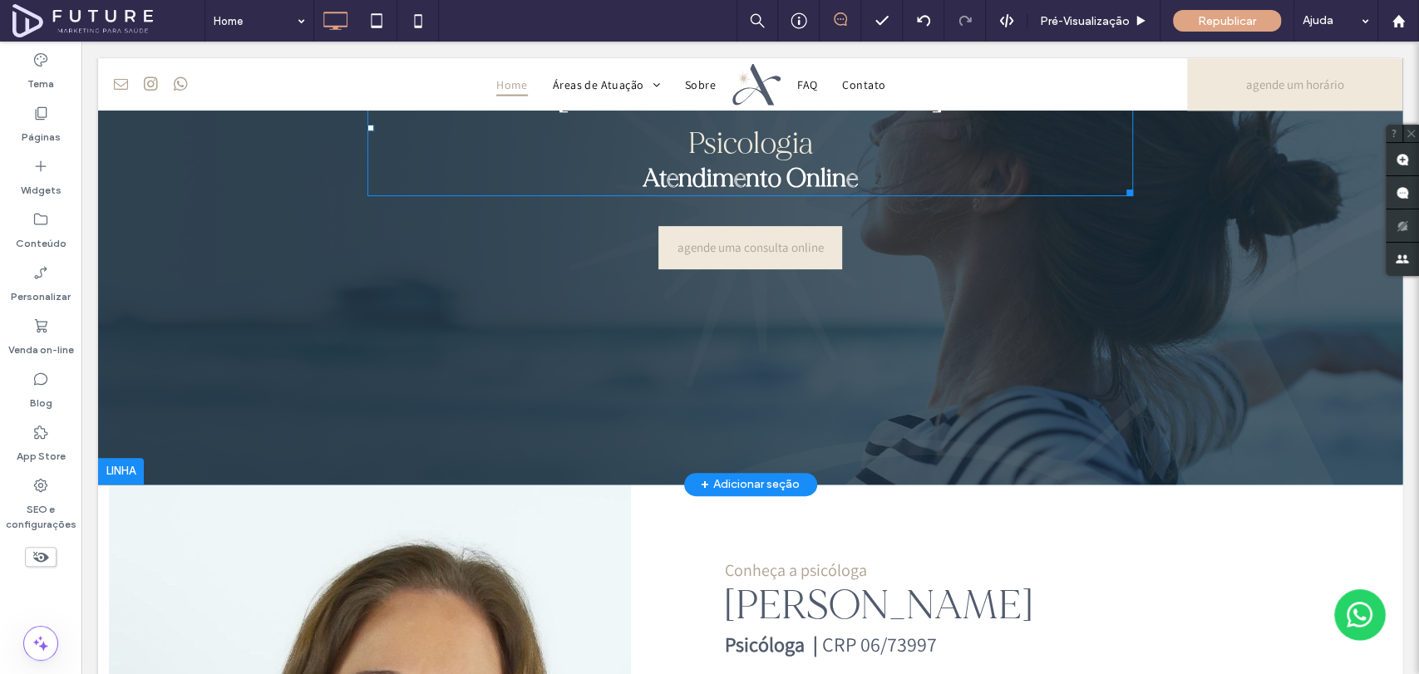
scroll to position [0, 0]
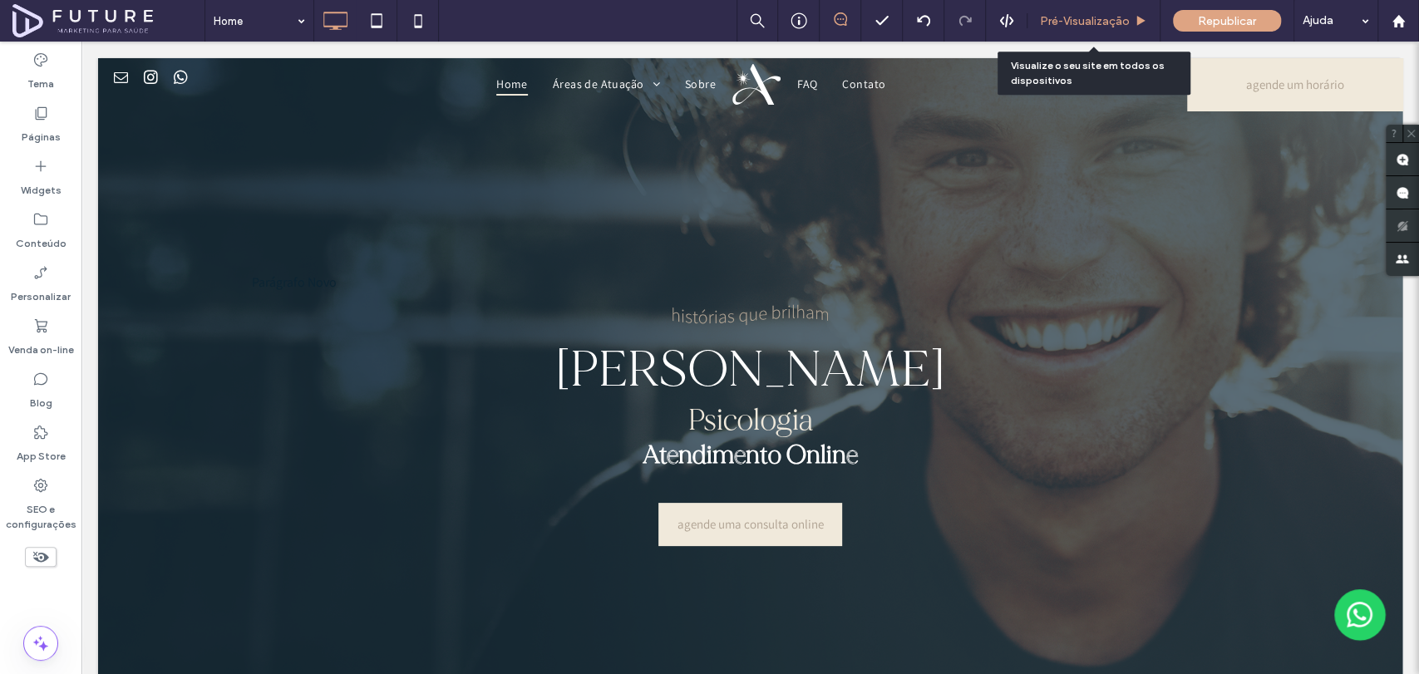
click at [1098, 7] on div "Pré-Visualizaçāo" at bounding box center [1093, 21] width 133 height 42
click at [1122, 19] on span "Pré-Visualizaçāo" at bounding box center [1085, 21] width 90 height 14
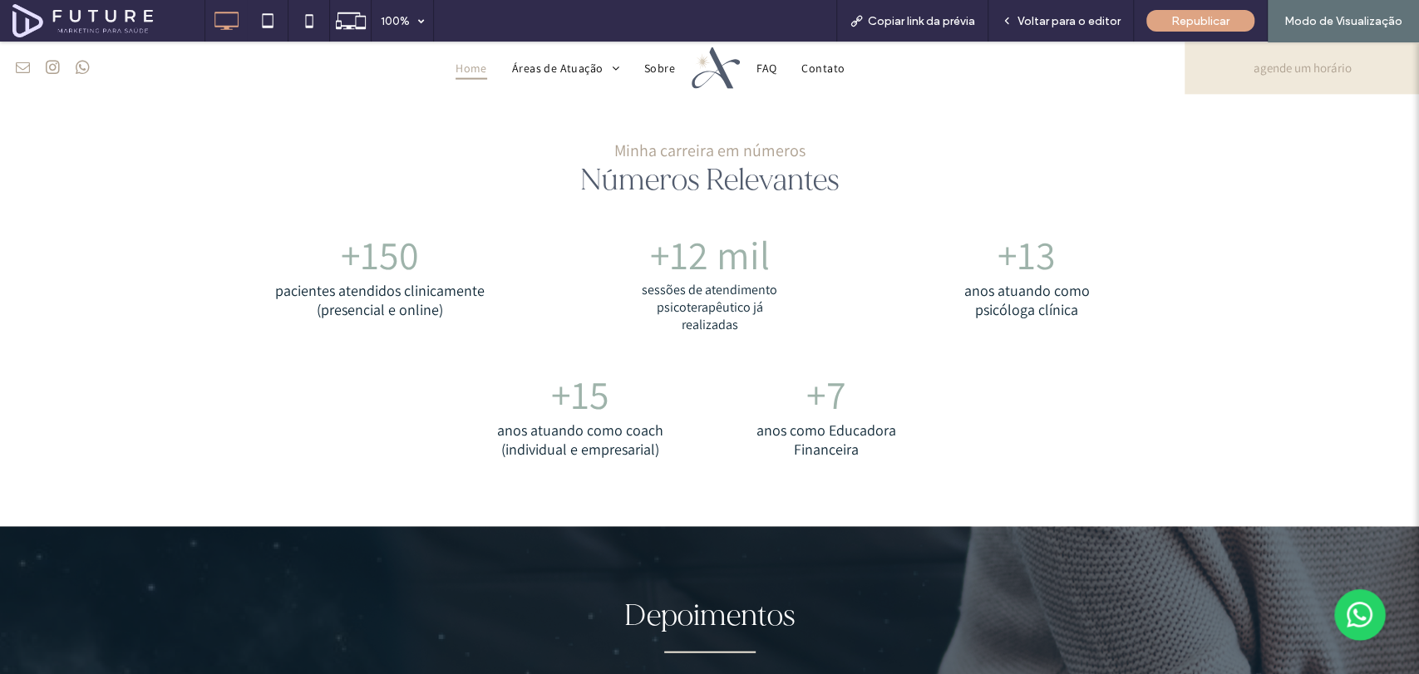
scroll to position [2400, 0]
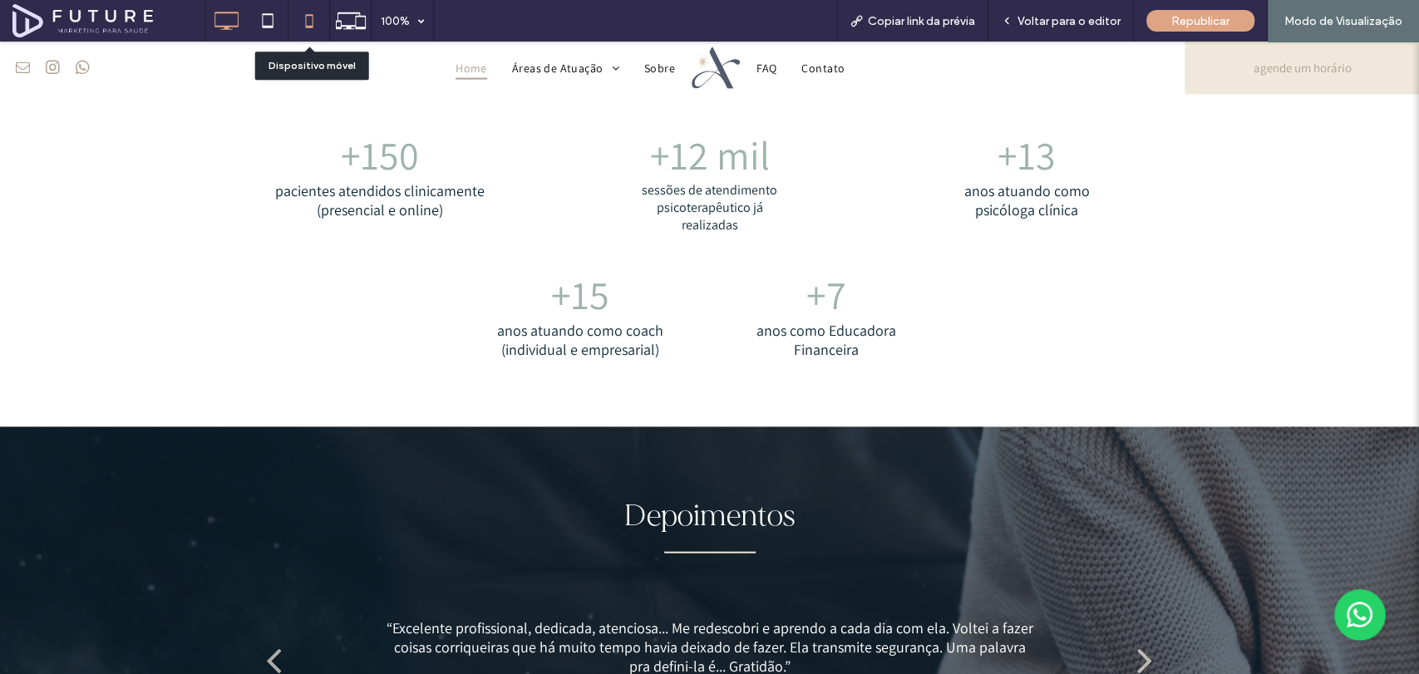
click at [298, 15] on icon at bounding box center [309, 20] width 33 height 33
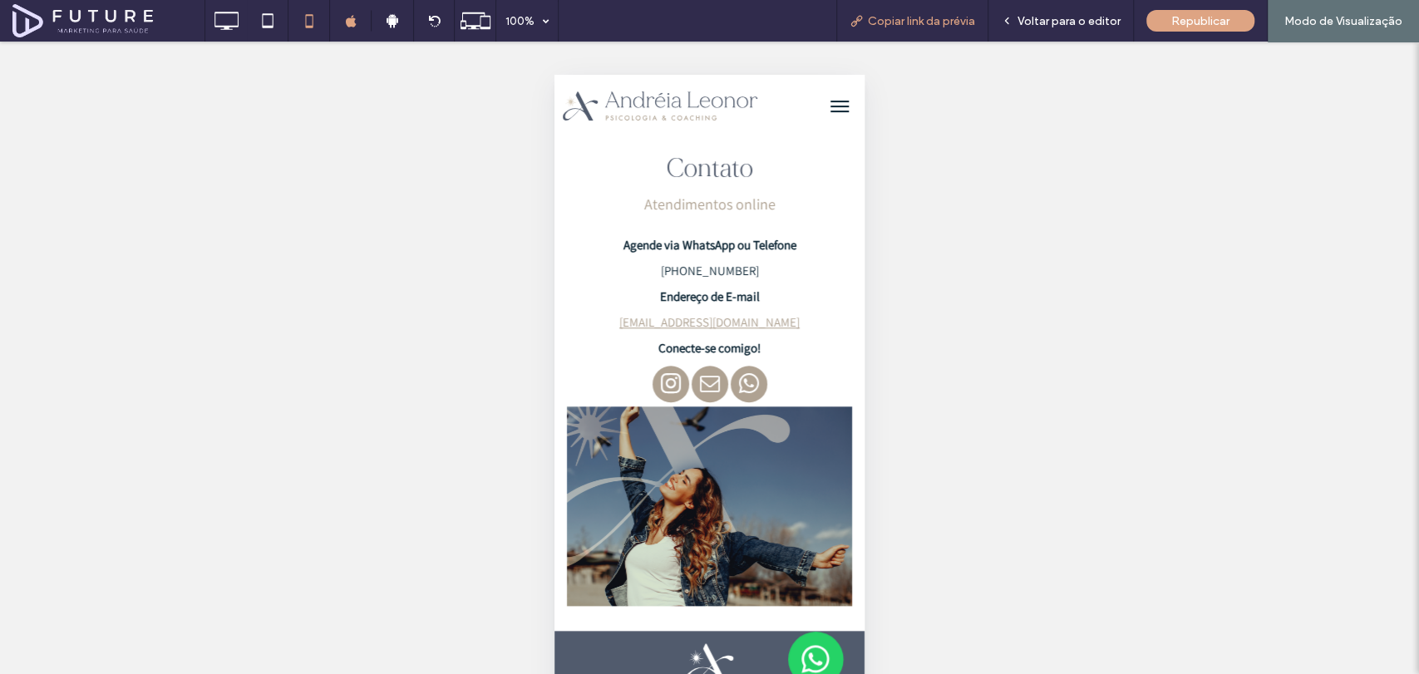
scroll to position [5123, 0]
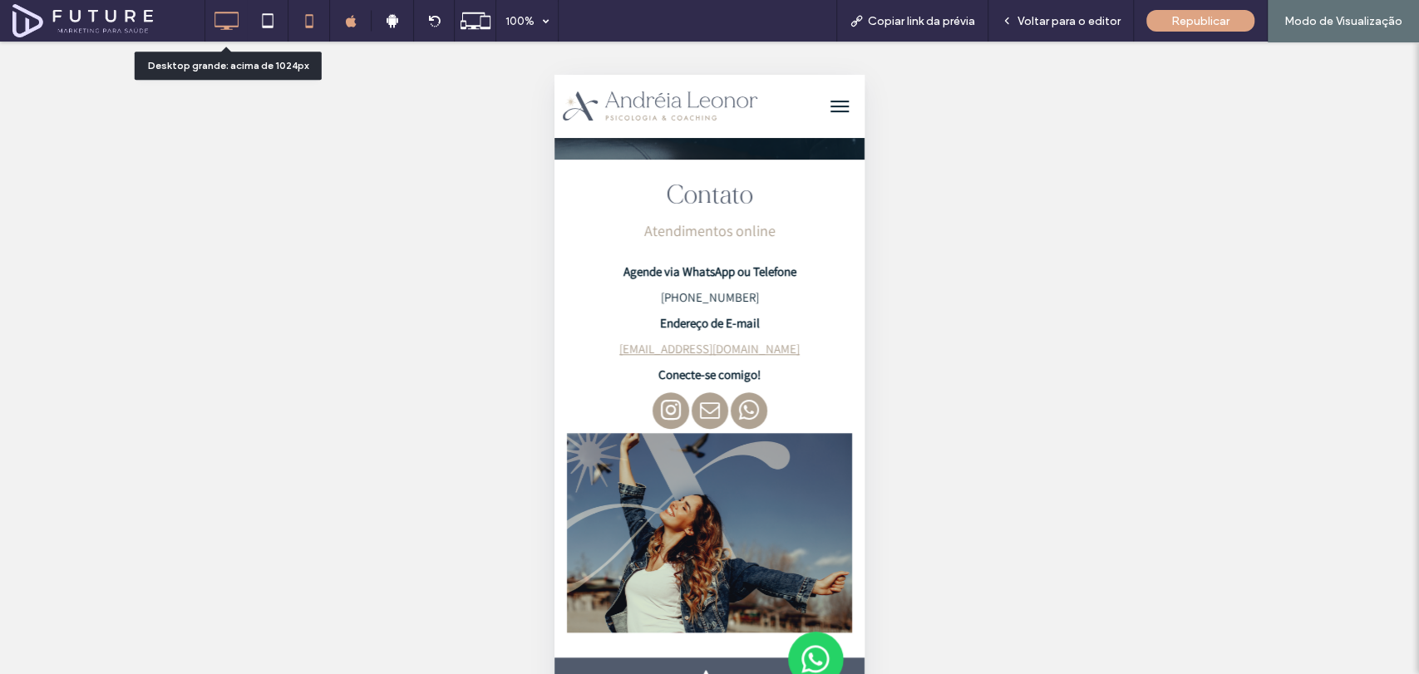
click at [215, 23] on icon at bounding box center [225, 20] width 33 height 33
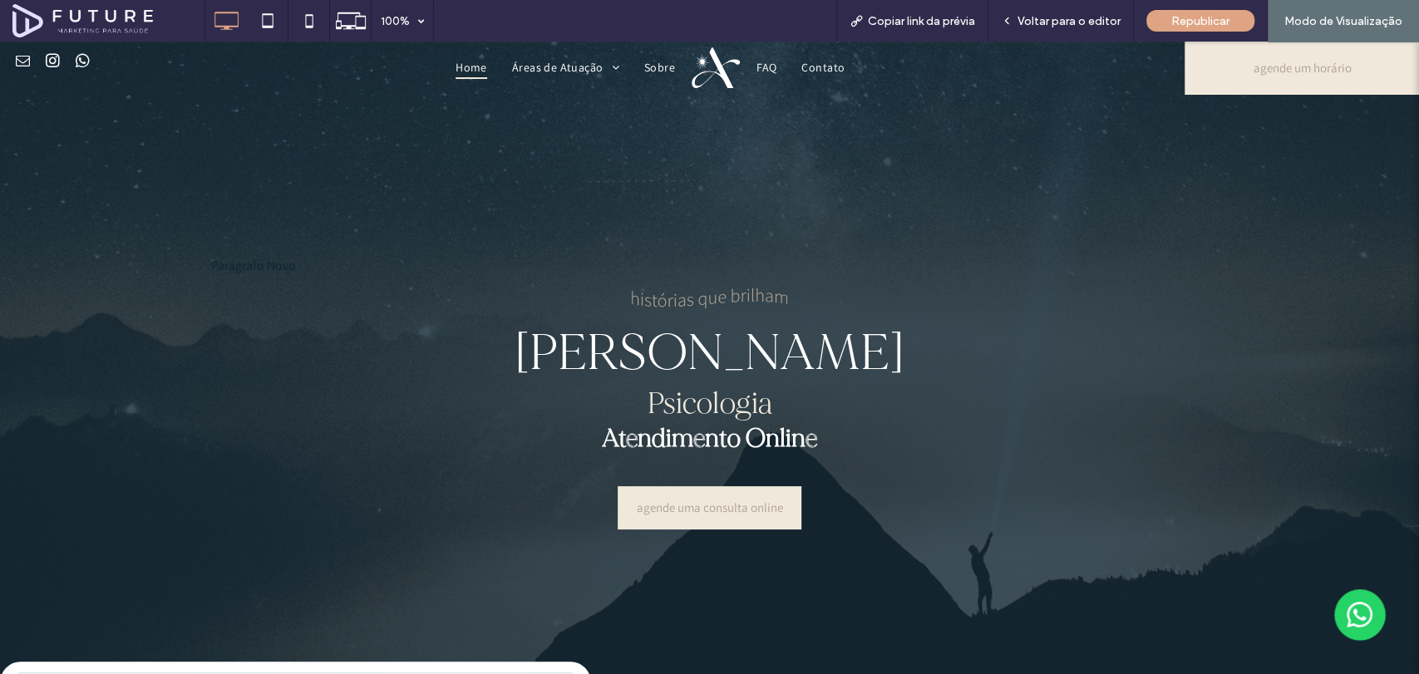
scroll to position [0, 0]
click at [1090, 23] on span "Voltar para o editor" at bounding box center [1068, 21] width 103 height 14
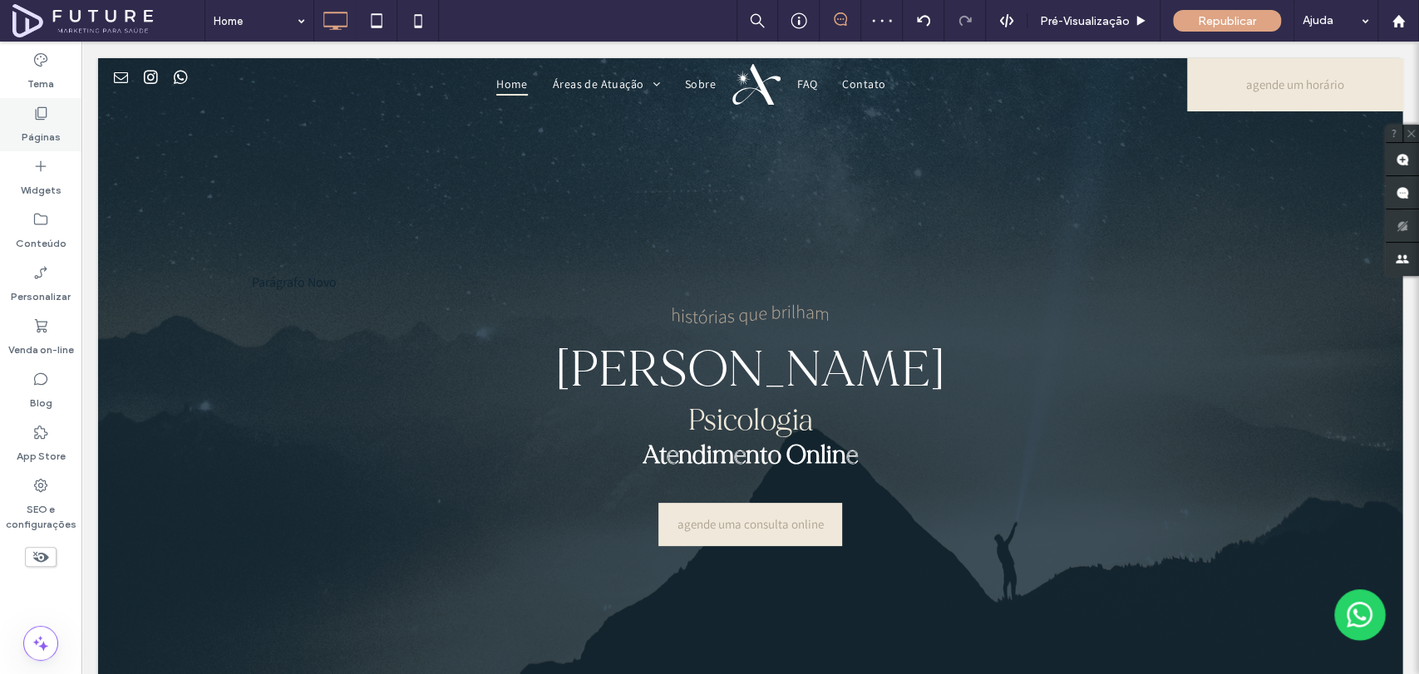
click at [15, 126] on div "Páginas" at bounding box center [40, 124] width 81 height 53
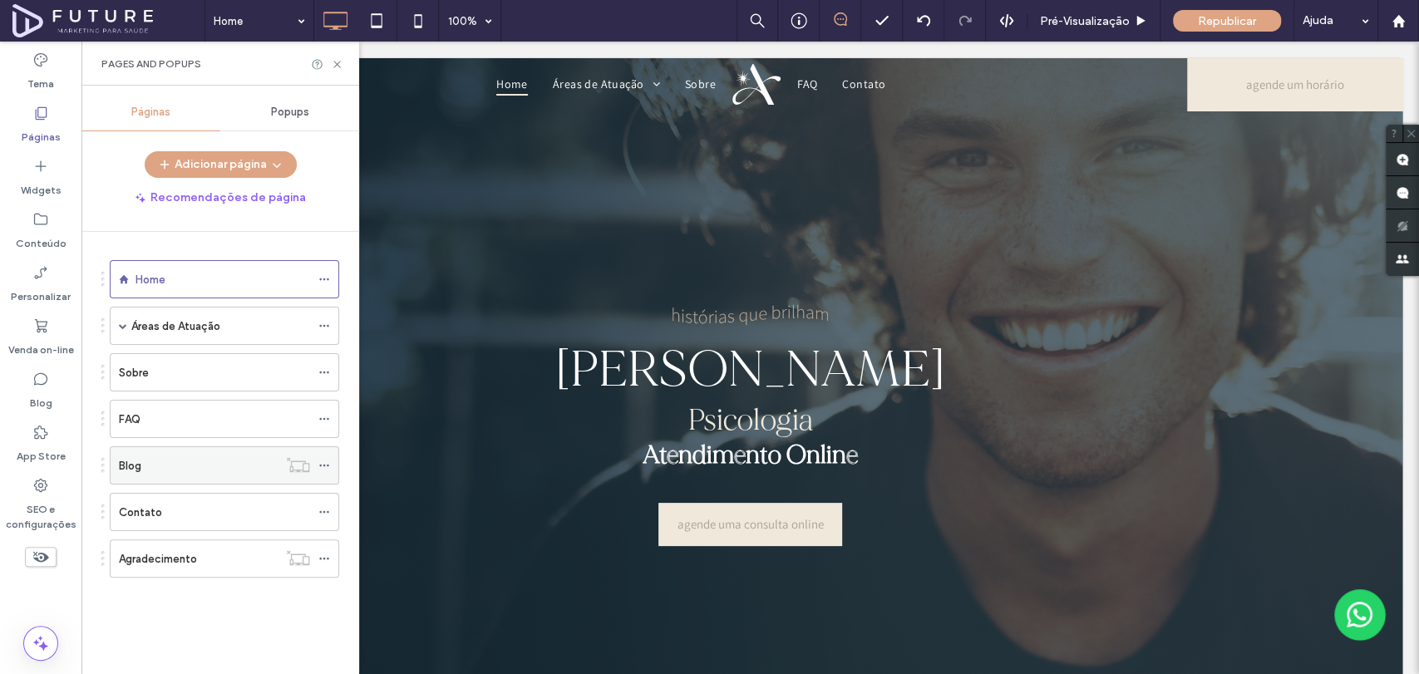
click at [320, 460] on icon at bounding box center [324, 466] width 12 height 12
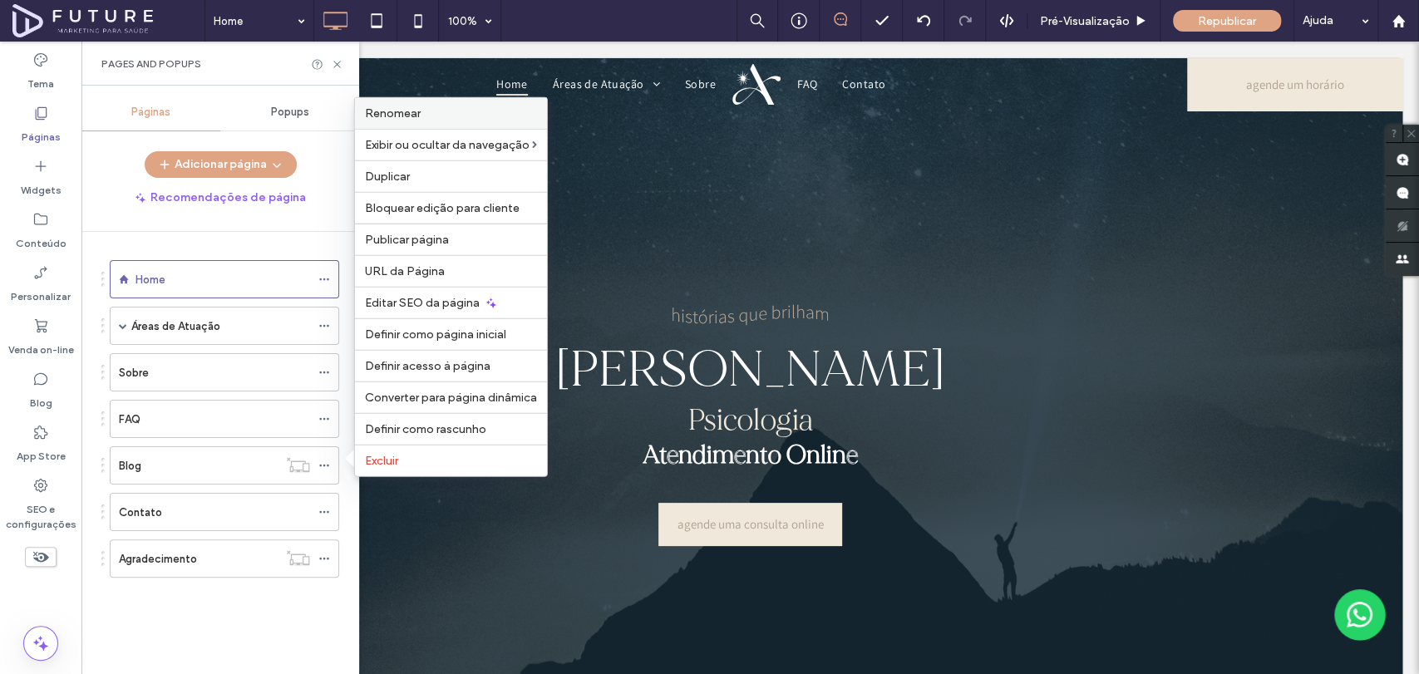
click at [450, 119] on label "Renomear" at bounding box center [451, 113] width 172 height 14
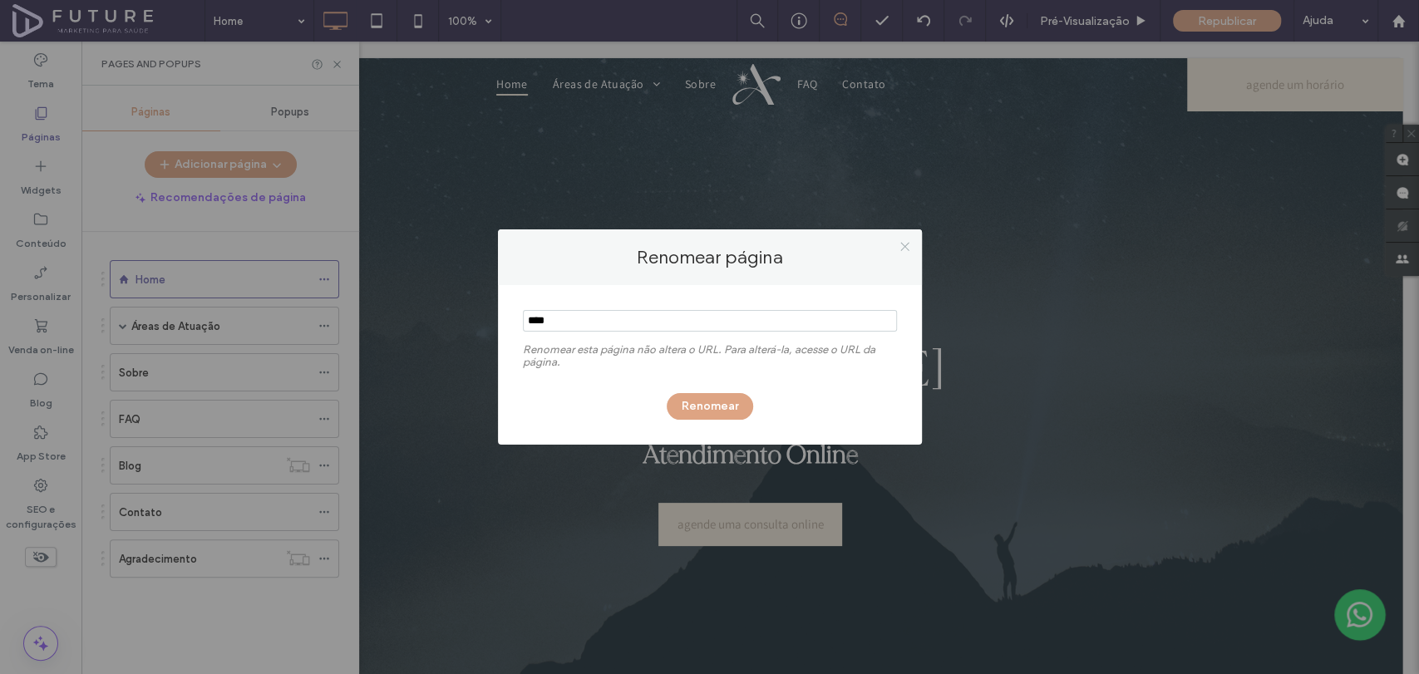
click at [904, 245] on use at bounding box center [904, 246] width 8 height 8
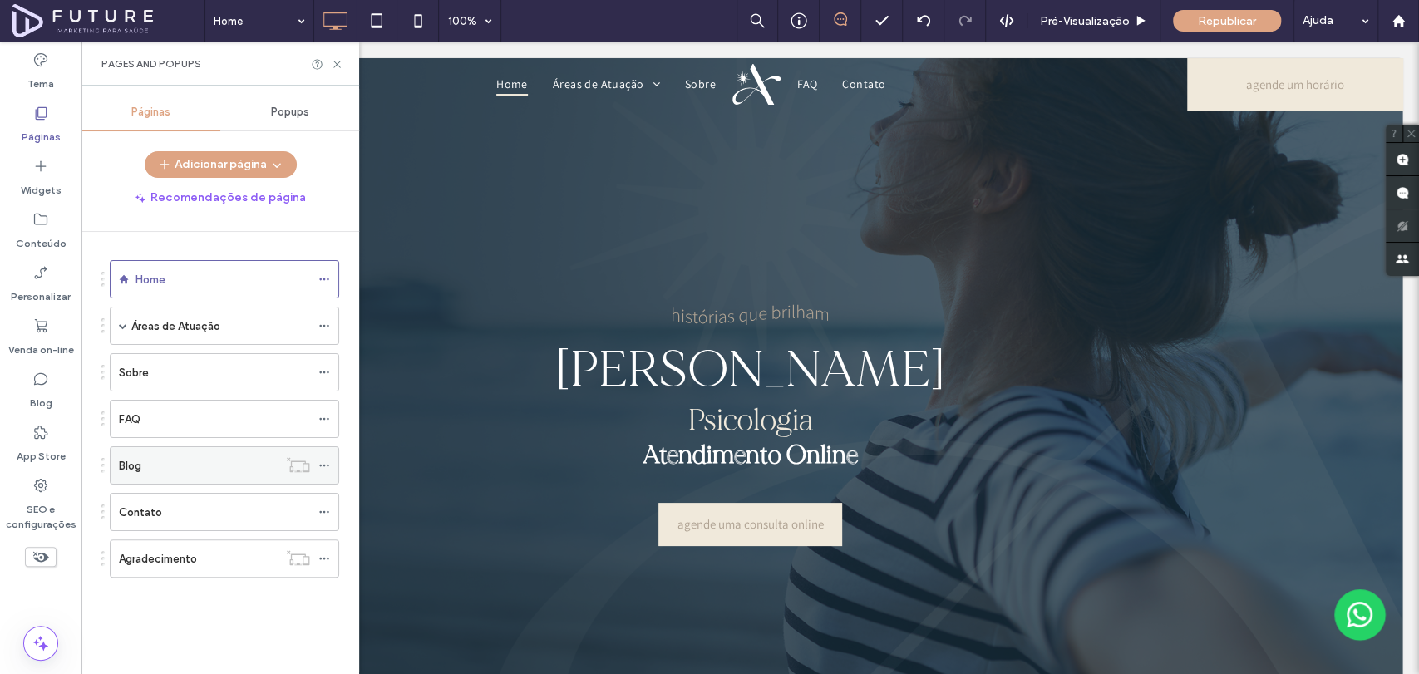
click at [321, 465] on icon at bounding box center [324, 466] width 12 height 12
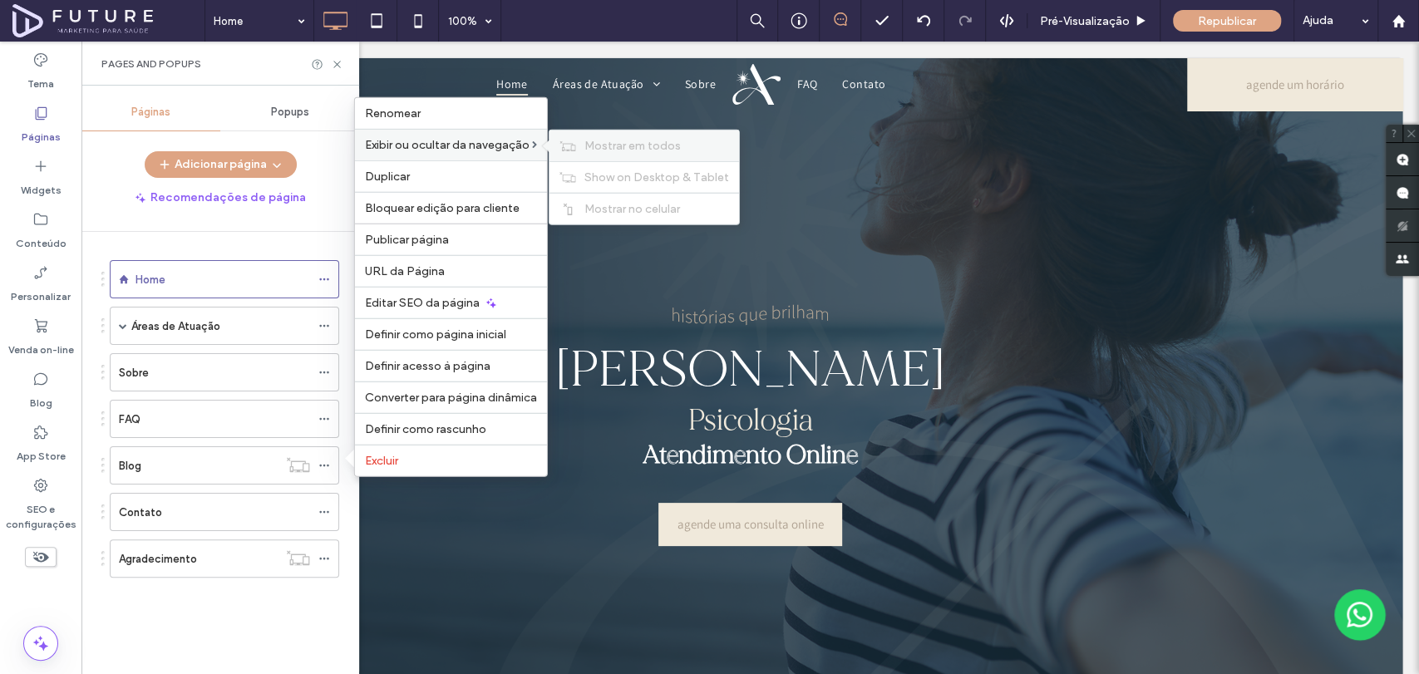
click at [631, 143] on span "Mostrar em todos" at bounding box center [632, 146] width 96 height 14
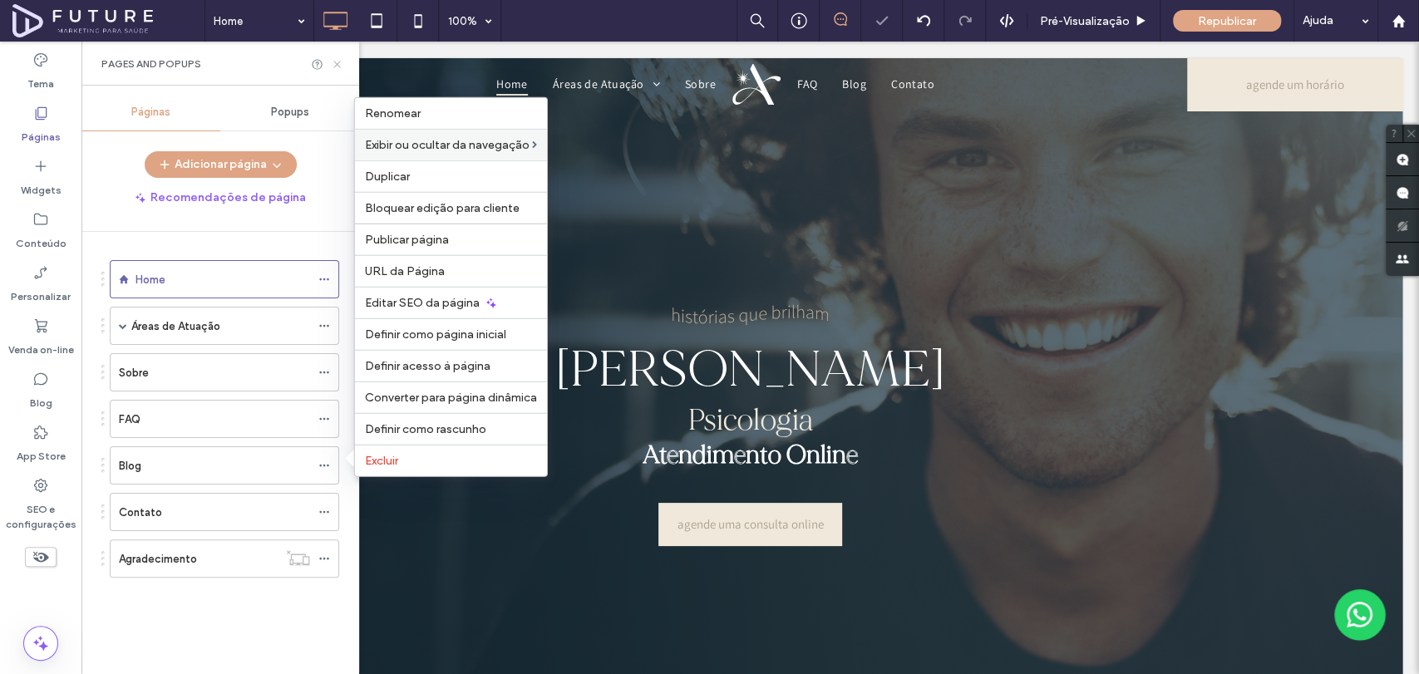
click at [339, 68] on icon at bounding box center [337, 64] width 12 height 12
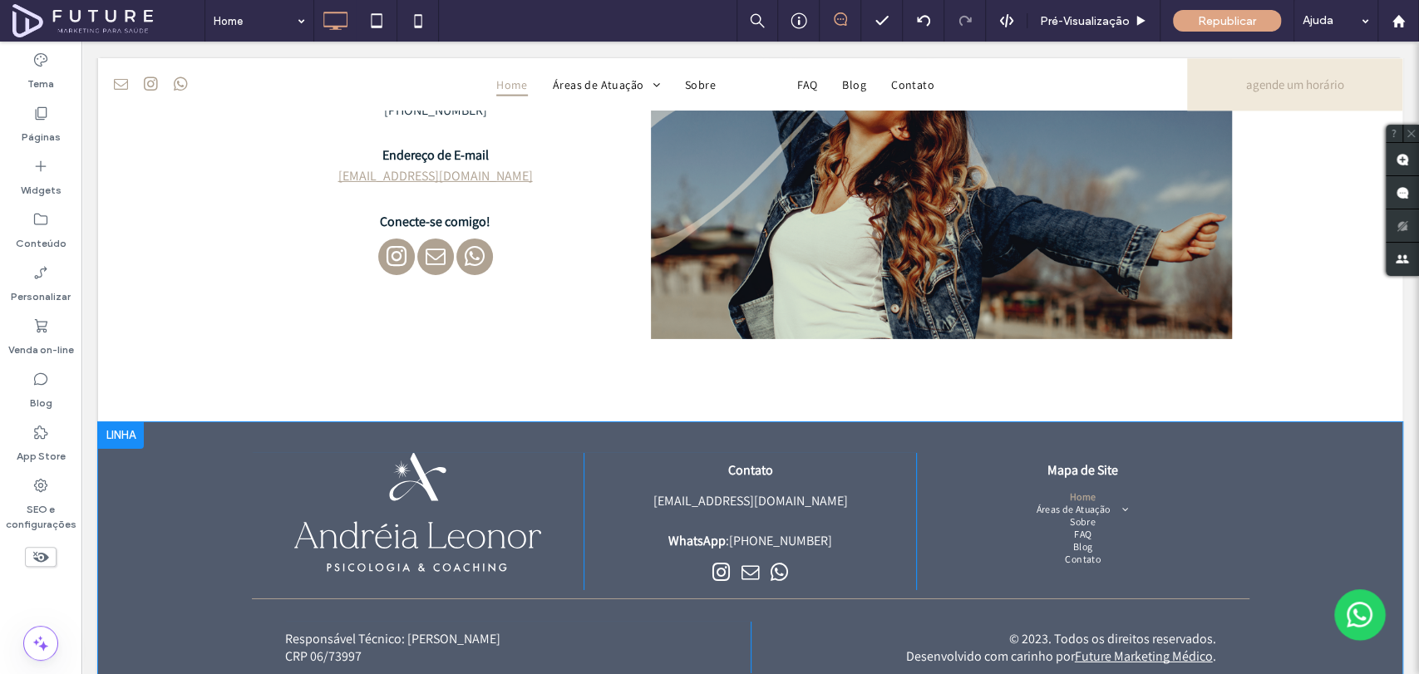
scroll to position [3591, 0]
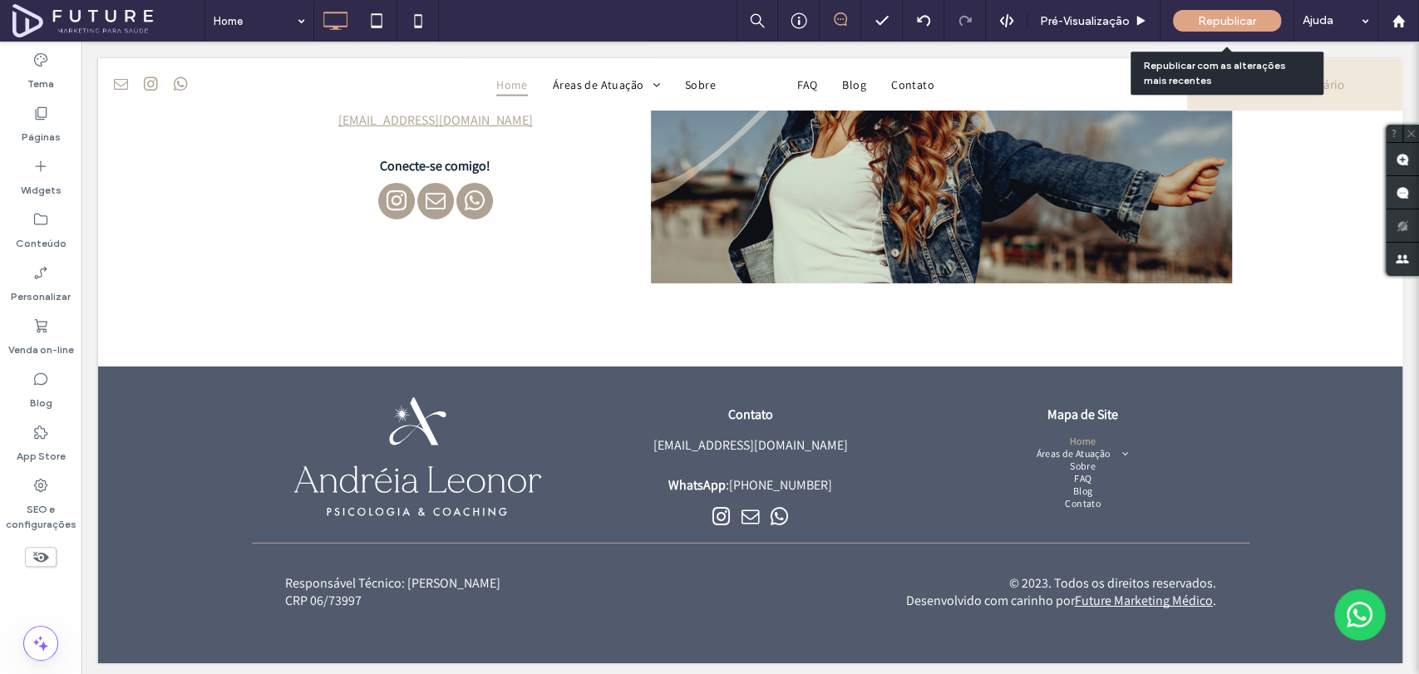
click at [1209, 22] on span "Republicar" at bounding box center [1227, 21] width 58 height 14
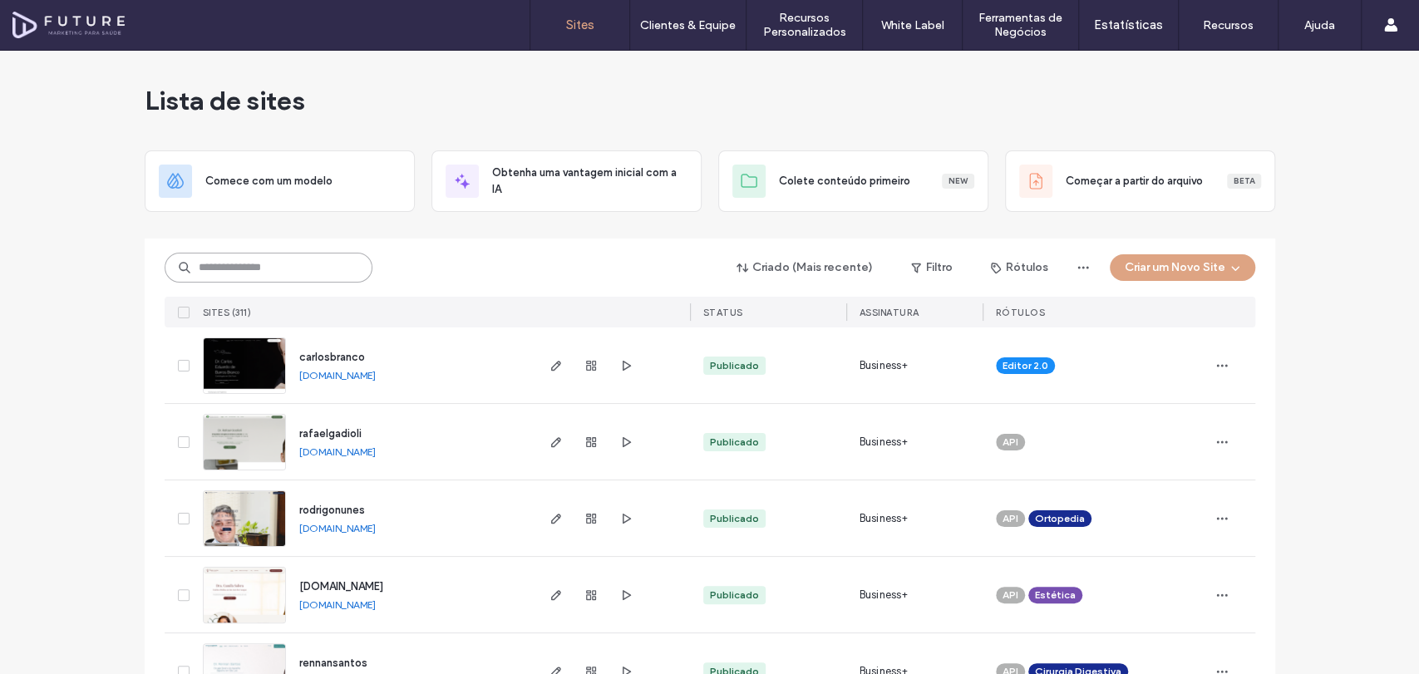
click at [310, 261] on input at bounding box center [269, 268] width 208 height 30
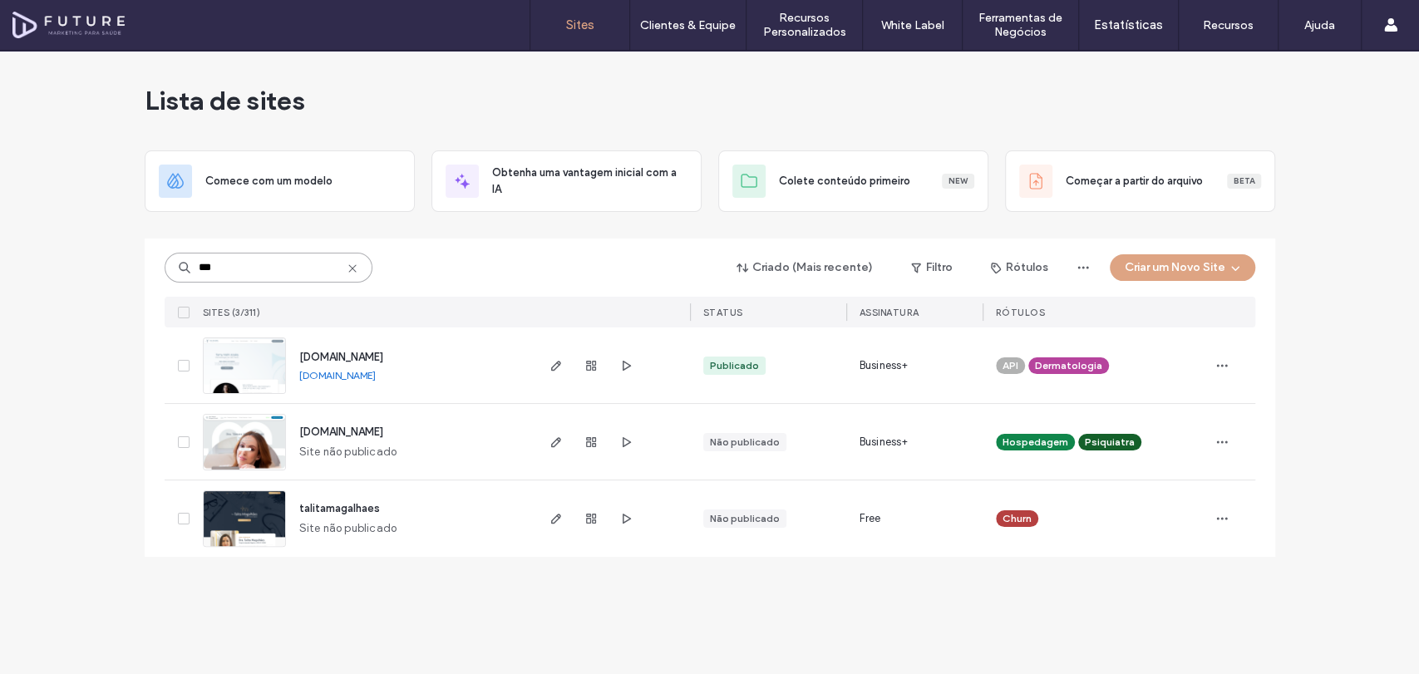
type input "***"
click at [246, 374] on img at bounding box center [244, 394] width 81 height 113
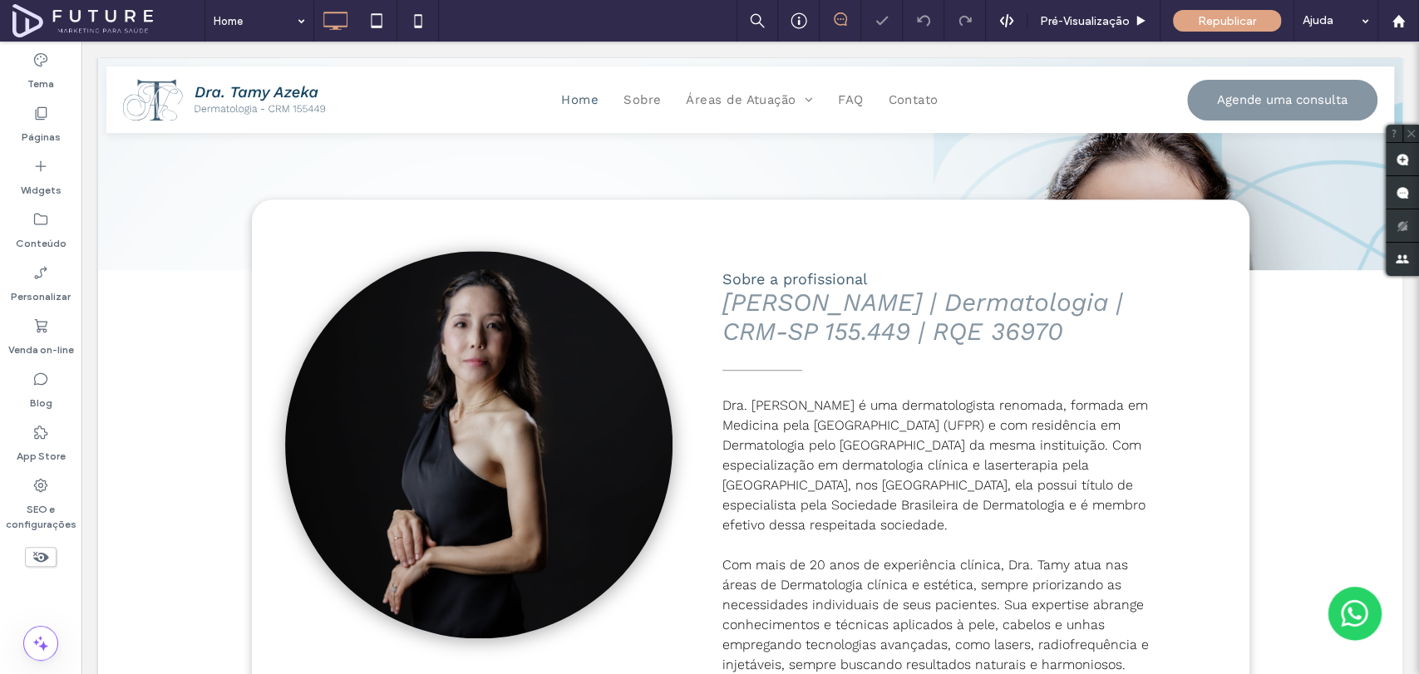
scroll to position [646, 0]
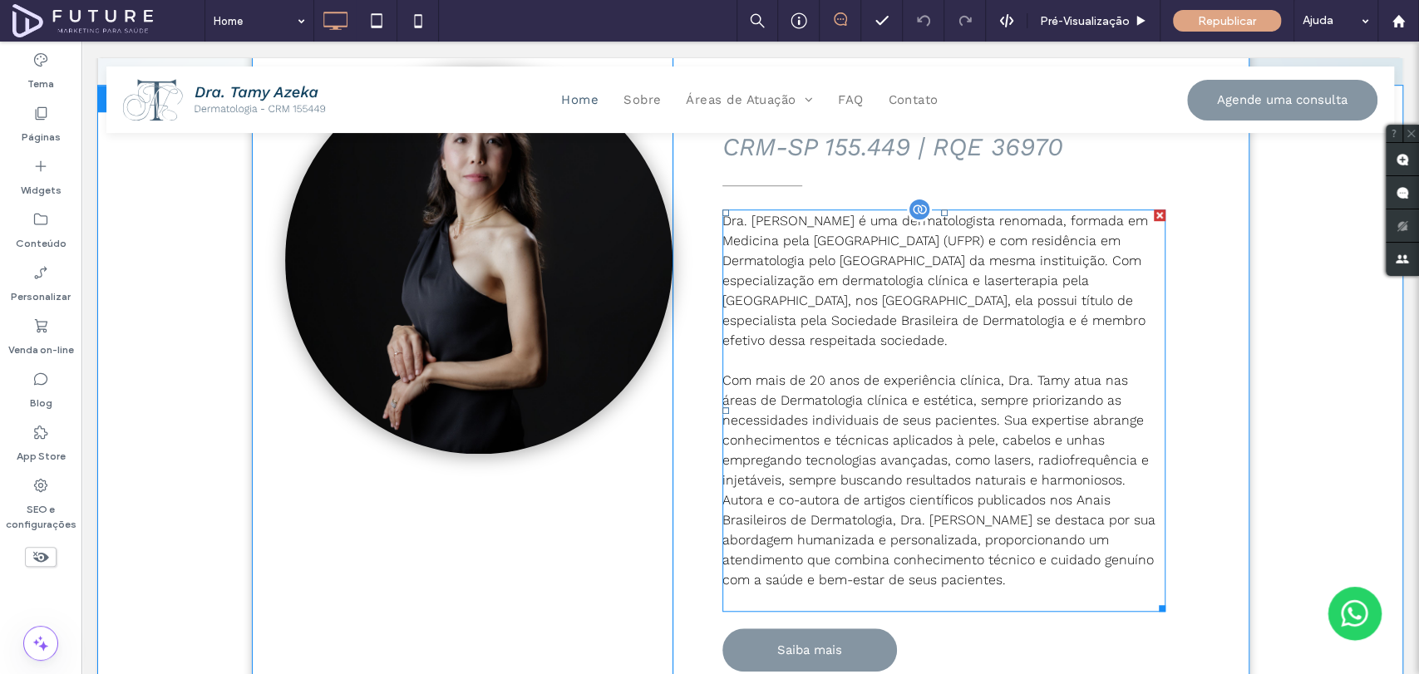
click at [940, 288] on p "Dra. [PERSON_NAME] é uma dermatologista renomada, formada em Medicina pela [GEO…" at bounding box center [943, 281] width 443 height 140
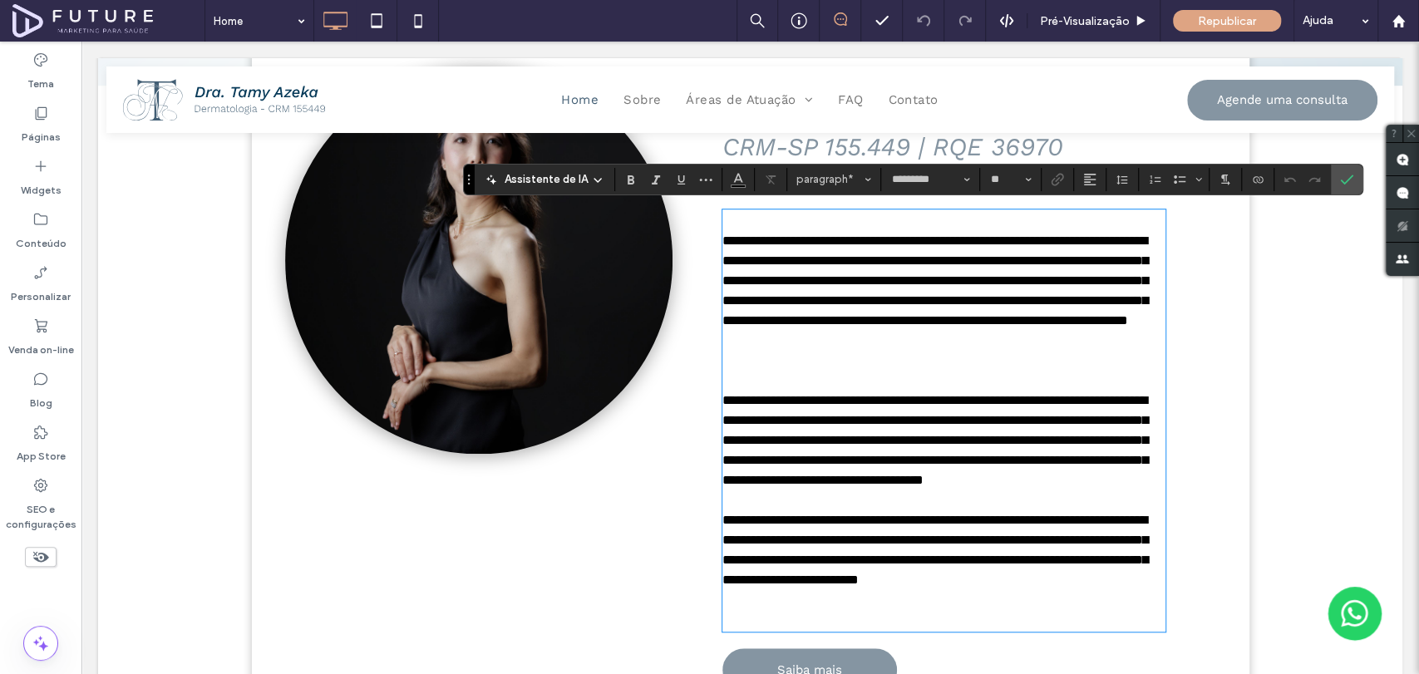
click at [722, 237] on p "**********" at bounding box center [943, 301] width 443 height 140
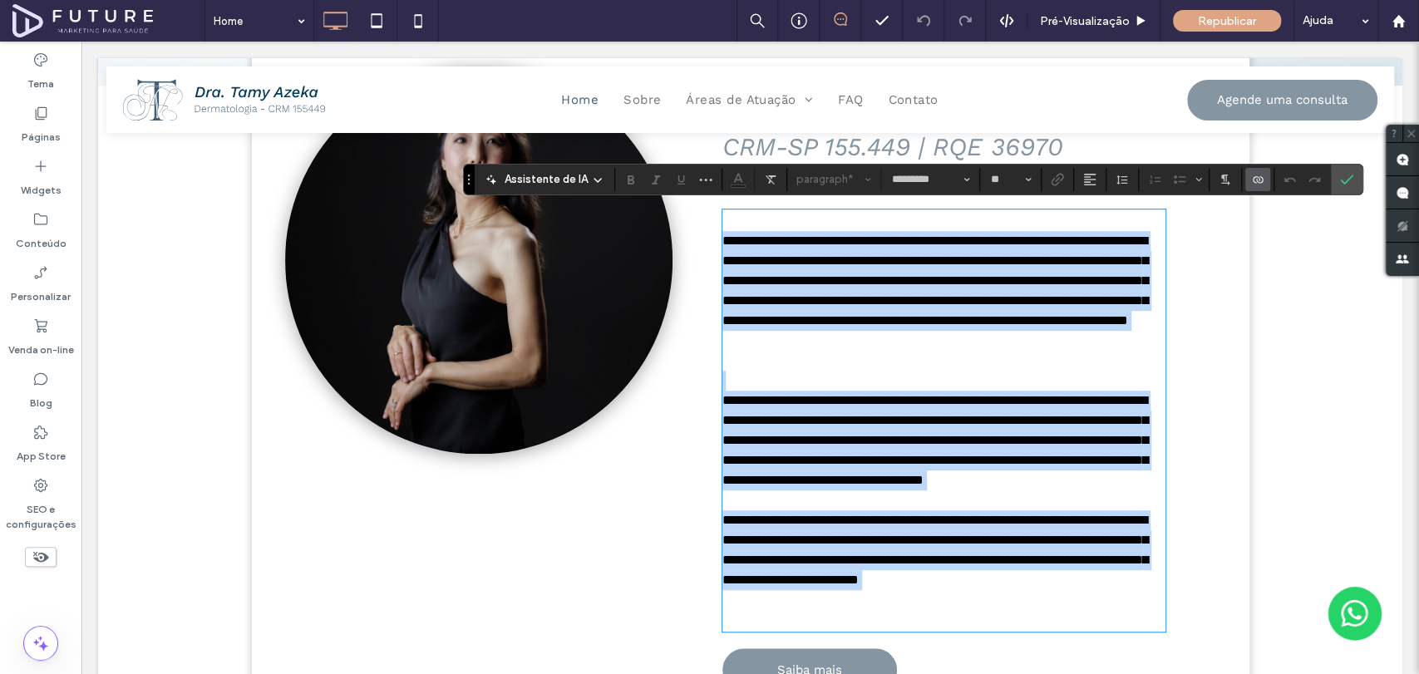
click at [722, 237] on p "**********" at bounding box center [943, 301] width 443 height 140
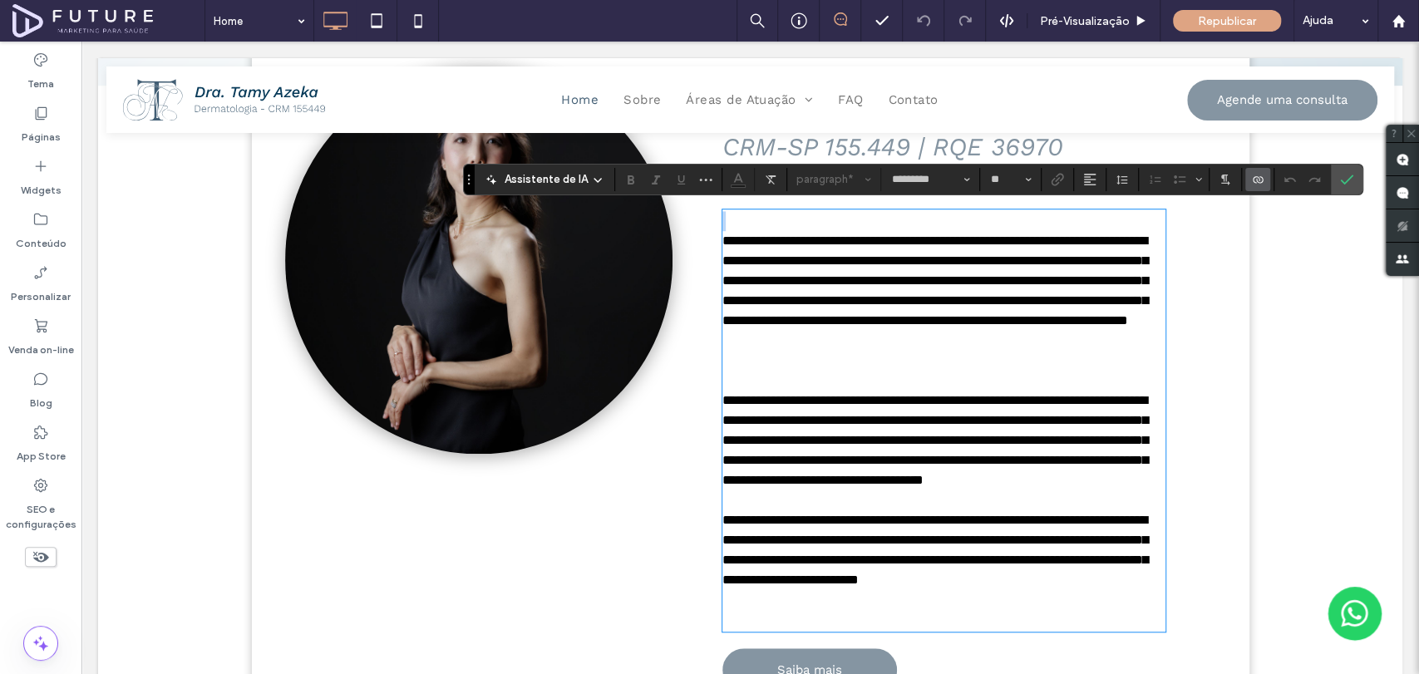
drag, startPoint x: 721, startPoint y: 244, endPoint x: 735, endPoint y: 248, distance: 14.7
click at [722, 244] on p "**********" at bounding box center [943, 301] width 443 height 140
drag, startPoint x: 758, startPoint y: 258, endPoint x: 783, endPoint y: 264, distance: 25.6
click at [759, 258] on p "**********" at bounding box center [943, 301] width 443 height 140
click at [948, 308] on p "**********" at bounding box center [943, 301] width 443 height 140
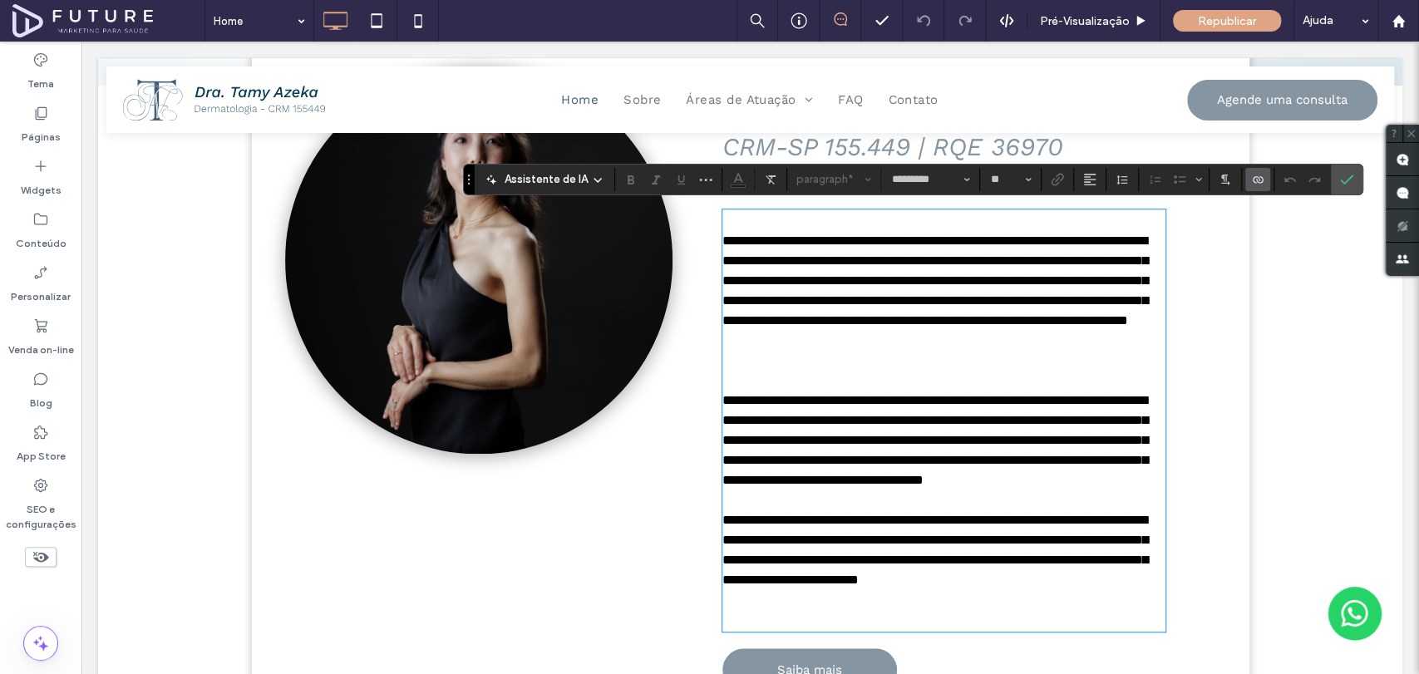
click at [722, 243] on p "**********" at bounding box center [943, 301] width 443 height 140
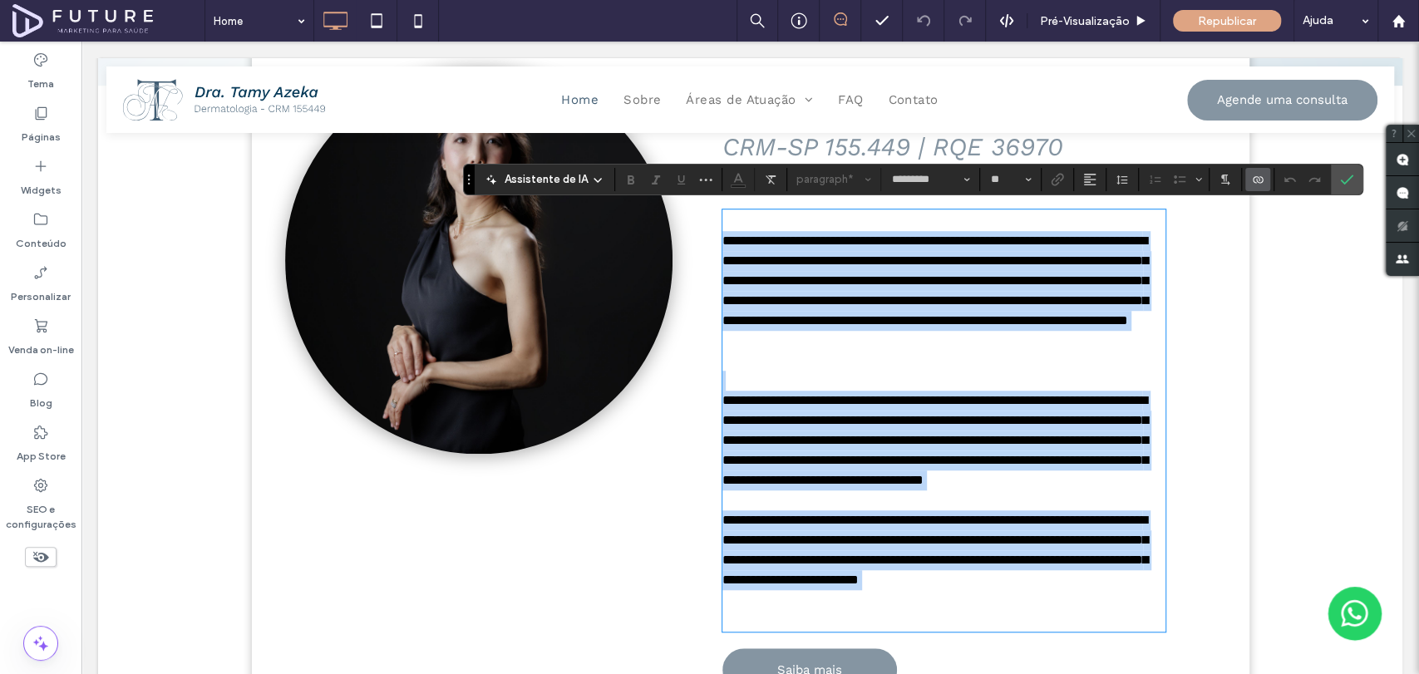
click at [791, 243] on p "**********" at bounding box center [943, 301] width 443 height 140
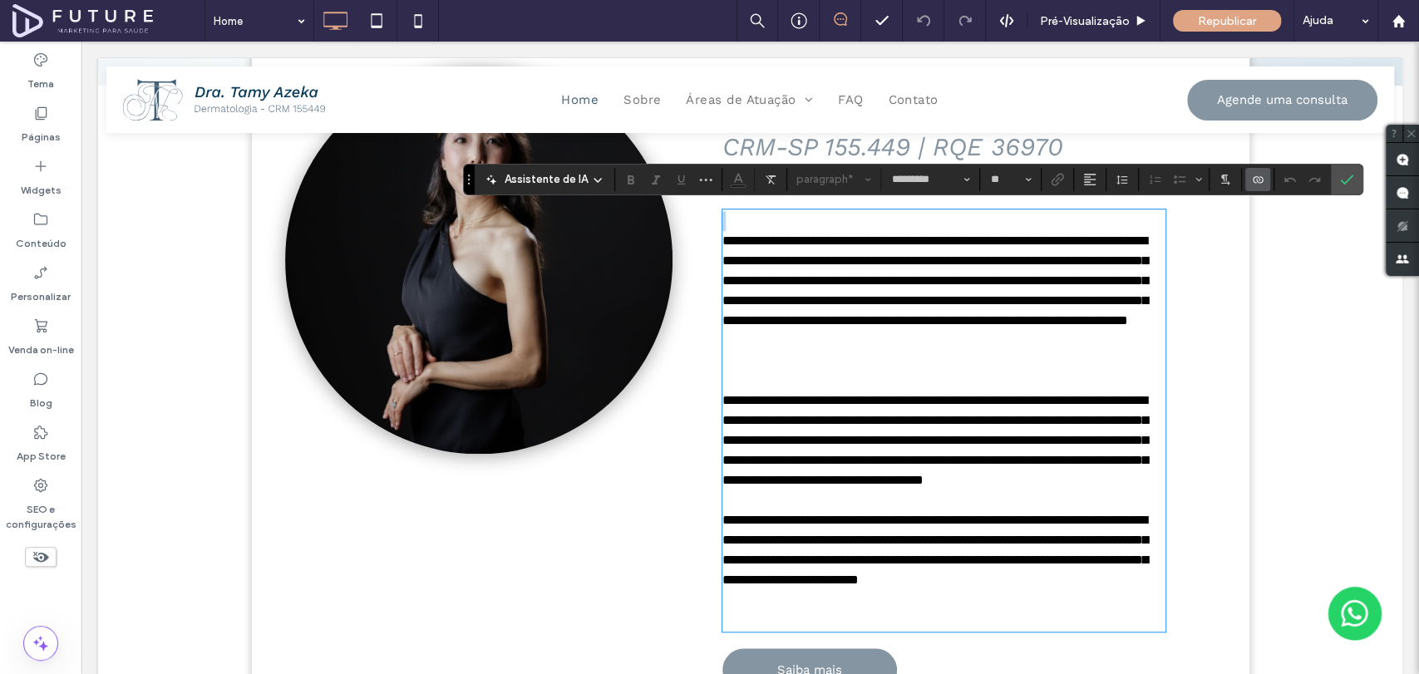
click at [784, 211] on p at bounding box center [943, 221] width 443 height 20
click at [1342, 175] on icon "Confirmar" at bounding box center [1346, 179] width 13 height 13
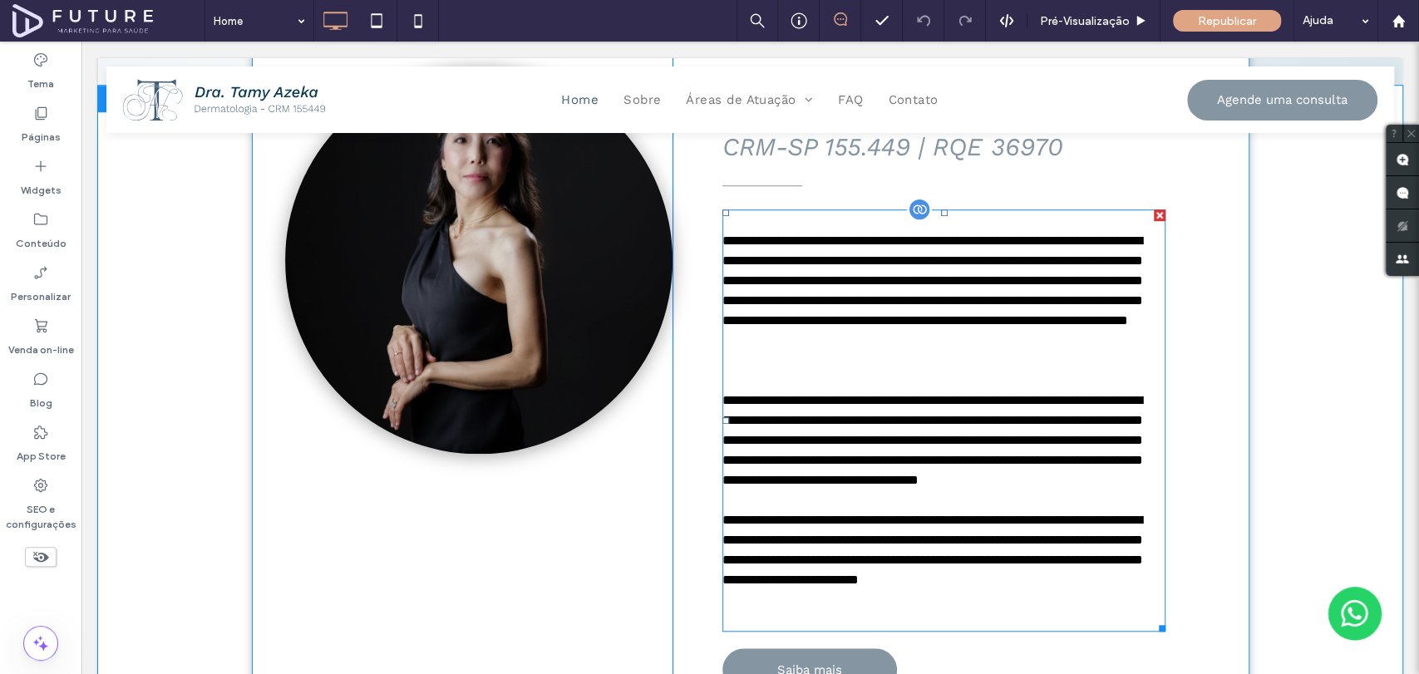
click at [908, 231] on div "**********" at bounding box center [943, 420] width 443 height 379
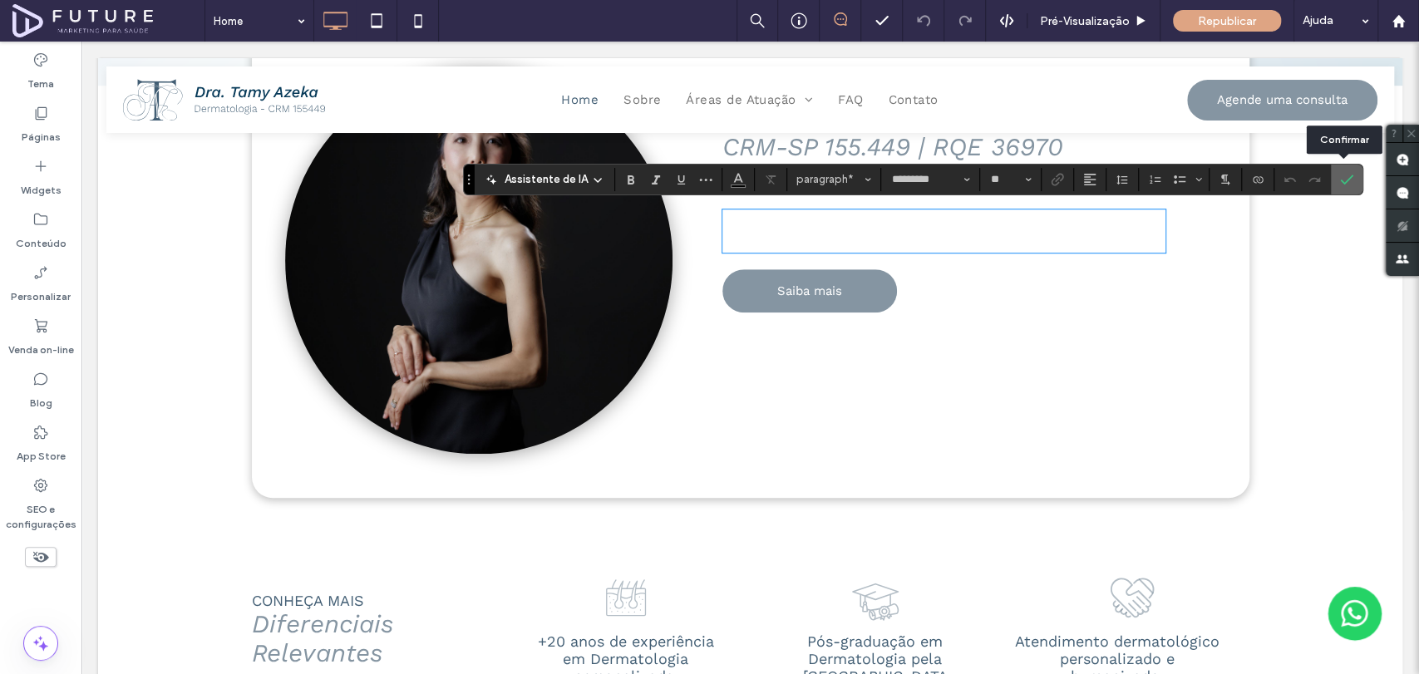
click at [1346, 187] on span "Confirmar" at bounding box center [1346, 179] width 13 height 28
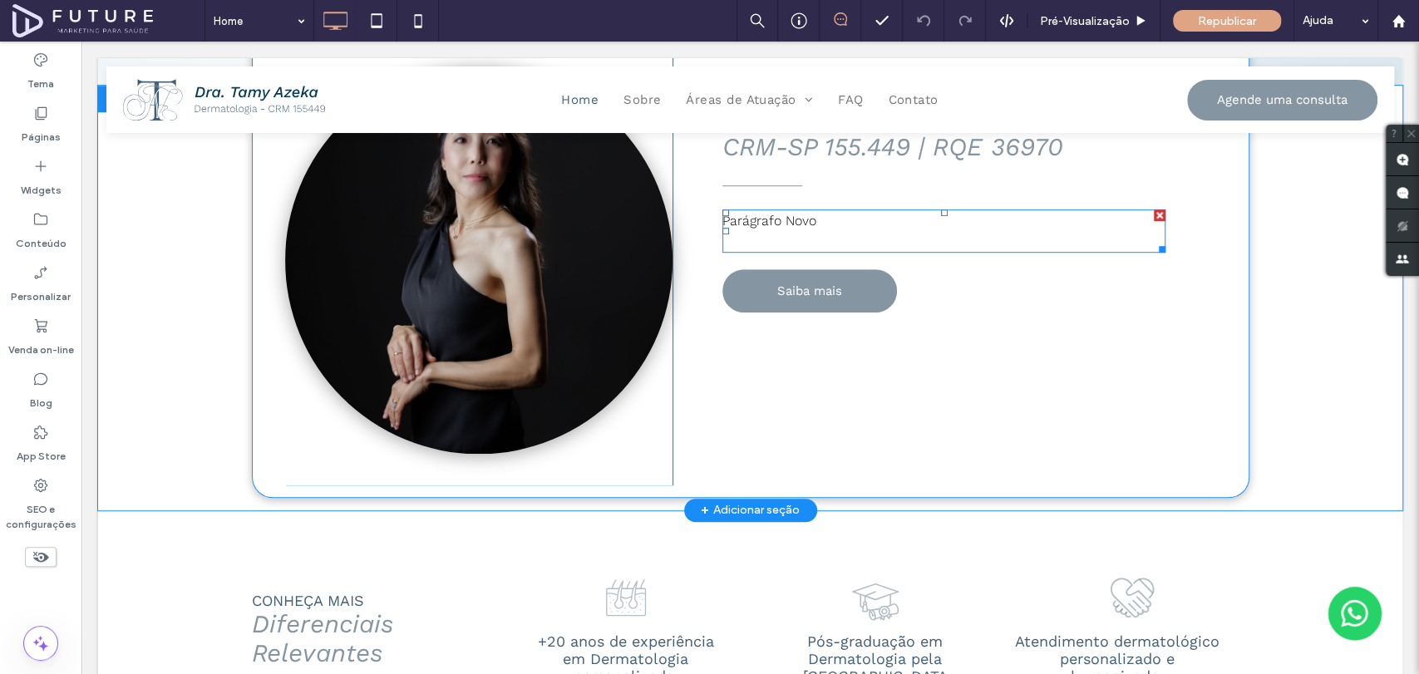
click at [1154, 213] on div at bounding box center [1160, 215] width 12 height 12
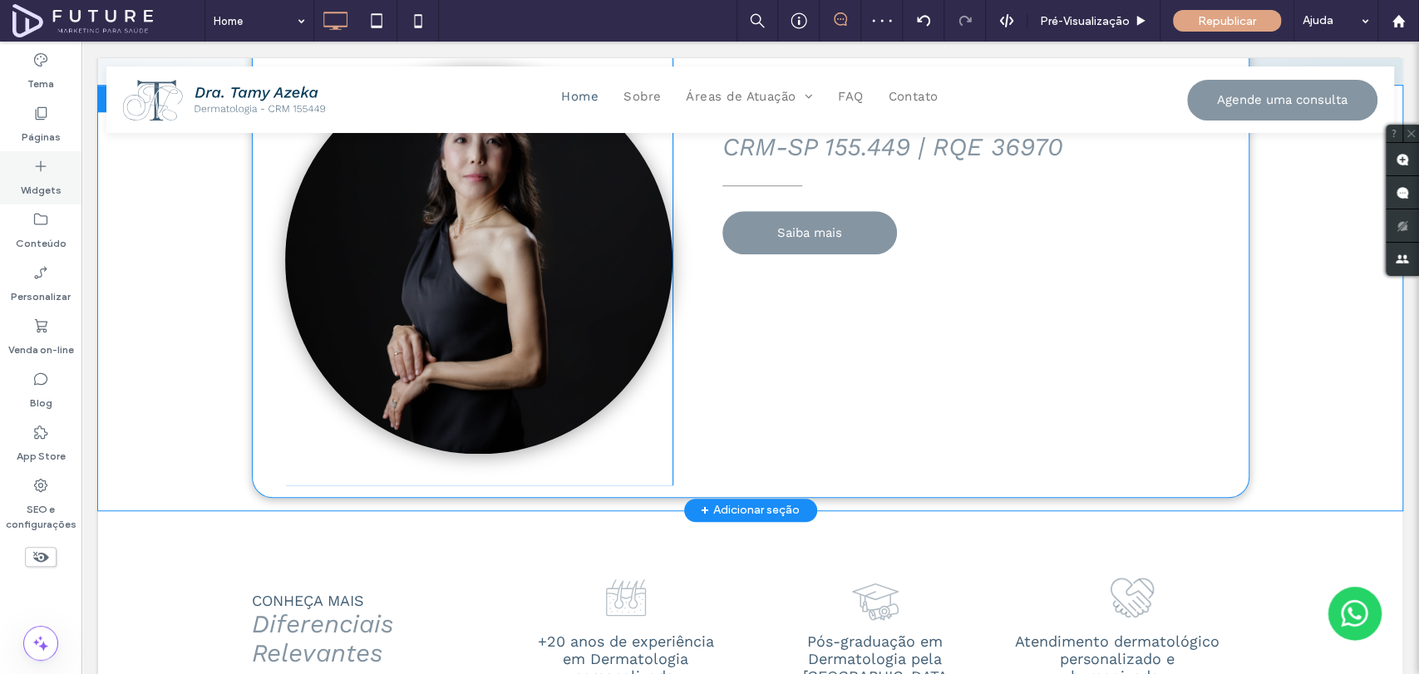
click at [42, 184] on label "Widgets" at bounding box center [41, 186] width 41 height 23
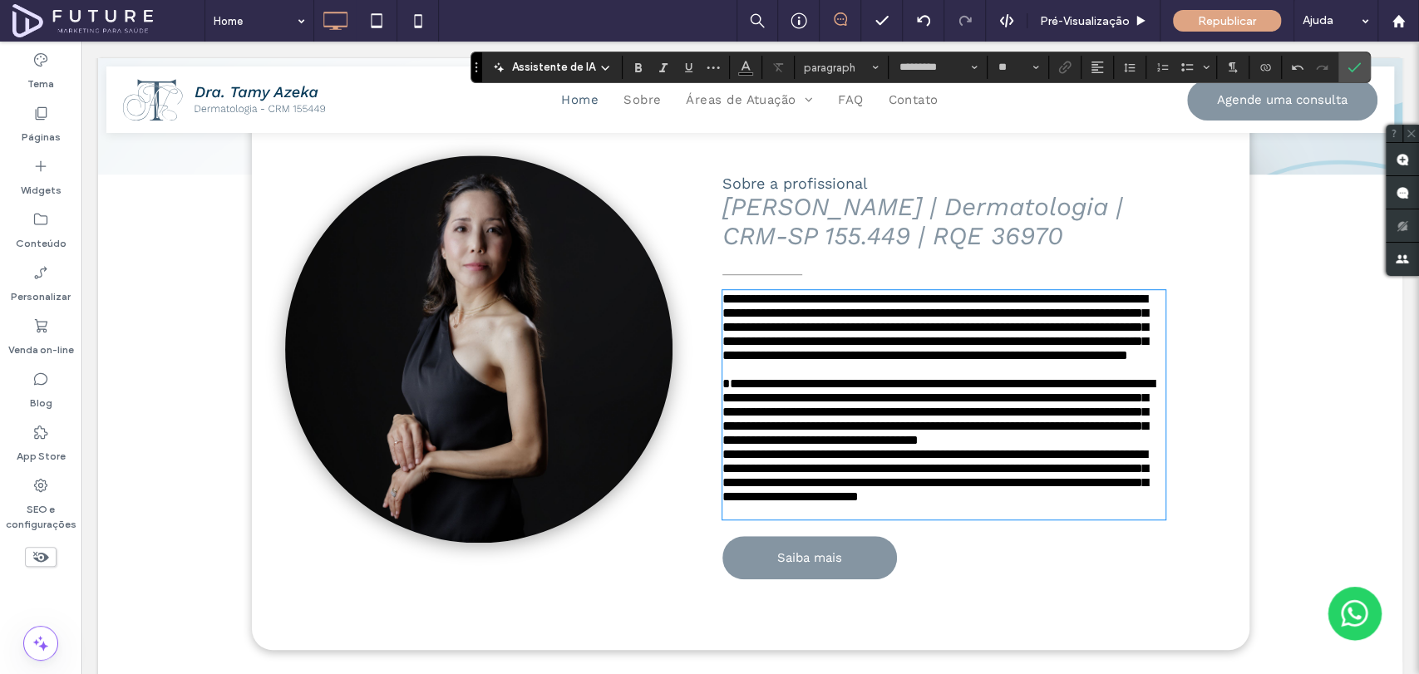
scroll to position [554, 0]
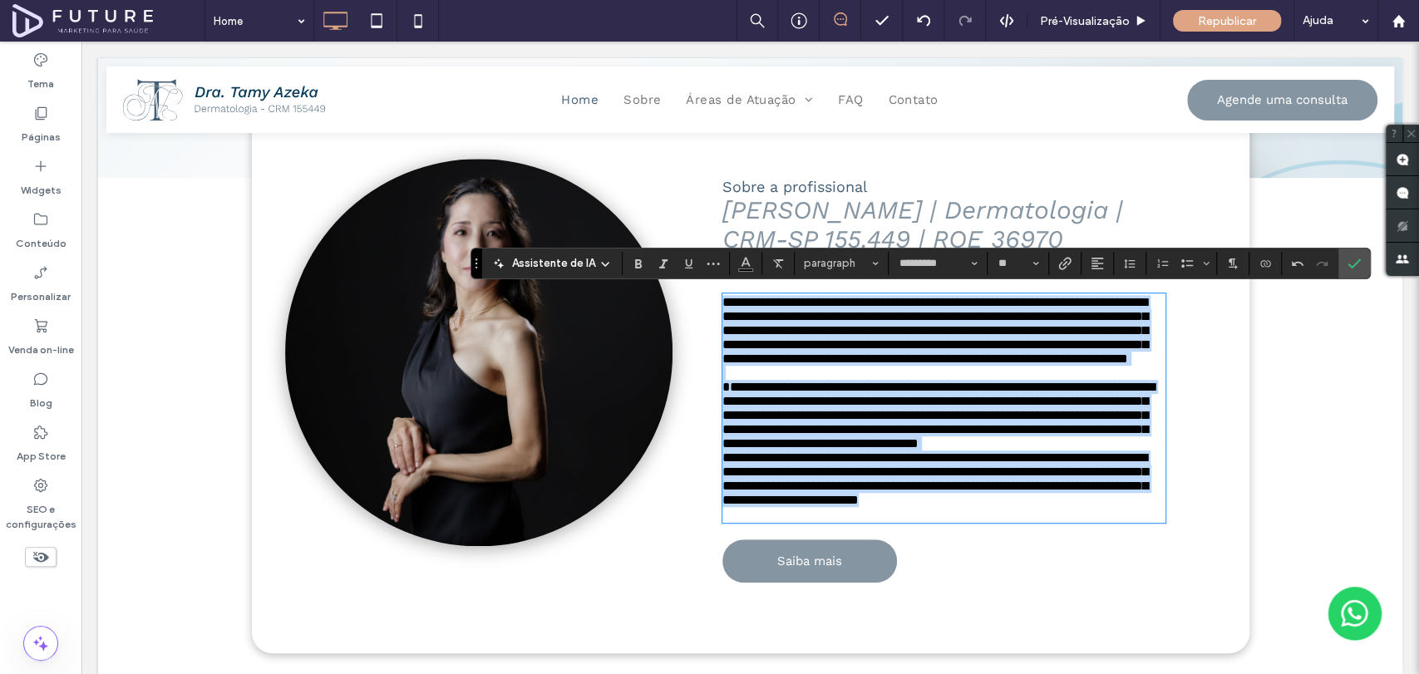
drag, startPoint x: 933, startPoint y: 586, endPoint x: 667, endPoint y: 288, distance: 399.7
click at [672, 288] on div "**********" at bounding box center [943, 380] width 543 height 521
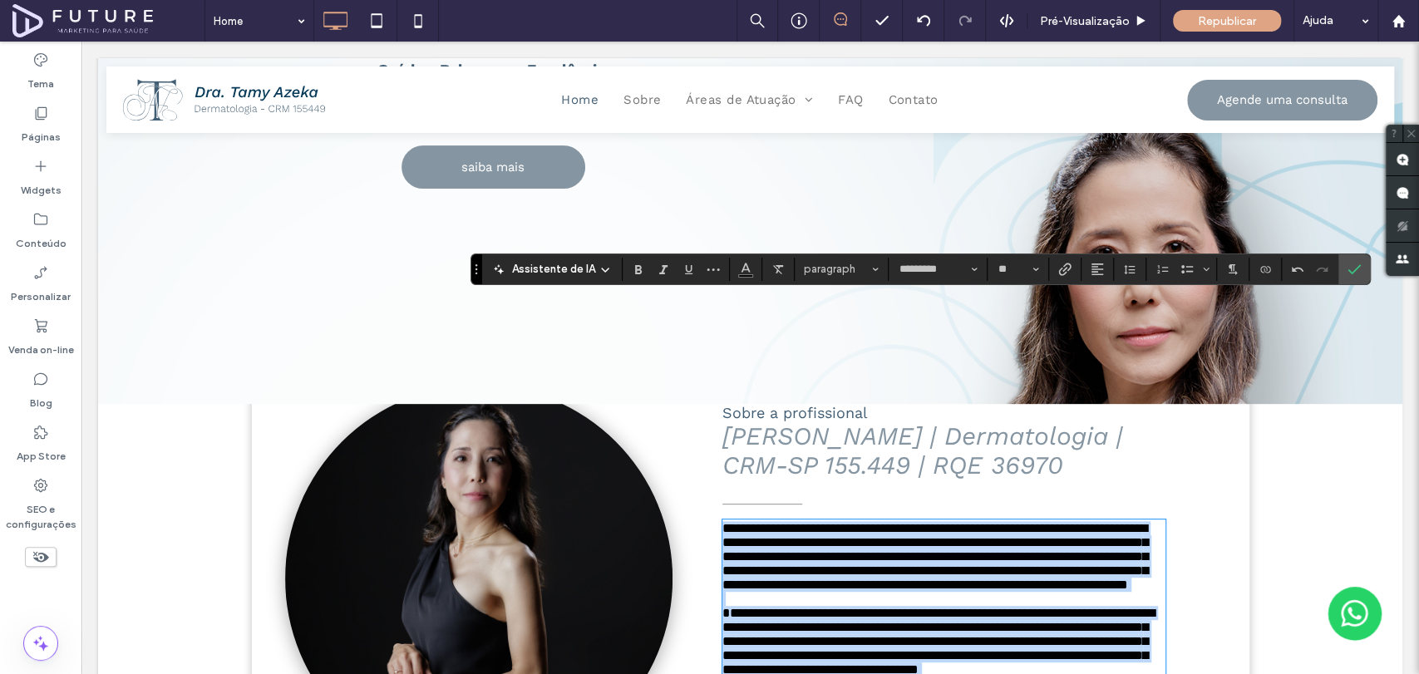
scroll to position [92, 0]
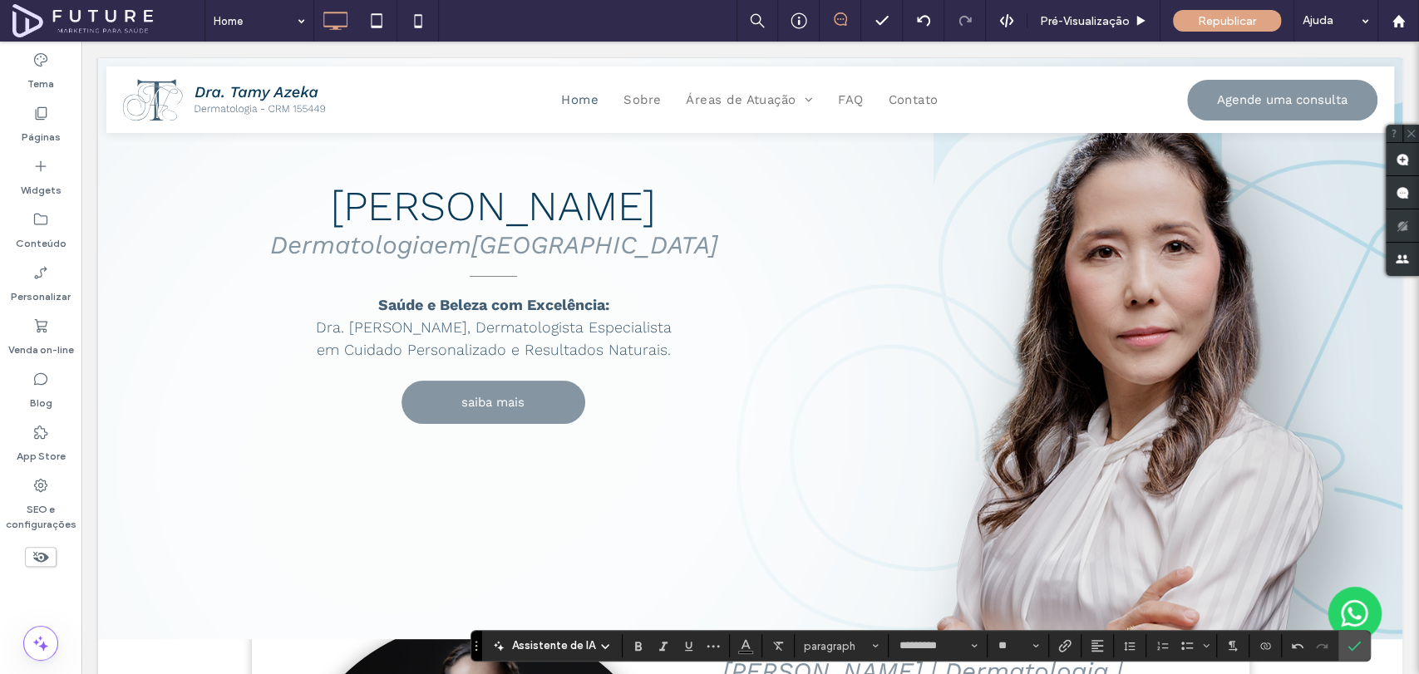
click at [544, 354] on span "Dra. [PERSON_NAME], Dermatologista Especialista em Cuidado Personalizado e Resu…" at bounding box center [494, 338] width 356 height 40
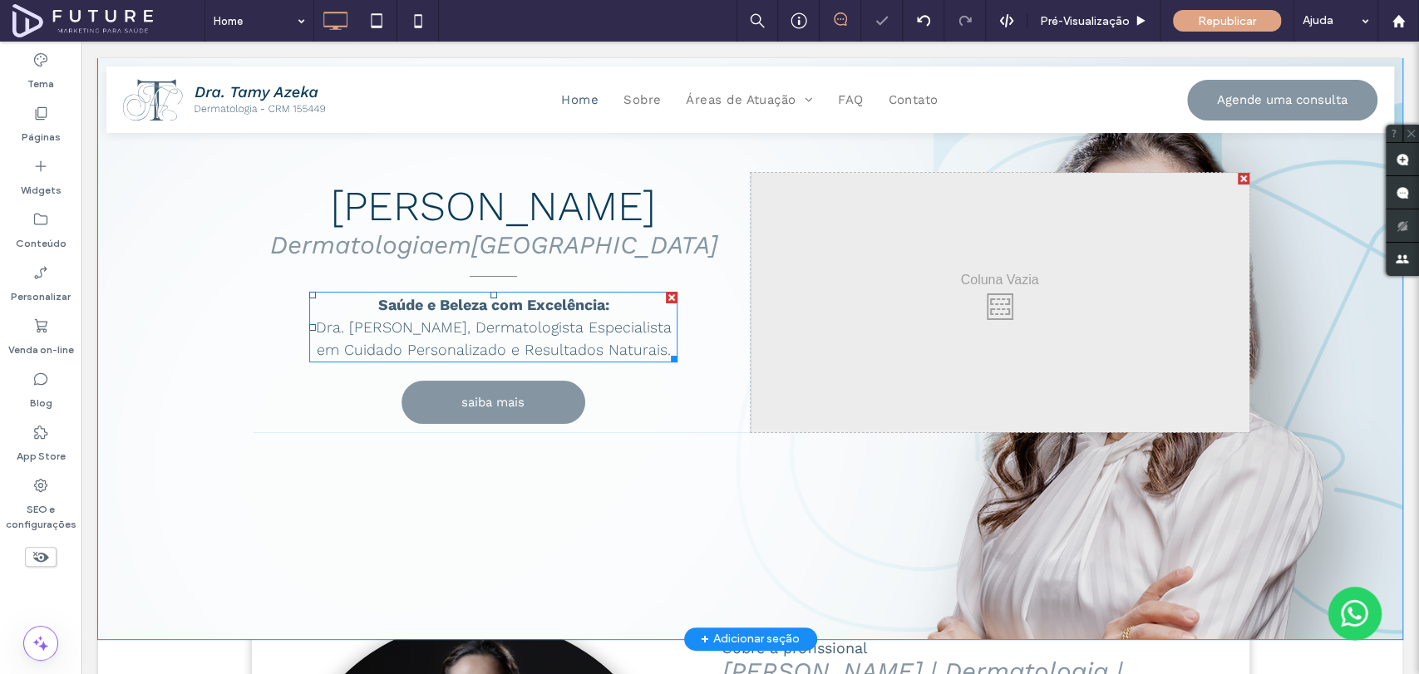
click at [556, 337] on p "Dra. [PERSON_NAME], Dermatologista Especialista em Cuidado Personalizado e Resu…" at bounding box center [493, 338] width 368 height 45
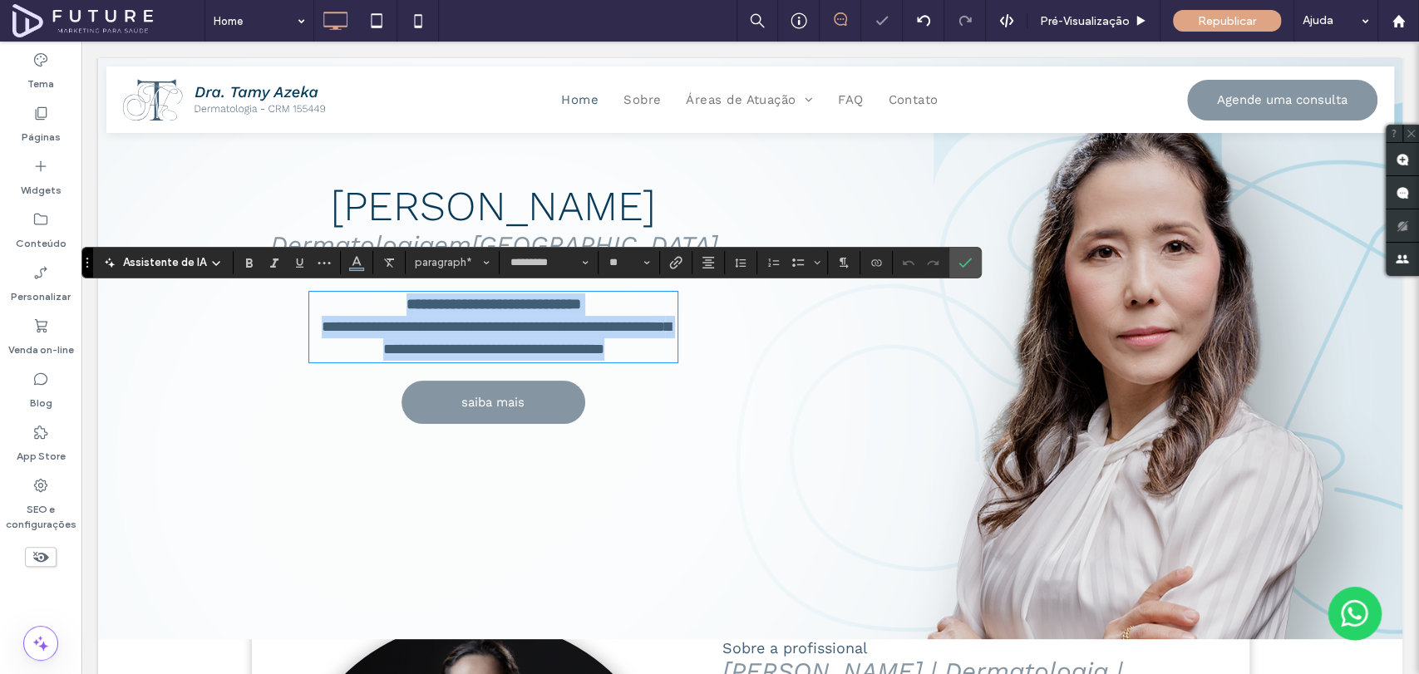
click at [563, 342] on span "**********" at bounding box center [496, 337] width 349 height 37
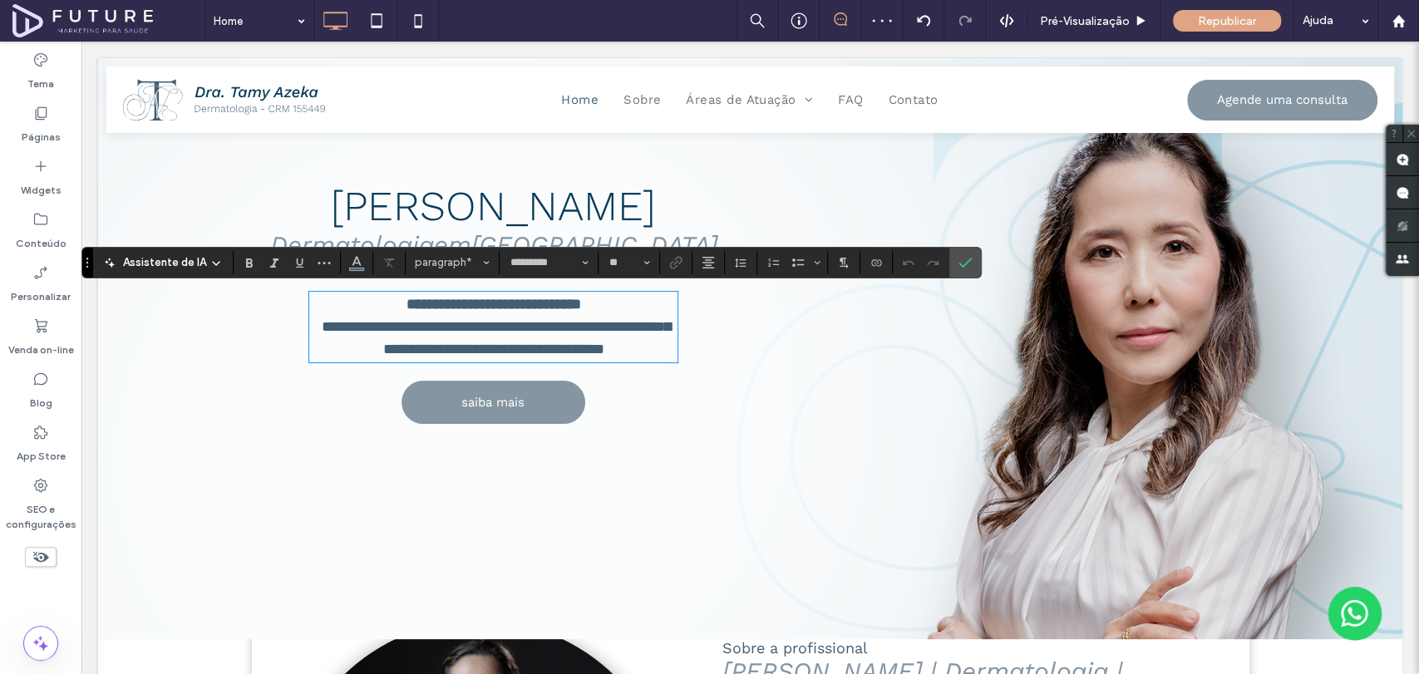
click at [563, 342] on span "**********" at bounding box center [496, 337] width 349 height 37
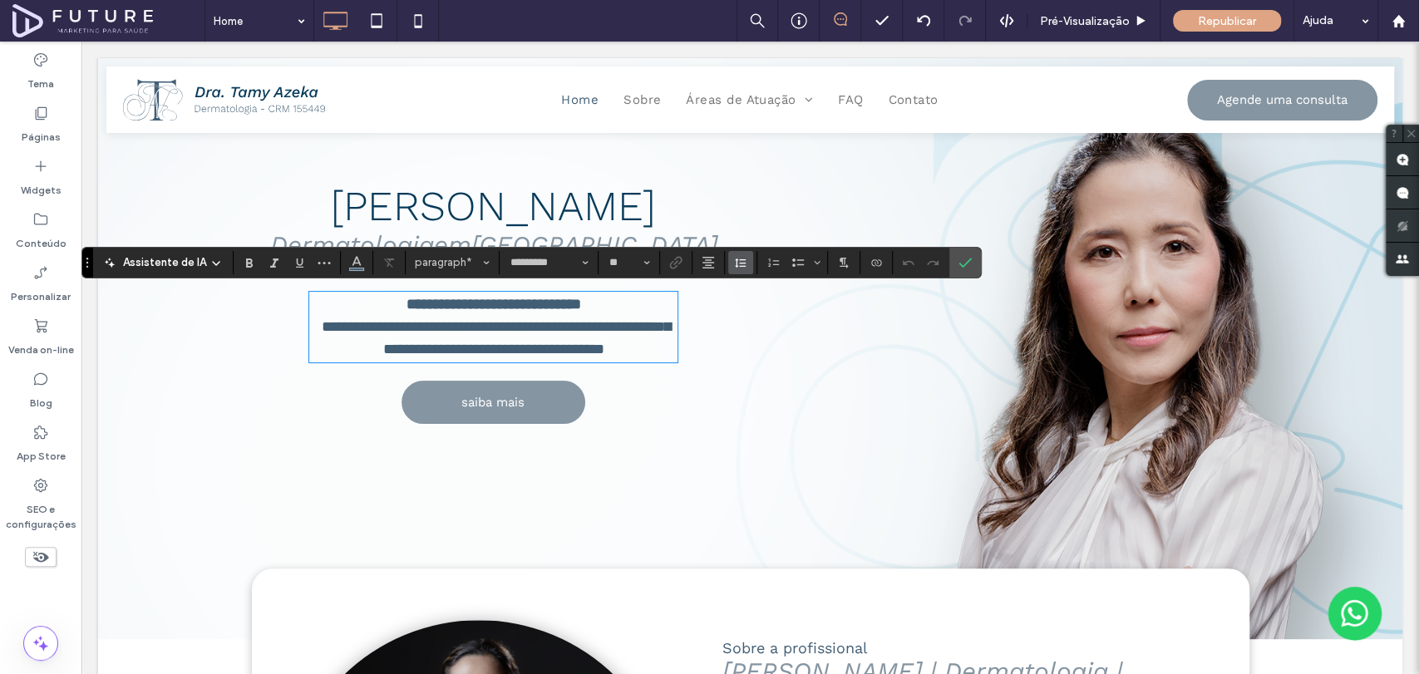
click at [738, 264] on icon "Altura da Linha" at bounding box center [740, 262] width 13 height 13
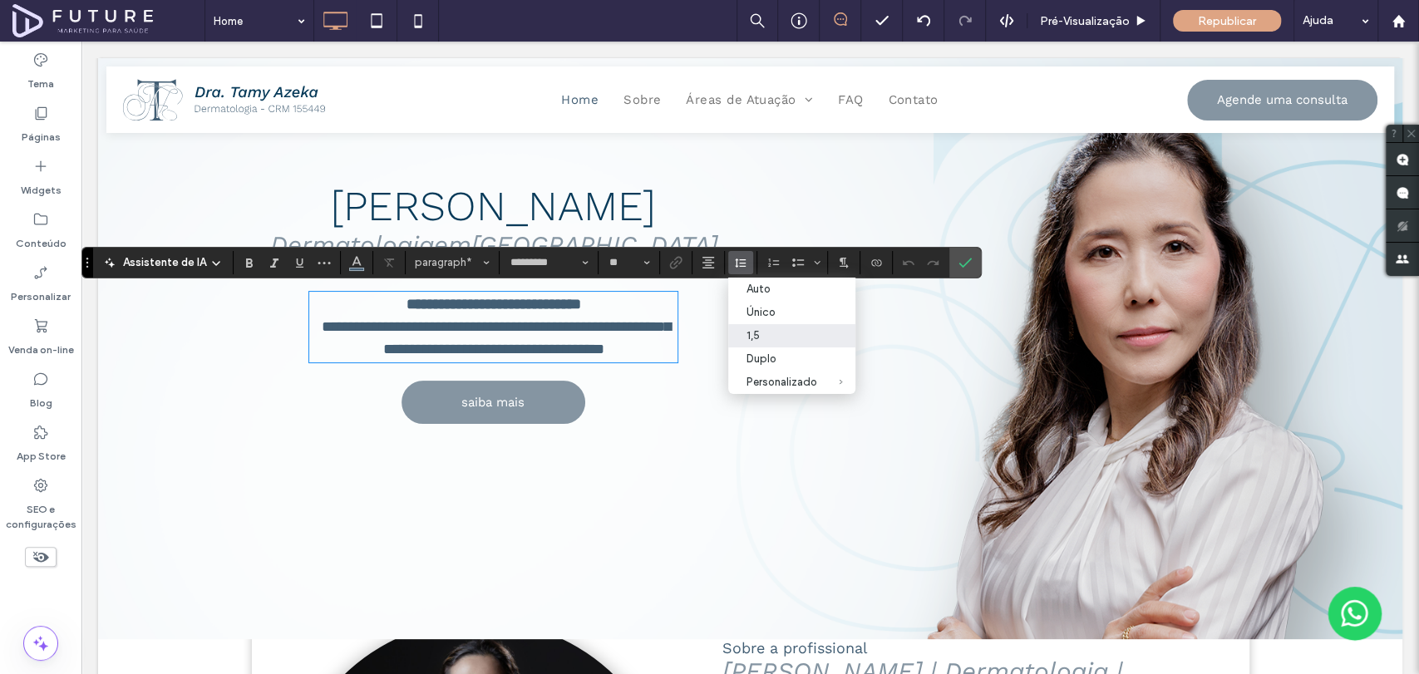
click at [638, 348] on span "**********" at bounding box center [496, 337] width 349 height 37
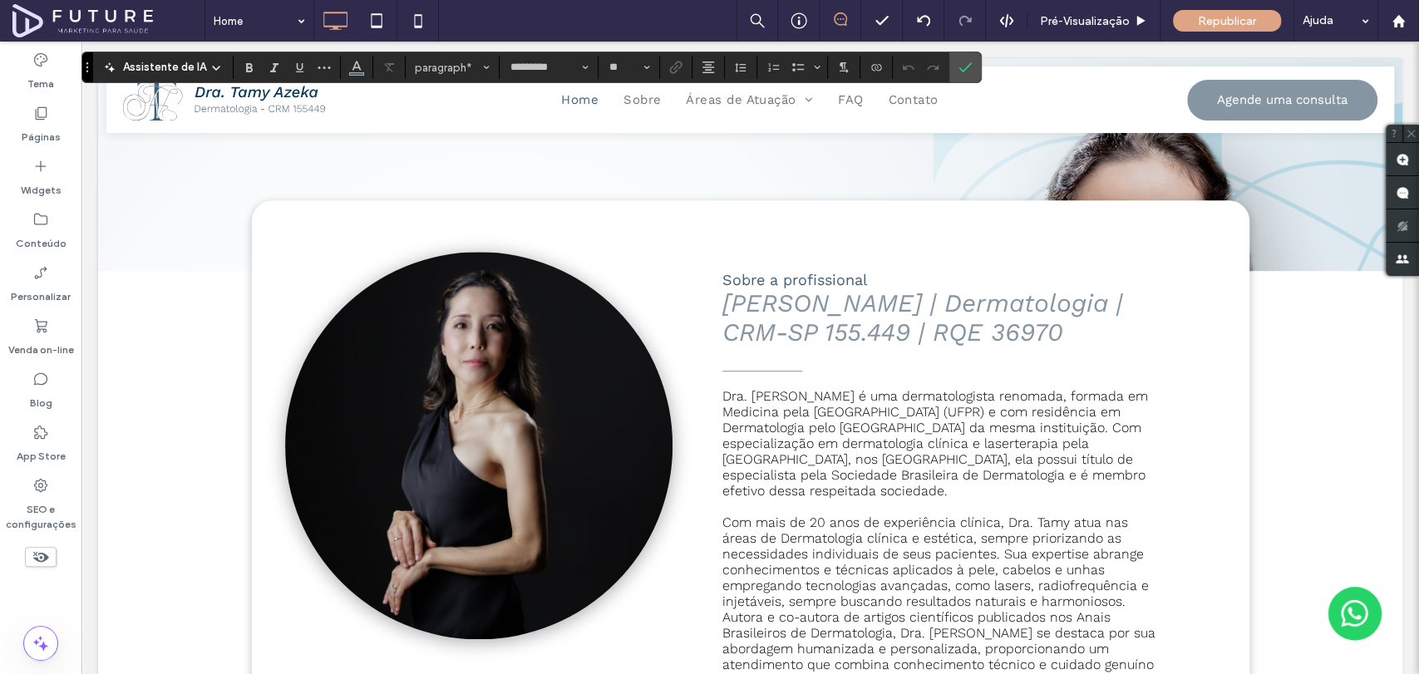
scroll to position [461, 0]
click at [998, 514] on span "Com mais de 20 anos de experiência clínica, Dra. Tamy atua nas áreas de Dermato…" at bounding box center [935, 561] width 426 height 95
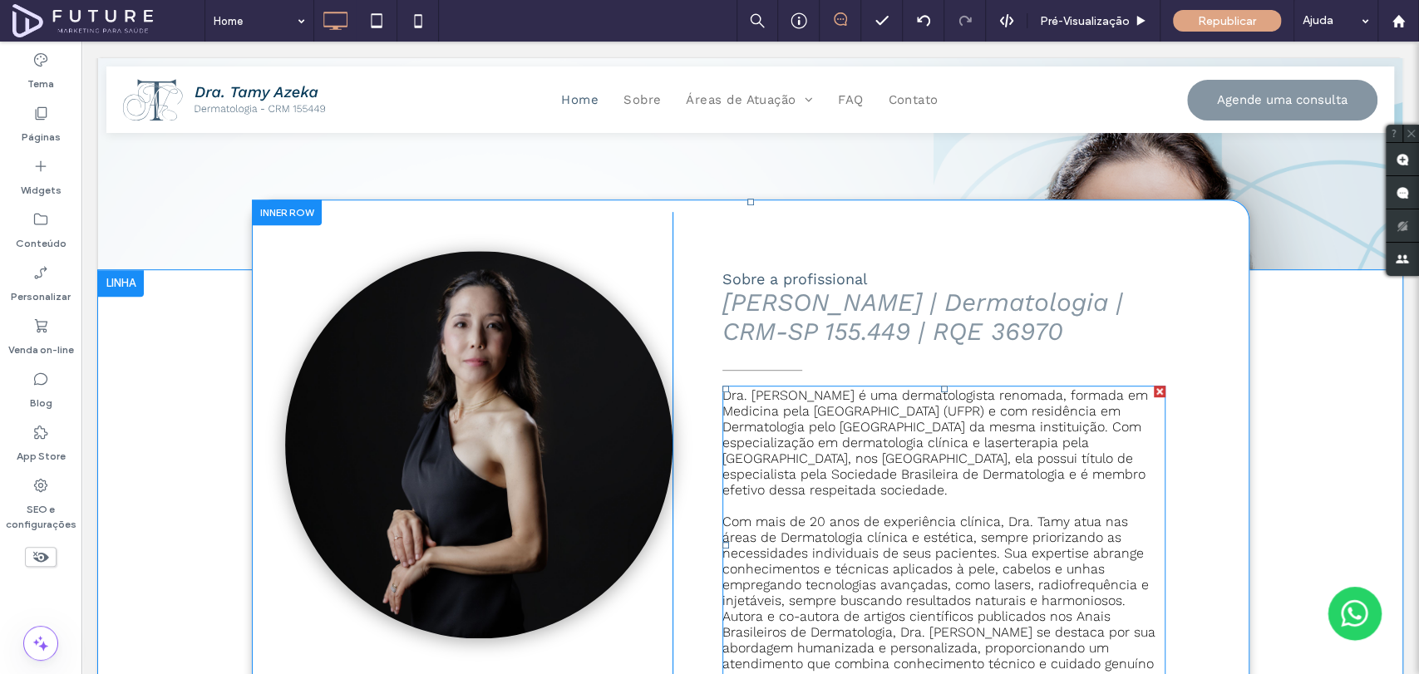
click at [958, 427] on span "Dra. [PERSON_NAME] é uma dermatologista renomada, formada em Medicina pela [GEO…" at bounding box center [935, 442] width 426 height 111
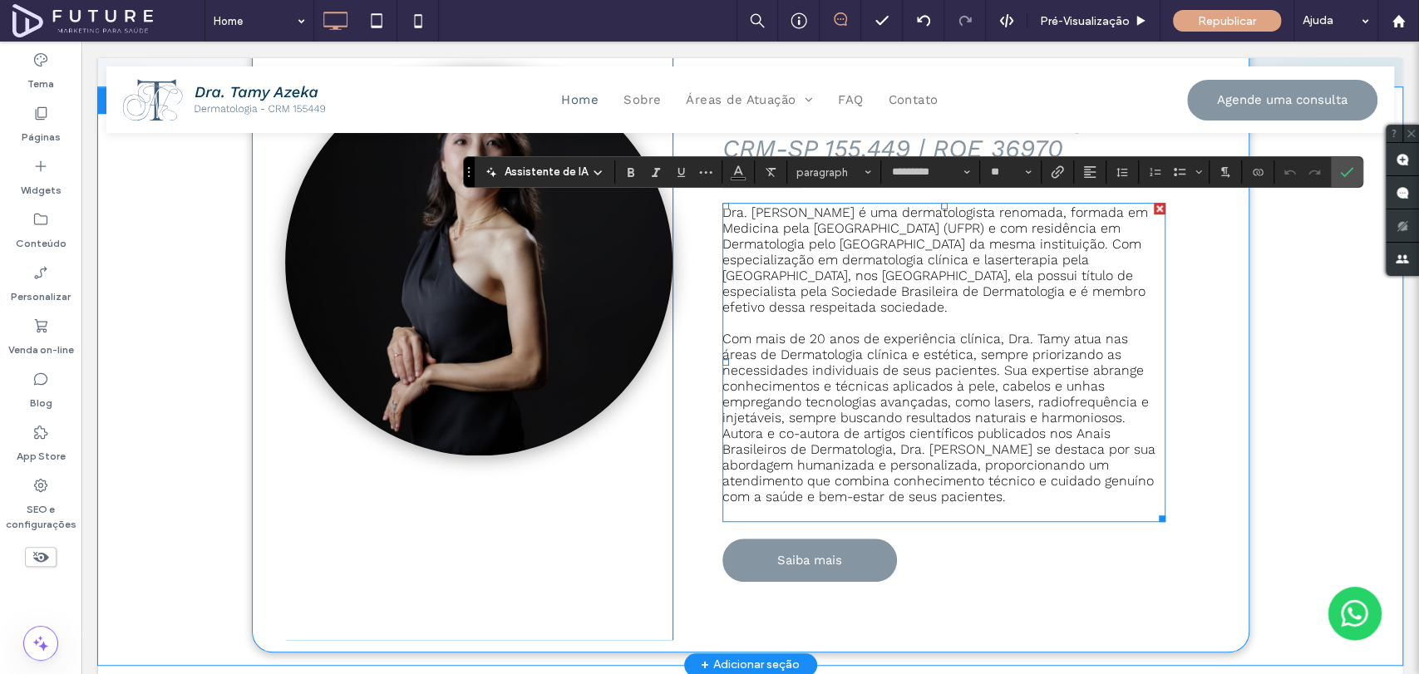
scroll to position [0, 0]
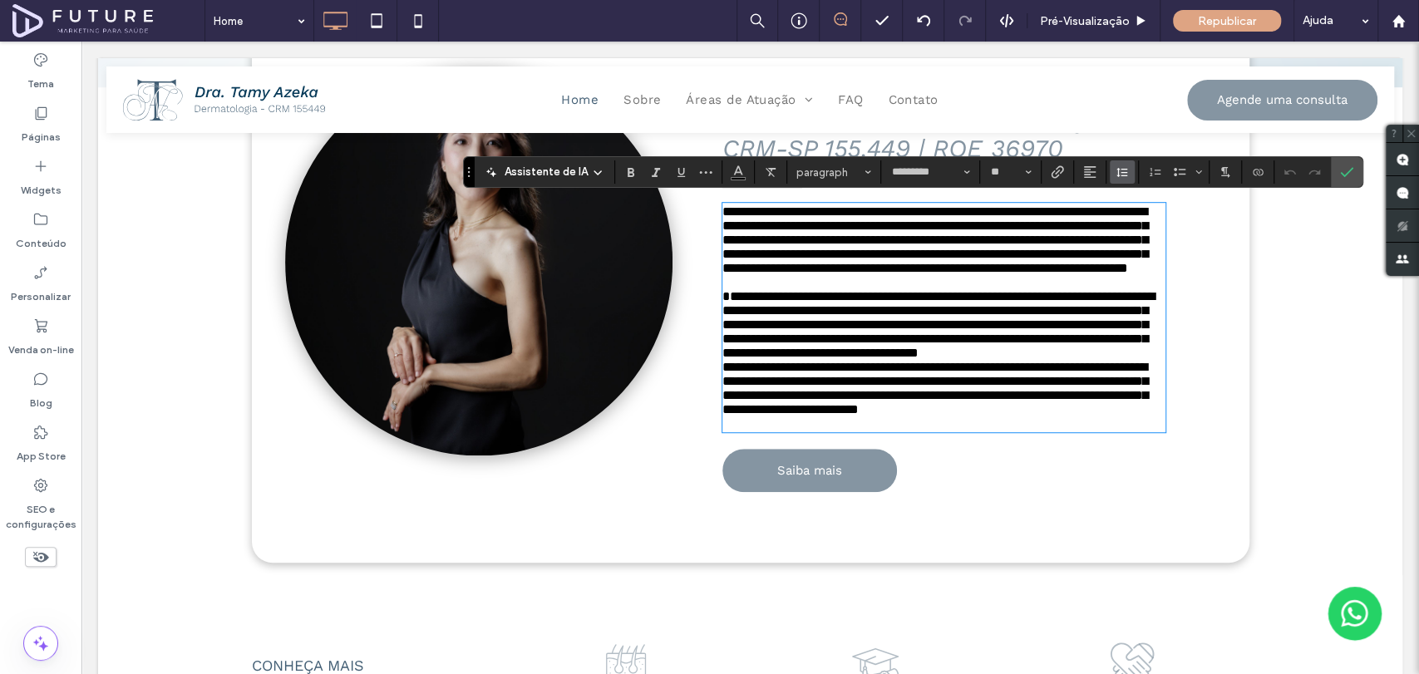
click at [1110, 173] on button "Altura da Linha" at bounding box center [1122, 171] width 25 height 23
click at [1116, 248] on icon "1,5" at bounding box center [1118, 246] width 7 height 6
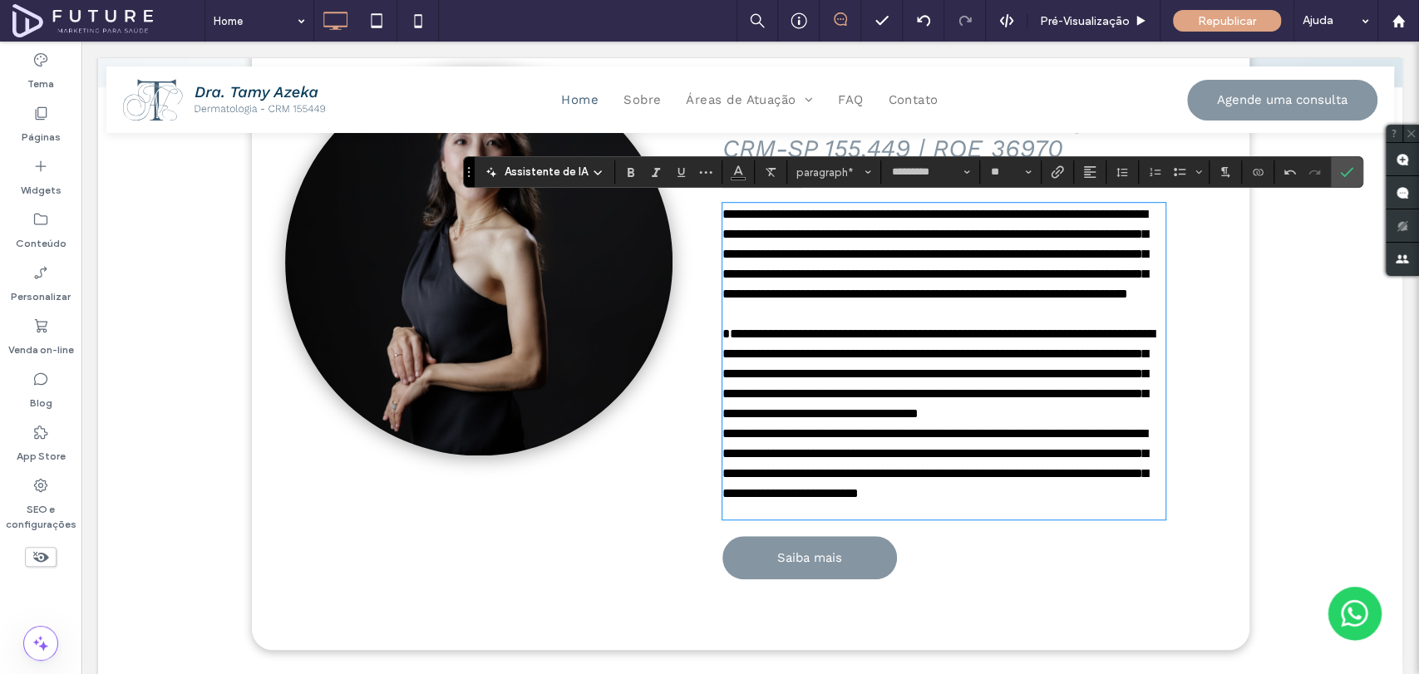
click at [922, 258] on span "**********" at bounding box center [935, 254] width 426 height 92
click at [888, 304] on p "**********" at bounding box center [943, 254] width 443 height 100
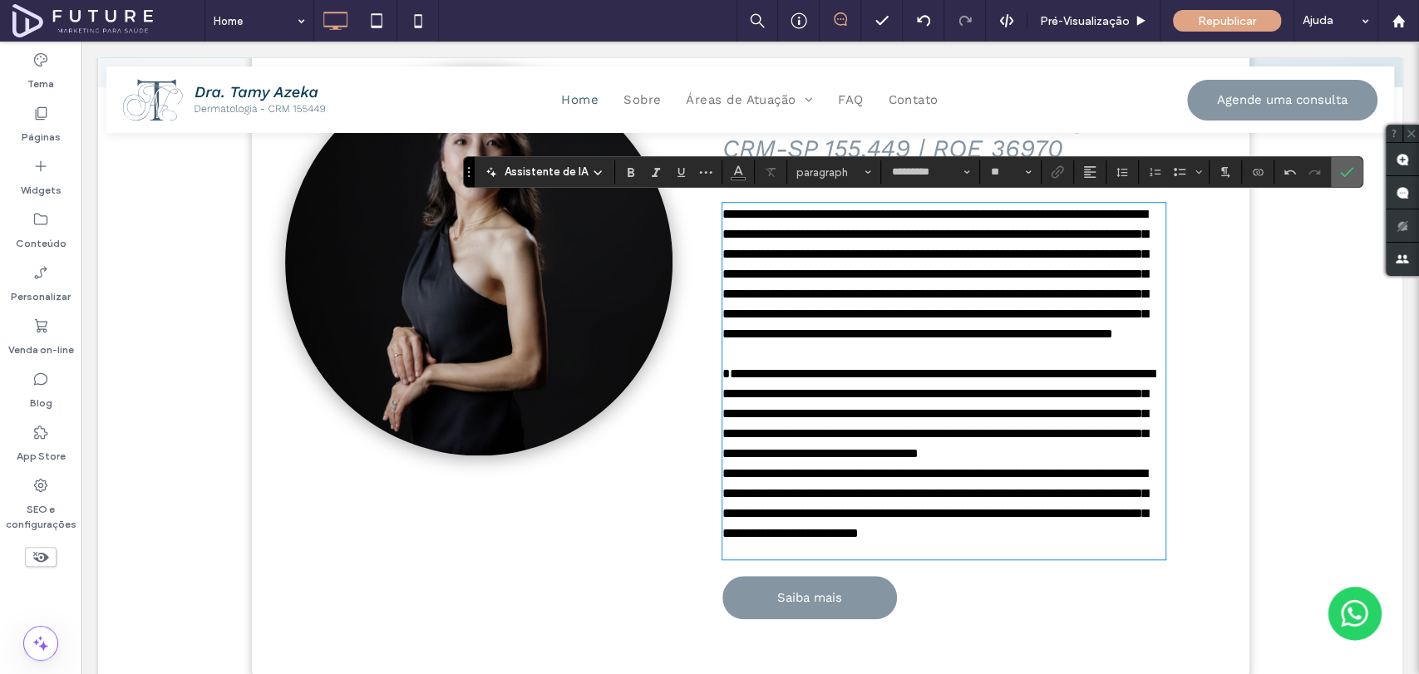
click at [1343, 177] on icon "Confirmar" at bounding box center [1346, 171] width 13 height 13
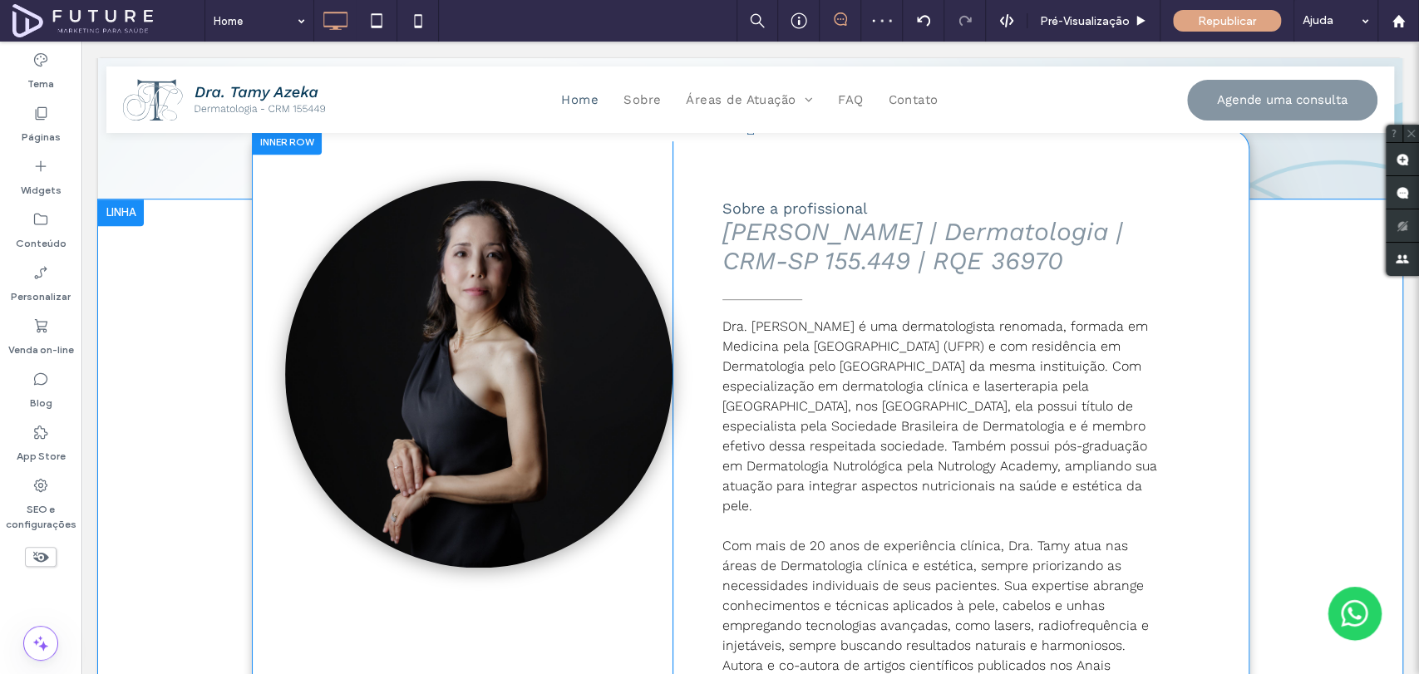
scroll to position [644, 0]
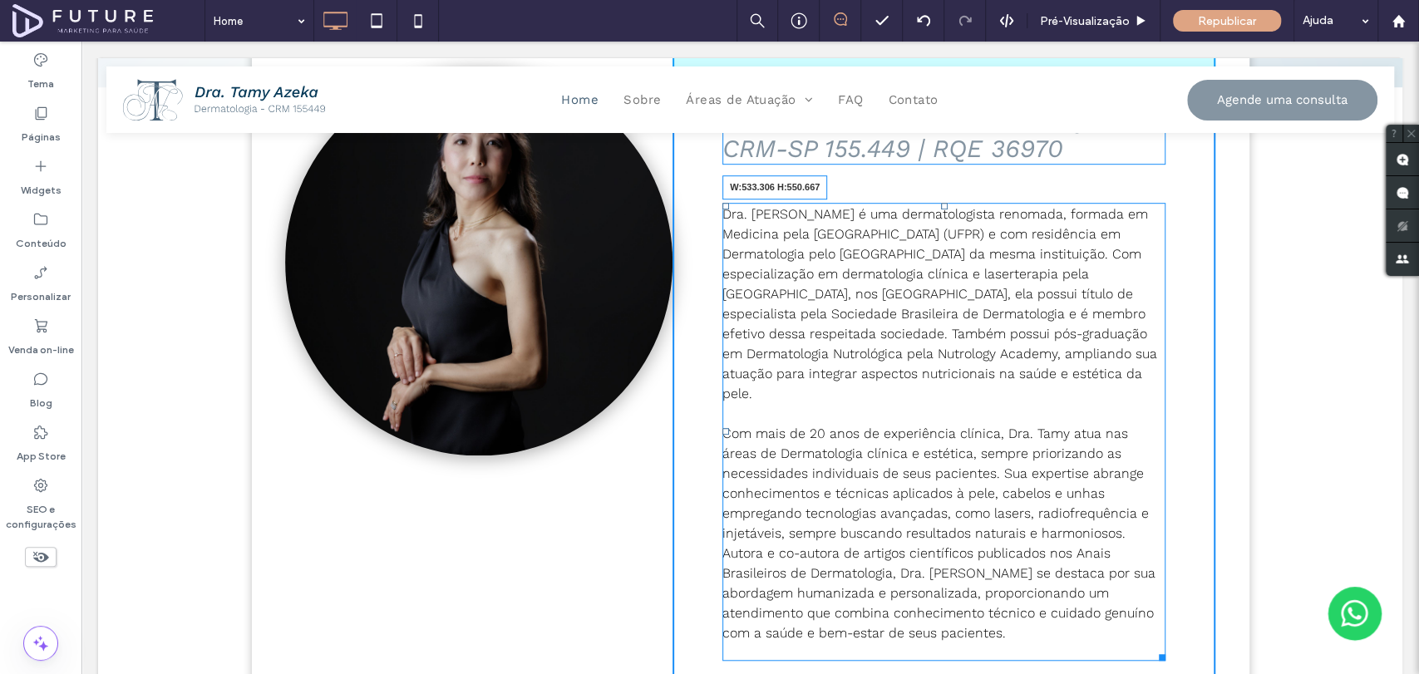
drag, startPoint x: 1155, startPoint y: 652, endPoint x: 1293, endPoint y: 672, distance: 140.1
click at [1212, 631] on div "Click To Paste Sobre a profissional [PERSON_NAME] | Dermatologia | CRM-SP 155.4…" at bounding box center [750, 404] width 997 height 775
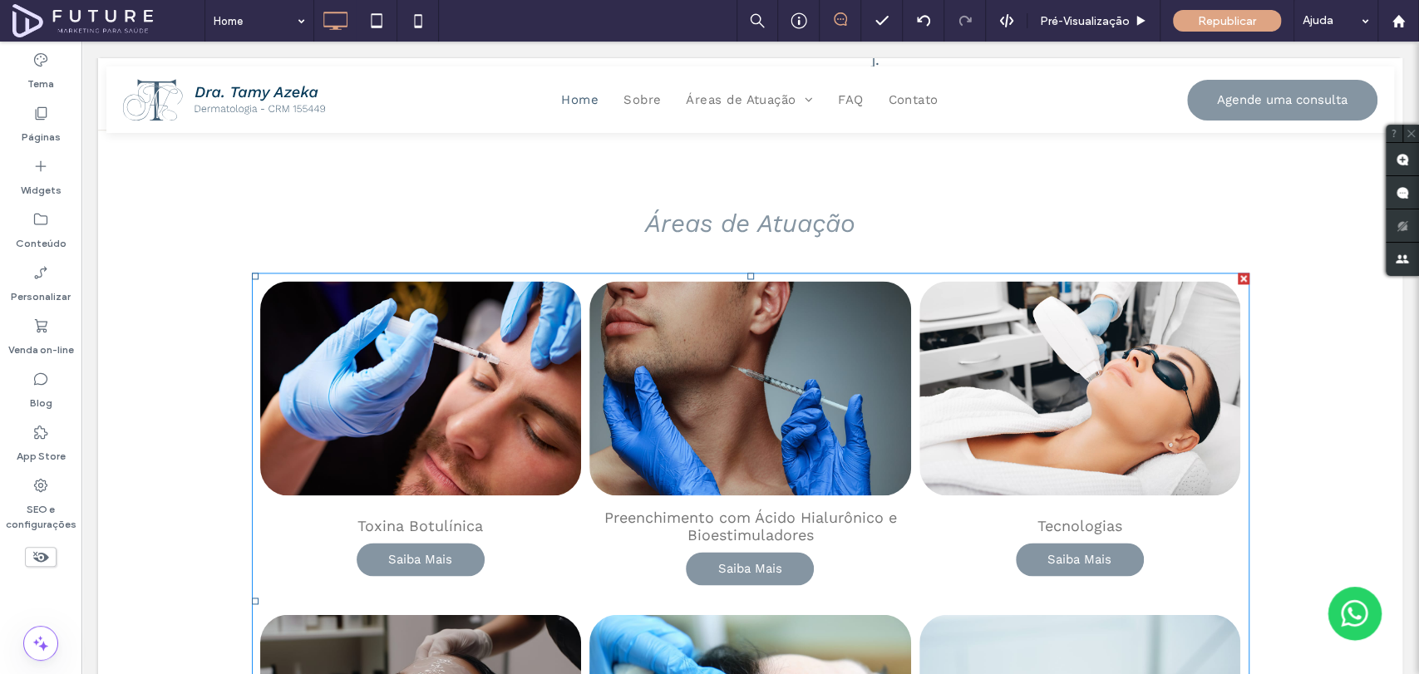
scroll to position [1383, 0]
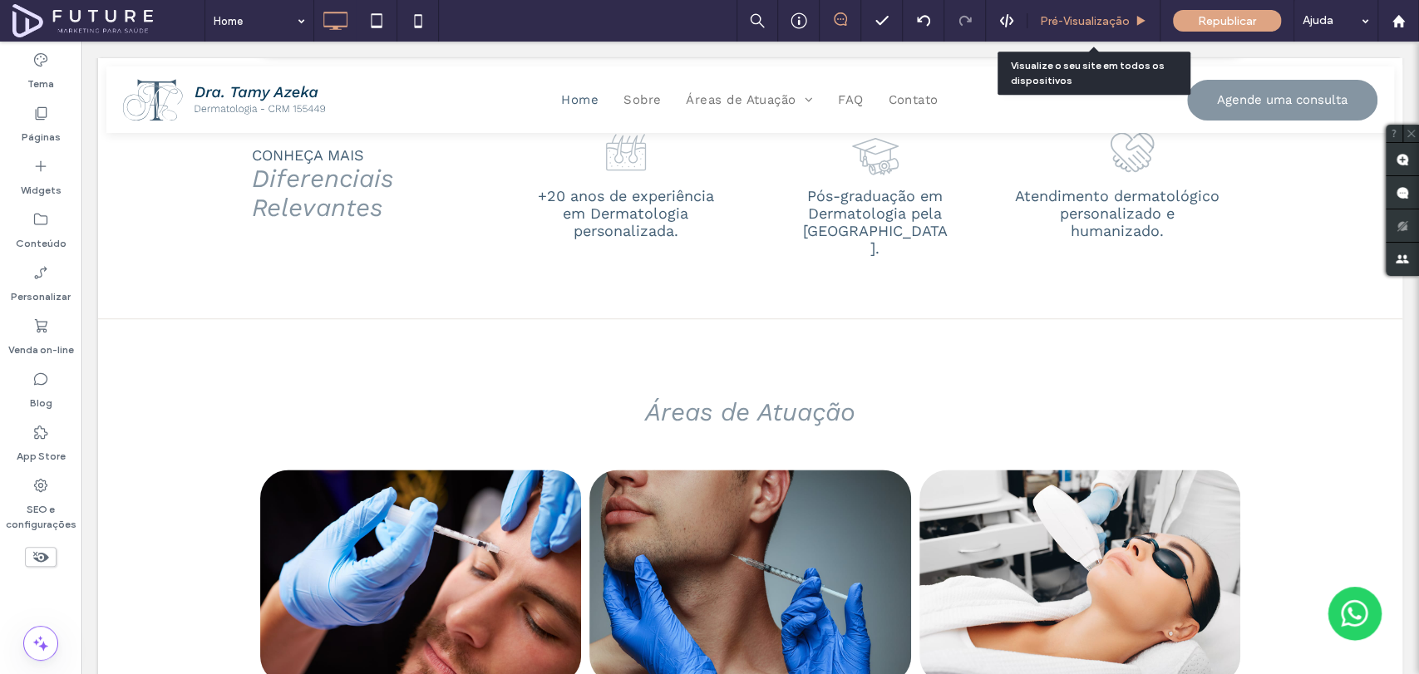
click at [1103, 22] on span "Pré-Visualizaçāo" at bounding box center [1085, 21] width 90 height 14
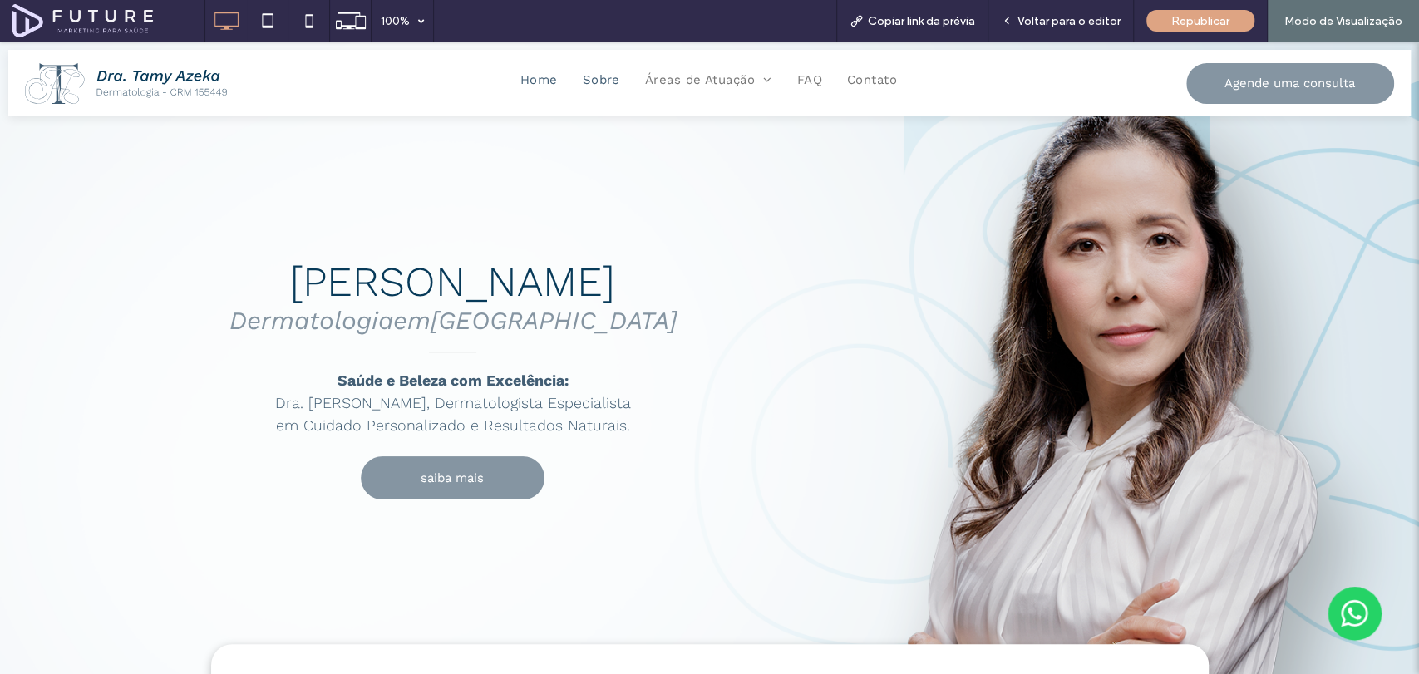
click at [593, 78] on span "Sobre" at bounding box center [601, 79] width 37 height 23
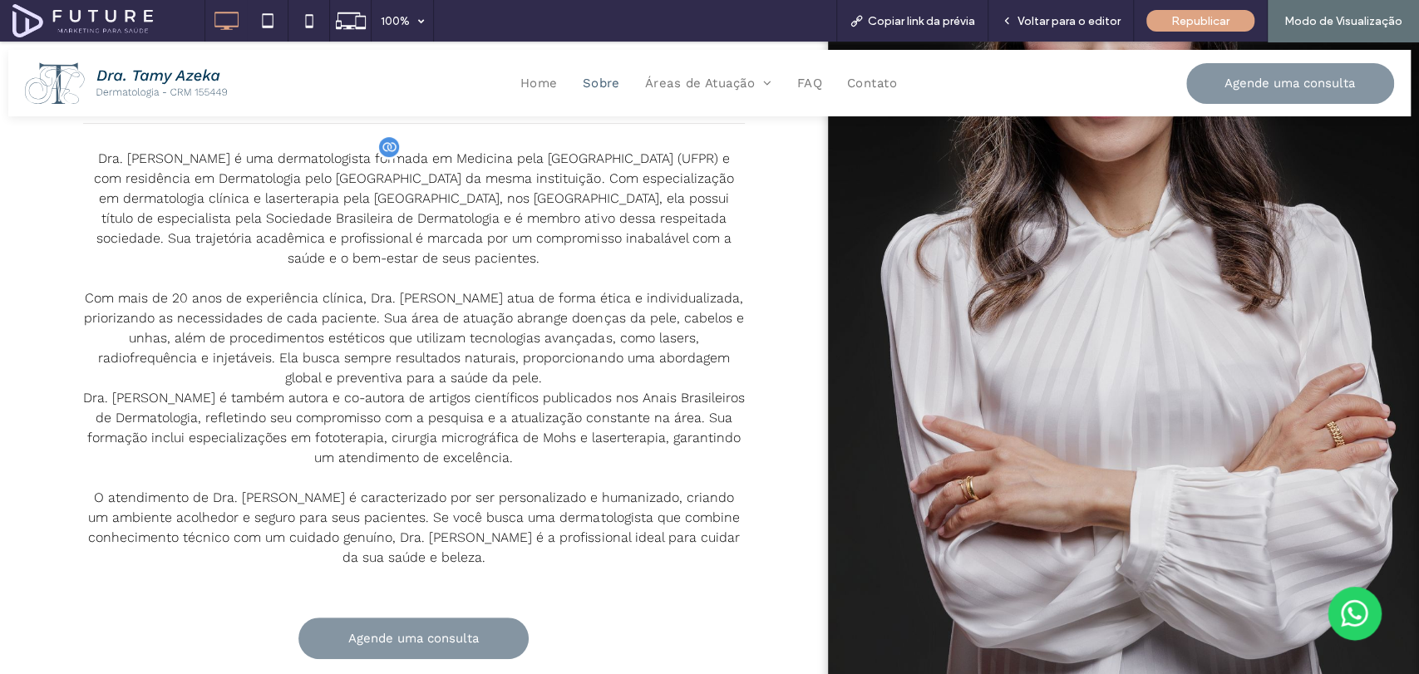
scroll to position [277, 0]
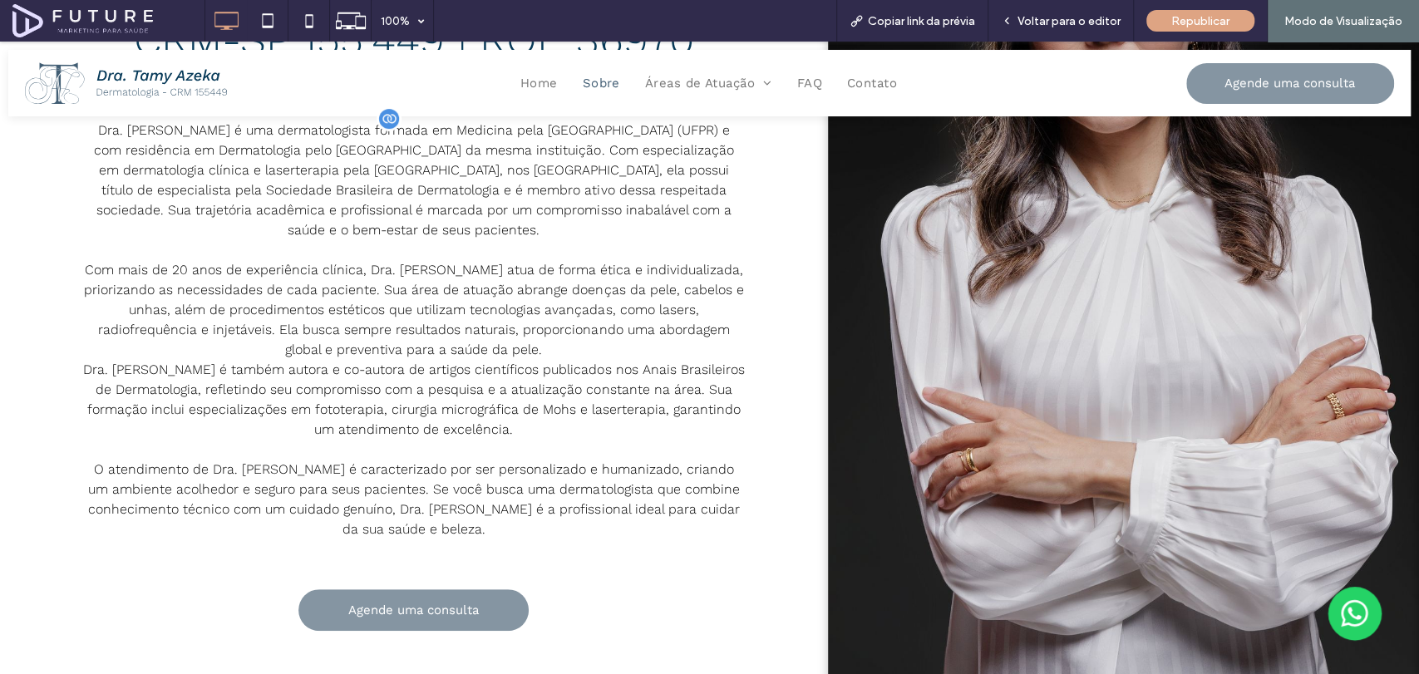
click at [574, 219] on p "Dra. [PERSON_NAME] é uma dermatologista formada em Medicina pela [GEOGRAPHIC_DA…" at bounding box center [414, 181] width 662 height 120
drag, startPoint x: 1039, startPoint y: 22, endPoint x: 494, endPoint y: 145, distance: 559.0
click at [1039, 22] on span "Voltar para o editor" at bounding box center [1068, 21] width 103 height 14
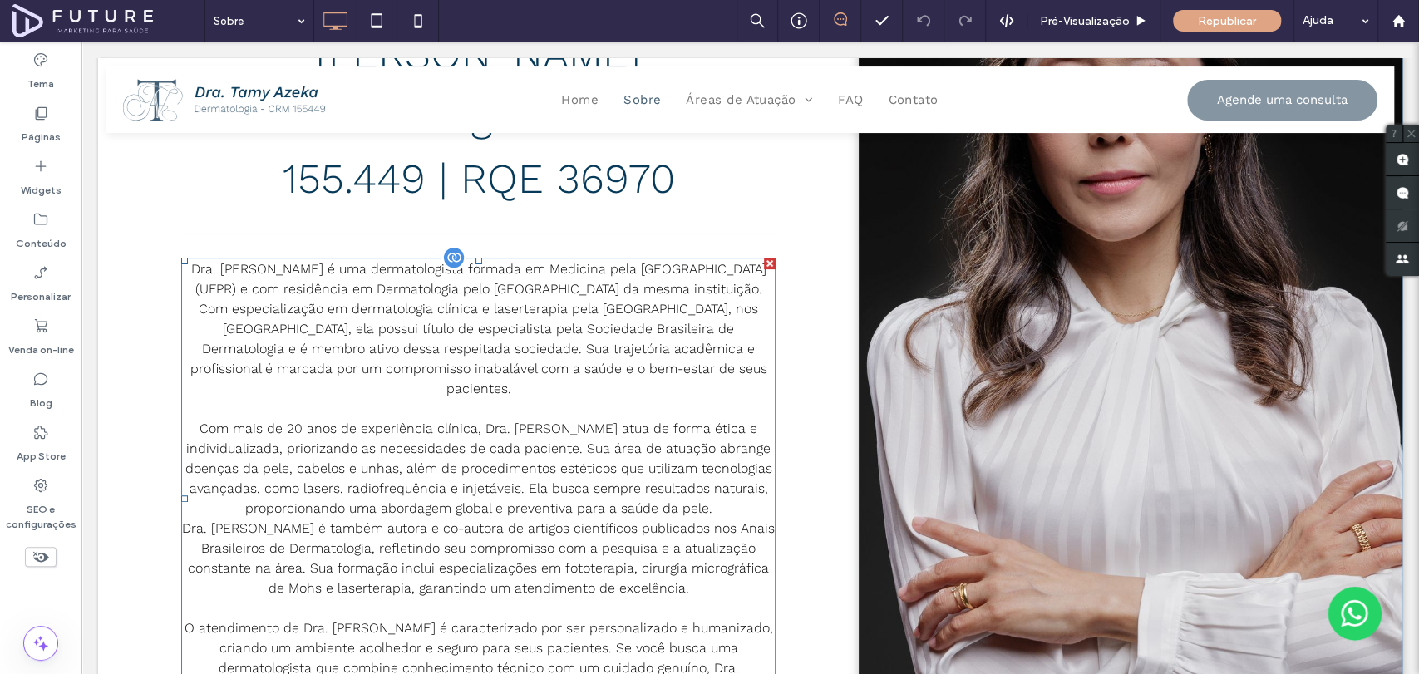
scroll to position [185, 0]
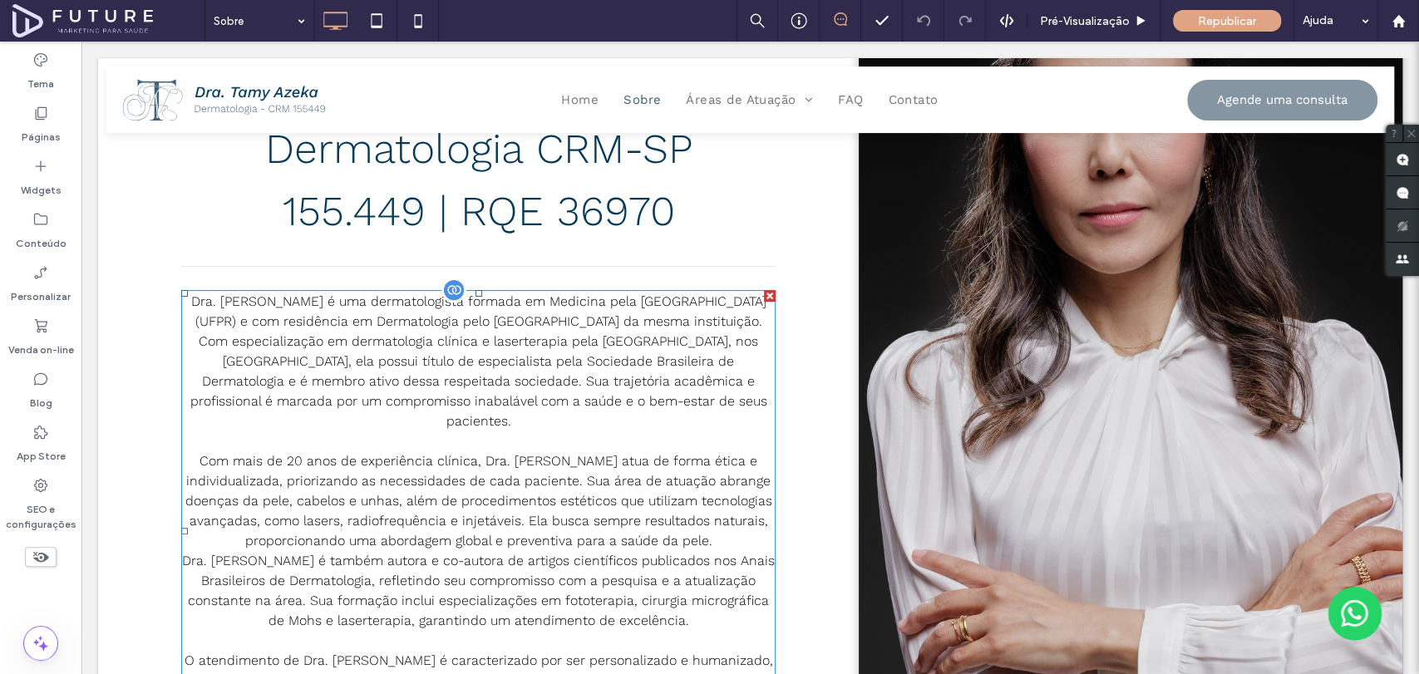
click at [446, 292] on div "Dra. [PERSON_NAME] é uma dermatologista formada em Medicina pela [GEOGRAPHIC_DA…" at bounding box center [478, 521] width 594 height 459
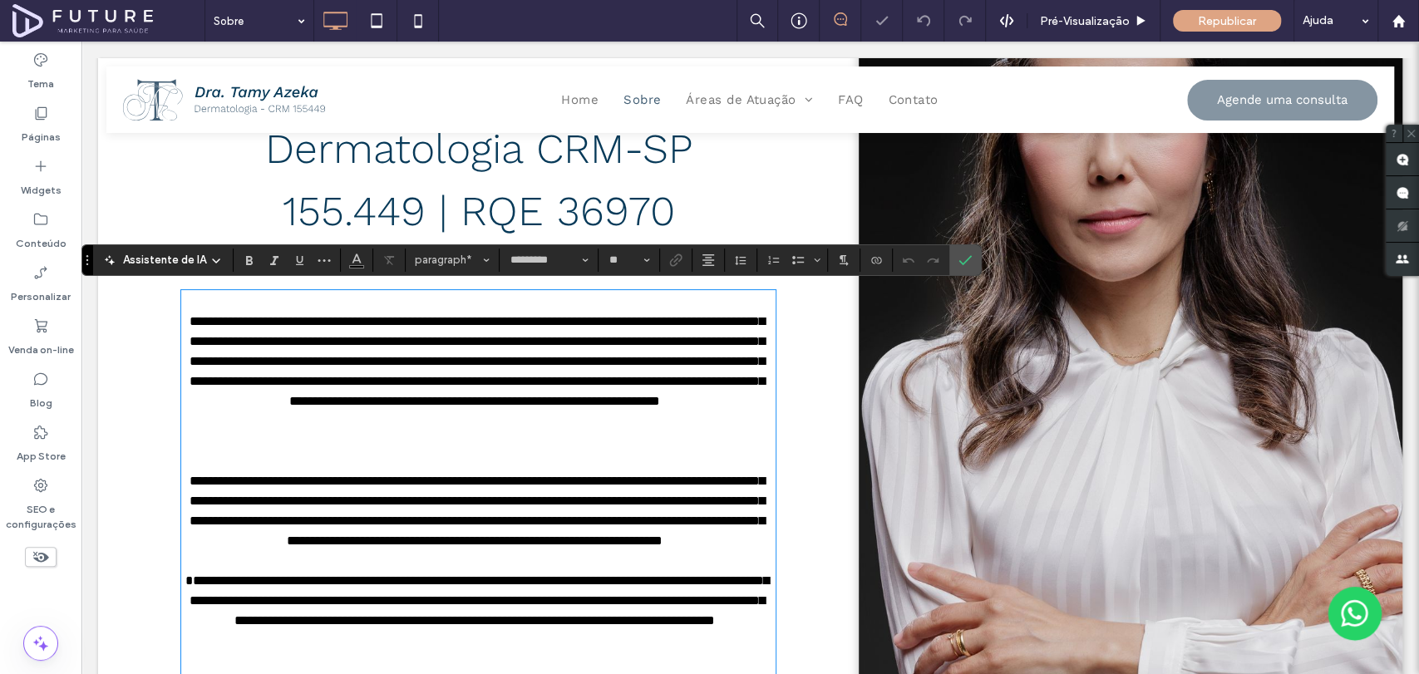
click at [541, 450] on div "**********" at bounding box center [478, 541] width 594 height 459
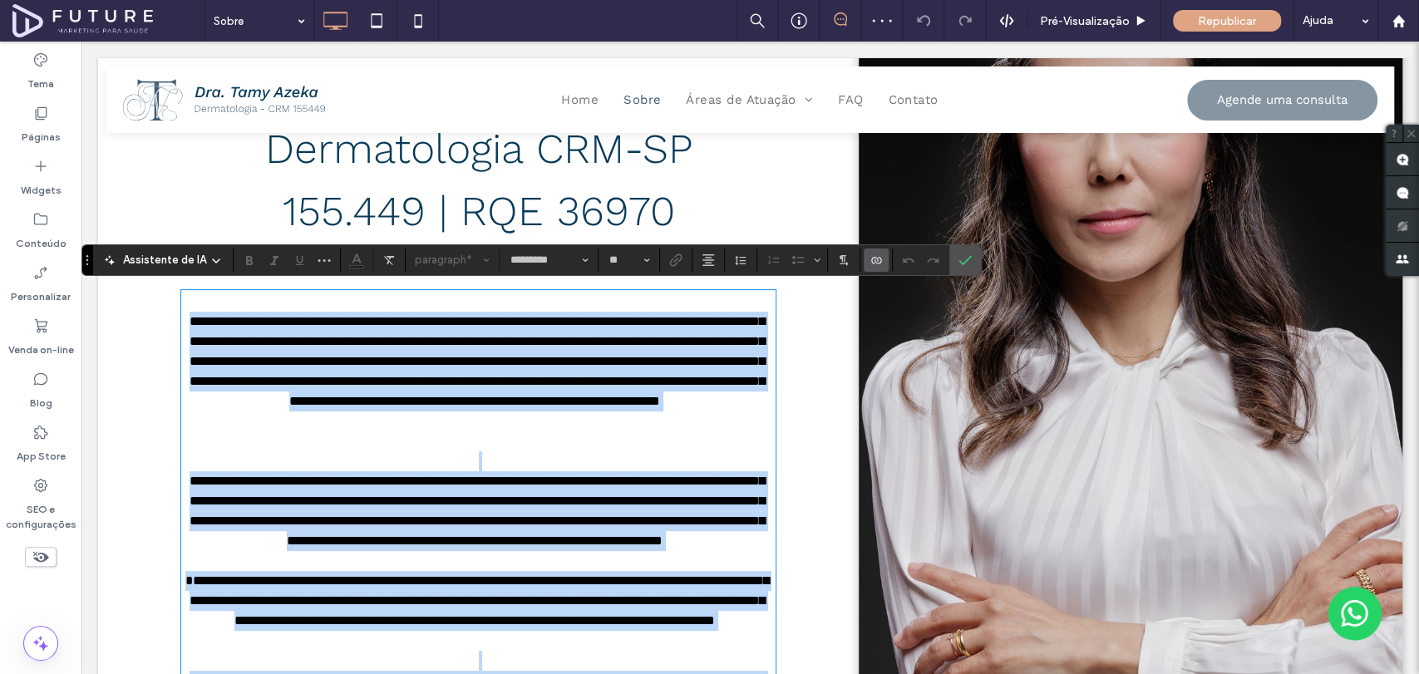
click at [539, 441] on p "**********" at bounding box center [474, 382] width 587 height 140
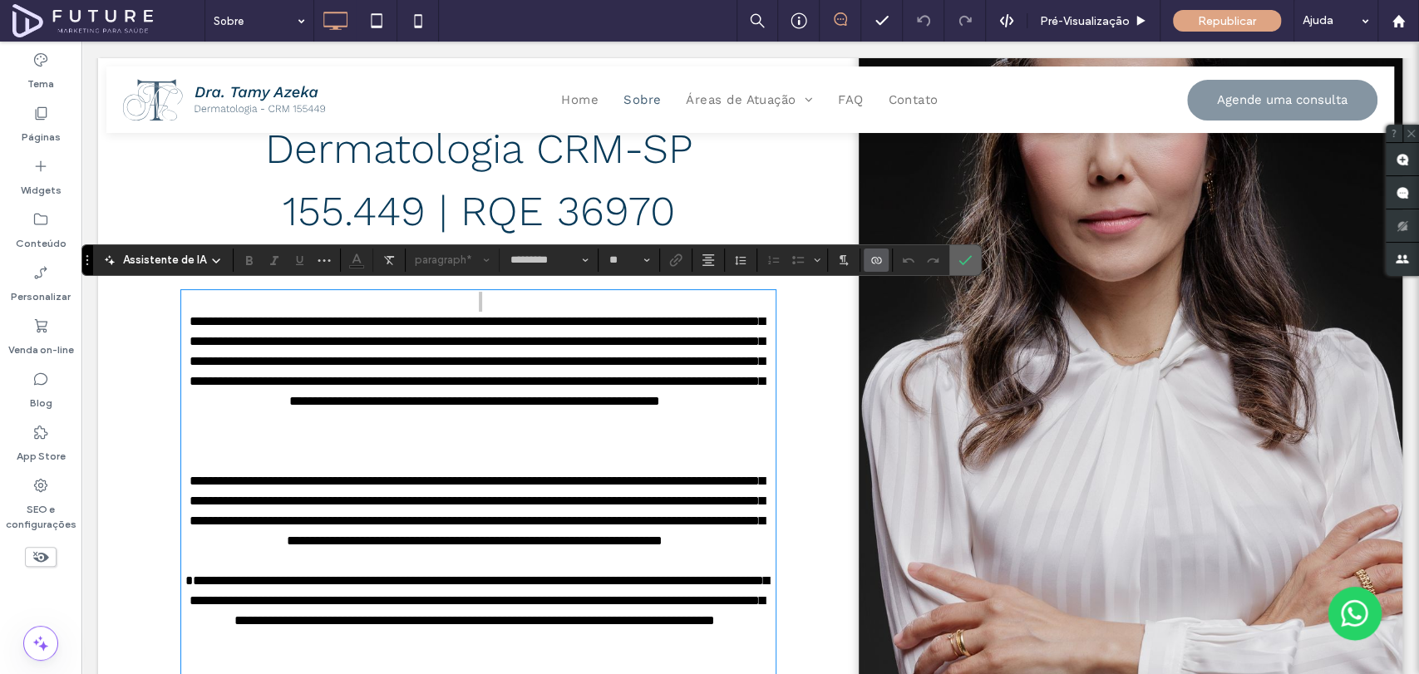
drag, startPoint x: 958, startPoint y: 260, endPoint x: 770, endPoint y: 271, distance: 188.2
click at [958, 260] on icon "Confirmar" at bounding box center [964, 260] width 13 height 13
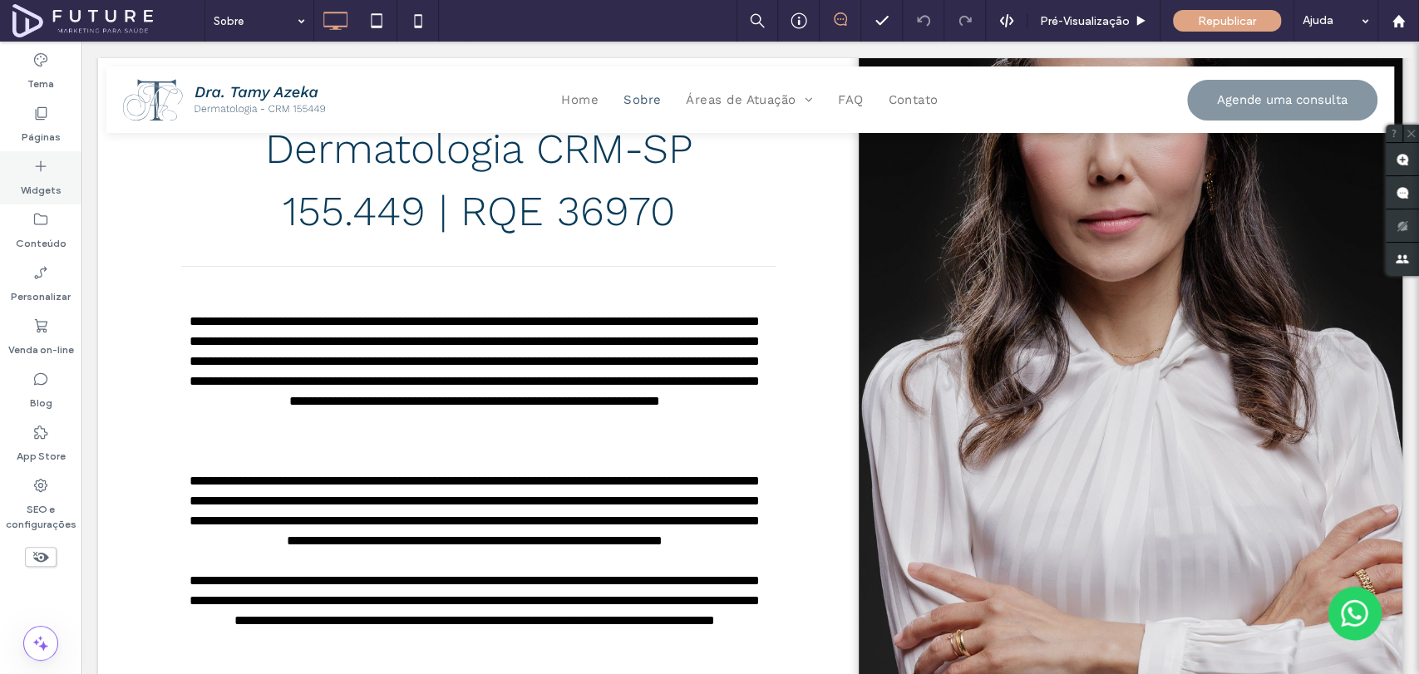
click at [40, 187] on label "Widgets" at bounding box center [41, 186] width 41 height 23
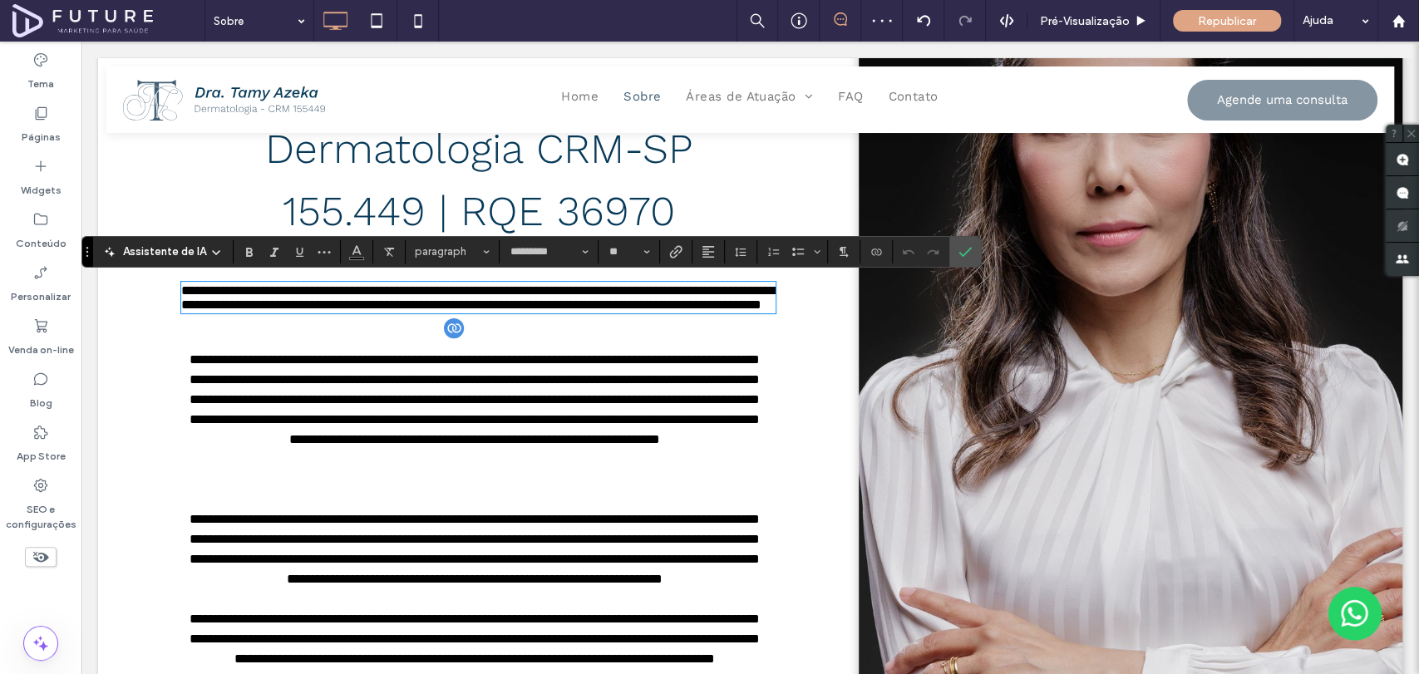
click at [489, 448] on p "**********" at bounding box center [474, 420] width 587 height 140
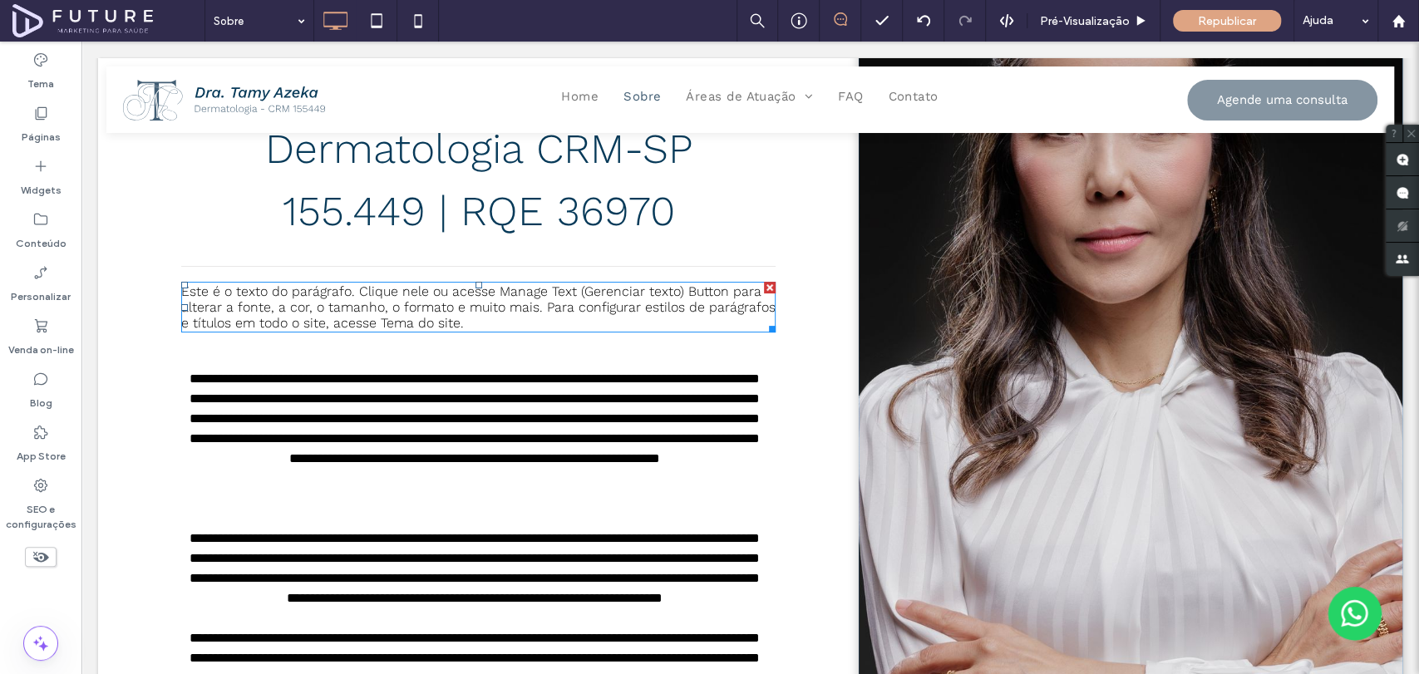
click at [482, 305] on span "Este é o texto do parágrafo. Clique nele ou acesse Manage Text (Gerenciar texto…" at bounding box center [478, 306] width 594 height 47
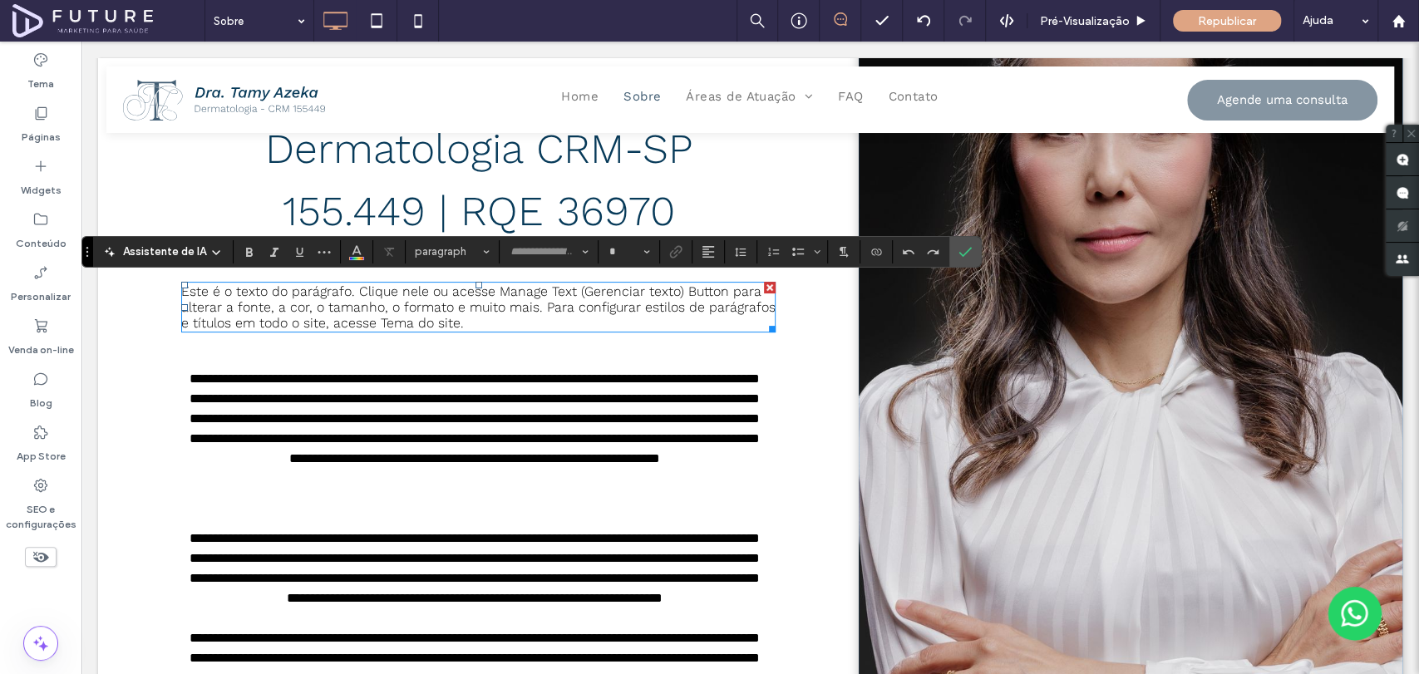
type input "*********"
type input "**"
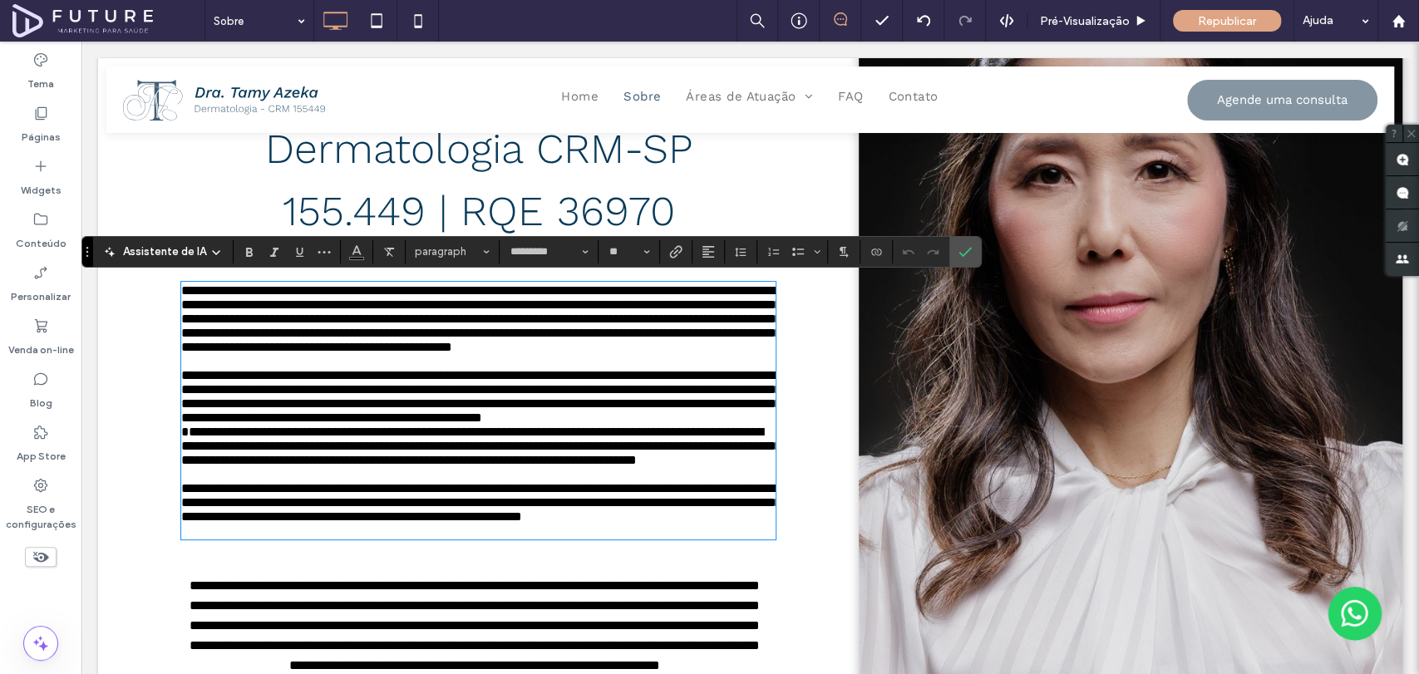
scroll to position [0, 0]
click at [315, 395] on p "**********" at bounding box center [478, 389] width 594 height 71
click at [332, 353] on span "**********" at bounding box center [481, 318] width 600 height 69
click at [344, 354] on p "**********" at bounding box center [478, 318] width 594 height 71
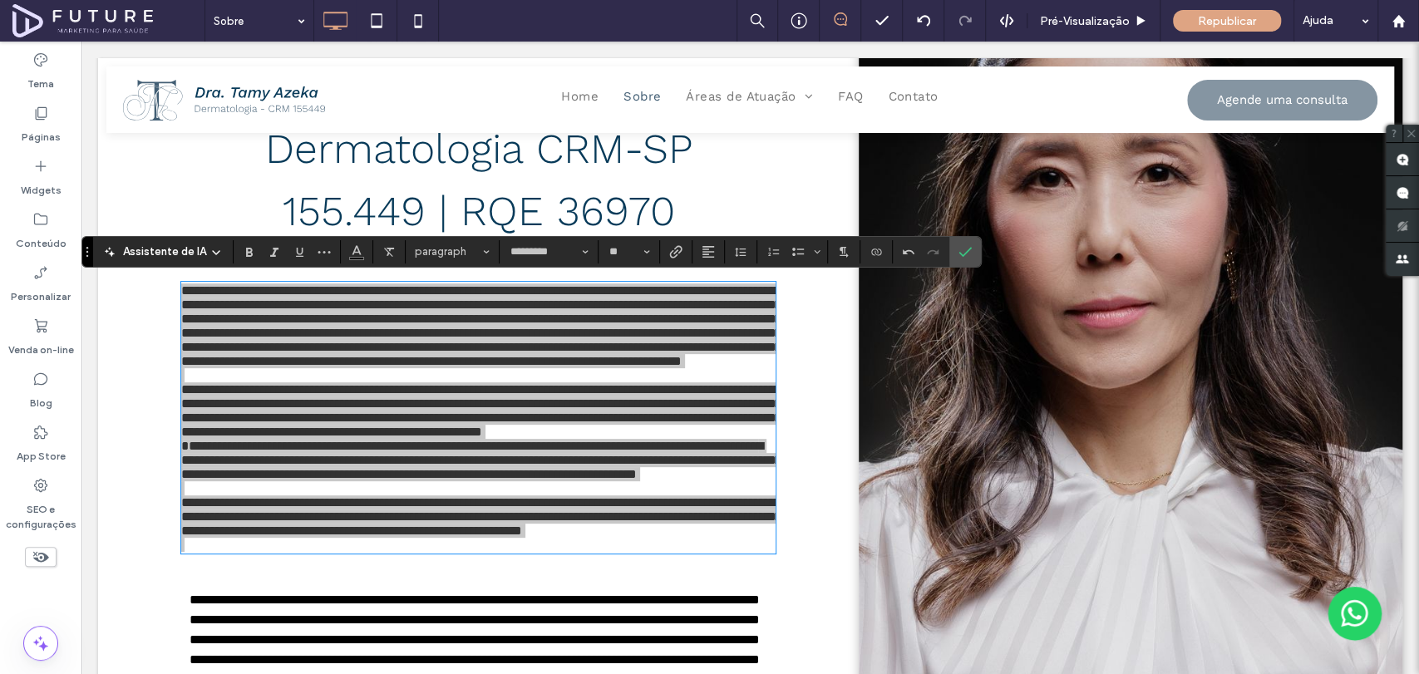
click at [736, 263] on section at bounding box center [741, 251] width 32 height 23
click at [734, 256] on icon "Altura da Linha" at bounding box center [740, 251] width 13 height 13
click at [761, 316] on label "1,5" at bounding box center [791, 324] width 127 height 23
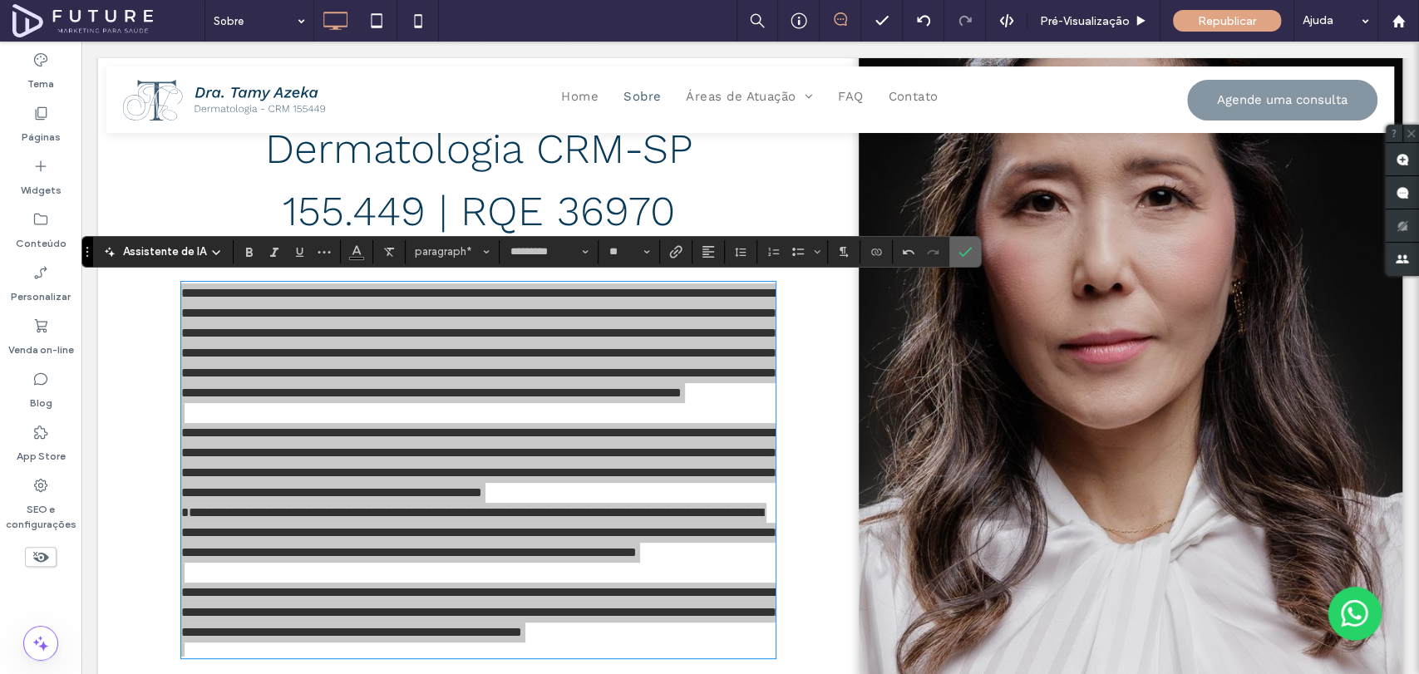
click at [965, 258] on icon "Confirmar" at bounding box center [964, 251] width 13 height 13
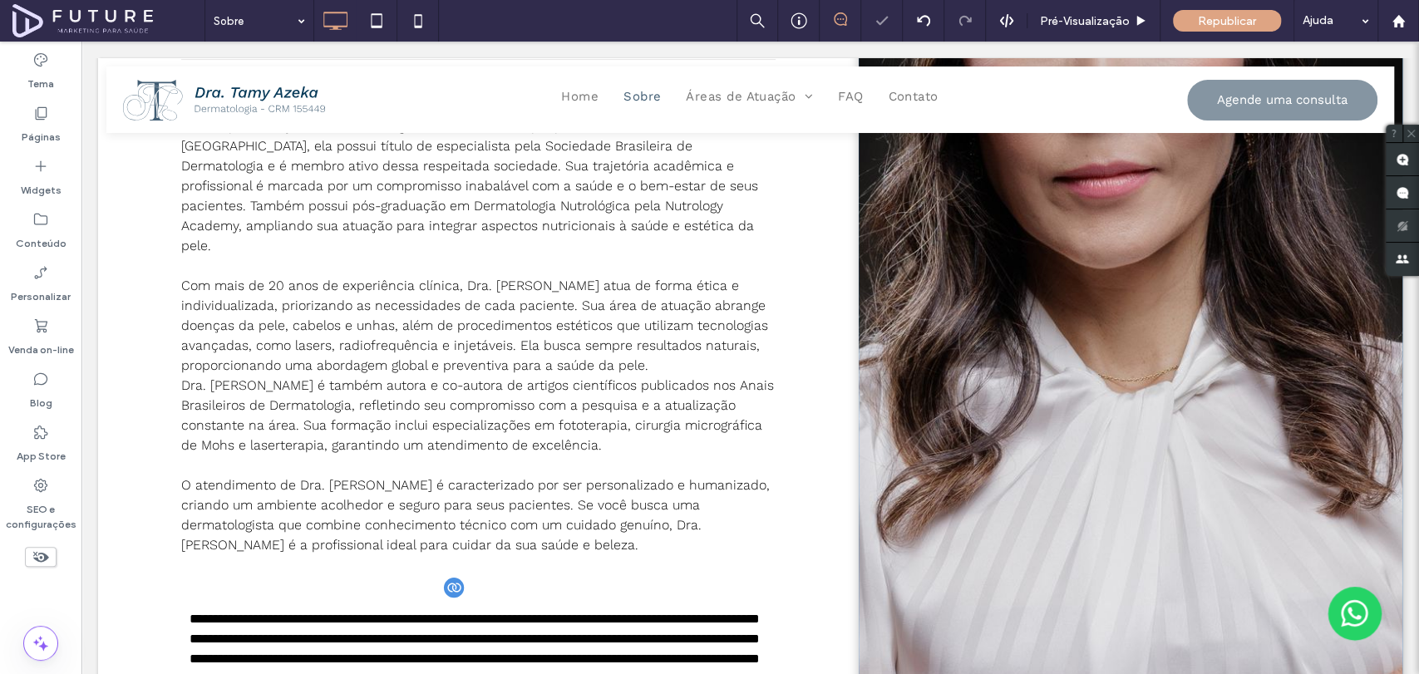
scroll to position [554, 0]
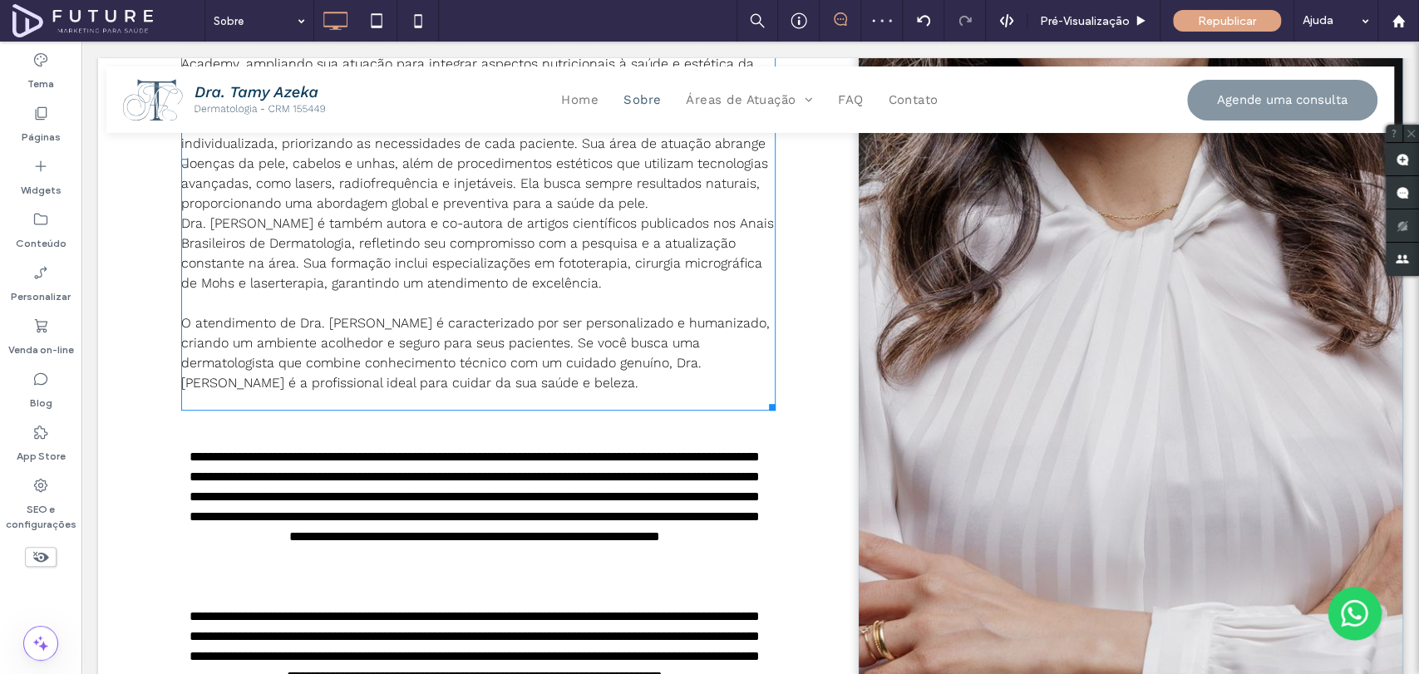
click at [572, 295] on p "O atendimento de Dra. [PERSON_NAME] é caracterizado por ser personalizado e hum…" at bounding box center [478, 343] width 594 height 100
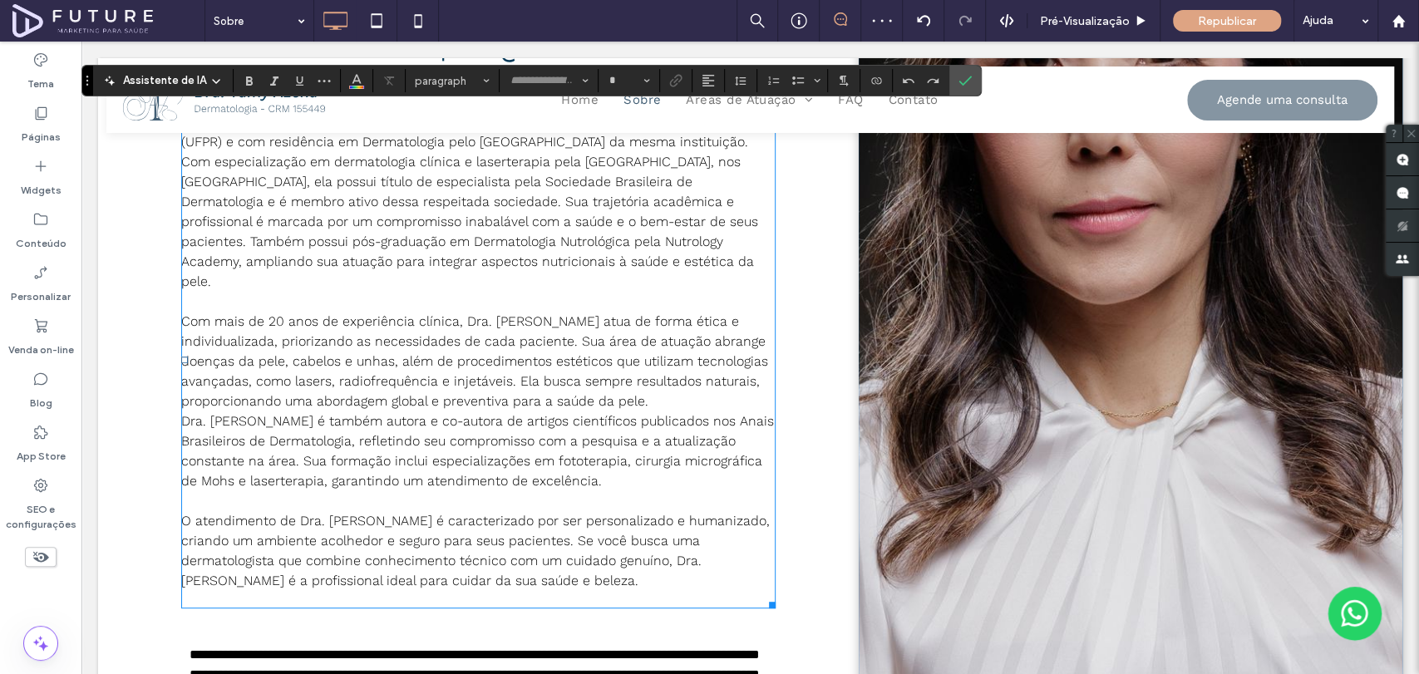
type input "*********"
type input "**"
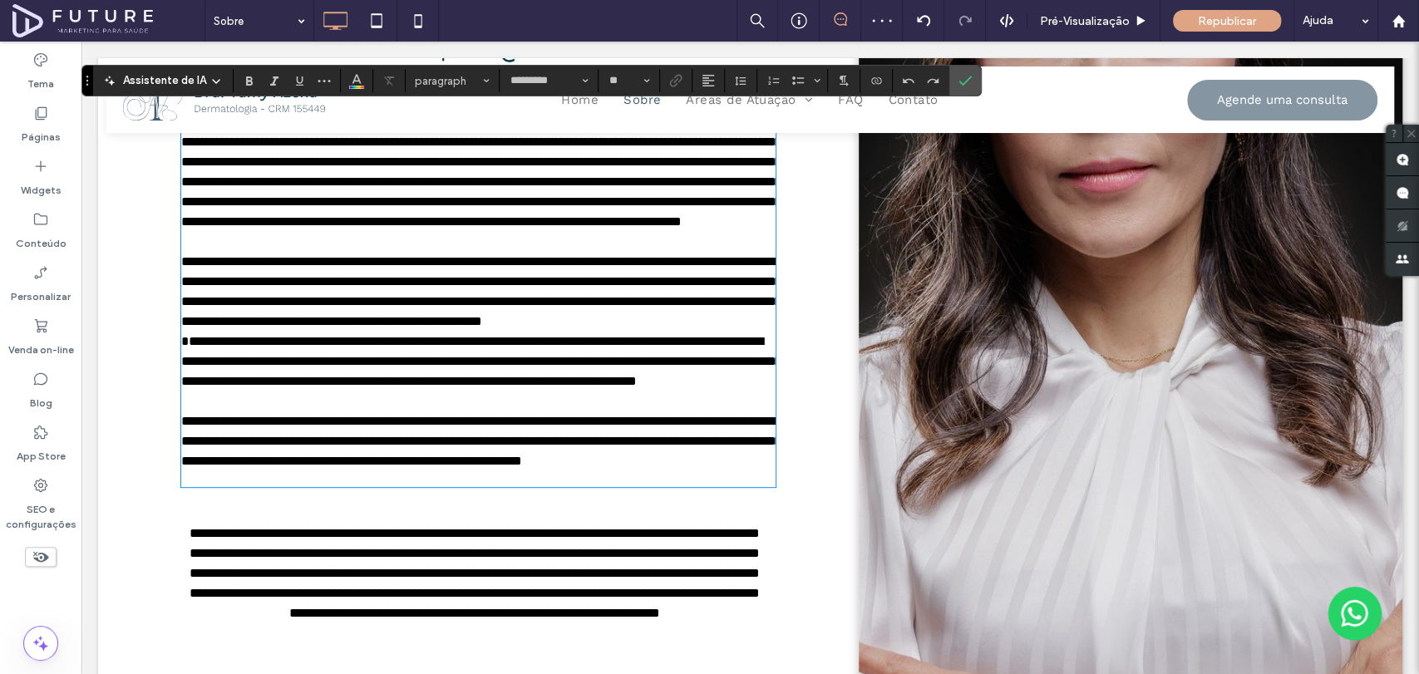
scroll to position [0, 0]
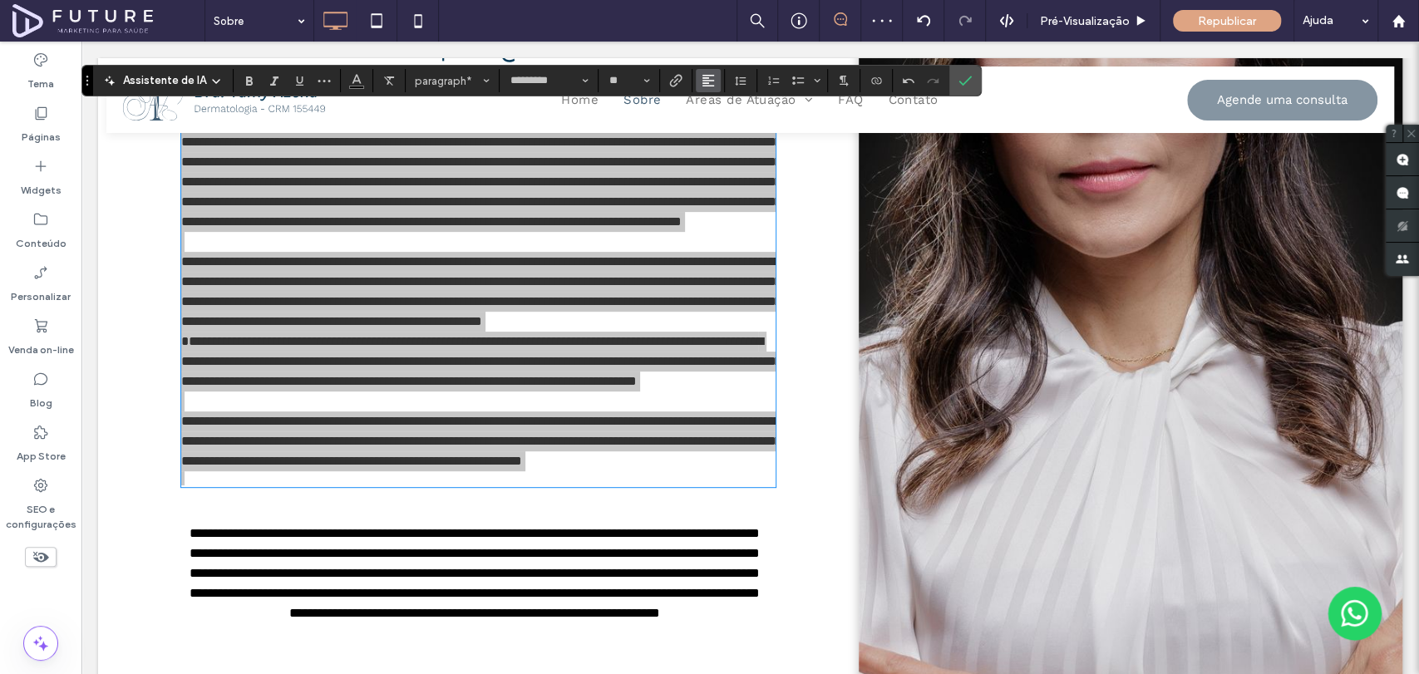
click at [712, 73] on button "Alinhamento" at bounding box center [708, 80] width 25 height 23
click at [725, 137] on div "ui.textEditor.alignment.center" at bounding box center [725, 132] width 22 height 13
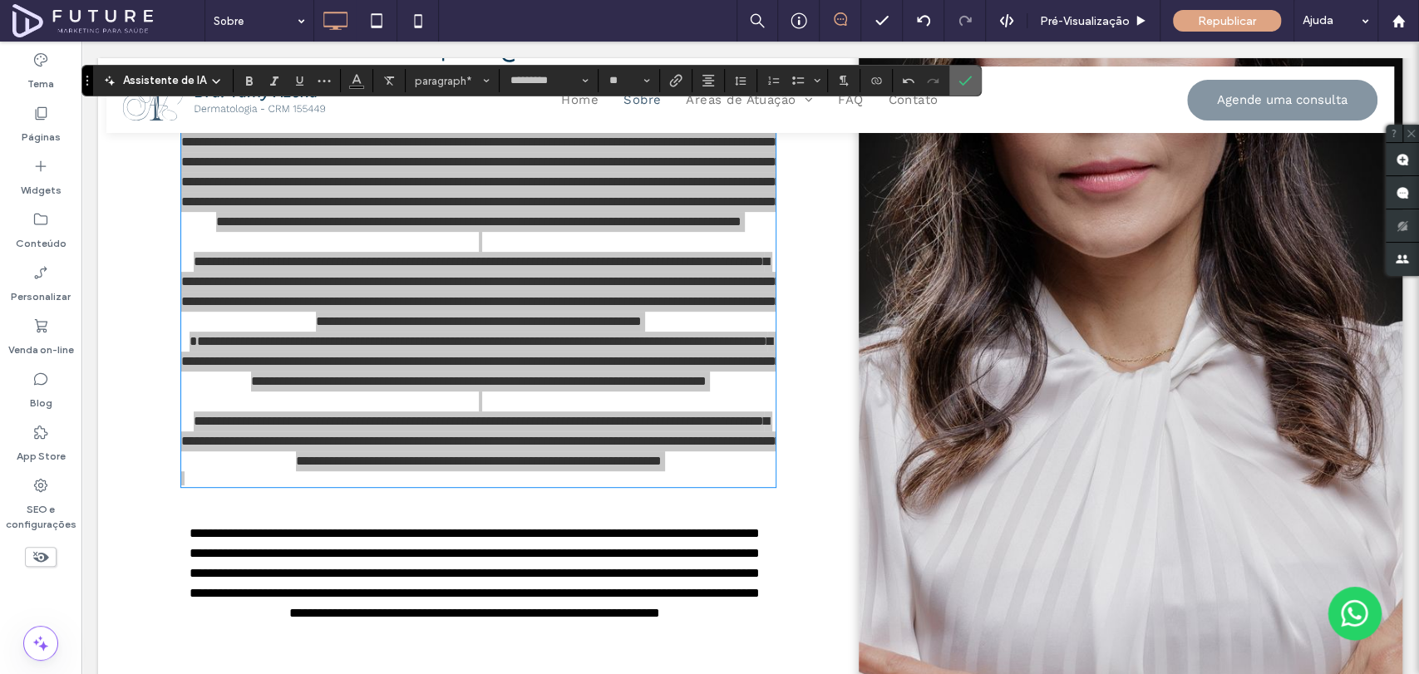
drag, startPoint x: 958, startPoint y: 77, endPoint x: 876, endPoint y: 36, distance: 92.2
click at [958, 77] on icon "Confirmar" at bounding box center [964, 80] width 13 height 13
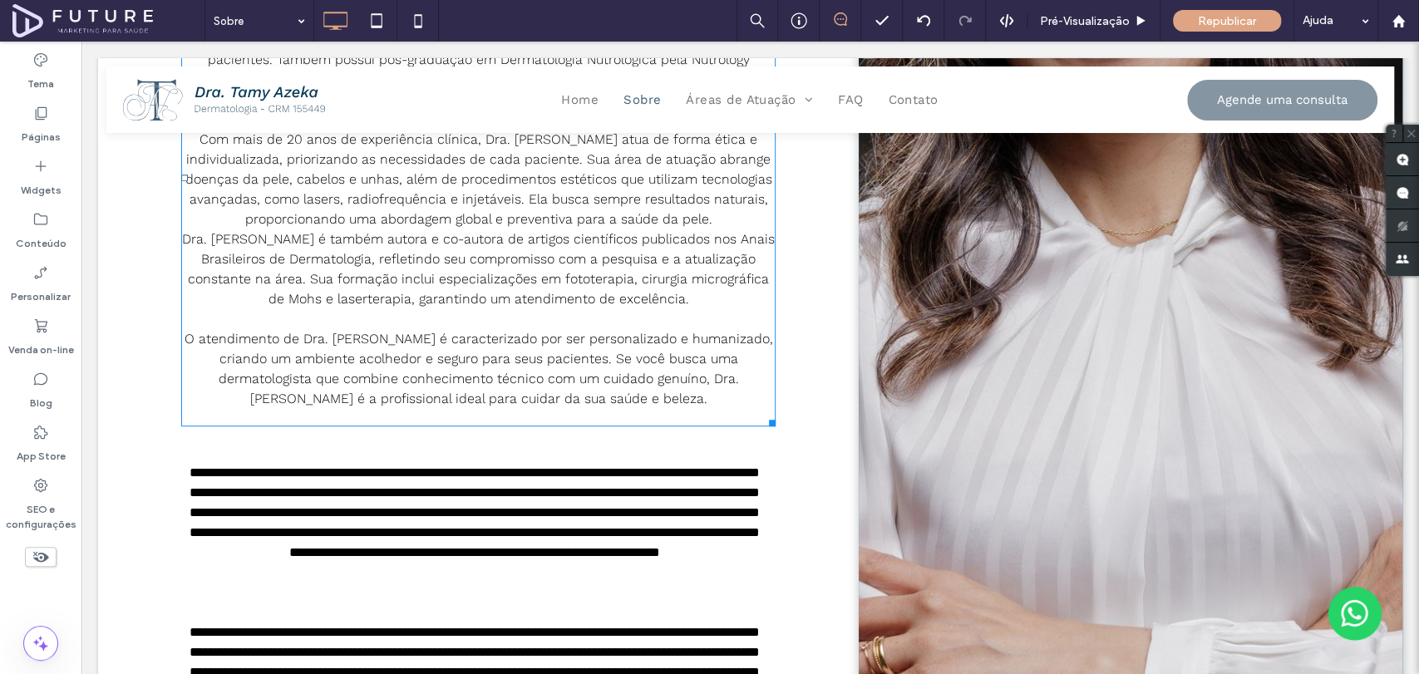
scroll to position [540, 0]
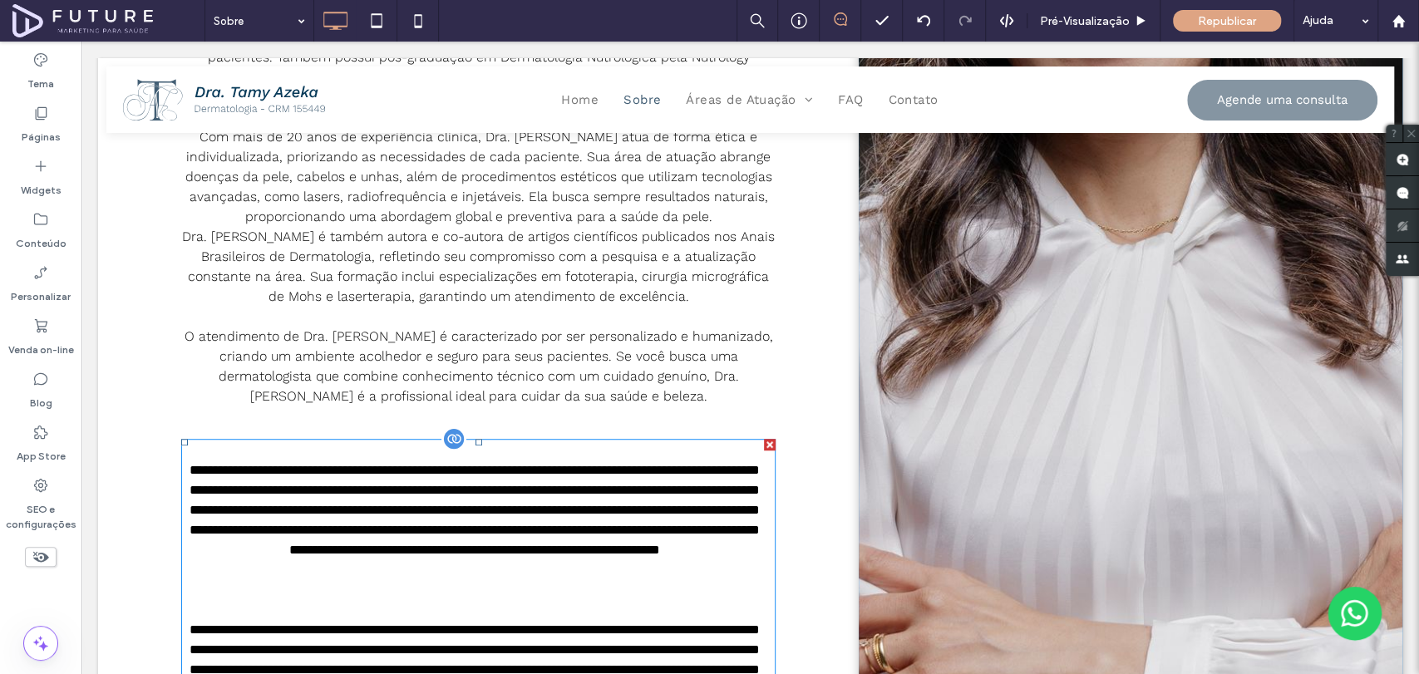
click at [764, 443] on div at bounding box center [770, 445] width 12 height 12
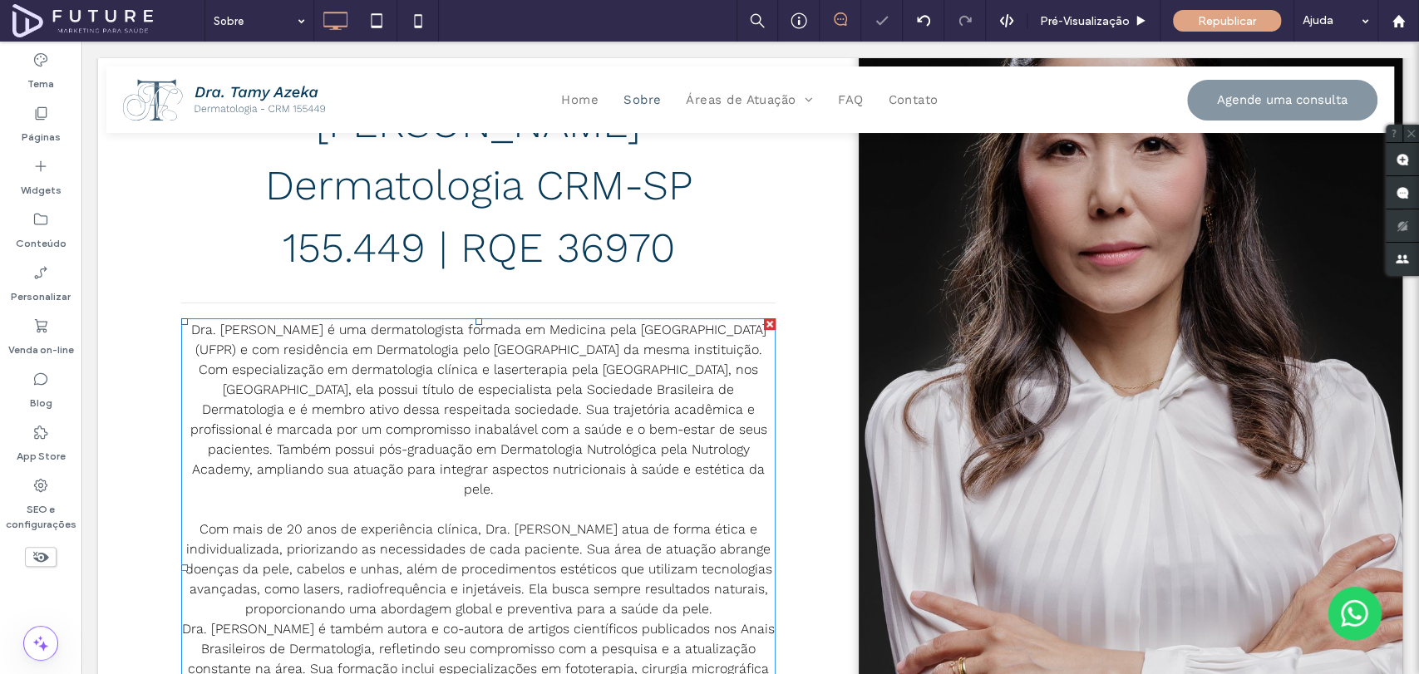
scroll to position [277, 0]
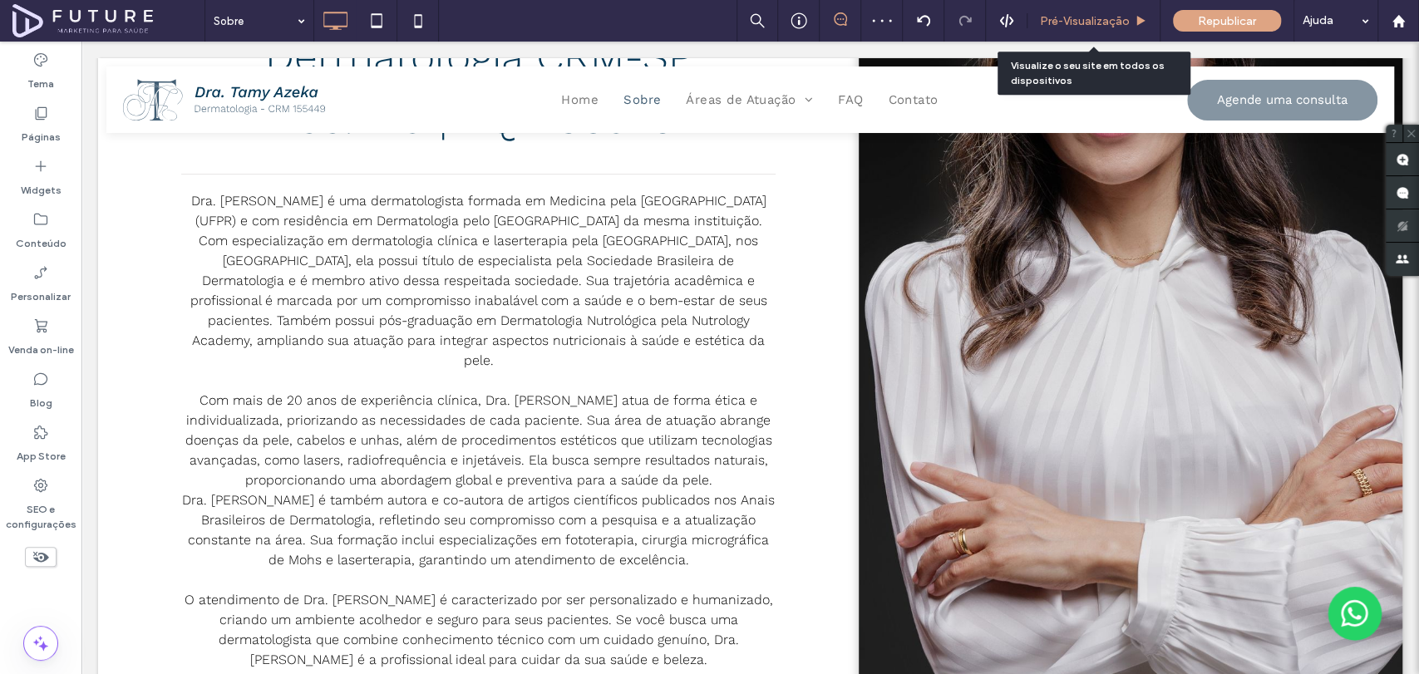
drag, startPoint x: 1097, startPoint y: 19, endPoint x: 984, endPoint y: 22, distance: 113.1
click at [1097, 19] on span "Pré-Visualizaçāo" at bounding box center [1085, 21] width 90 height 14
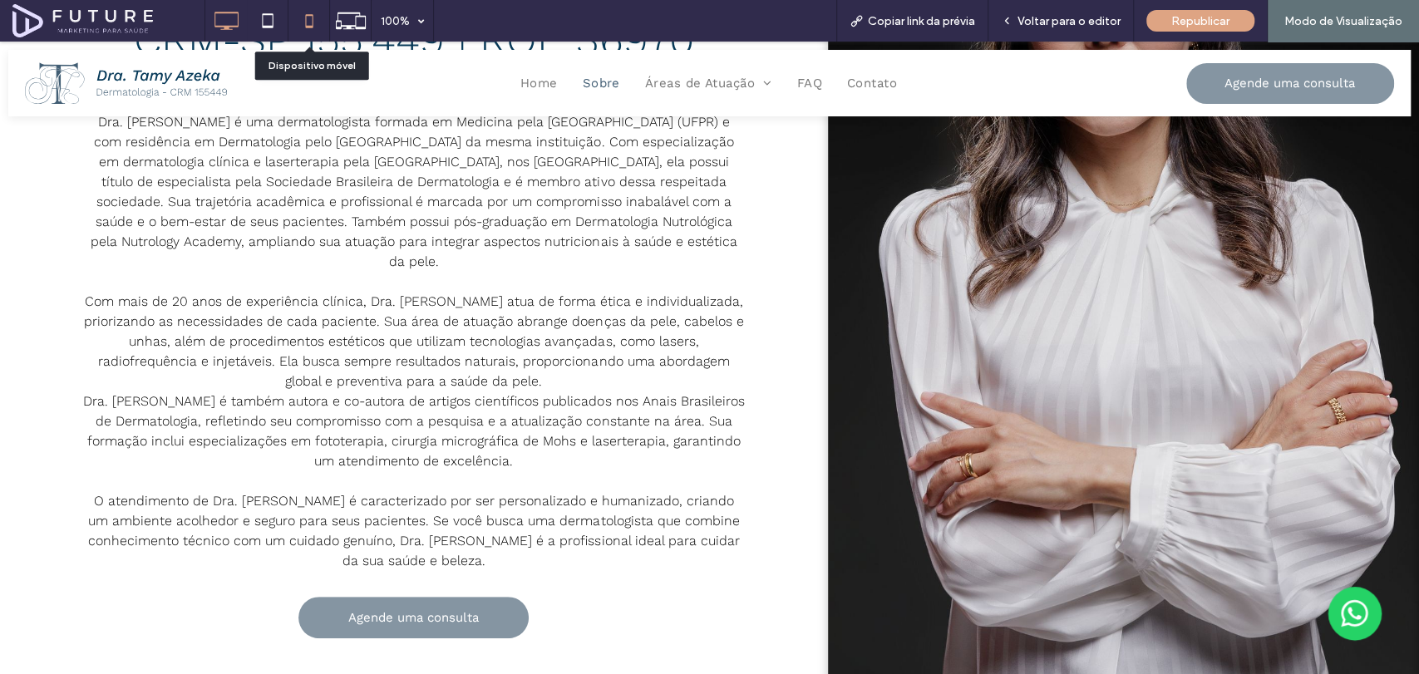
click at [307, 24] on icon at bounding box center [309, 20] width 33 height 33
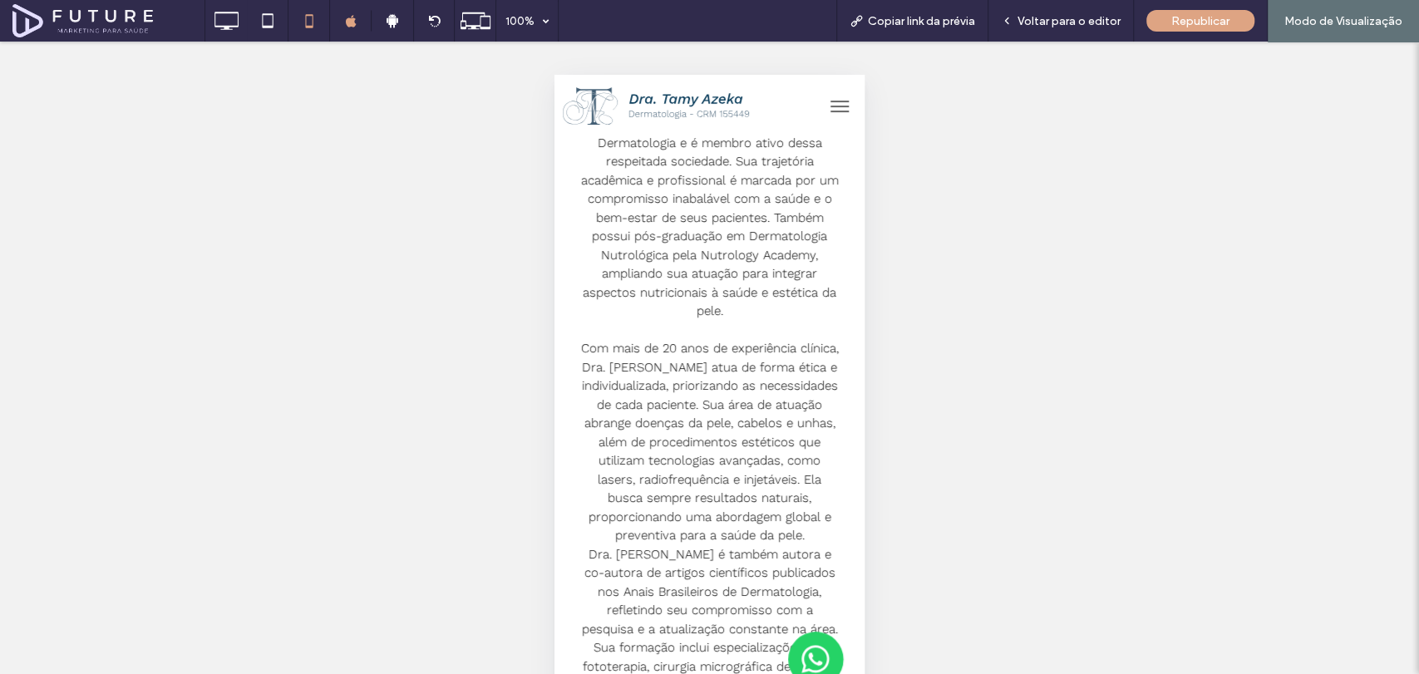
scroll to position [923, 0]
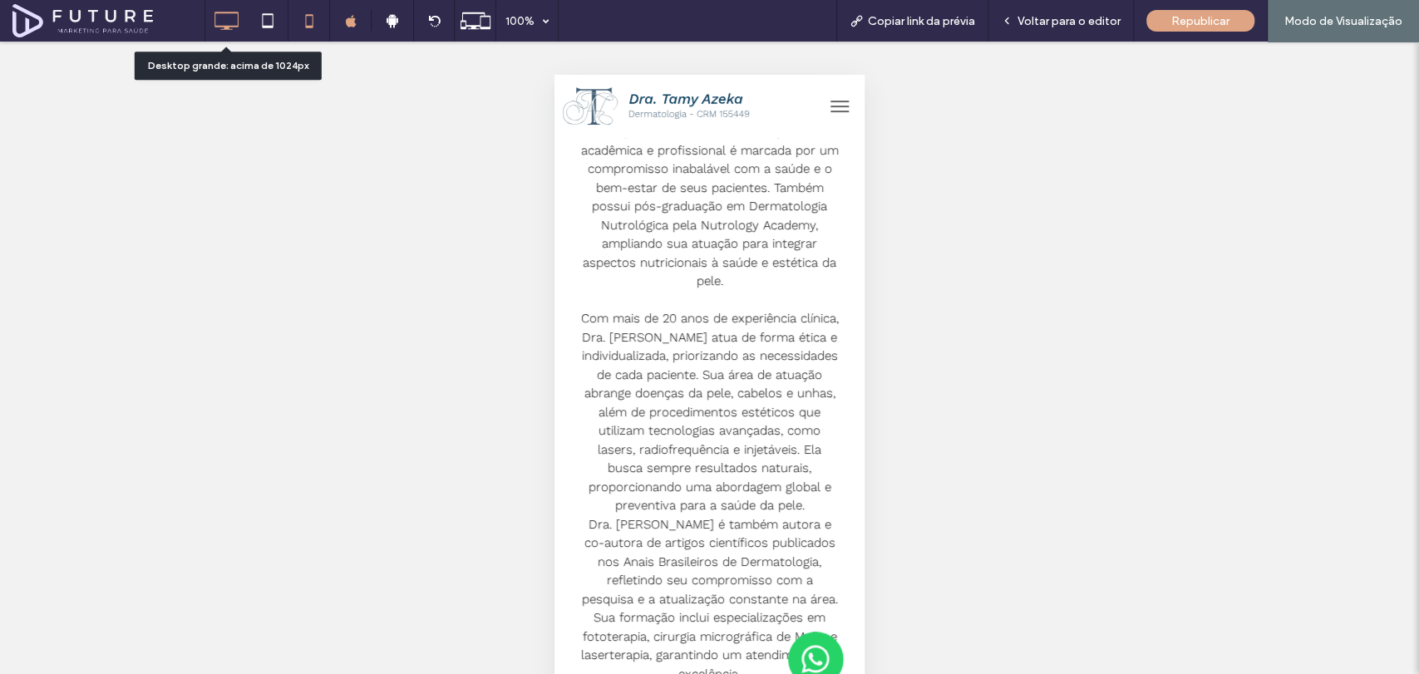
click at [239, 22] on icon at bounding box center [225, 20] width 33 height 33
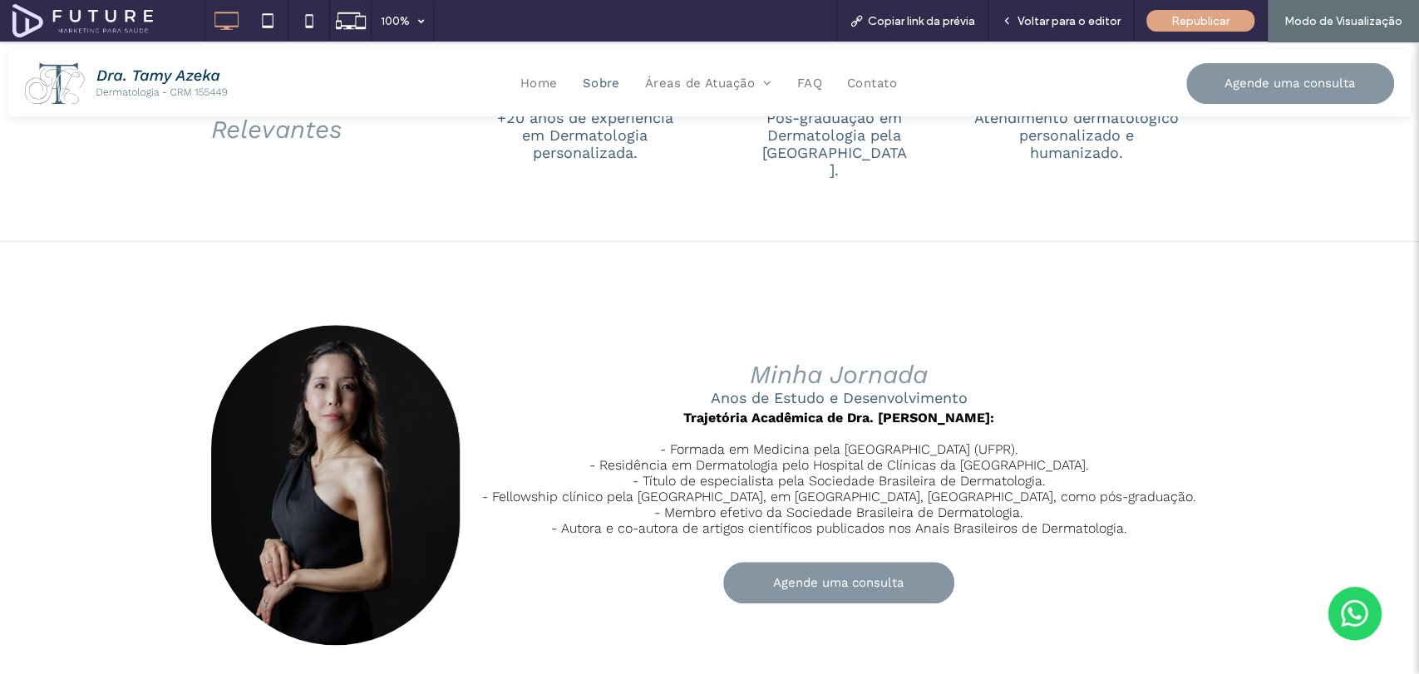
scroll to position [1108, 0]
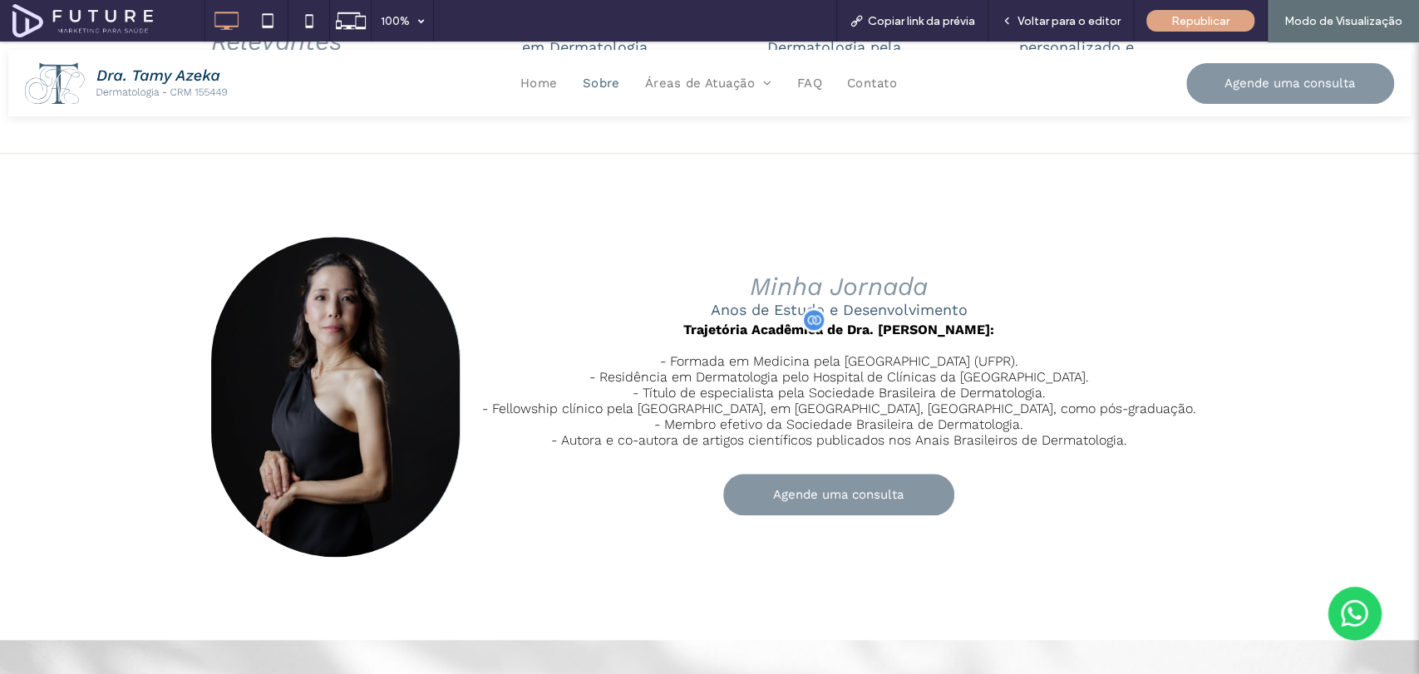
click at [893, 385] on p "- Título de especialista pela Sociedade Brasileira de Dermatologia." at bounding box center [838, 393] width 727 height 16
click at [1069, 14] on span "Voltar para o editor" at bounding box center [1068, 21] width 103 height 14
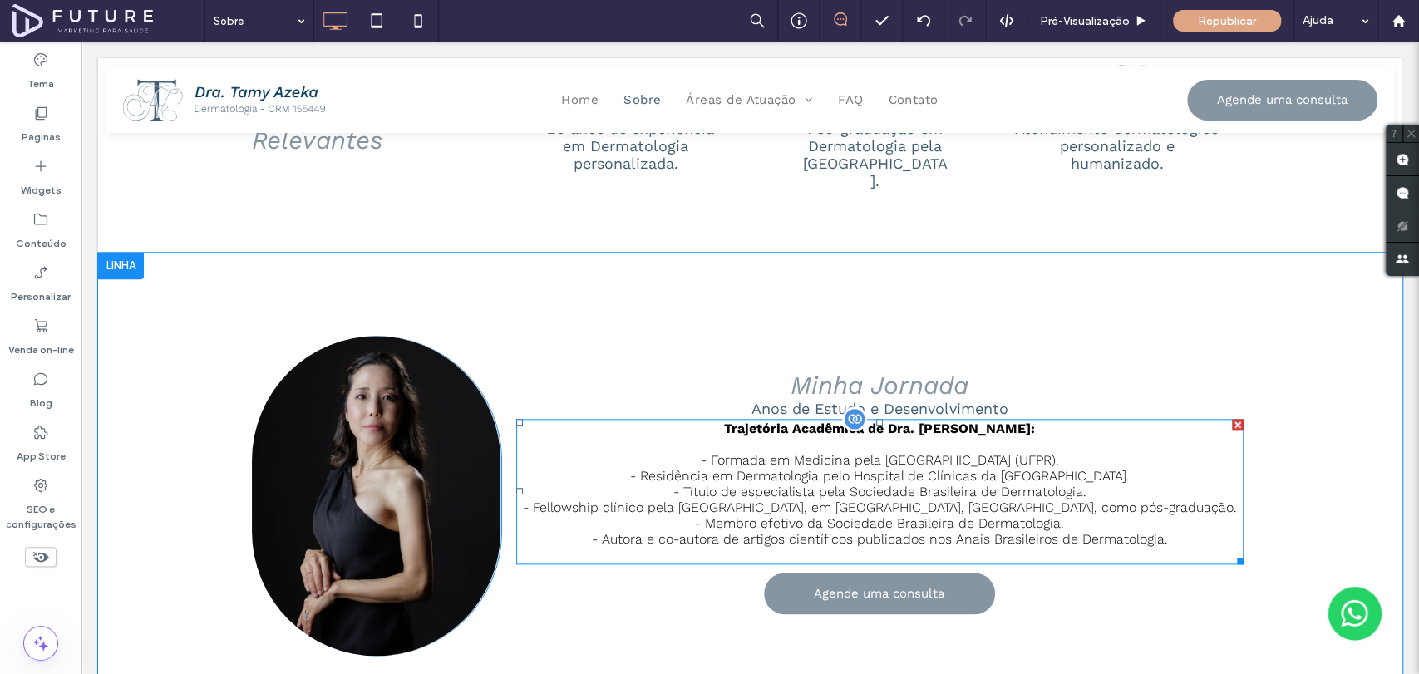
scroll to position [1190, 0]
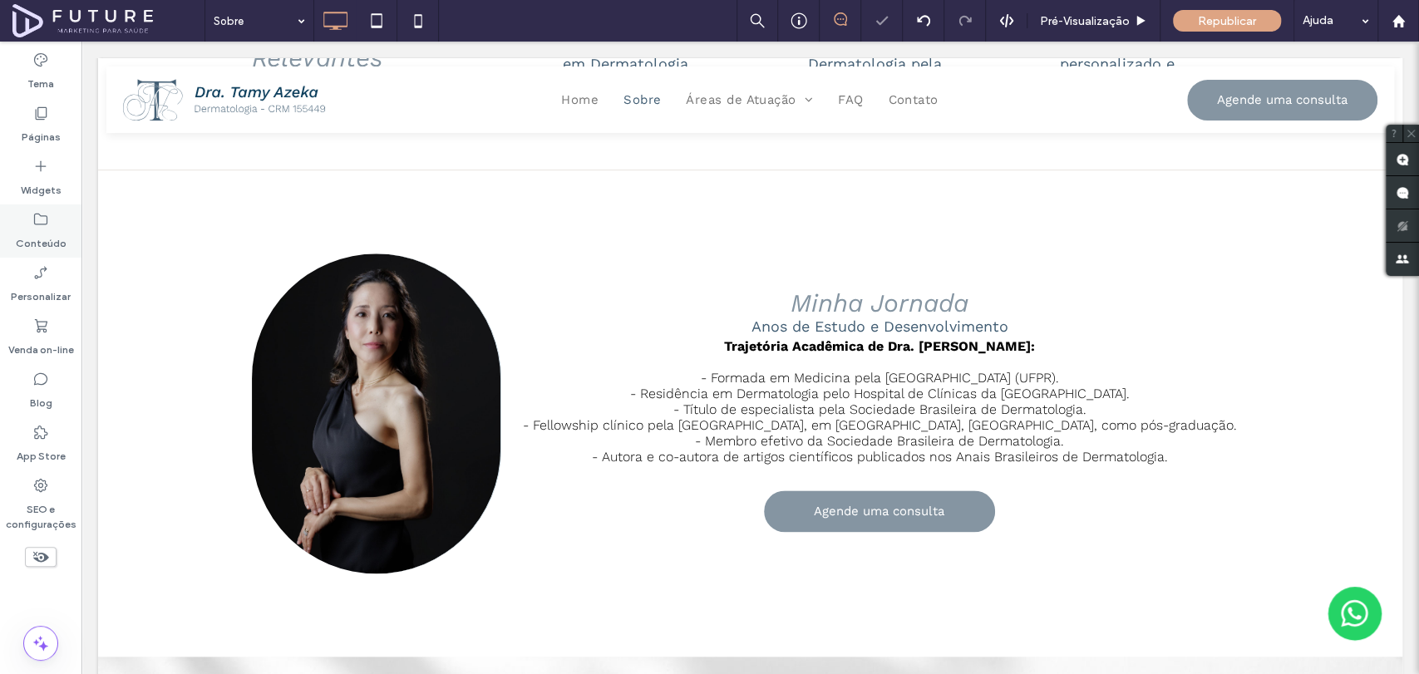
click at [42, 229] on label "Conteúdo" at bounding box center [41, 239] width 51 height 23
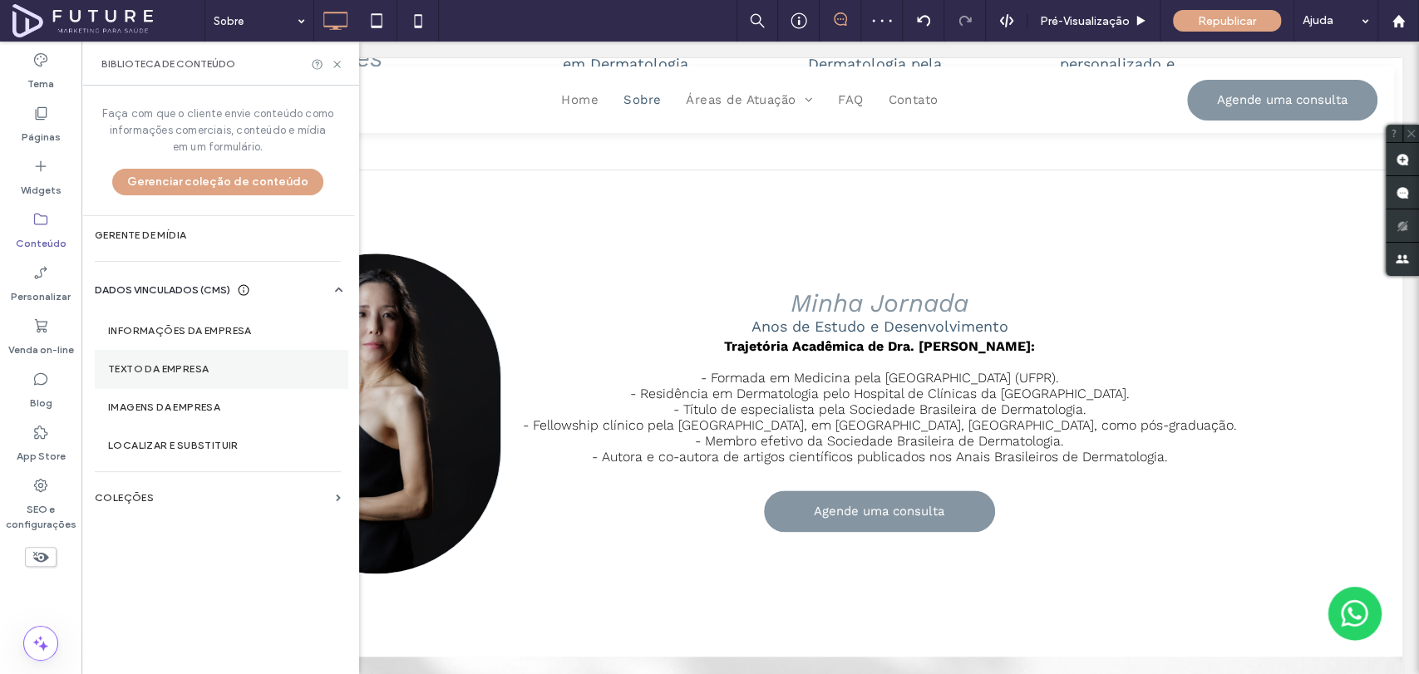
click at [193, 364] on label "Texto da empresa" at bounding box center [221, 369] width 226 height 12
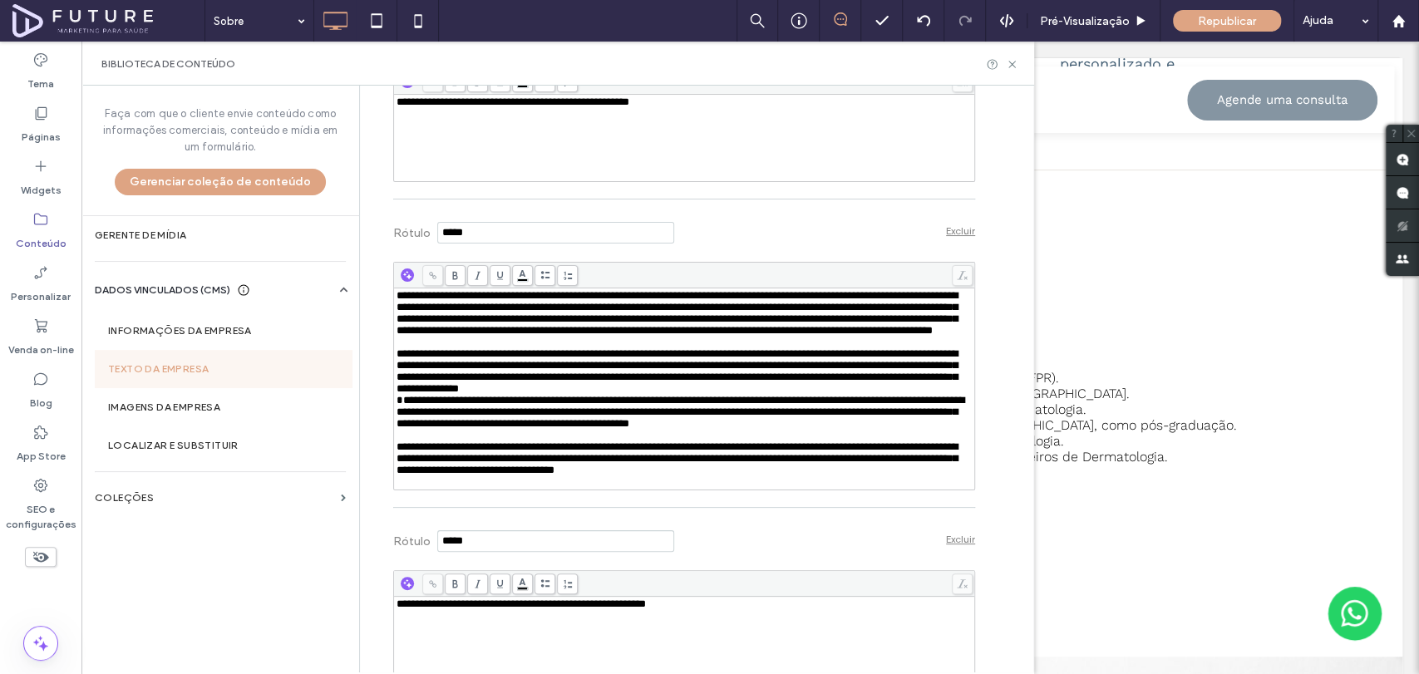
scroll to position [2863, 0]
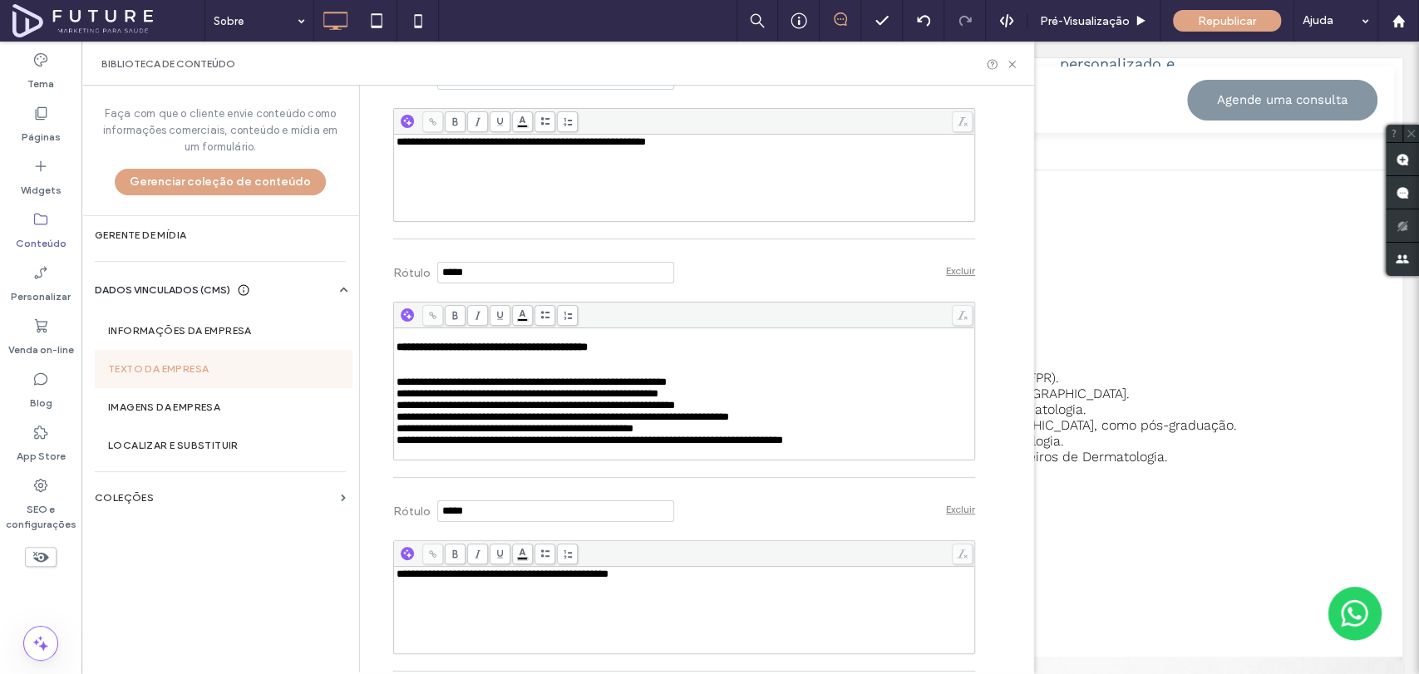
click at [754, 411] on div "**********" at bounding box center [684, 406] width 576 height 12
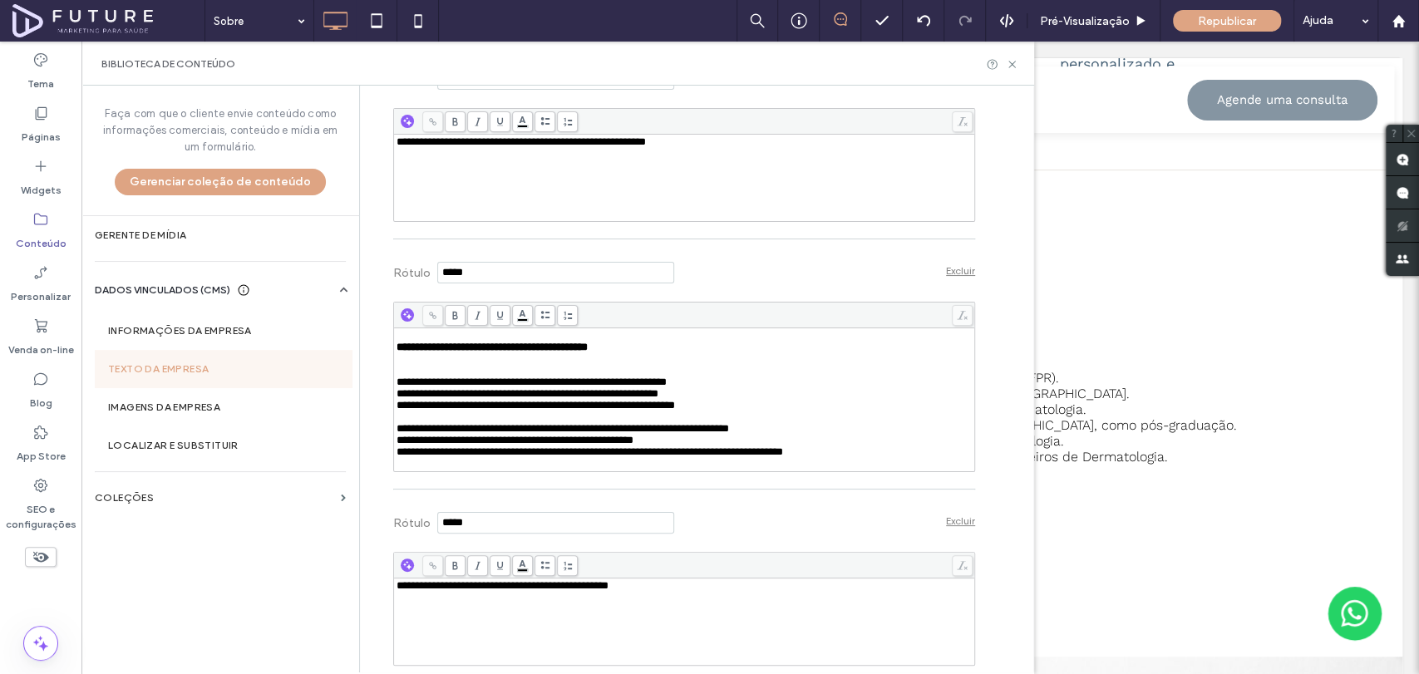
paste div "Rich Text Editor"
click at [396, 422] on span "**********" at bounding box center [531, 416] width 270 height 11
drag, startPoint x: 1016, startPoint y: 62, endPoint x: 933, endPoint y: 33, distance: 87.3
click at [1016, 62] on icon at bounding box center [1012, 64] width 12 height 12
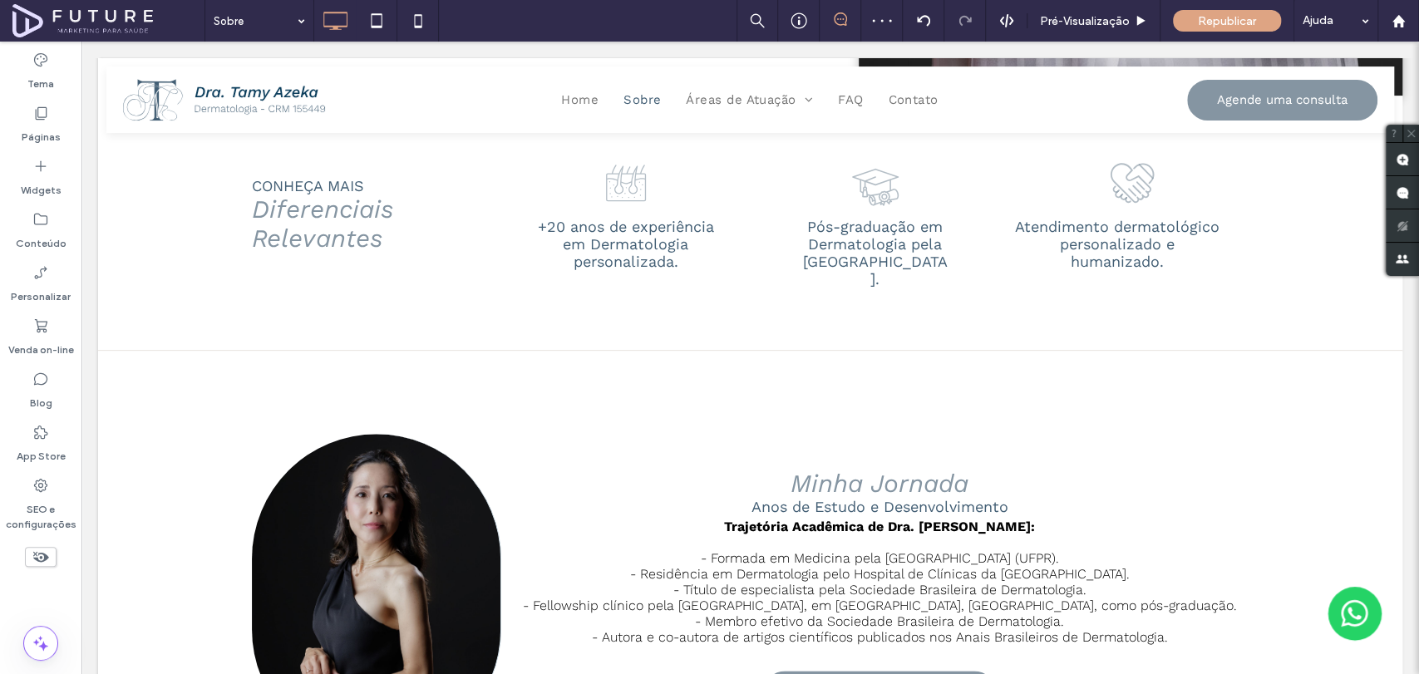
scroll to position [1006, 0]
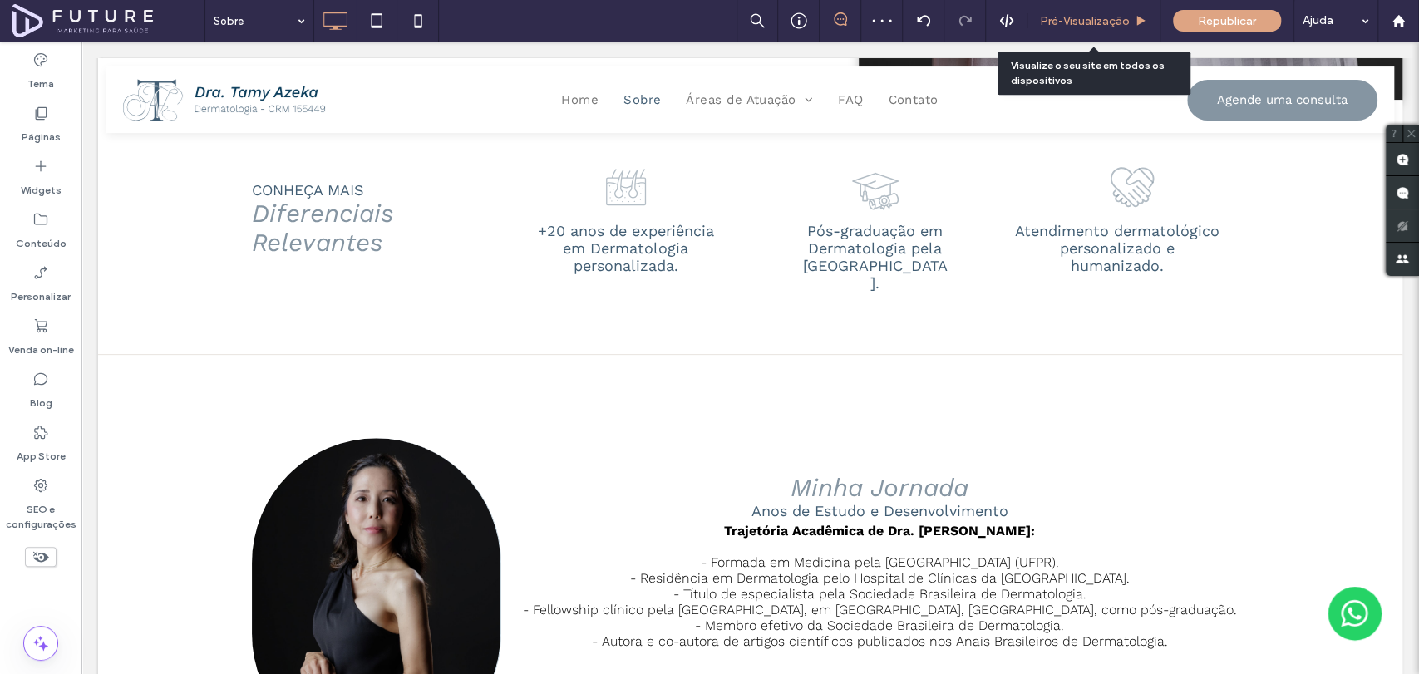
click at [1082, 25] on span "Pré-Visualizaçāo" at bounding box center [1085, 21] width 90 height 14
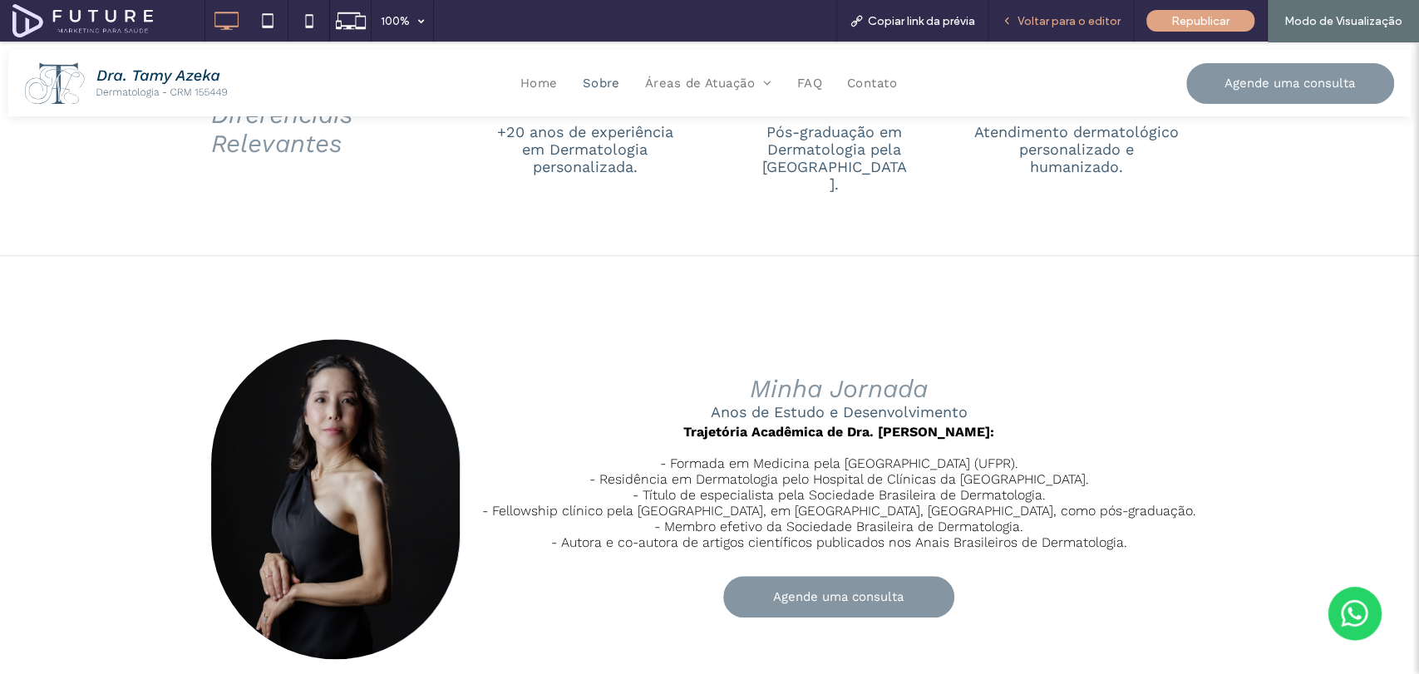
click at [1063, 22] on span "Voltar para o editor" at bounding box center [1068, 21] width 103 height 14
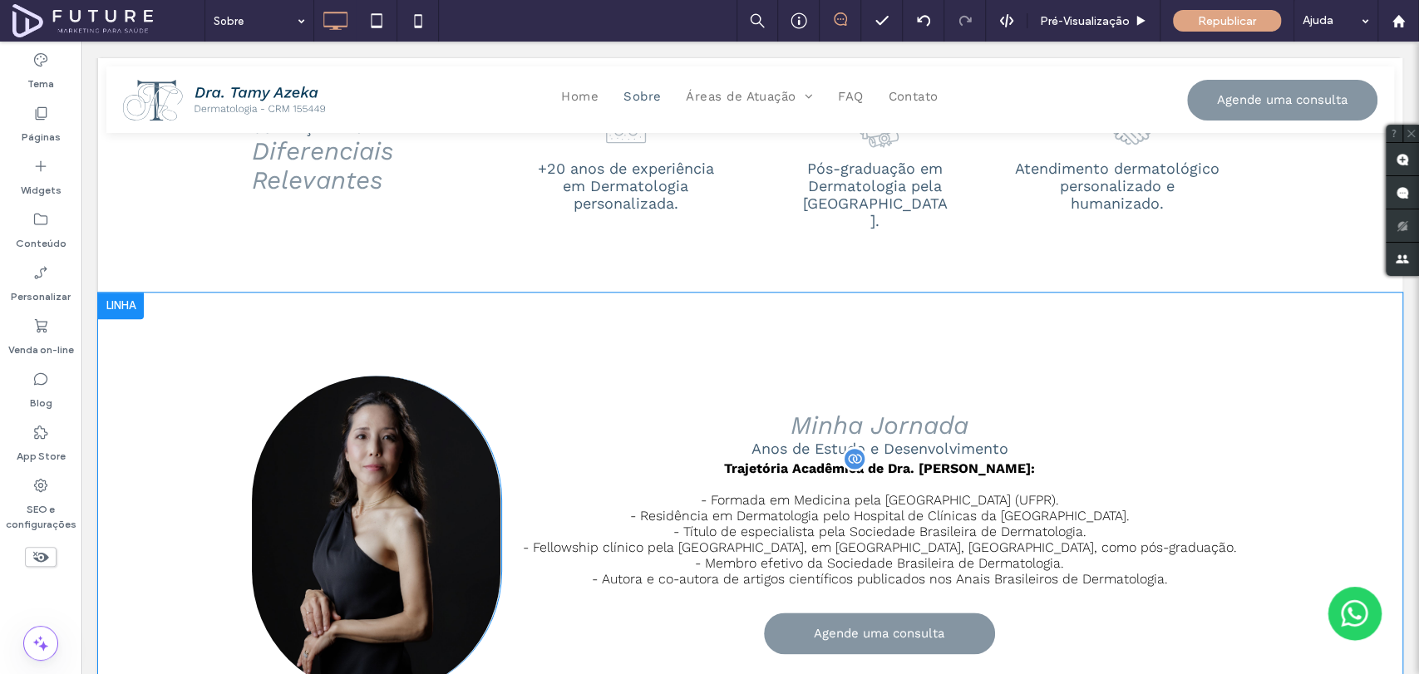
scroll to position [1088, 0]
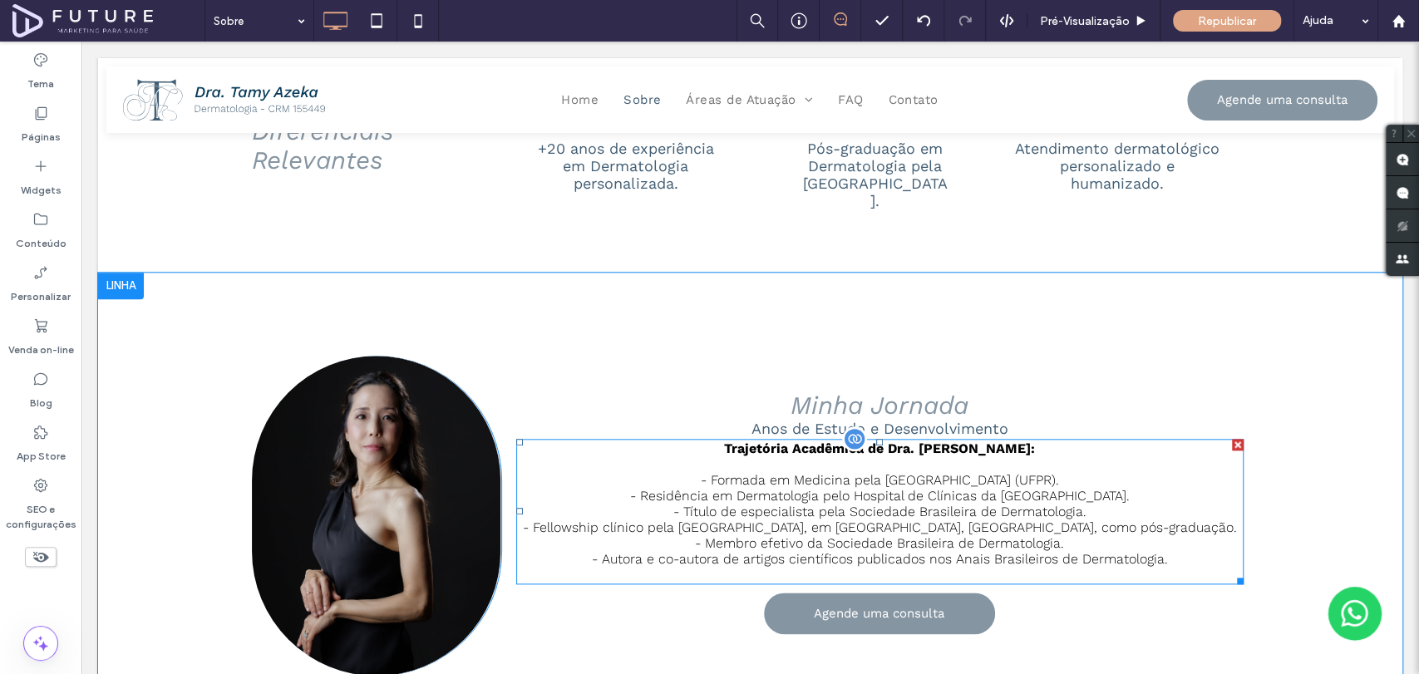
click at [906, 519] on p "- Fellowship clínico pela [GEOGRAPHIC_DATA], em [GEOGRAPHIC_DATA], [GEOGRAPHIC_…" at bounding box center [879, 527] width 727 height 16
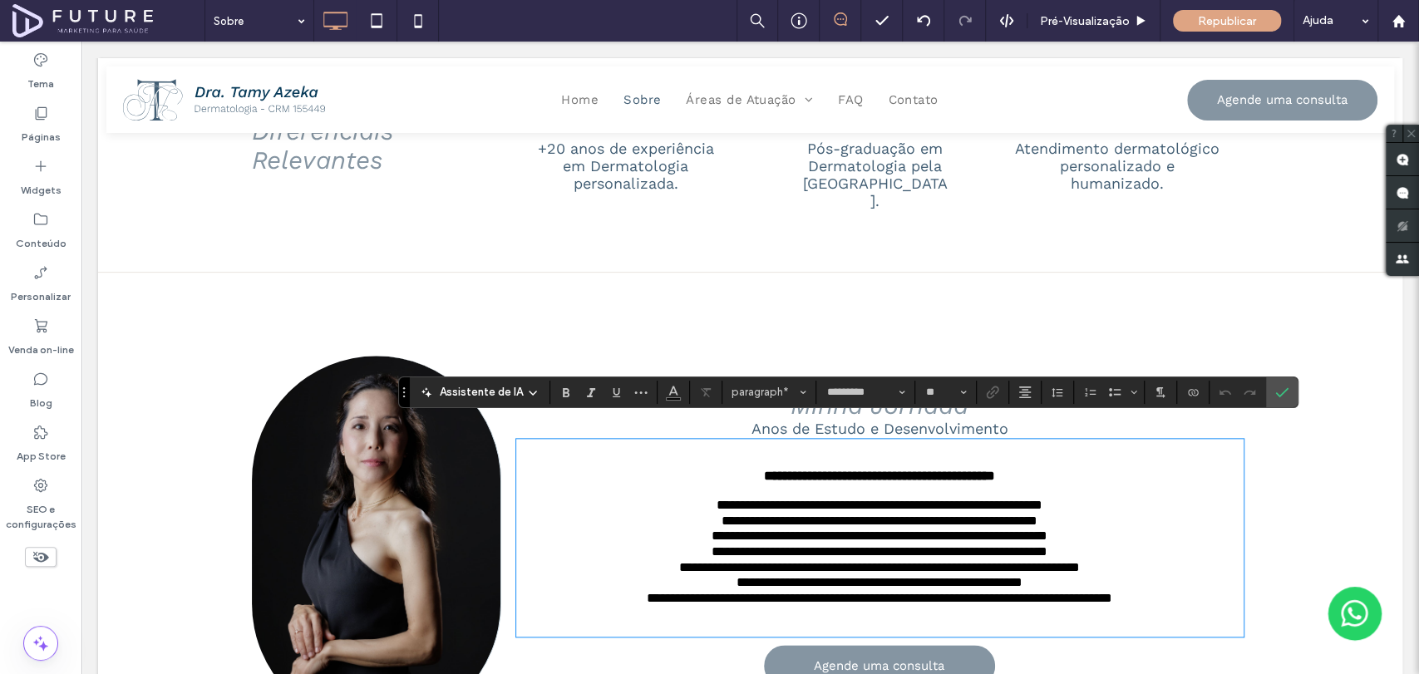
click at [838, 455] on div "**********" at bounding box center [879, 538] width 727 height 166
click at [1282, 392] on icon "Confirmar" at bounding box center [1281, 392] width 13 height 13
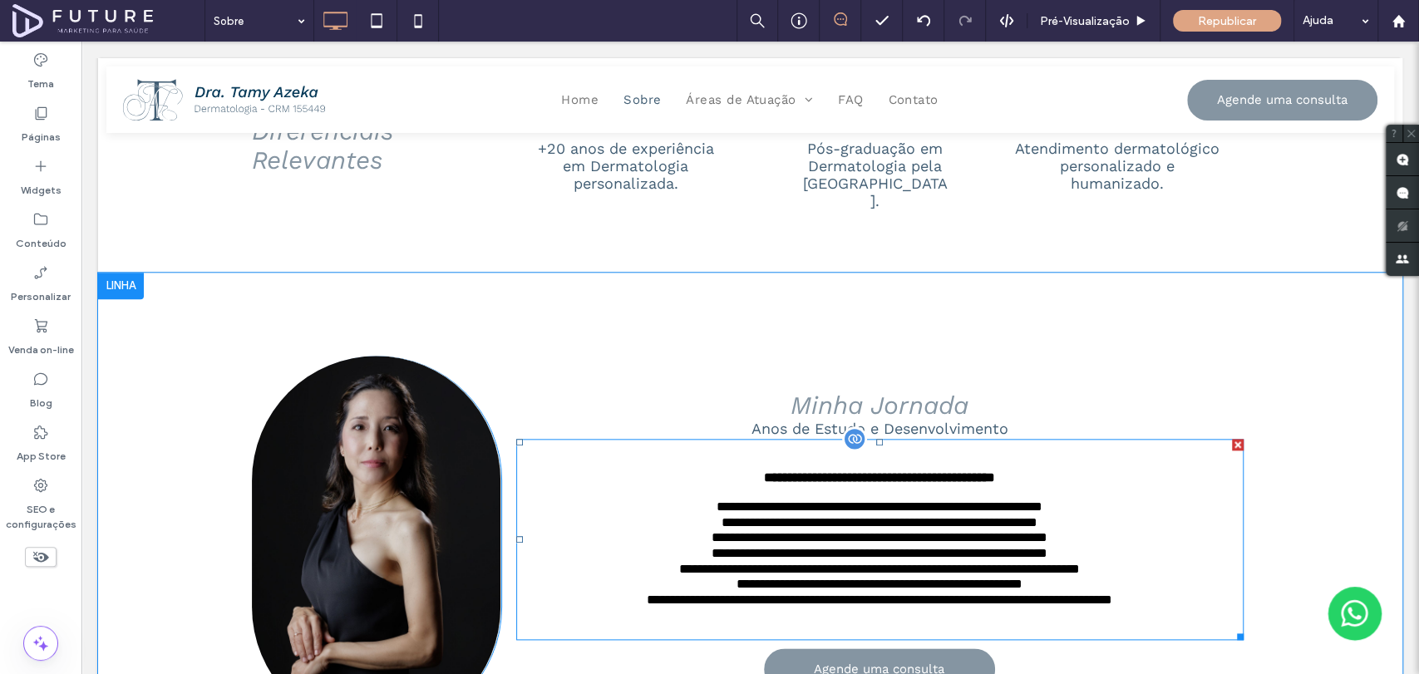
click at [765, 471] on strong "**********" at bounding box center [879, 477] width 231 height 12
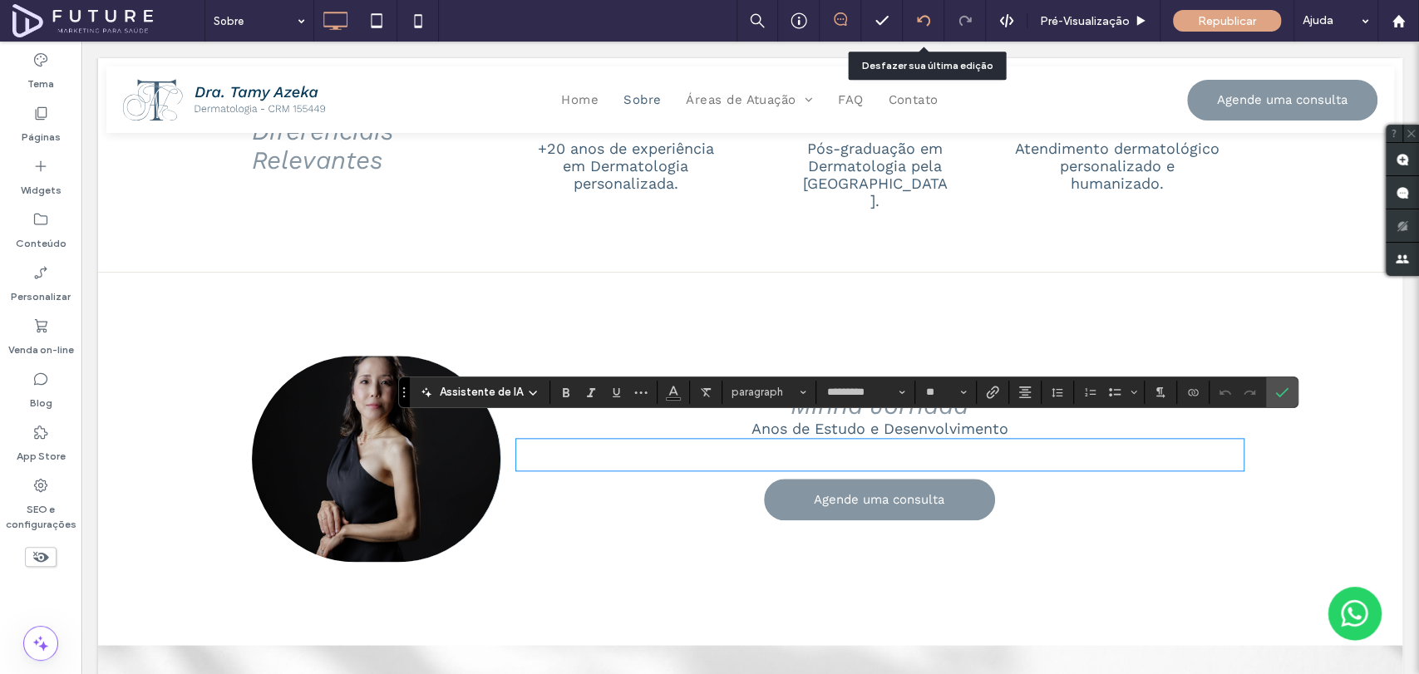
click at [923, 18] on icon at bounding box center [923, 20] width 13 height 13
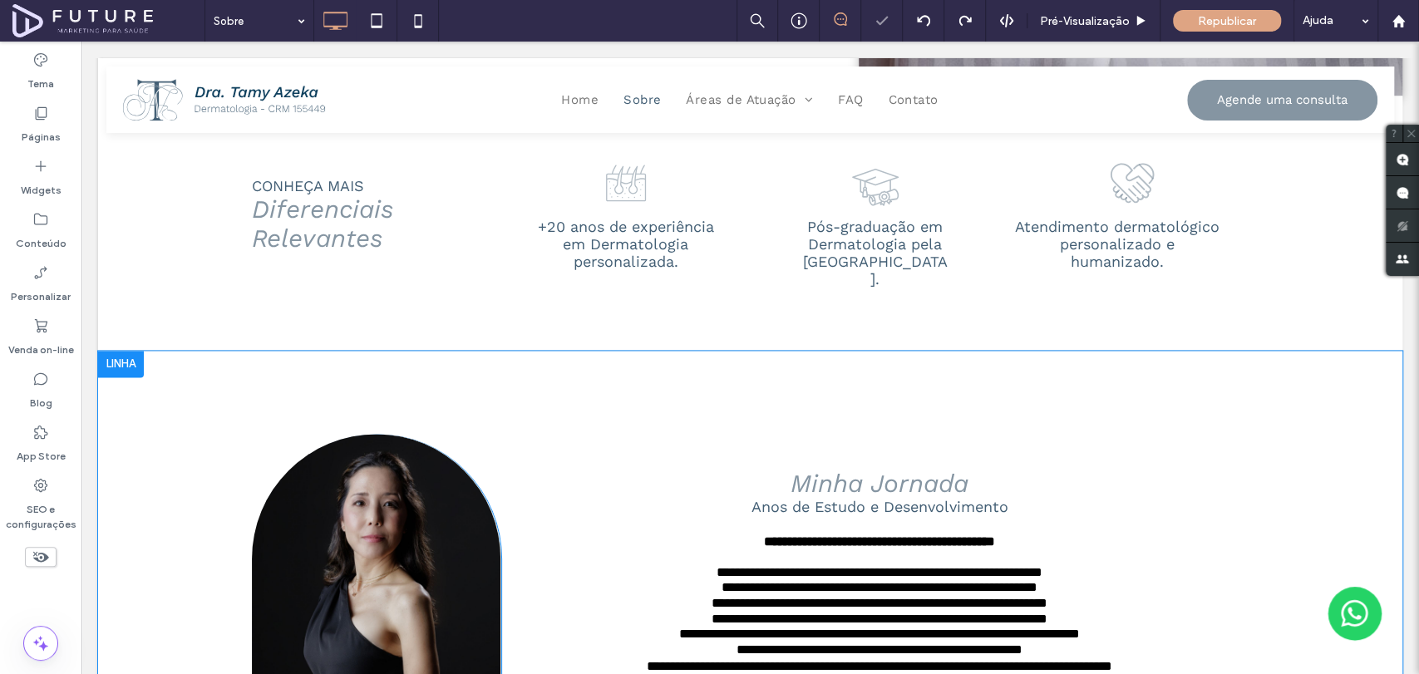
scroll to position [1662, 0]
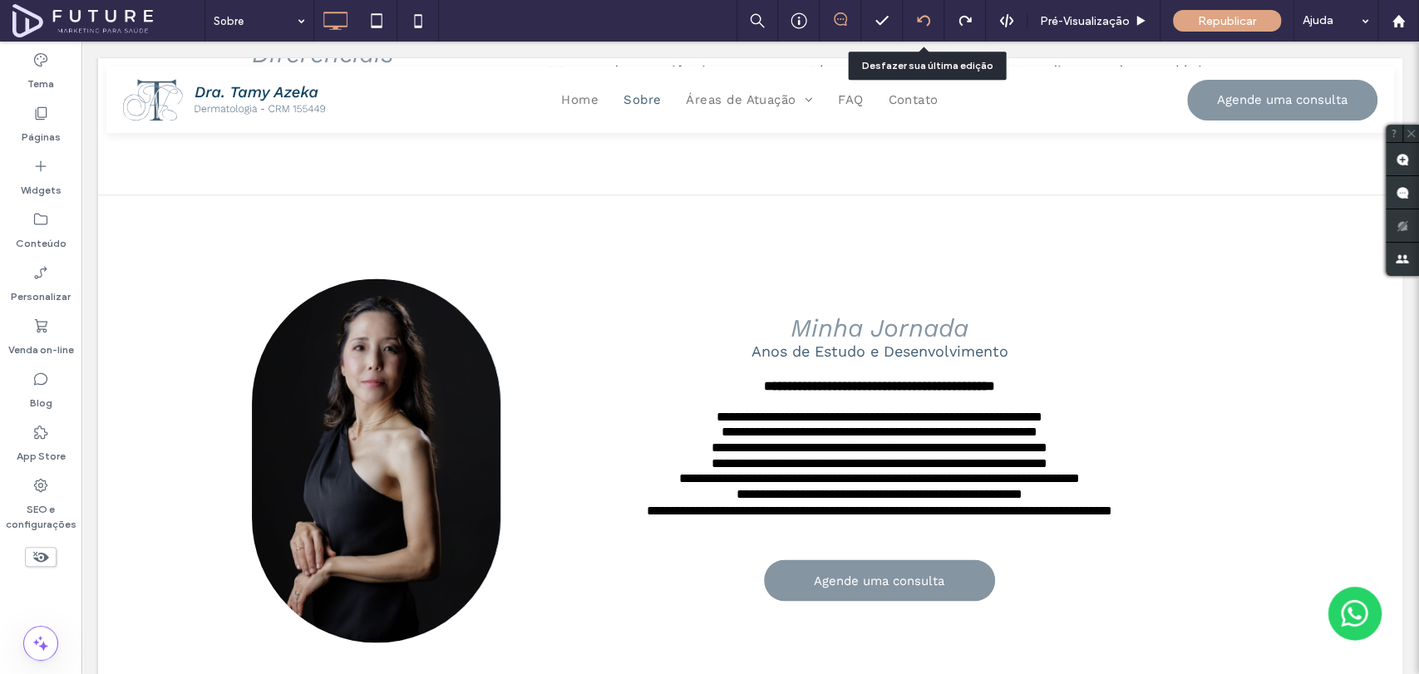
click at [933, 26] on div at bounding box center [923, 20] width 41 height 13
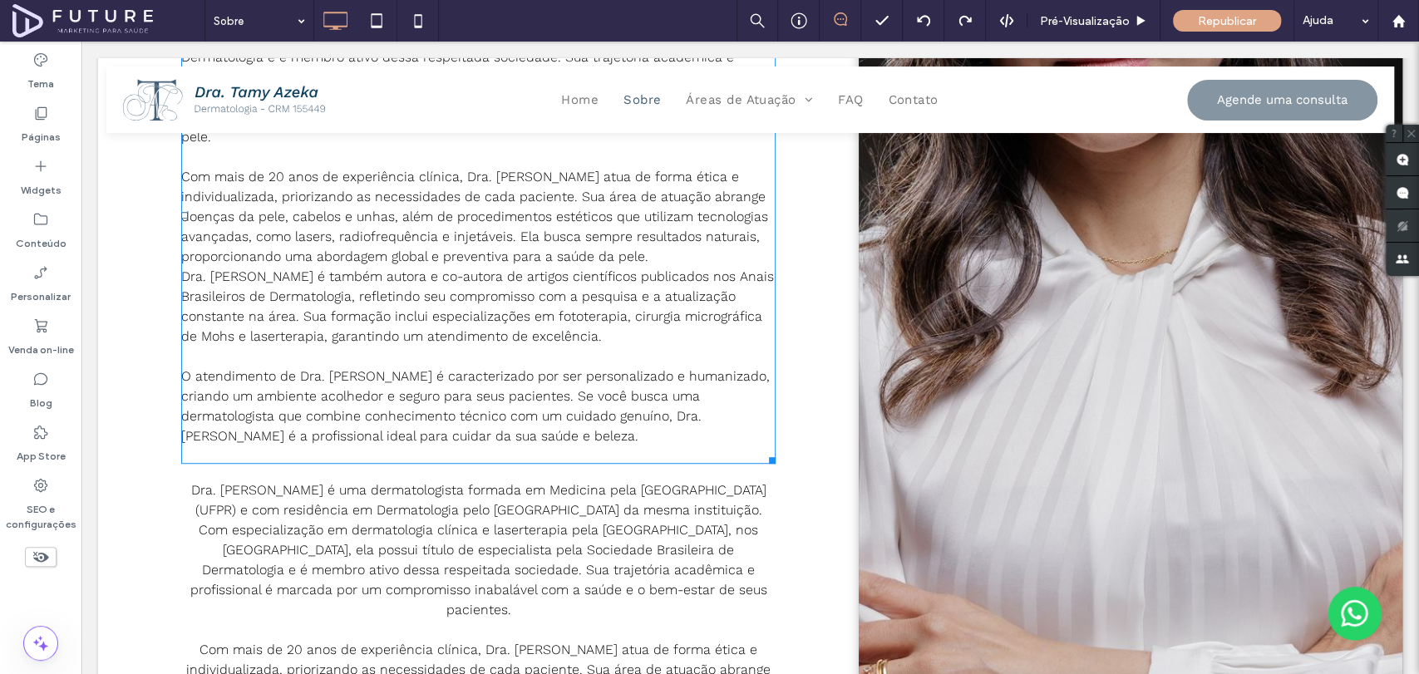
scroll to position [738, 0]
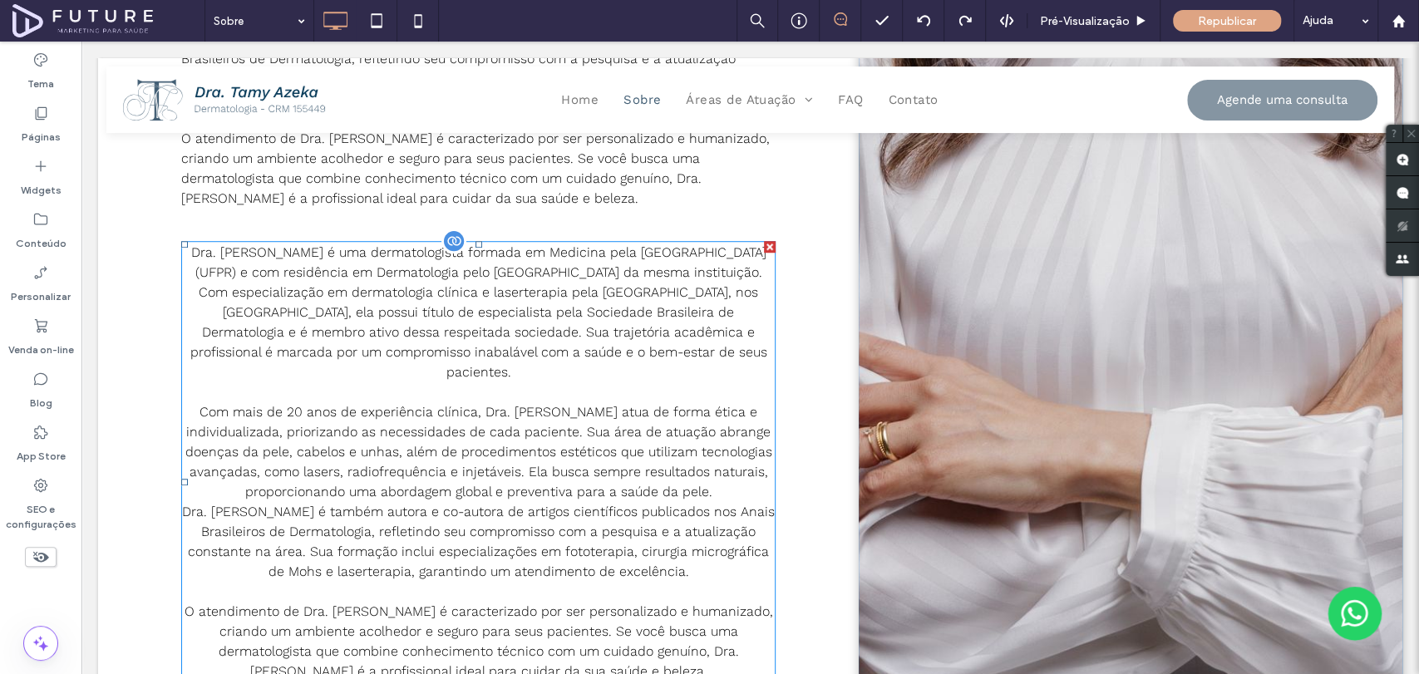
drag, startPoint x: 762, startPoint y: 242, endPoint x: 841, endPoint y: 283, distance: 88.8
click at [764, 242] on div at bounding box center [770, 247] width 12 height 12
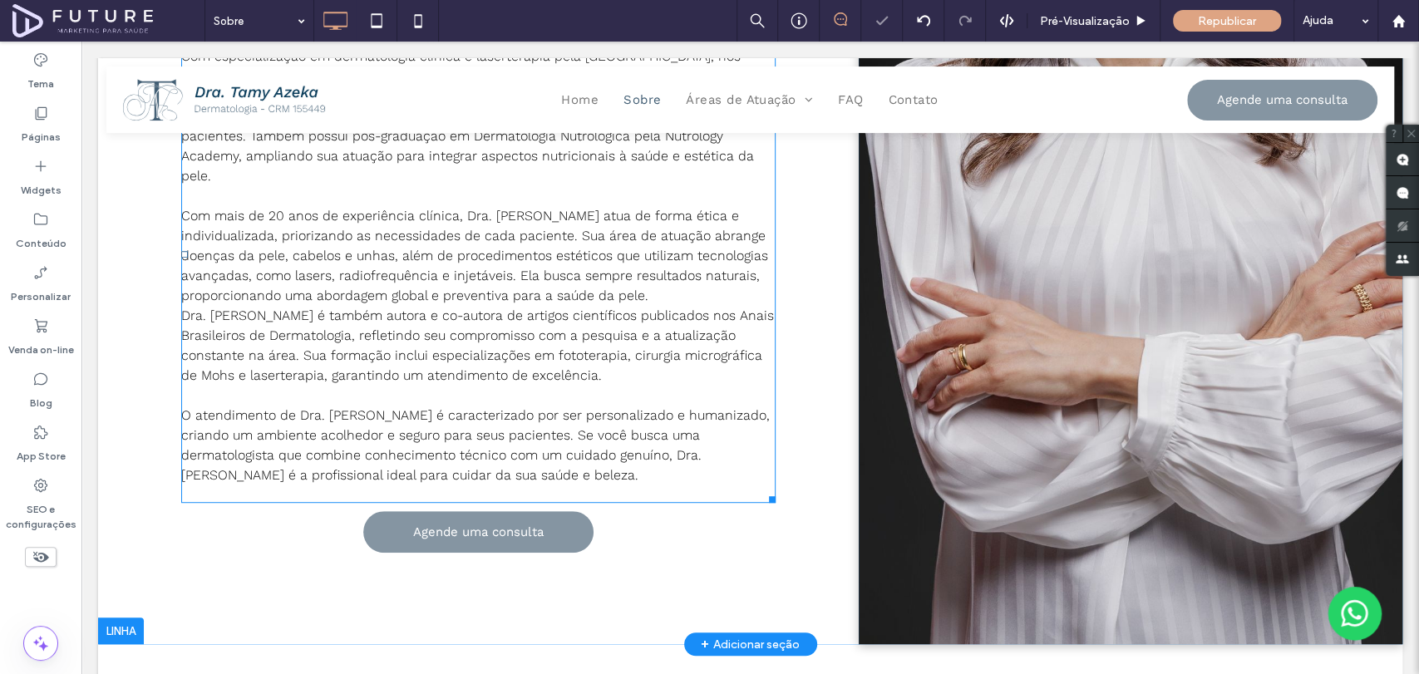
click at [595, 293] on p "Com mais de 20 anos de experiência clínica, Dra. [PERSON_NAME] atua de forma ét…" at bounding box center [478, 246] width 594 height 120
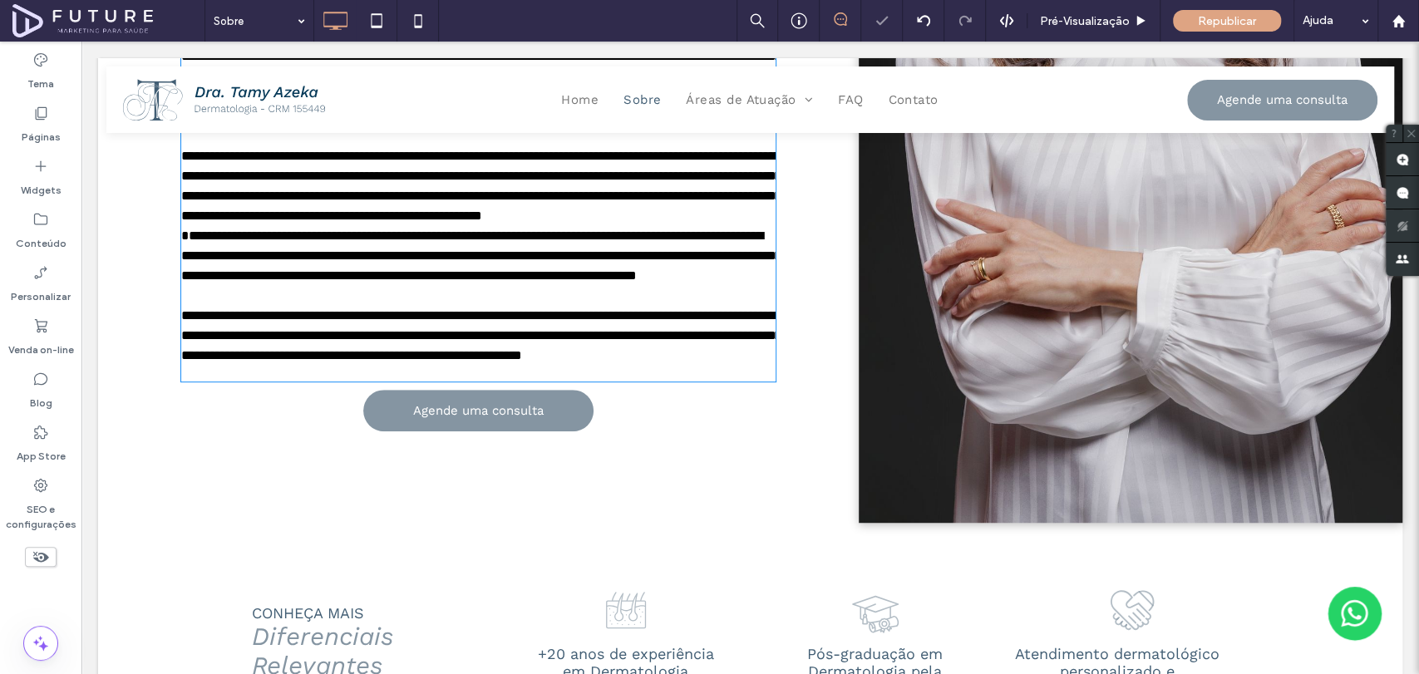
scroll to position [356, 0]
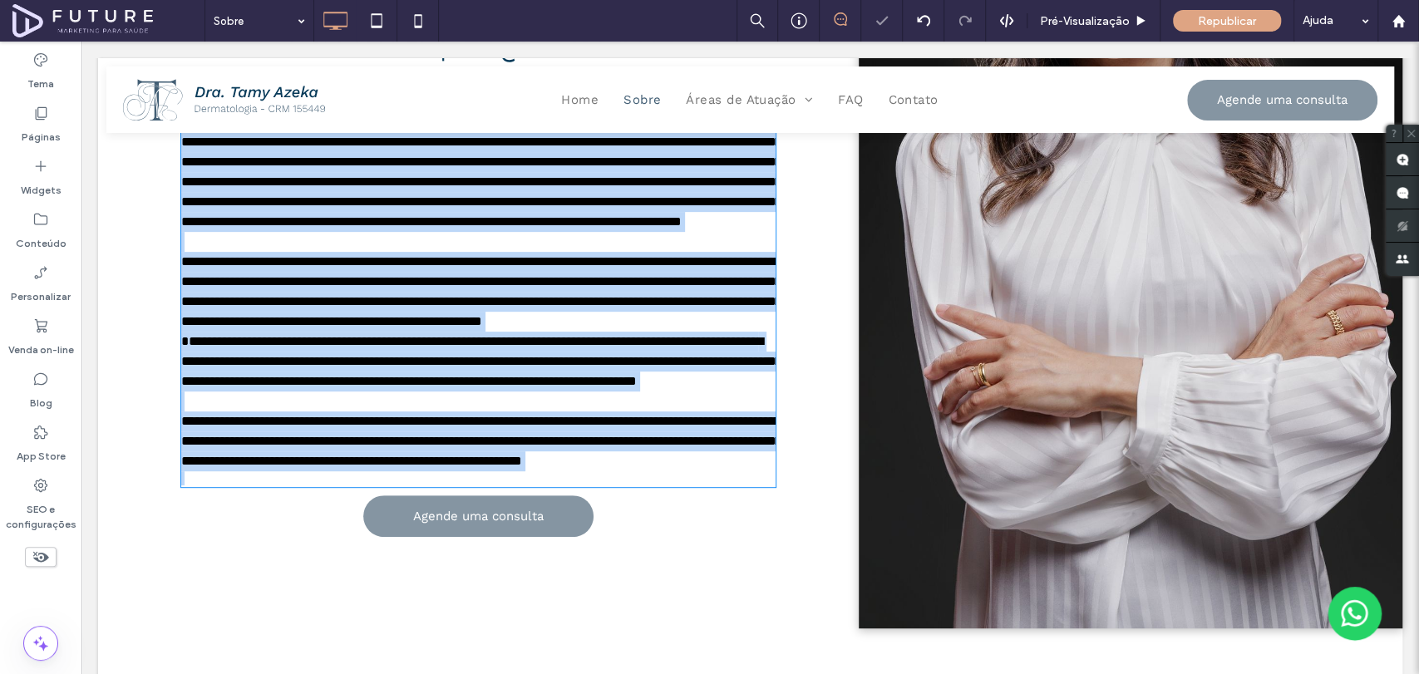
type input "*********"
type input "**"
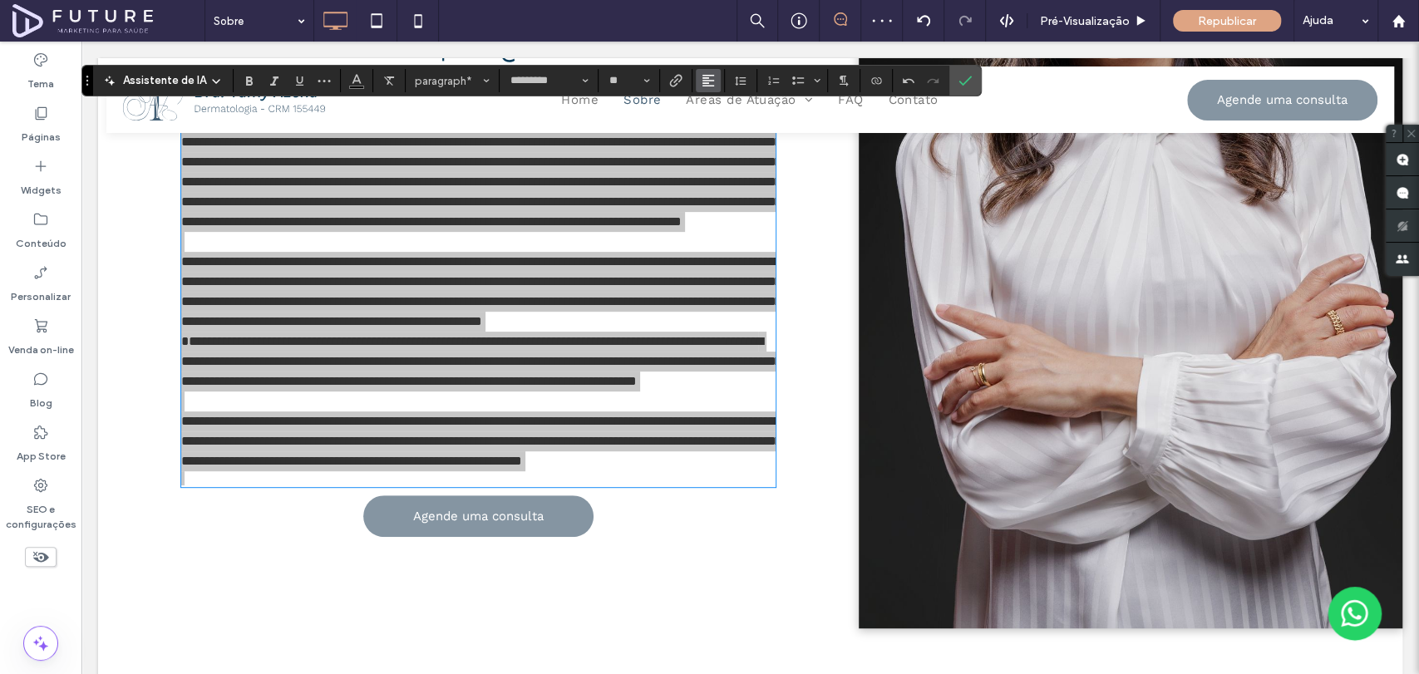
click at [707, 72] on span "Alinhamento" at bounding box center [708, 81] width 13 height 22
drag, startPoint x: 718, startPoint y: 129, endPoint x: 638, endPoint y: 84, distance: 91.6
click at [718, 129] on use "ui.textEditor.alignment.center" at bounding box center [721, 132] width 12 height 12
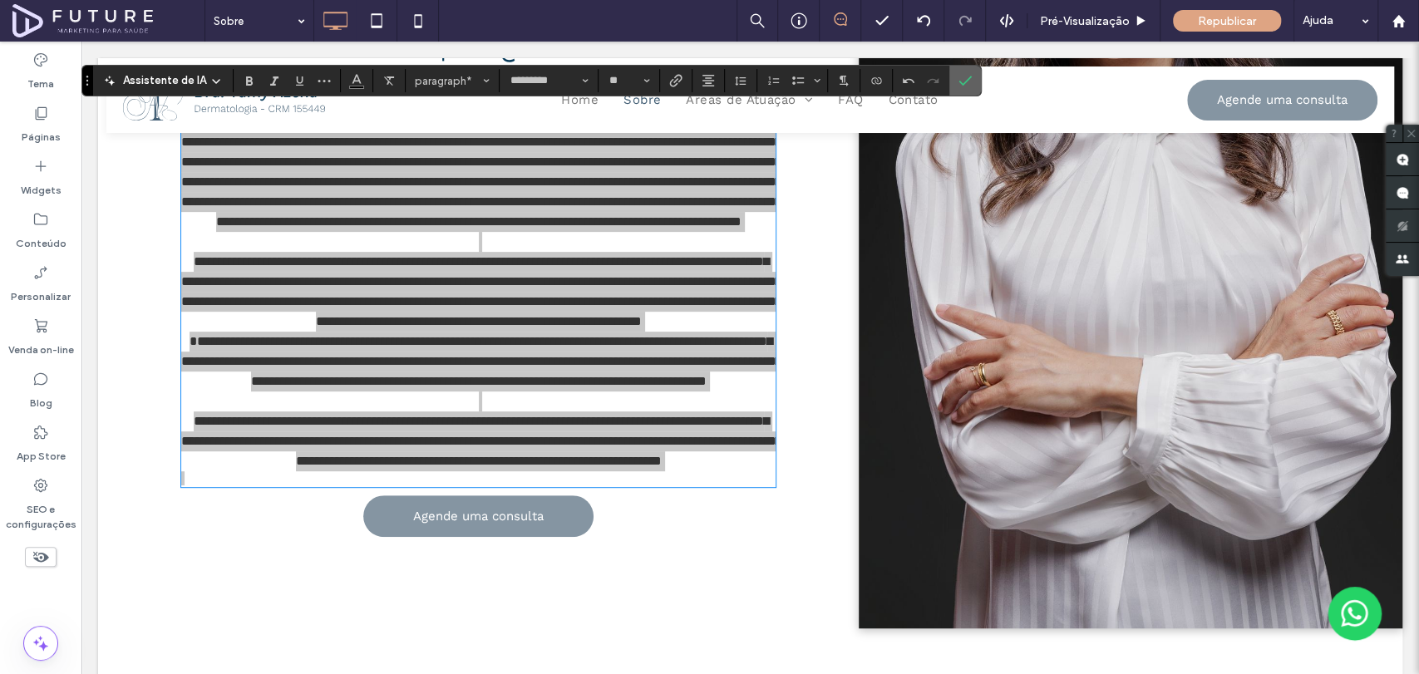
click at [967, 81] on icon "Confirmar" at bounding box center [964, 80] width 13 height 13
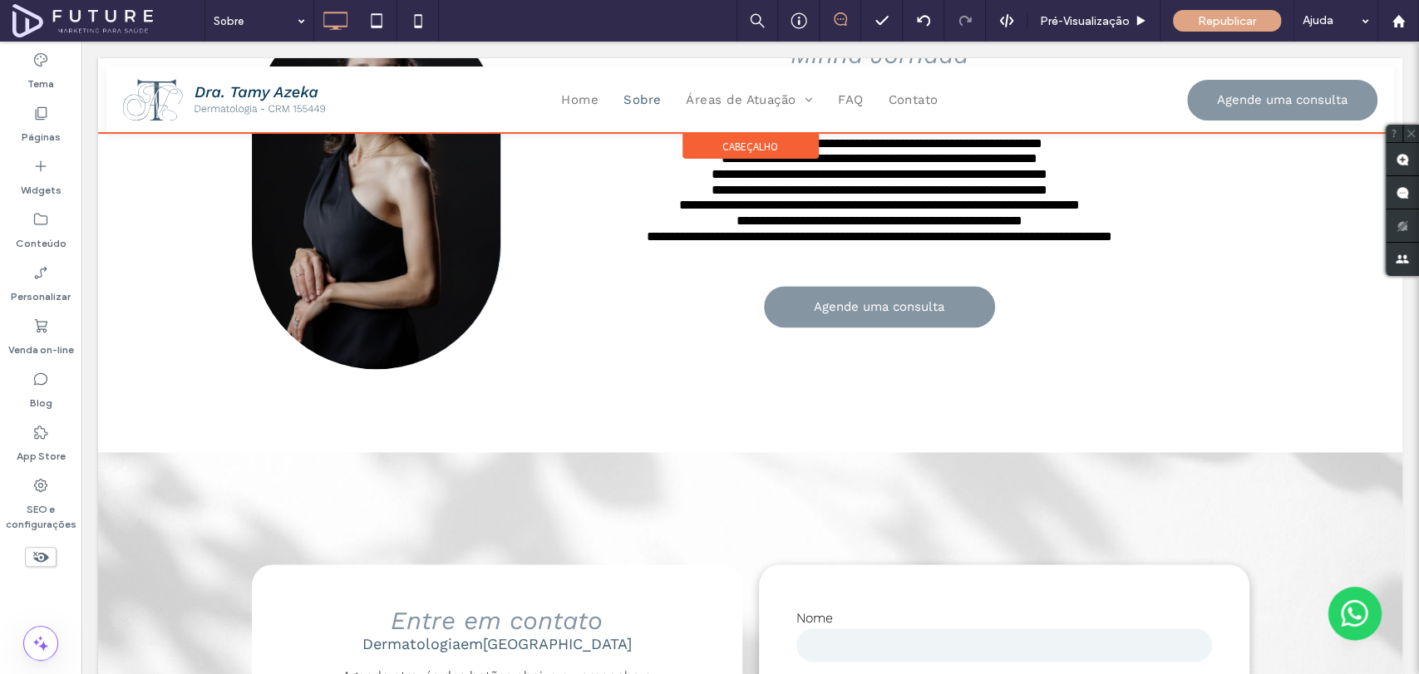
scroll to position [1095, 0]
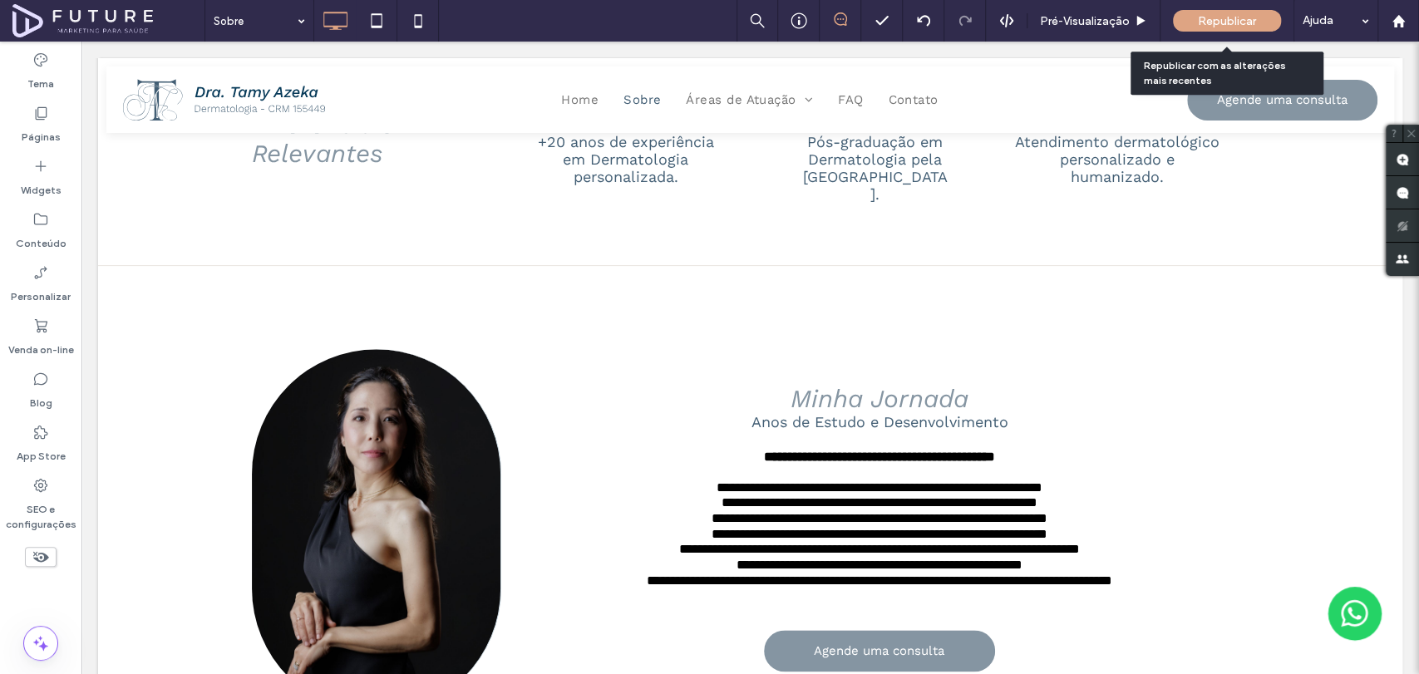
click at [1241, 41] on div "Republicar" at bounding box center [1227, 21] width 108 height 42
click at [1237, 22] on span "Republicar" at bounding box center [1227, 21] width 58 height 14
